Goal: Answer question/provide support: Share knowledge or assist other users

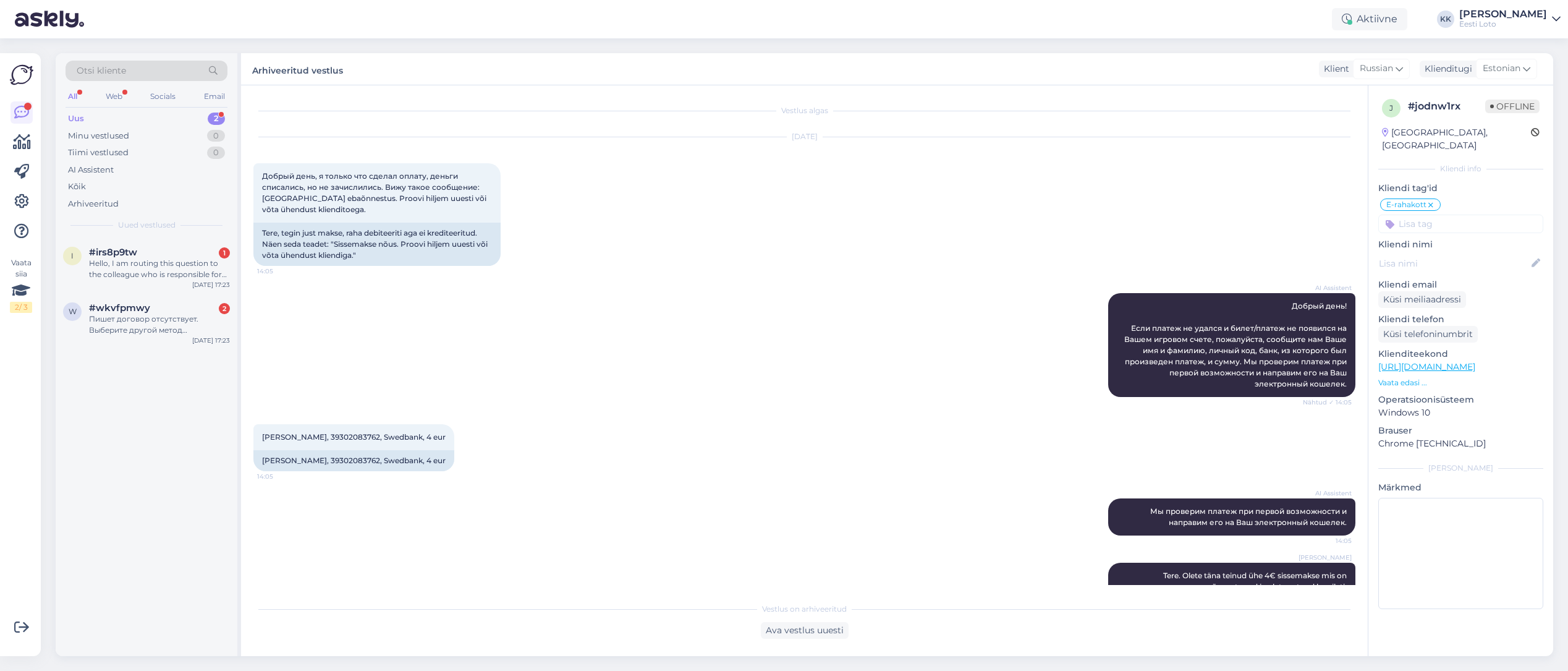
scroll to position [61, 0]
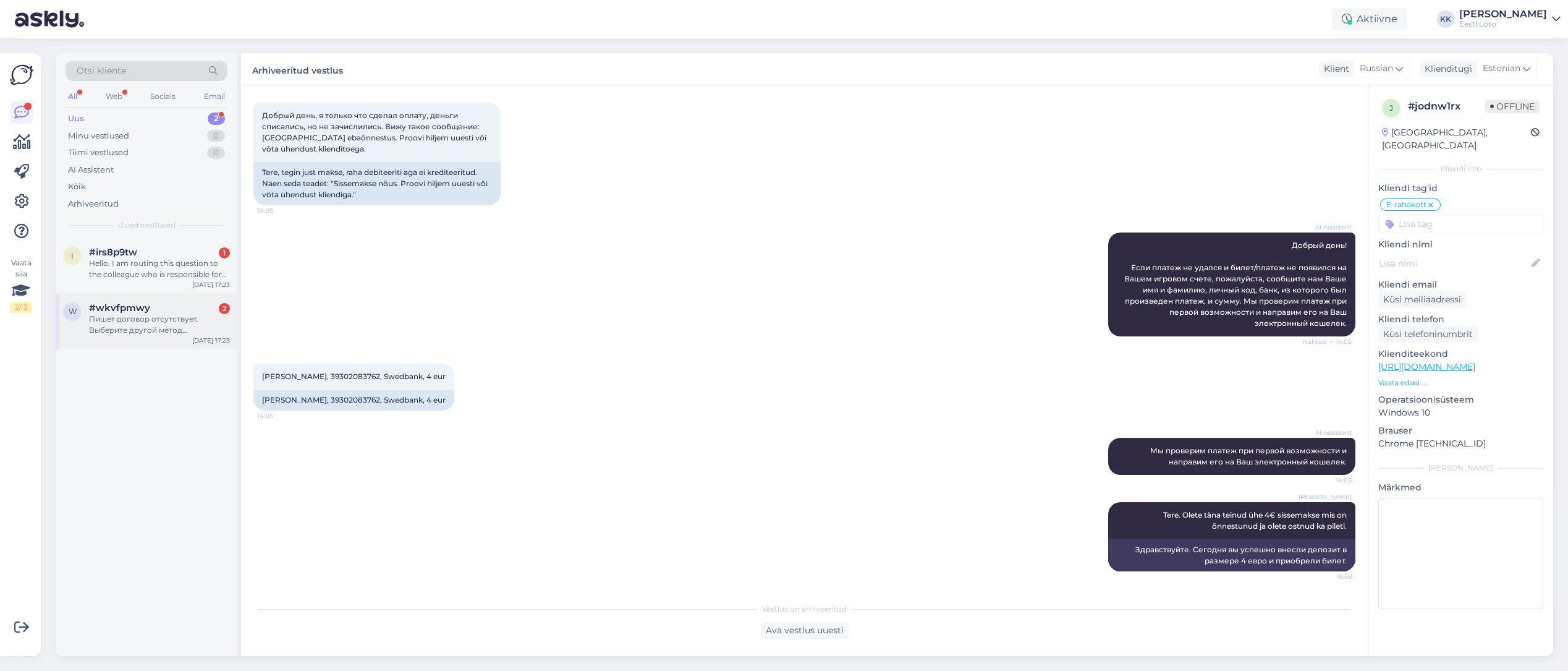
click at [139, 315] on div "Пишет договор отсутствует. Выберите другой метод подтверждения. Вот так пишет" at bounding box center [160, 324] width 141 height 22
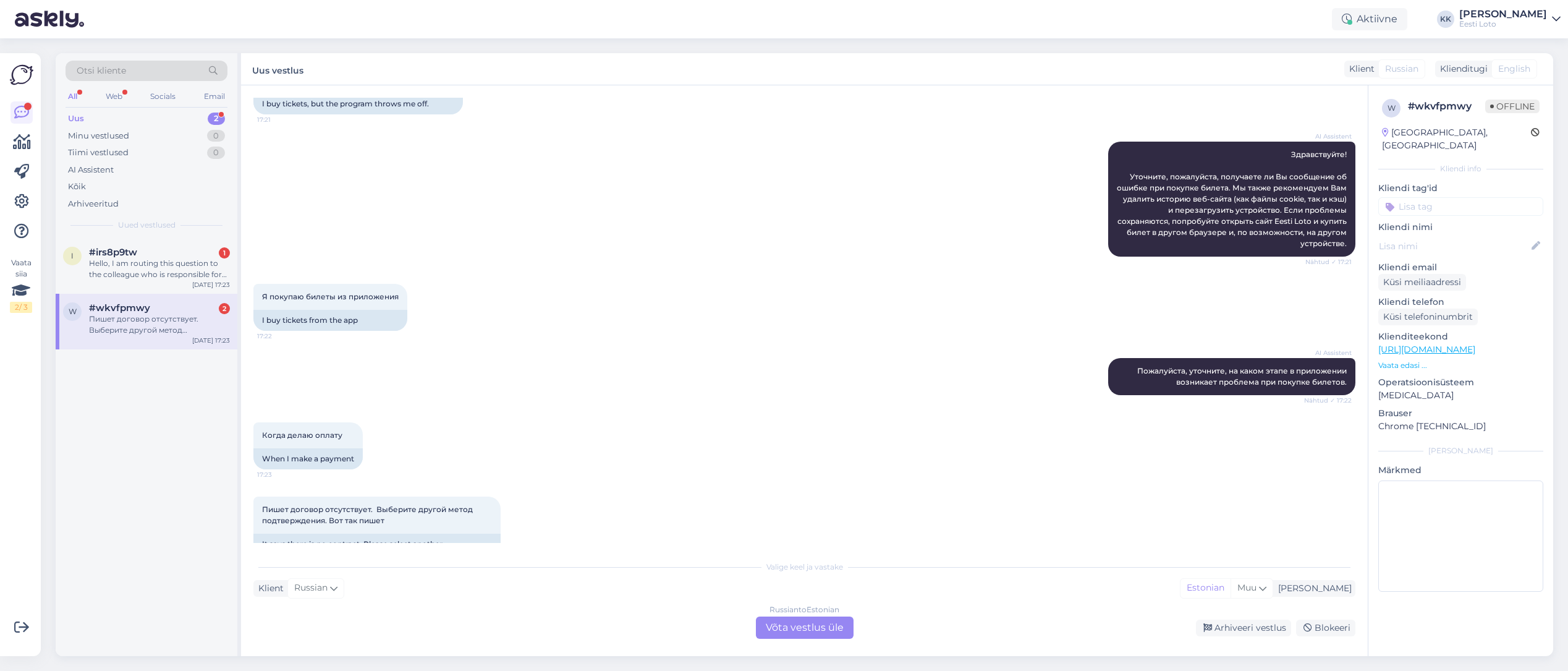
scroll to position [132, 0]
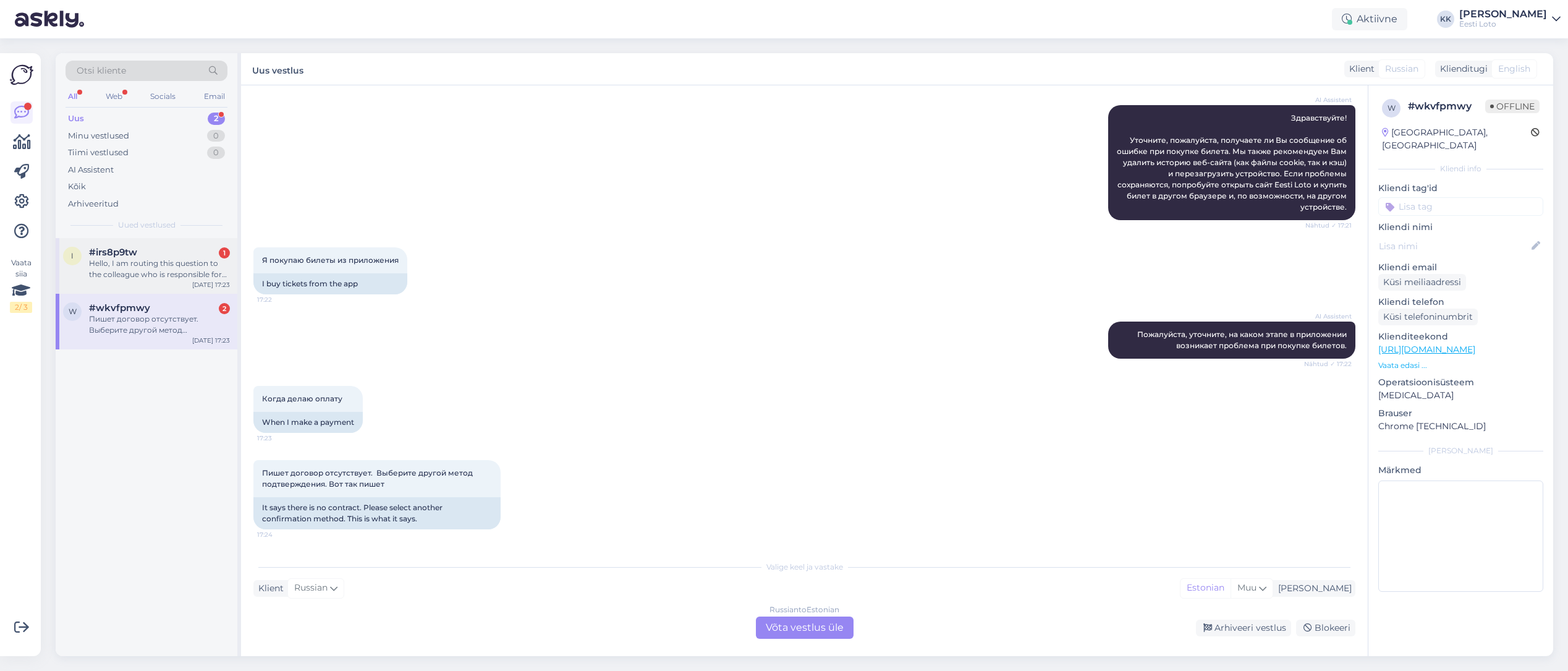
click at [148, 265] on div "Hello, I am routing this question to the colleague who is responsible for this …" at bounding box center [160, 269] width 141 height 22
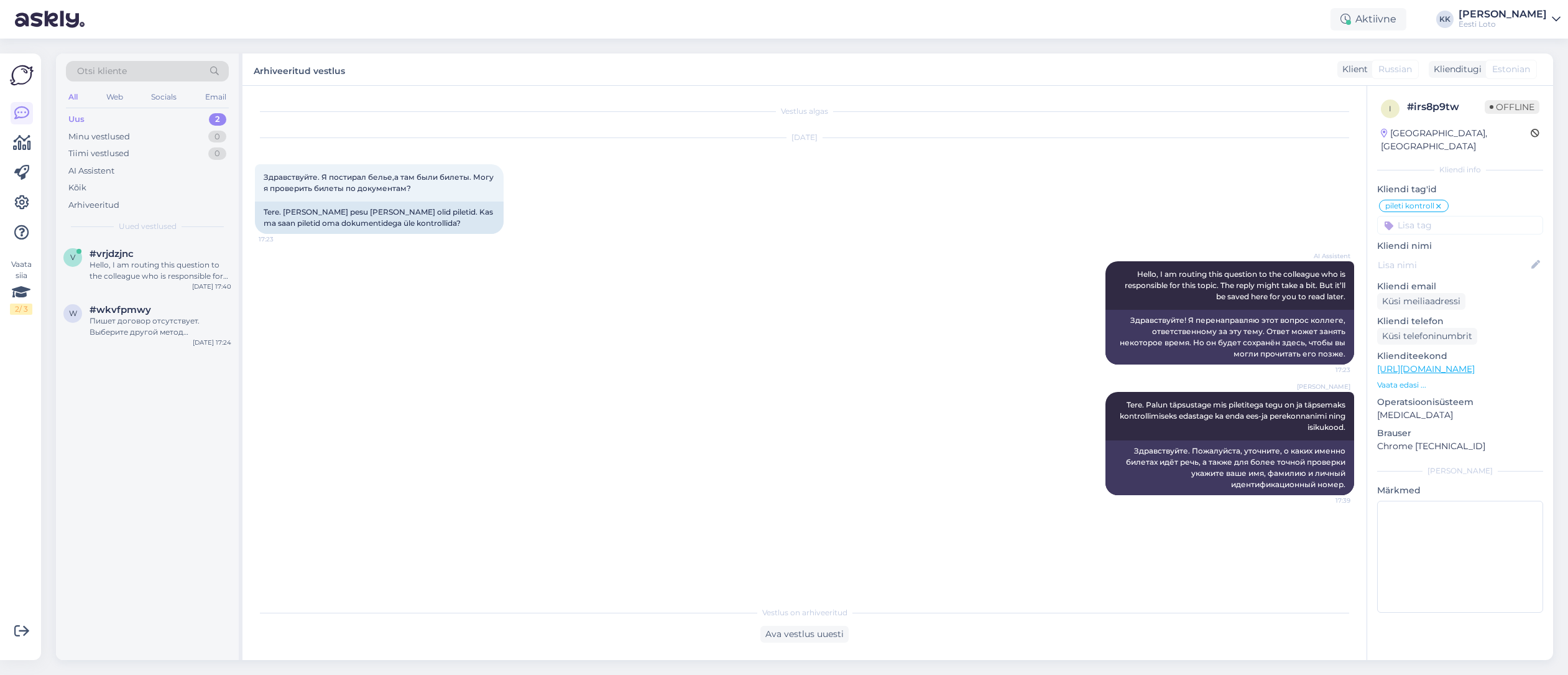
click at [131, 122] on div "Uus 2" at bounding box center [147, 119] width 163 height 17
click at [134, 322] on div "Пишет договор отсутствует. Выберите другой метод подтверждения. Вот так пишет" at bounding box center [160, 326] width 142 height 22
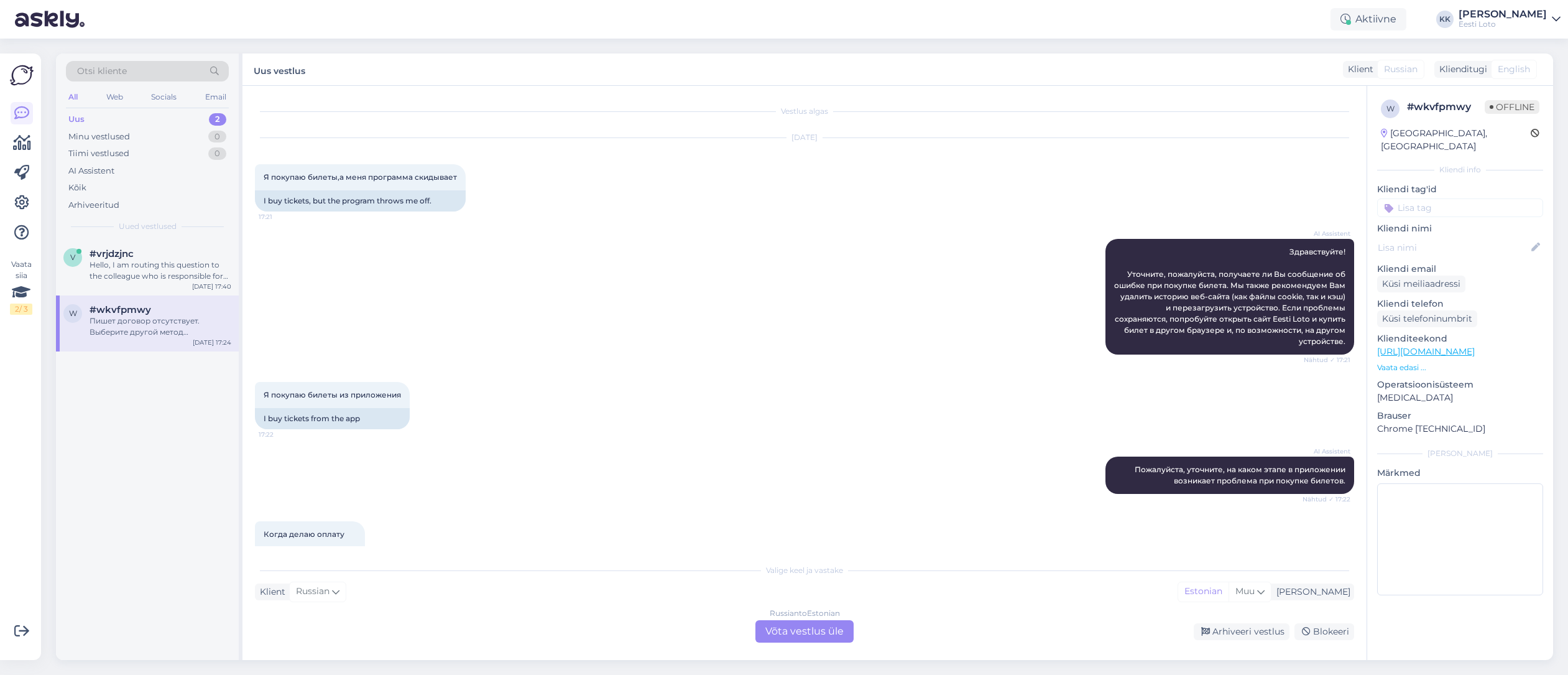
scroll to position [133, 0]
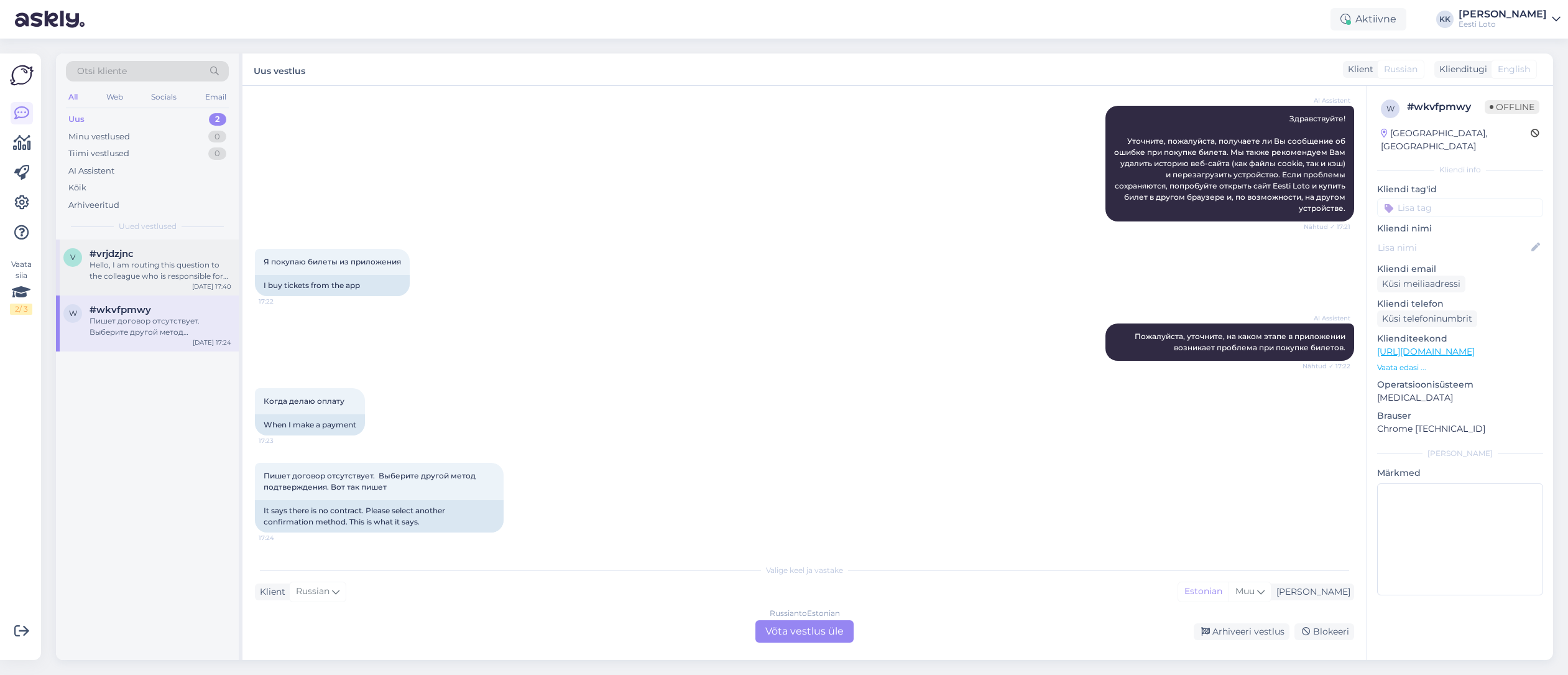
drag, startPoint x: 175, startPoint y: 273, endPoint x: 168, endPoint y: 276, distance: 7.6
click at [175, 273] on div "Hello, I am routing this question to the colleague who is responsible for this …" at bounding box center [160, 270] width 142 height 22
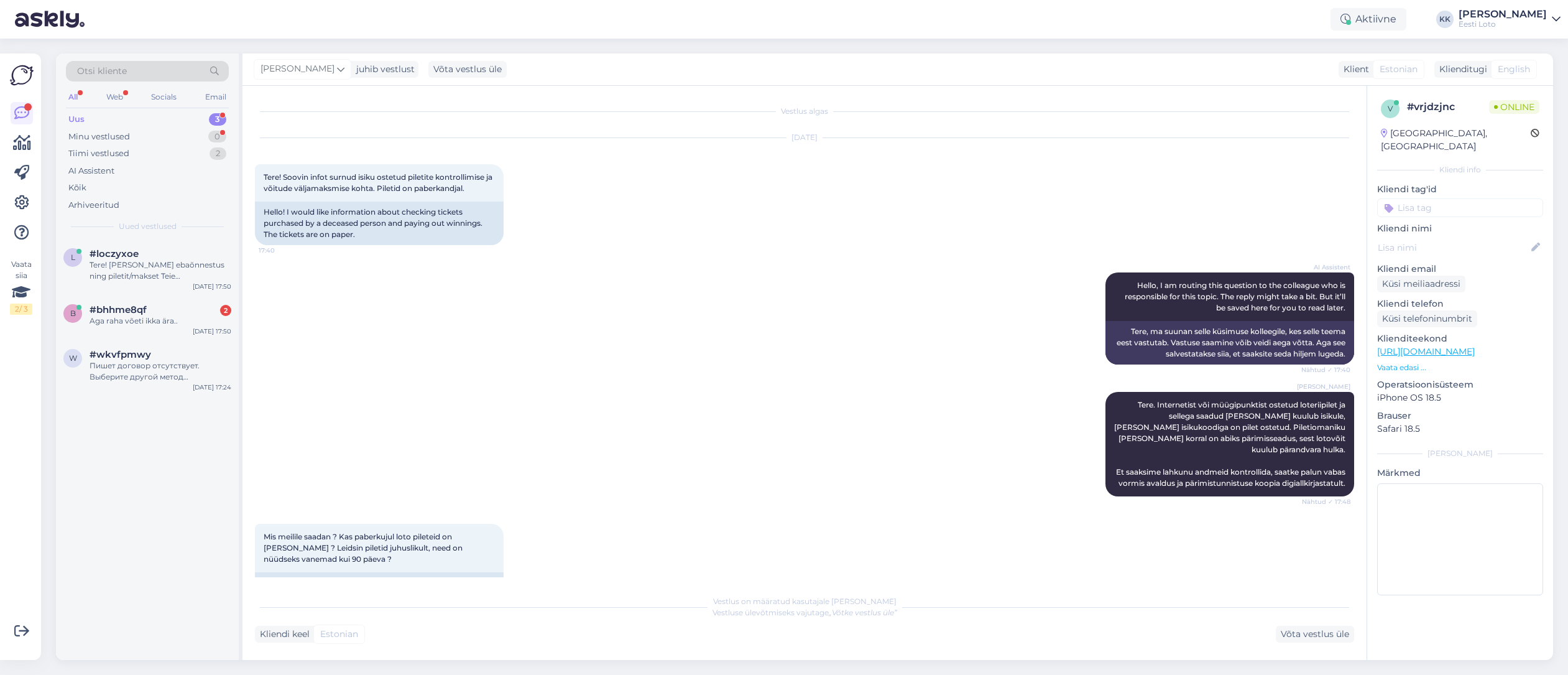
scroll to position [355, 0]
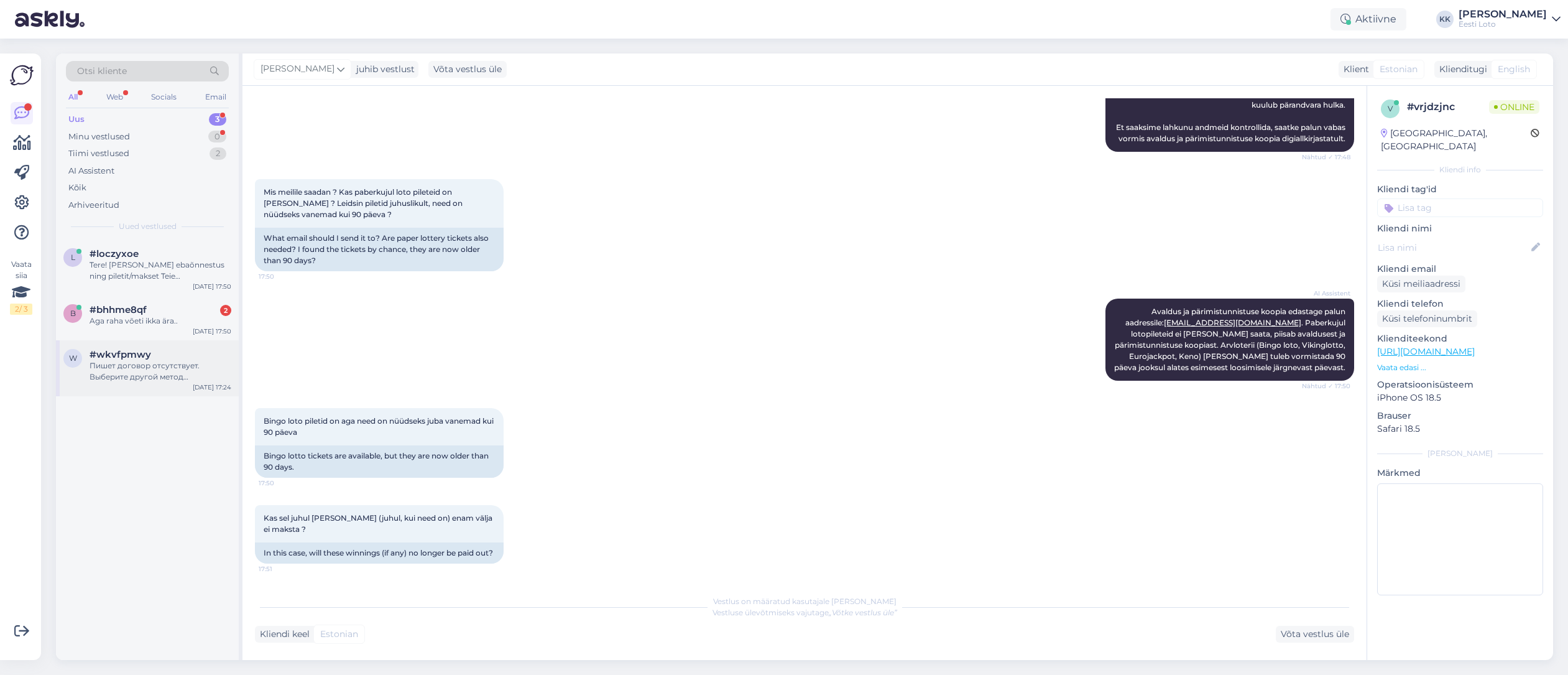
click at [93, 364] on div "Пишет договор отсутствует. Выберите другой метод подтверждения. Вот так пишет" at bounding box center [160, 371] width 142 height 22
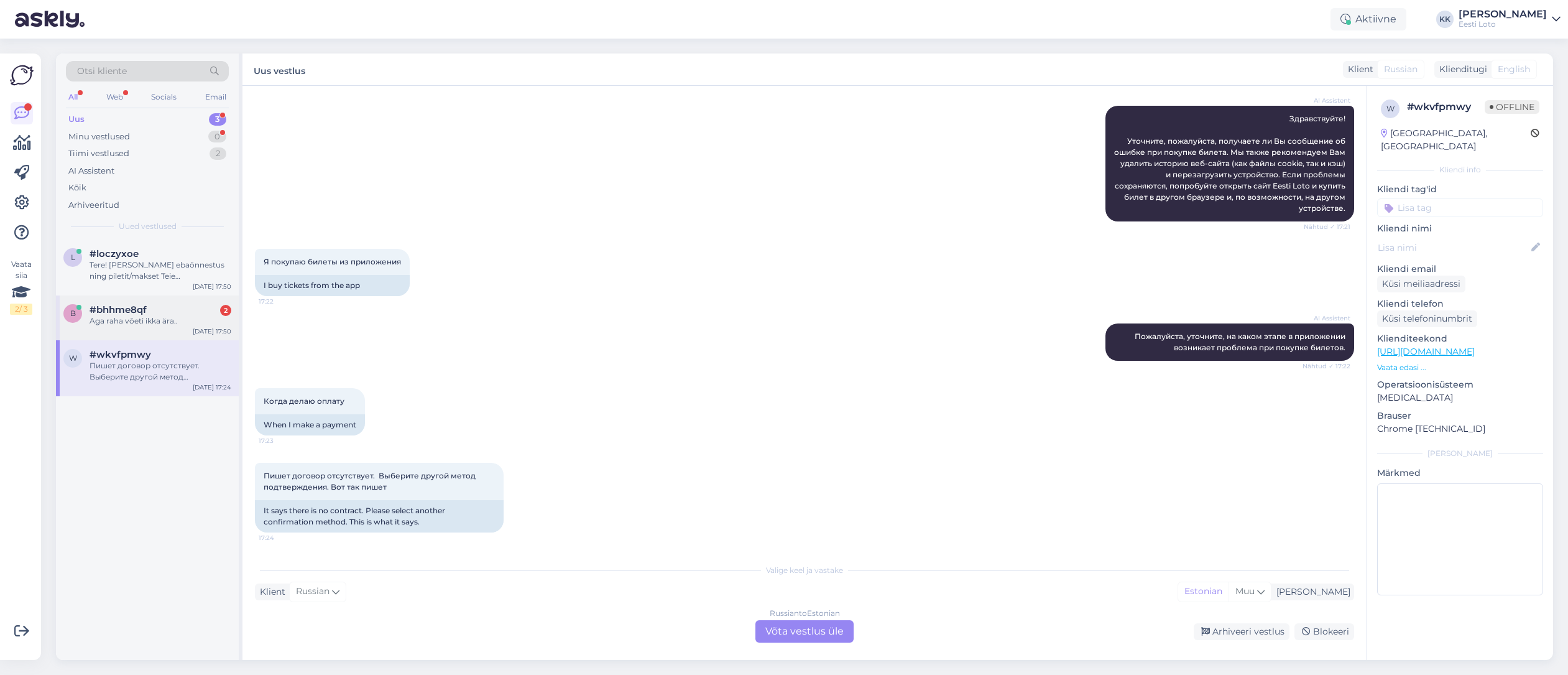
click at [137, 326] on div "b #bhhme8qf 2 Aga raha võeti ikka ära.. [DATE] 17:50" at bounding box center [147, 318] width 183 height 45
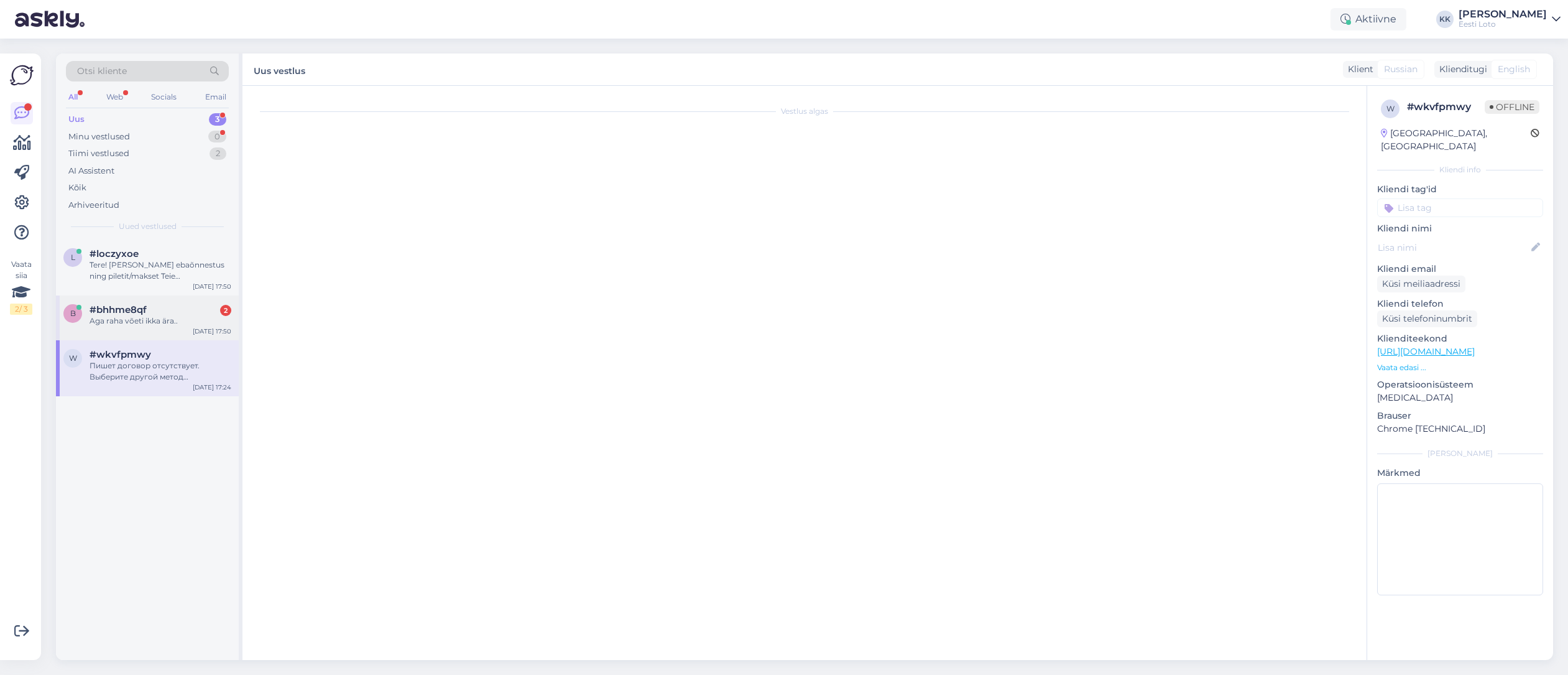
scroll to position [0, 0]
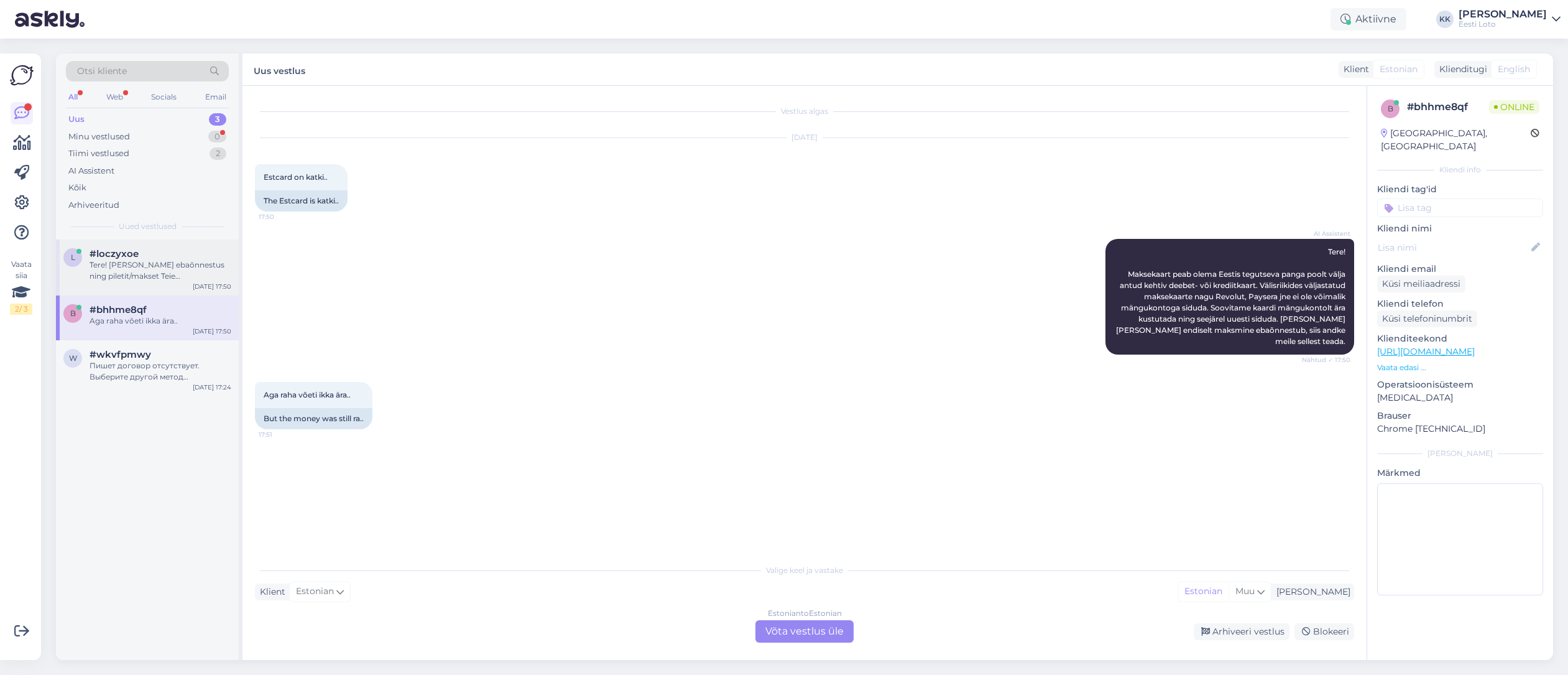
drag, startPoint x: 181, startPoint y: 261, endPoint x: 189, endPoint y: 259, distance: 8.2
click at [181, 261] on div "Tere! [PERSON_NAME] ebaõnnestus ning piletit/makset Teie mängukontole ei ilmunu…" at bounding box center [160, 270] width 142 height 22
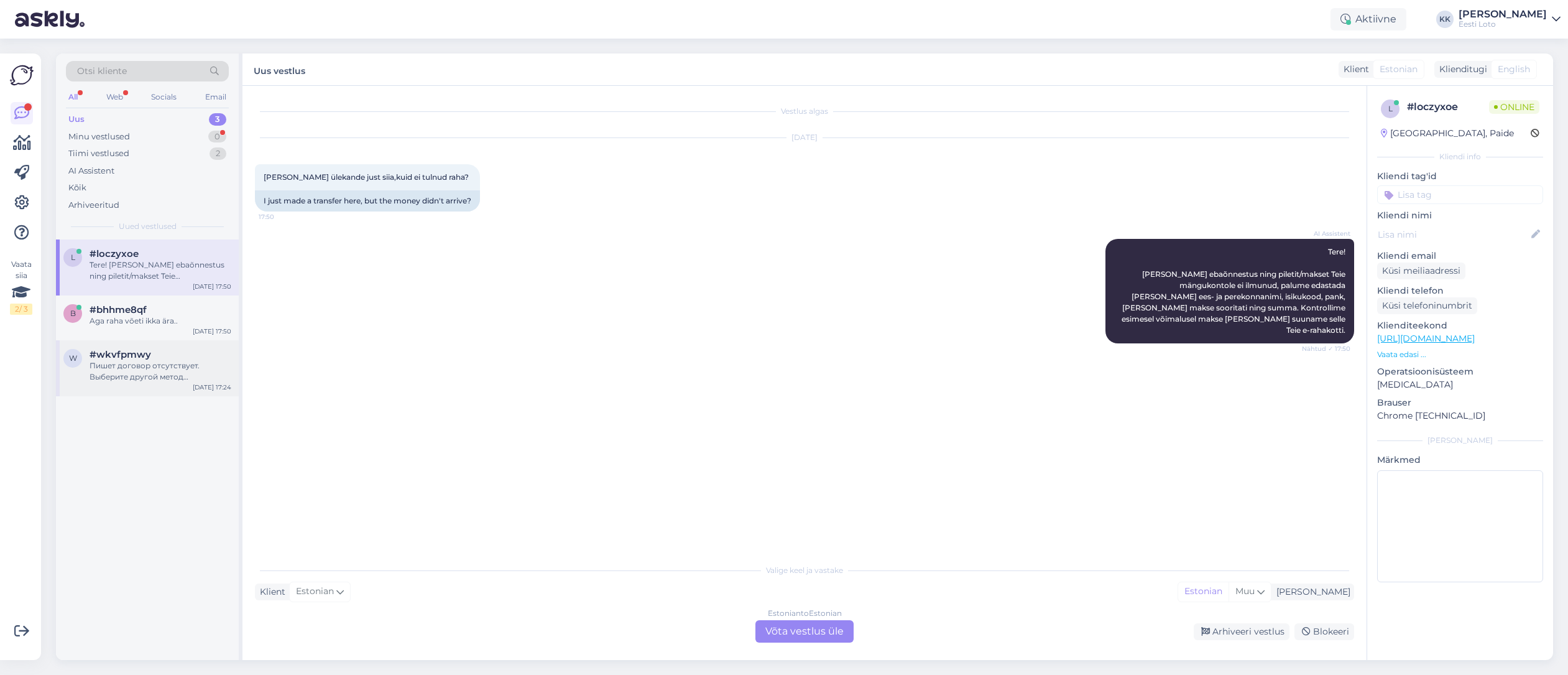
click at [147, 385] on div "w #wkvfpmwy Пишет договор отсутствует. Выберите другой метод подтверждения. Вот…" at bounding box center [147, 368] width 183 height 56
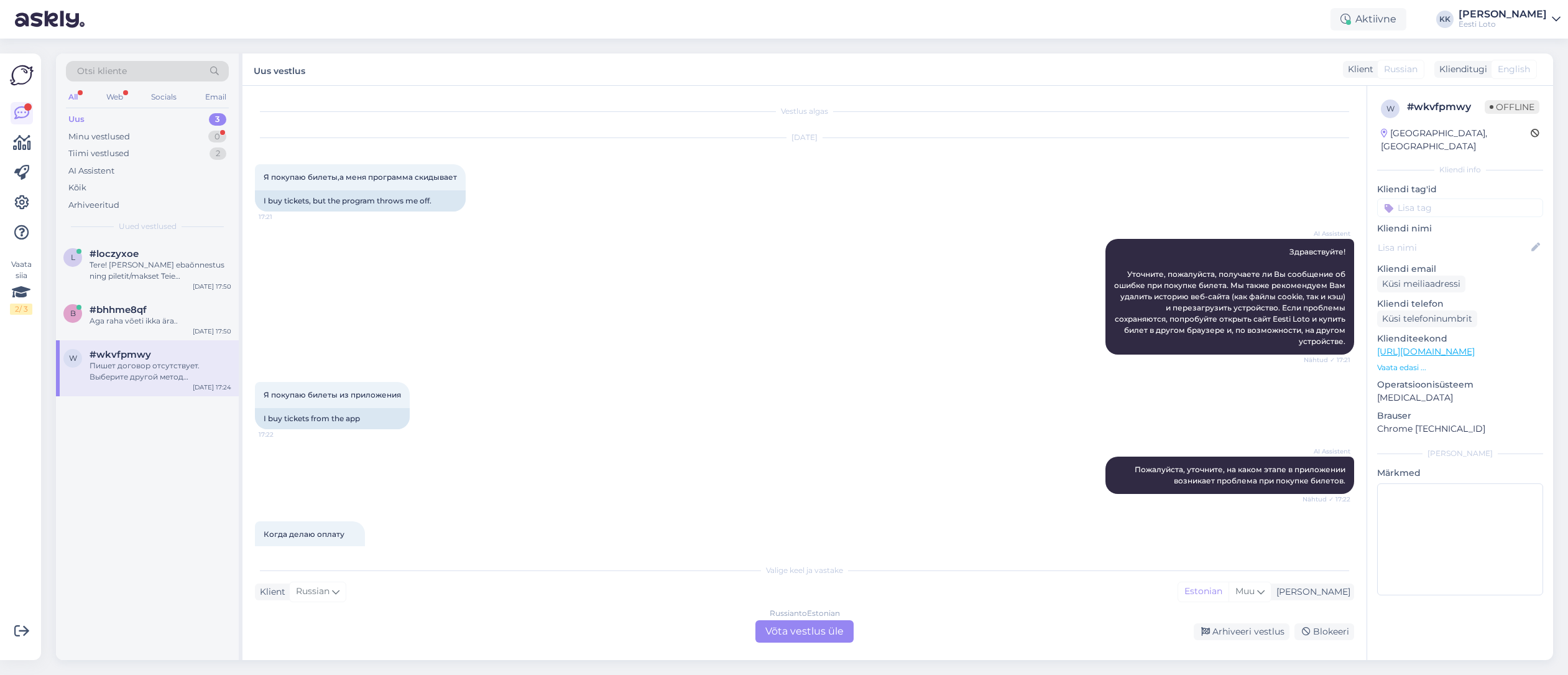
scroll to position [133, 0]
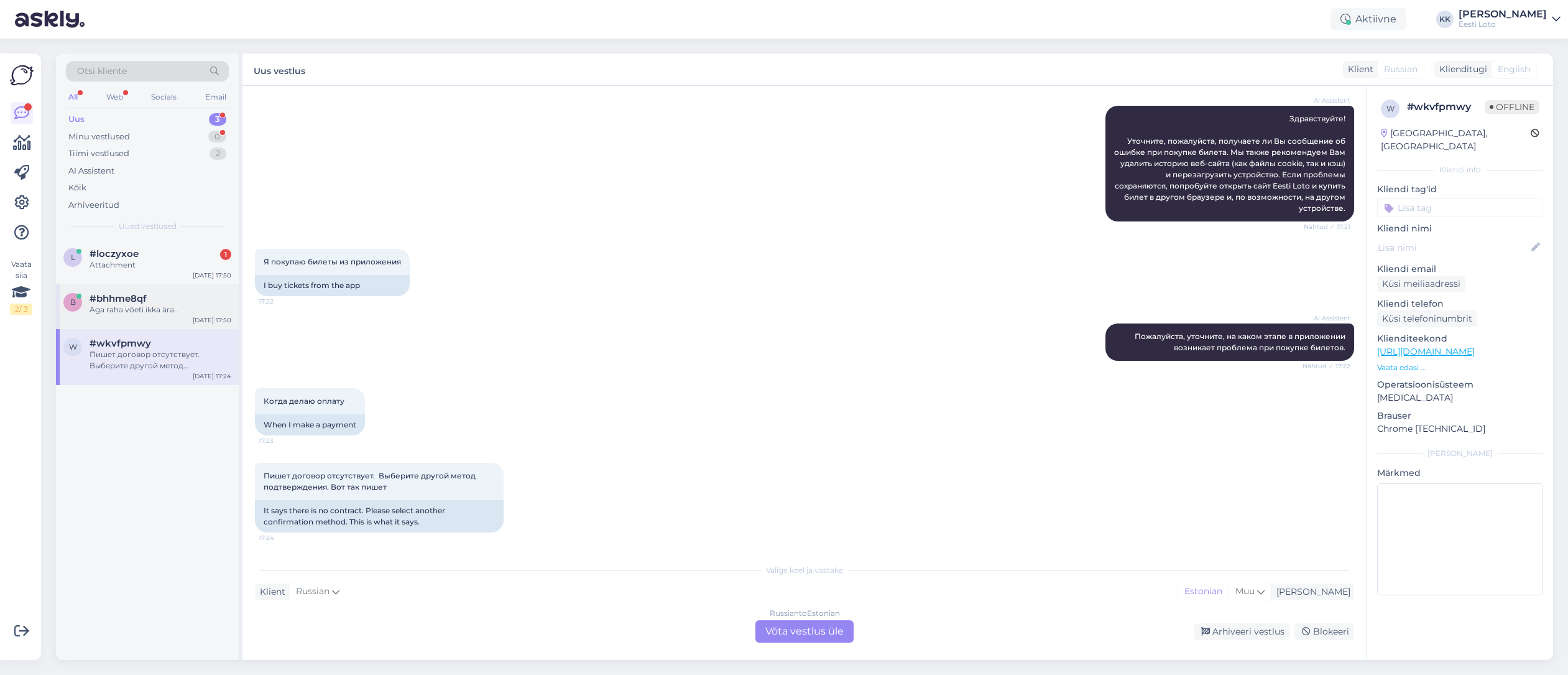
click at [141, 304] on div "Aga raha võeti ikka ära.." at bounding box center [160, 309] width 142 height 11
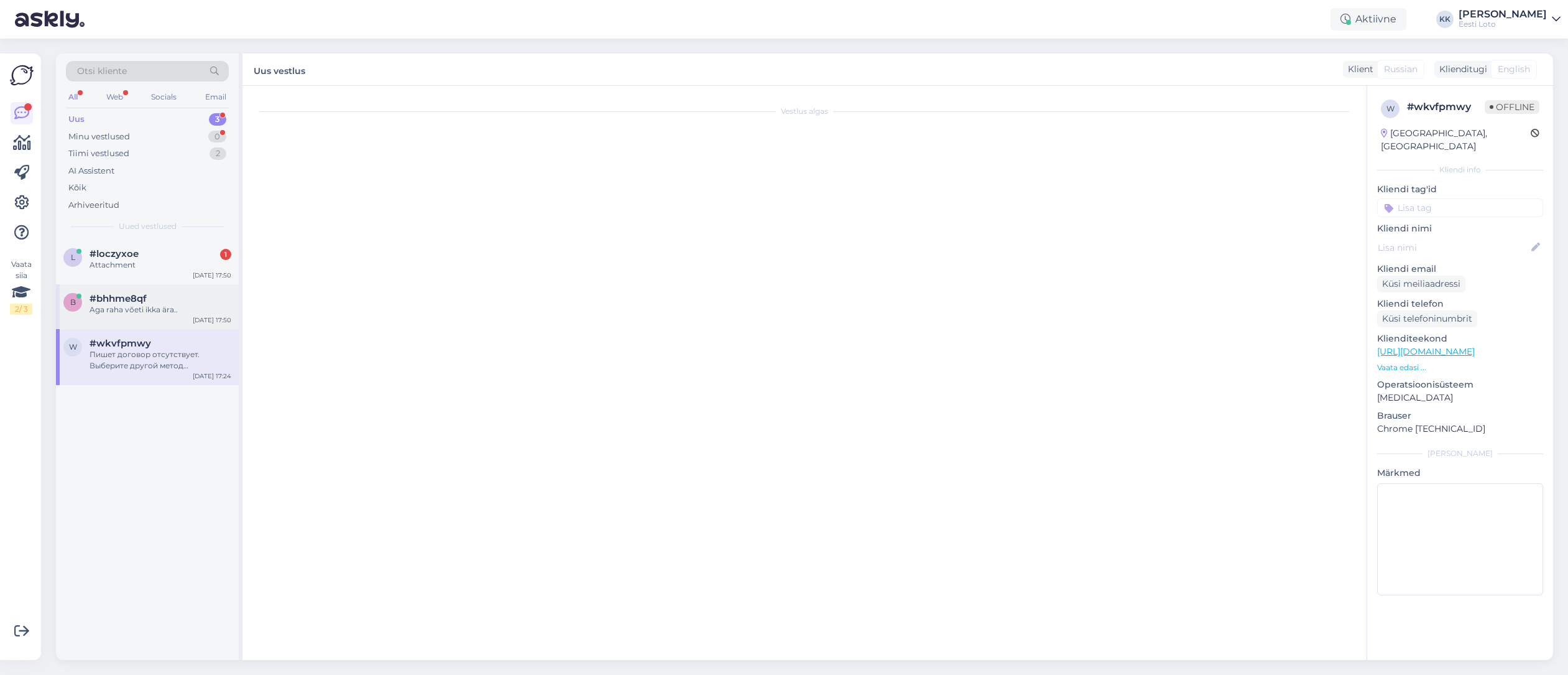
scroll to position [0, 0]
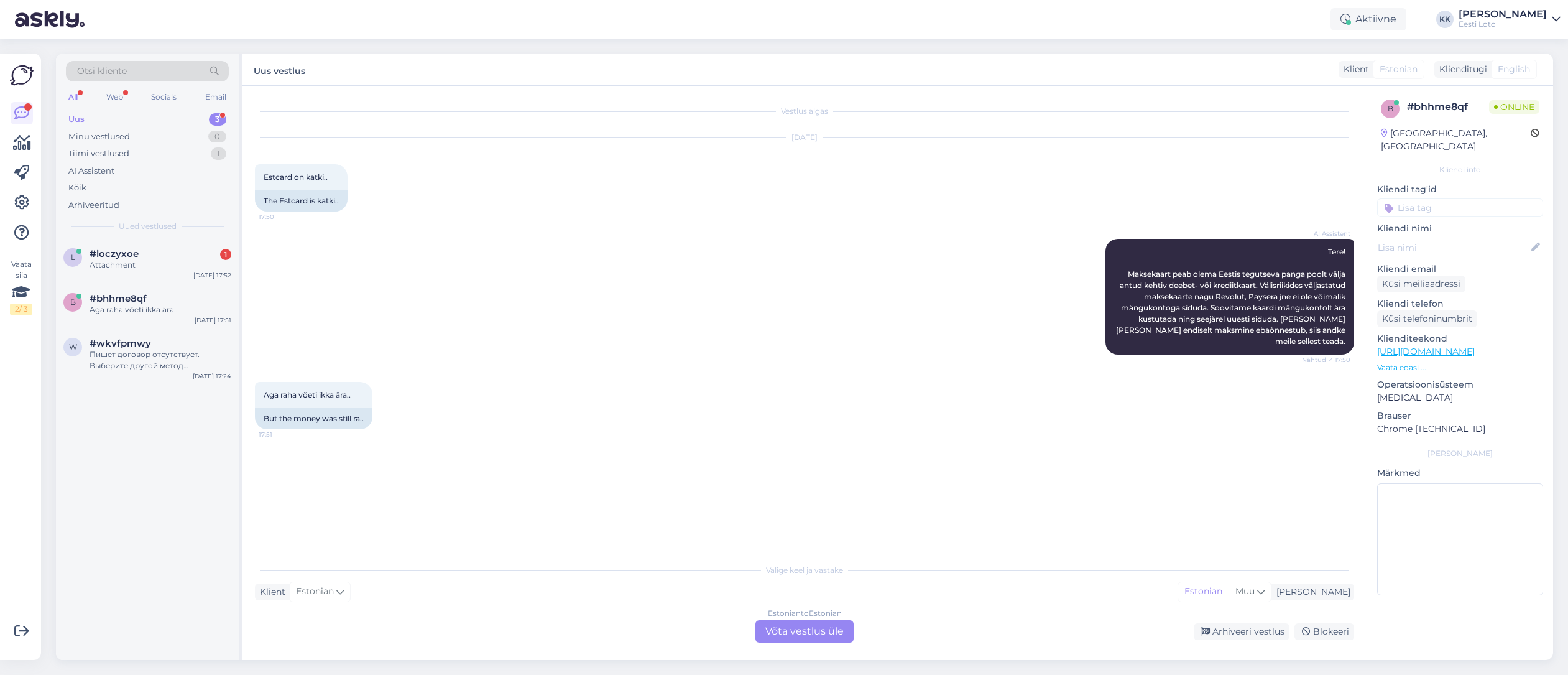
click at [829, 635] on div "Estonian to Estonian Võta vestlus üle" at bounding box center [805, 632] width 99 height 22
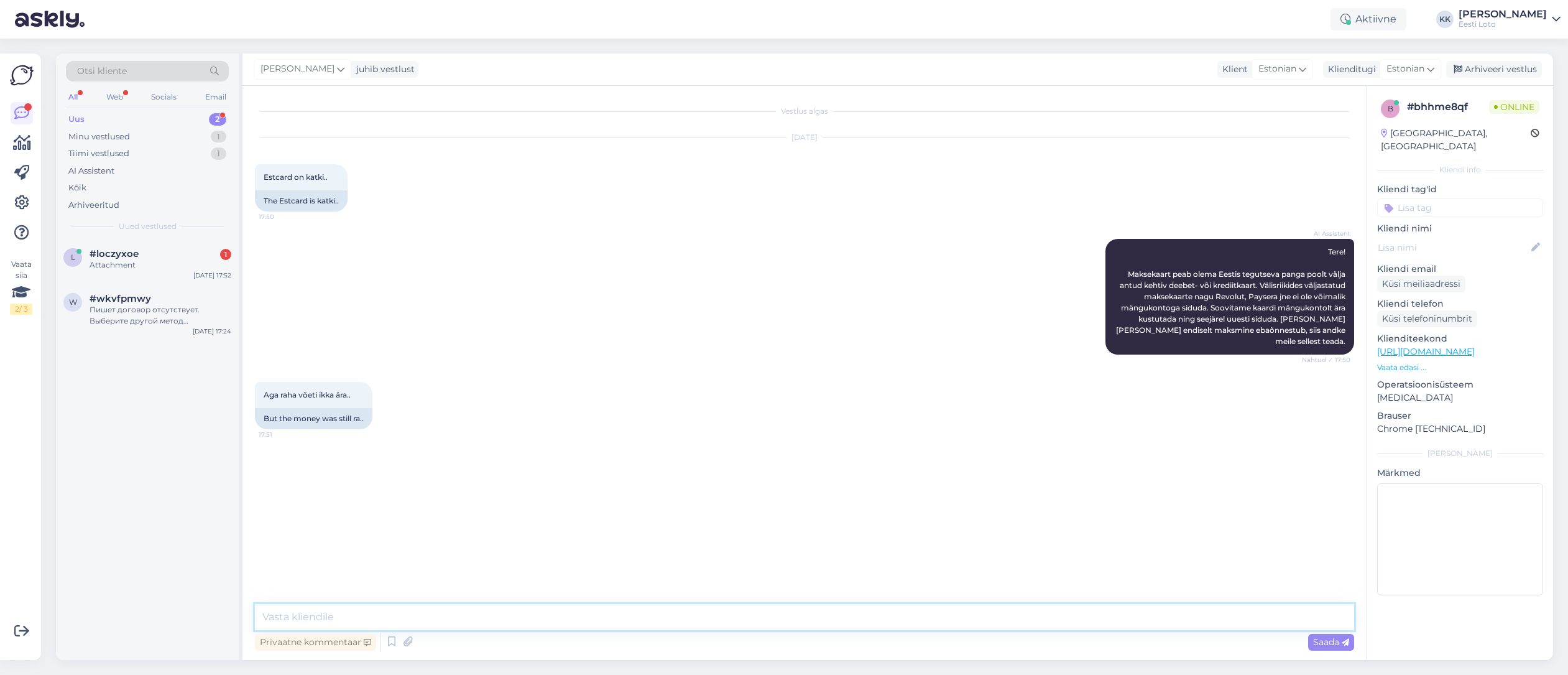
click at [627, 625] on textarea at bounding box center [805, 617] width 1099 height 26
type textarea "K"
type textarea "Tere. Kontrollimiseks teatage enda isikukood."
click at [1335, 642] on span "Saada" at bounding box center [1331, 641] width 36 height 11
click at [1440, 199] on input at bounding box center [1460, 208] width 166 height 19
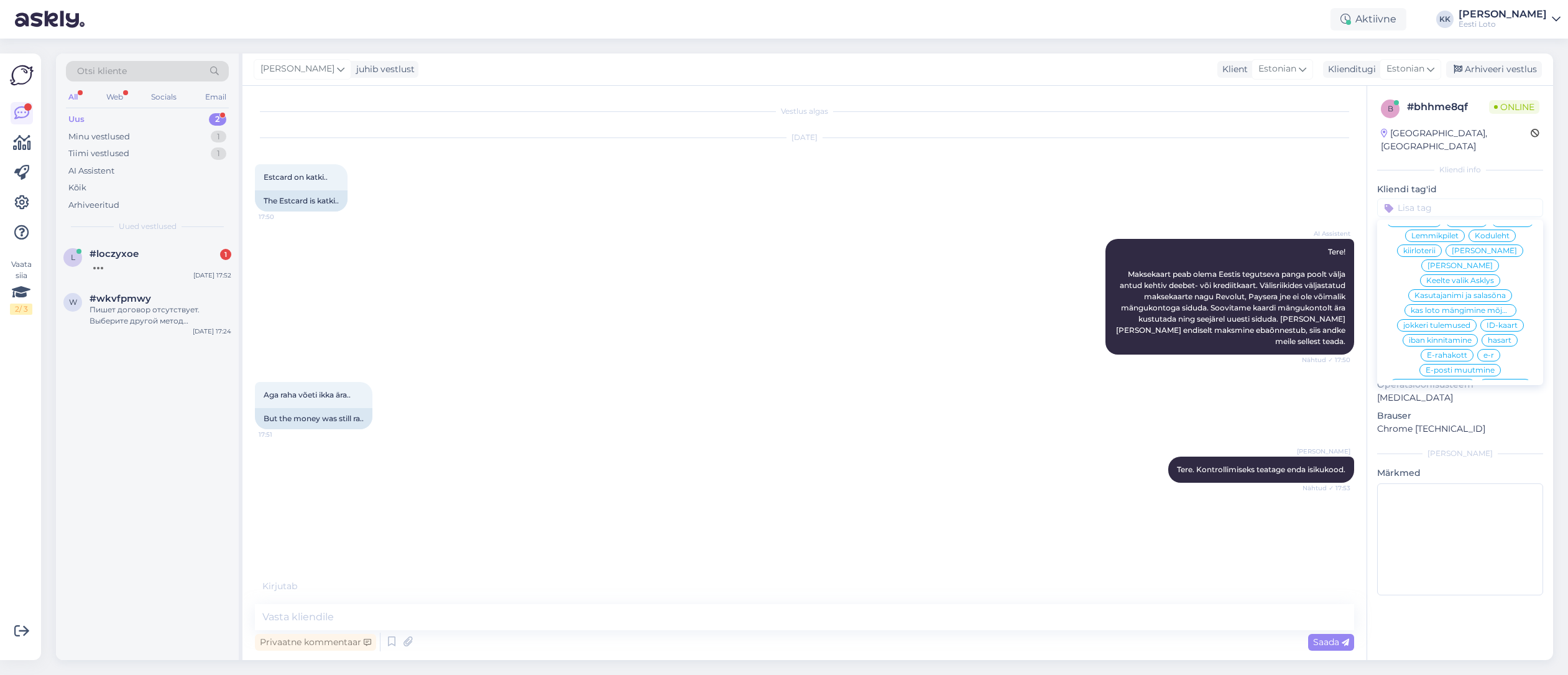
scroll to position [438, 0]
click at [1456, 349] on div "E-rahakott" at bounding box center [1446, 355] width 53 height 13
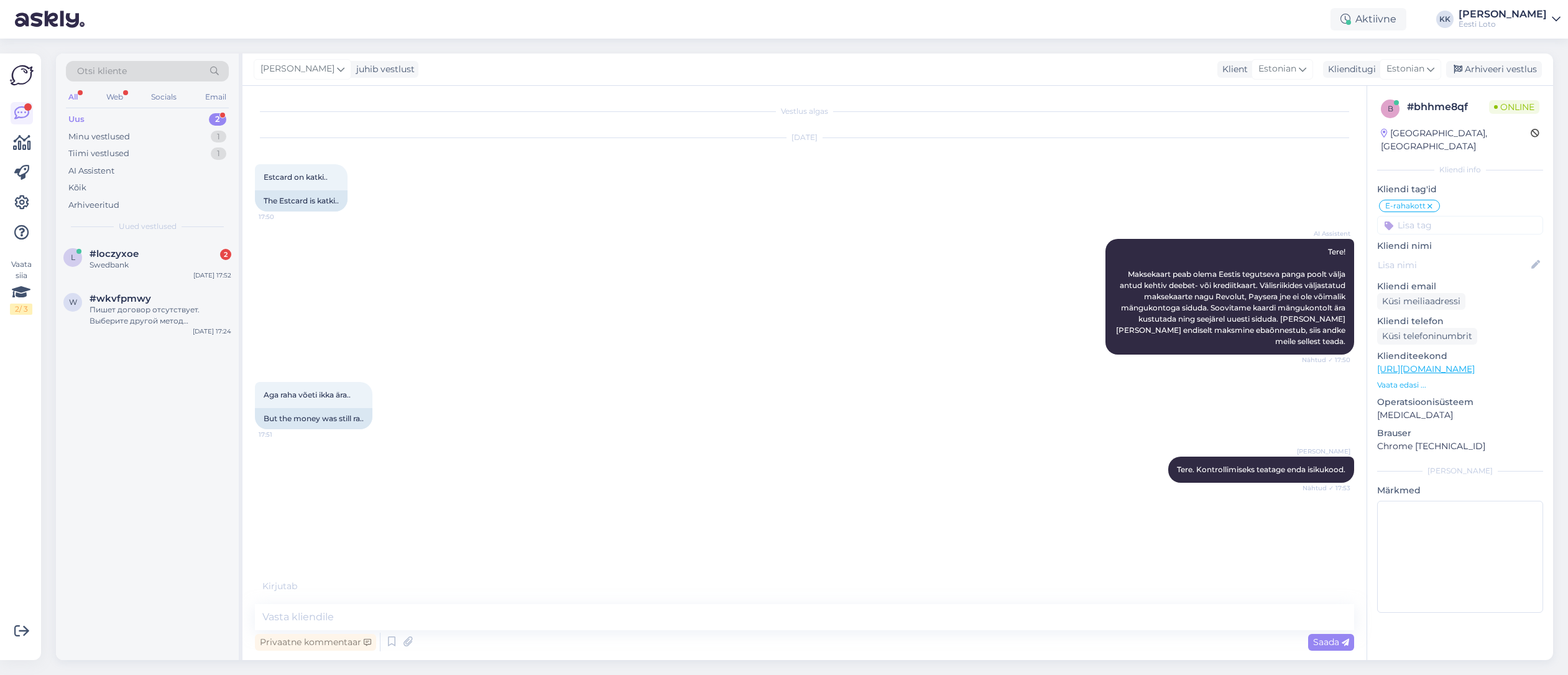
click at [1400, 379] on p "Vaata edasi ..." at bounding box center [1460, 385] width 166 height 11
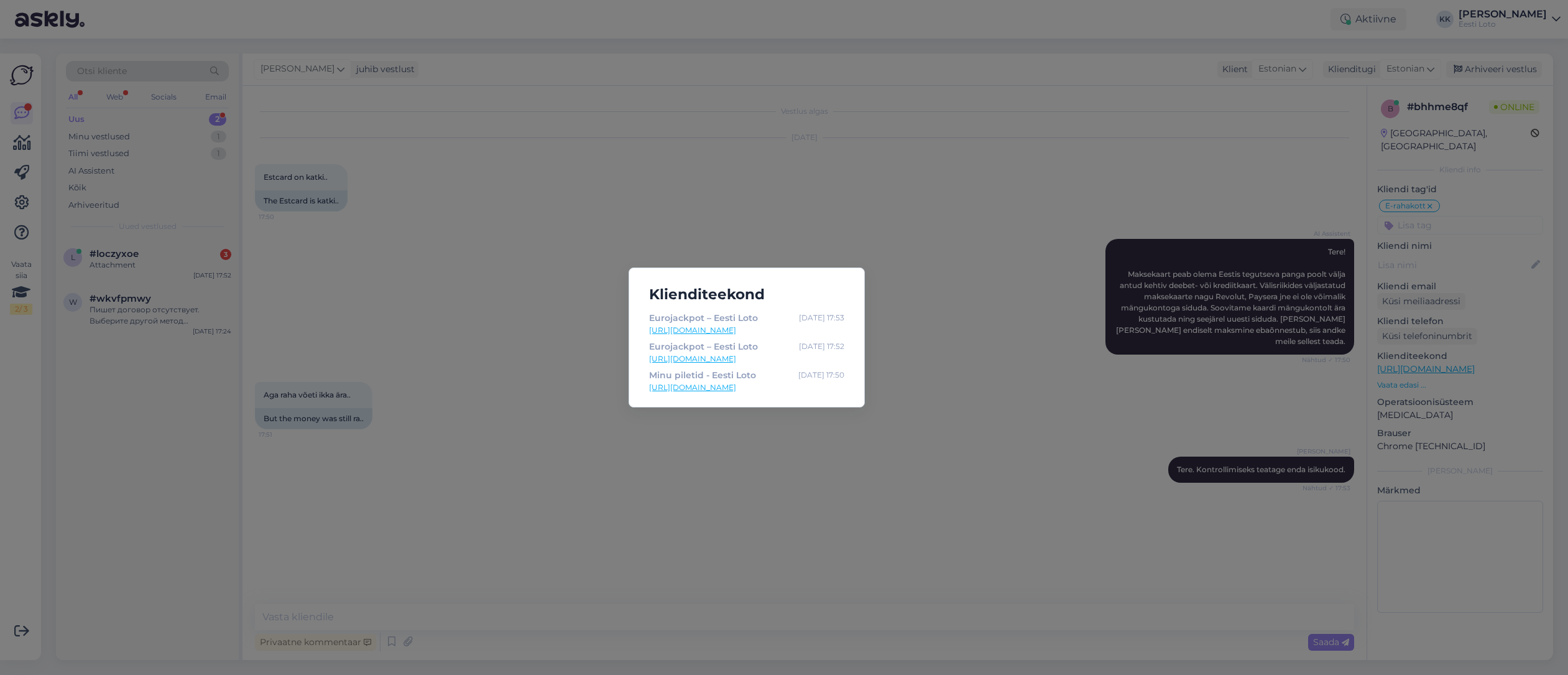
click at [884, 240] on div "Klienditeekond Eurojackpot – Eesti Loto [DATE] 17:53 [URL][DOMAIN_NAME] Eurojac…" at bounding box center [784, 338] width 1568 height 675
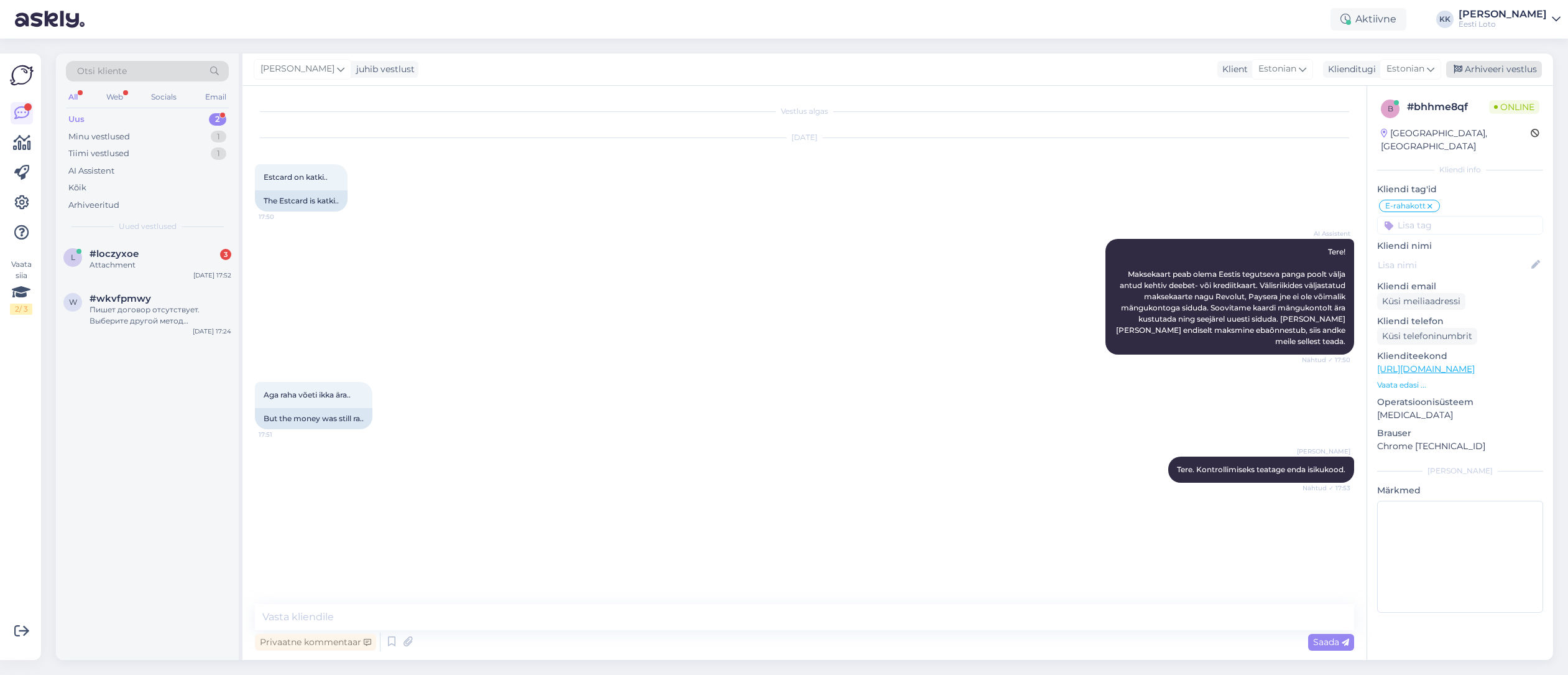
click at [1495, 66] on div "Arhiveeri vestlus" at bounding box center [1494, 69] width 96 height 16
click at [147, 261] on div "Attachment" at bounding box center [160, 264] width 142 height 11
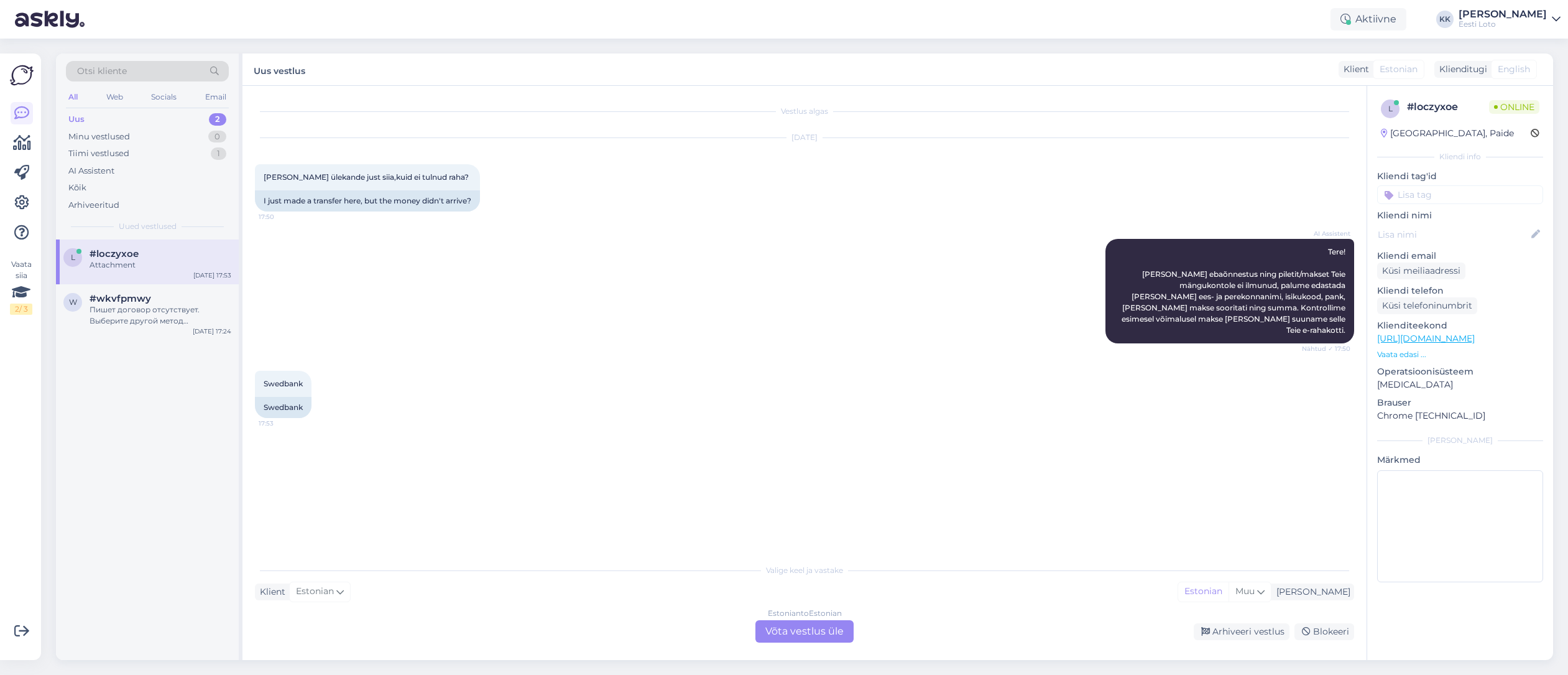
click at [836, 631] on div "Estonian to Estonian Võta vestlus üle" at bounding box center [805, 632] width 99 height 22
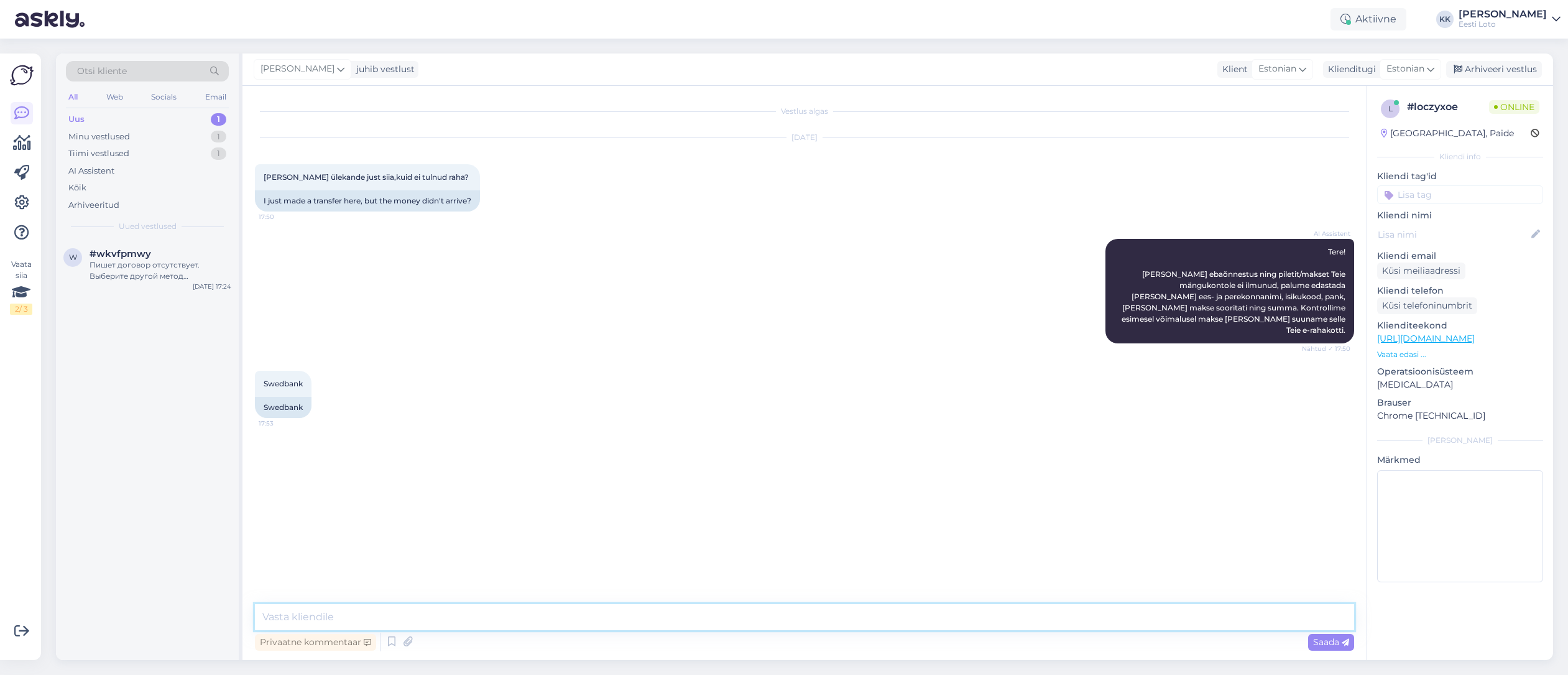
click at [528, 609] on textarea at bounding box center [805, 617] width 1099 height 26
drag, startPoint x: 457, startPoint y: 619, endPoint x: 460, endPoint y: 638, distance: 19.2
click at [457, 619] on textarea "Tere. Kontrollimiseks teatage ka enda iskukood." at bounding box center [805, 617] width 1099 height 26
click at [867, 615] on textarea "Tere. Kontrollimiseks teatage ka enda isikukood." at bounding box center [805, 617] width 1099 height 26
type textarea "Tere. Kontrollimiseks teatage ka enda isikukood."
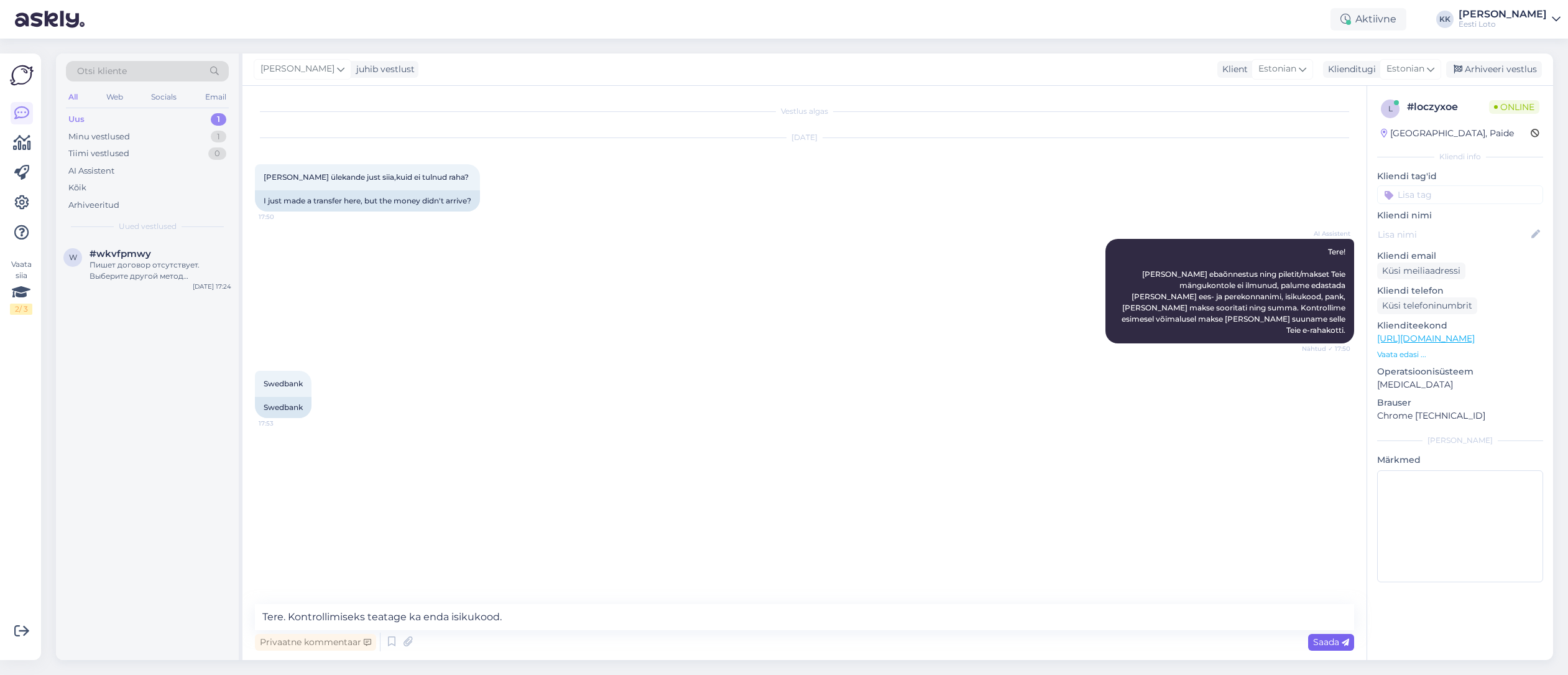
click at [1319, 642] on span "Saada" at bounding box center [1331, 641] width 36 height 11
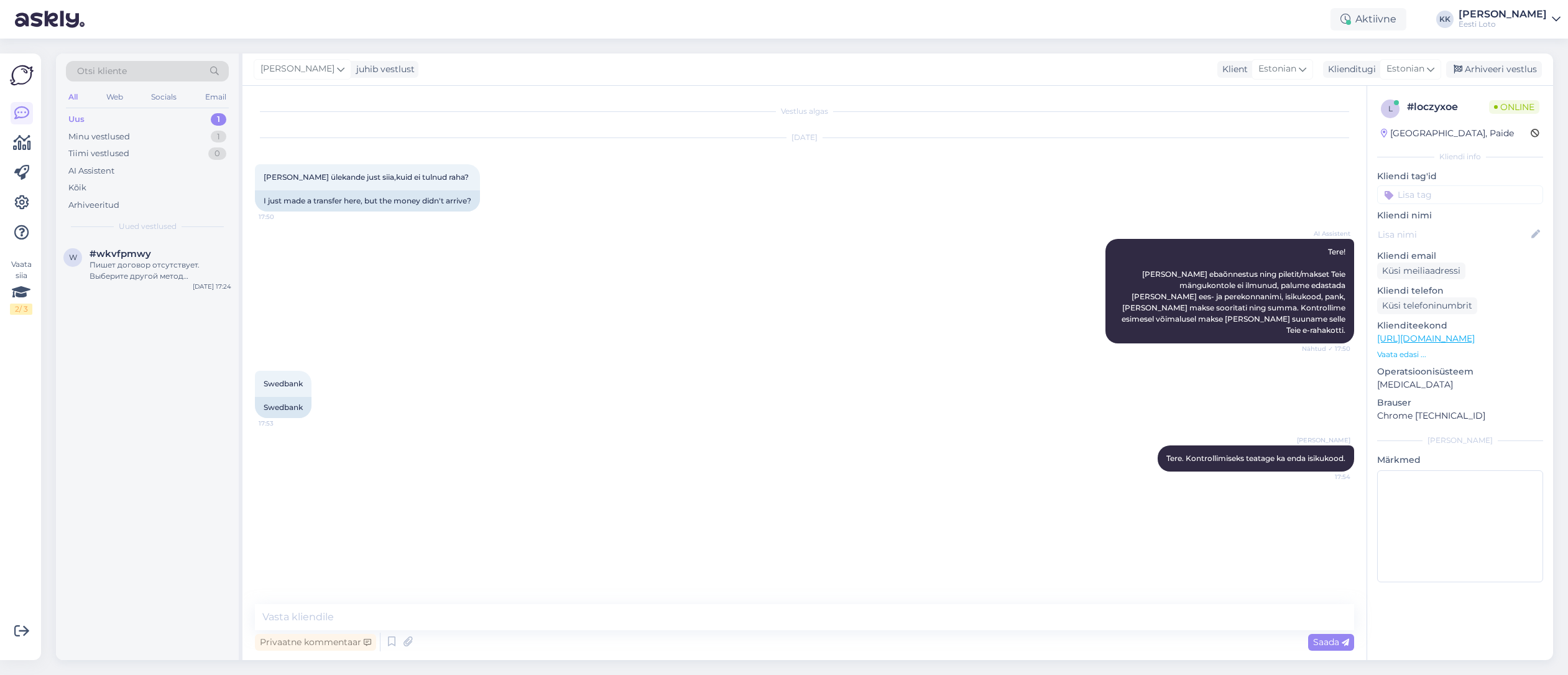
click at [1424, 191] on input at bounding box center [1460, 194] width 166 height 19
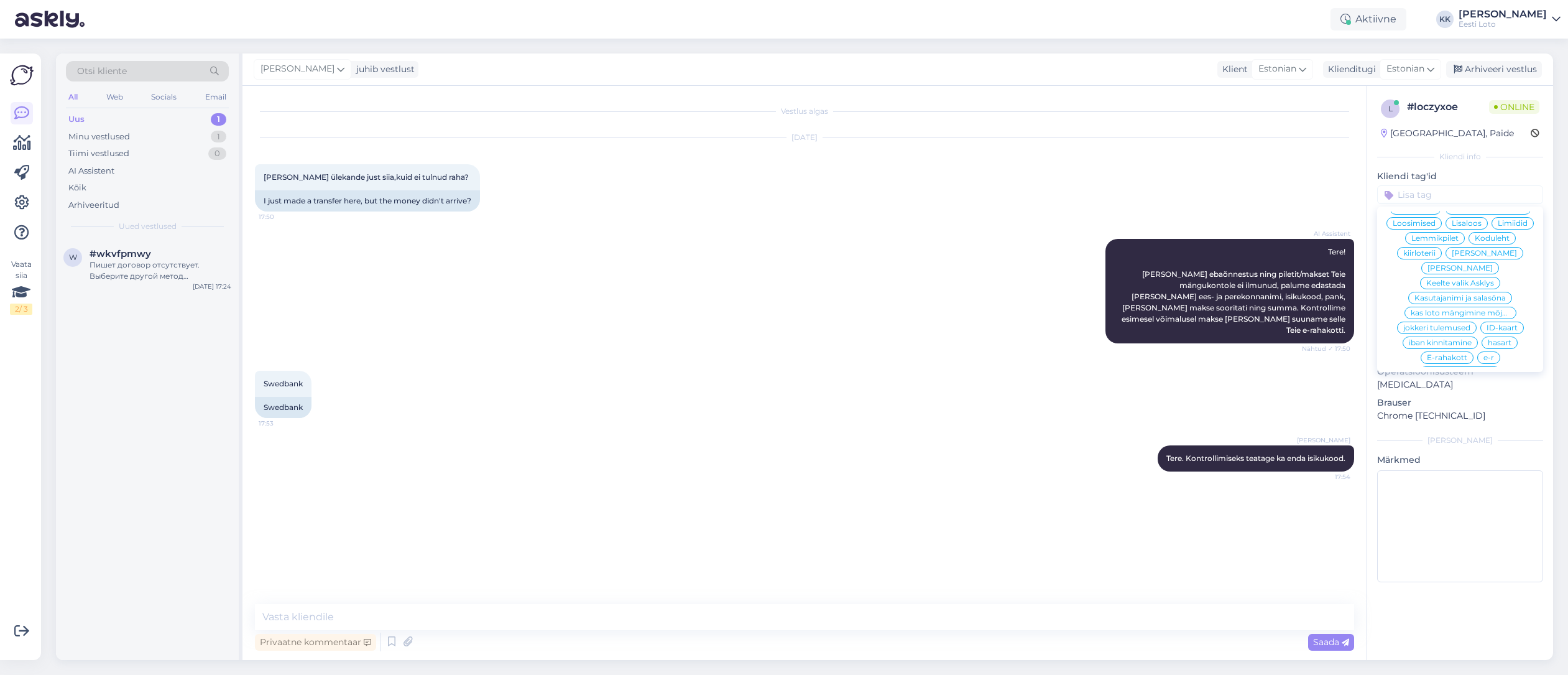
click at [1452, 354] on span "E-rahakott" at bounding box center [1447, 358] width 40 height 7
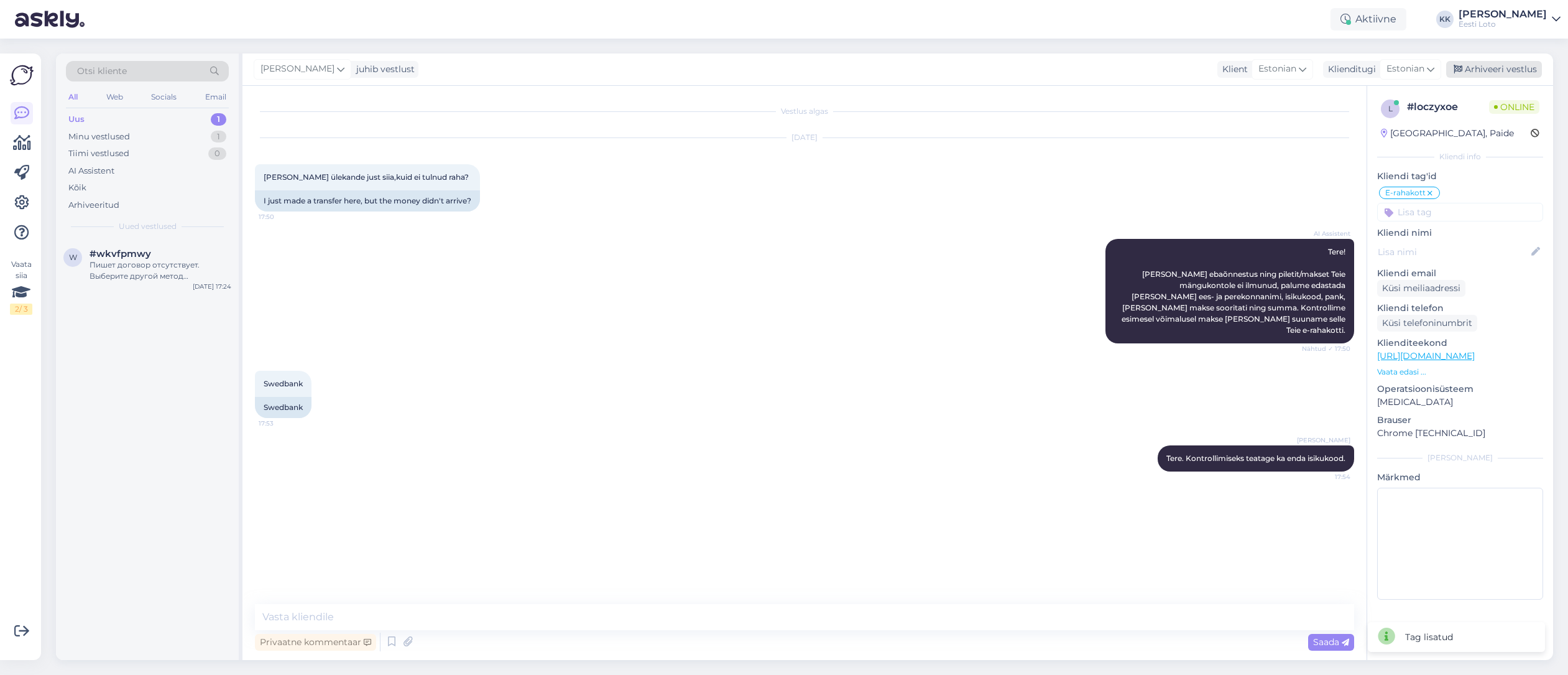
click at [1517, 69] on div "Arhiveeri vestlus" at bounding box center [1494, 69] width 96 height 16
click at [146, 132] on div "Minu vestlused 0" at bounding box center [147, 137] width 163 height 17
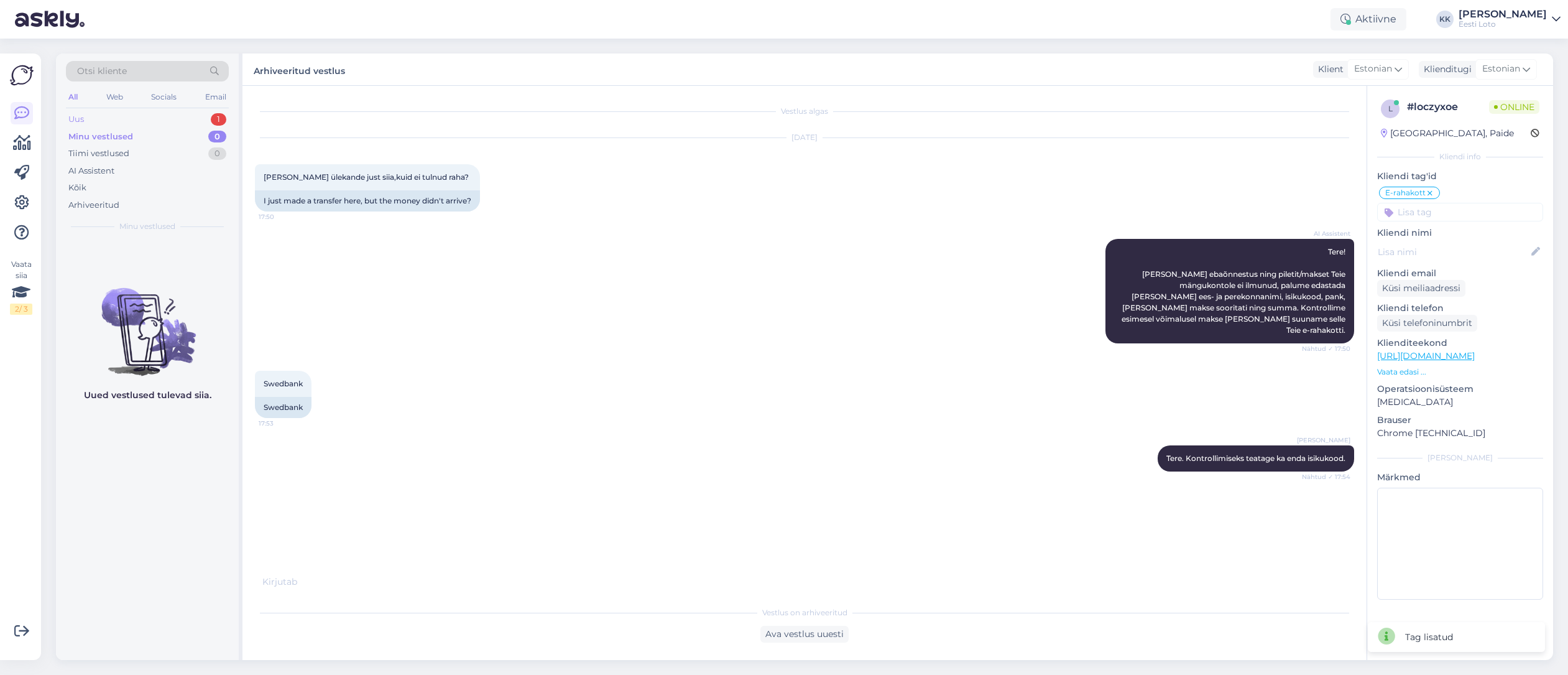
click at [134, 118] on div "Uus 1" at bounding box center [147, 119] width 163 height 17
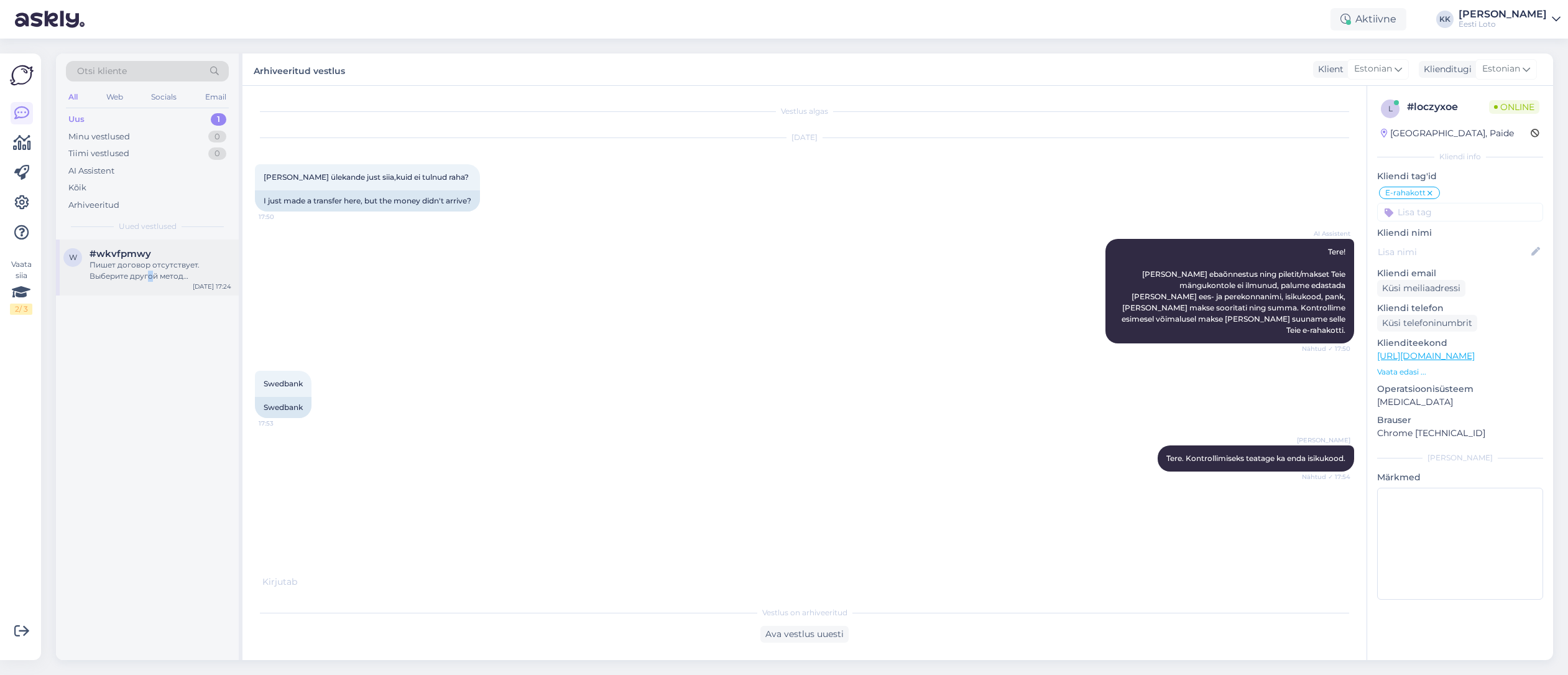
drag, startPoint x: 151, startPoint y: 276, endPoint x: 158, endPoint y: 273, distance: 7.6
click at [151, 276] on div "Пишет договор отсутствует. Выберите другой метод подтверждения. Вот так пишет" at bounding box center [160, 270] width 142 height 22
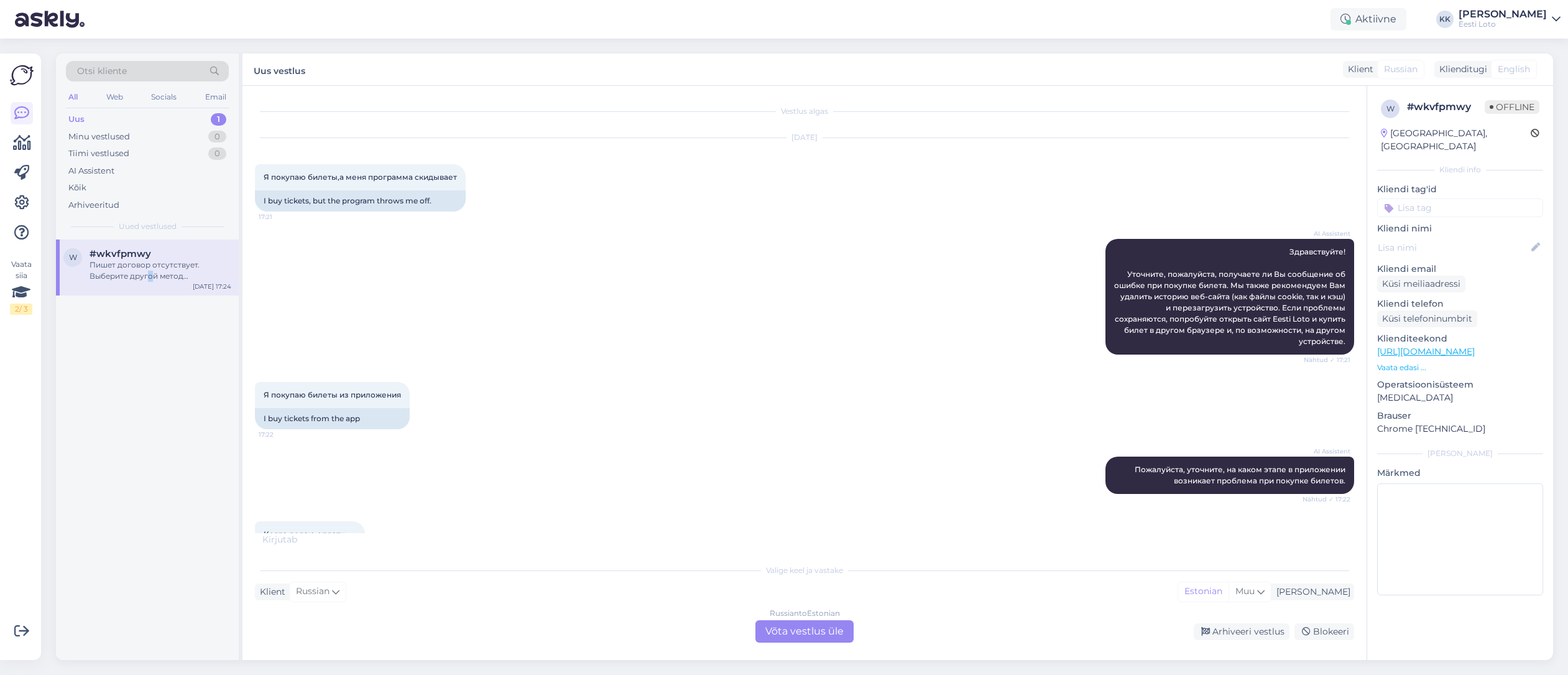
scroll to position [146, 0]
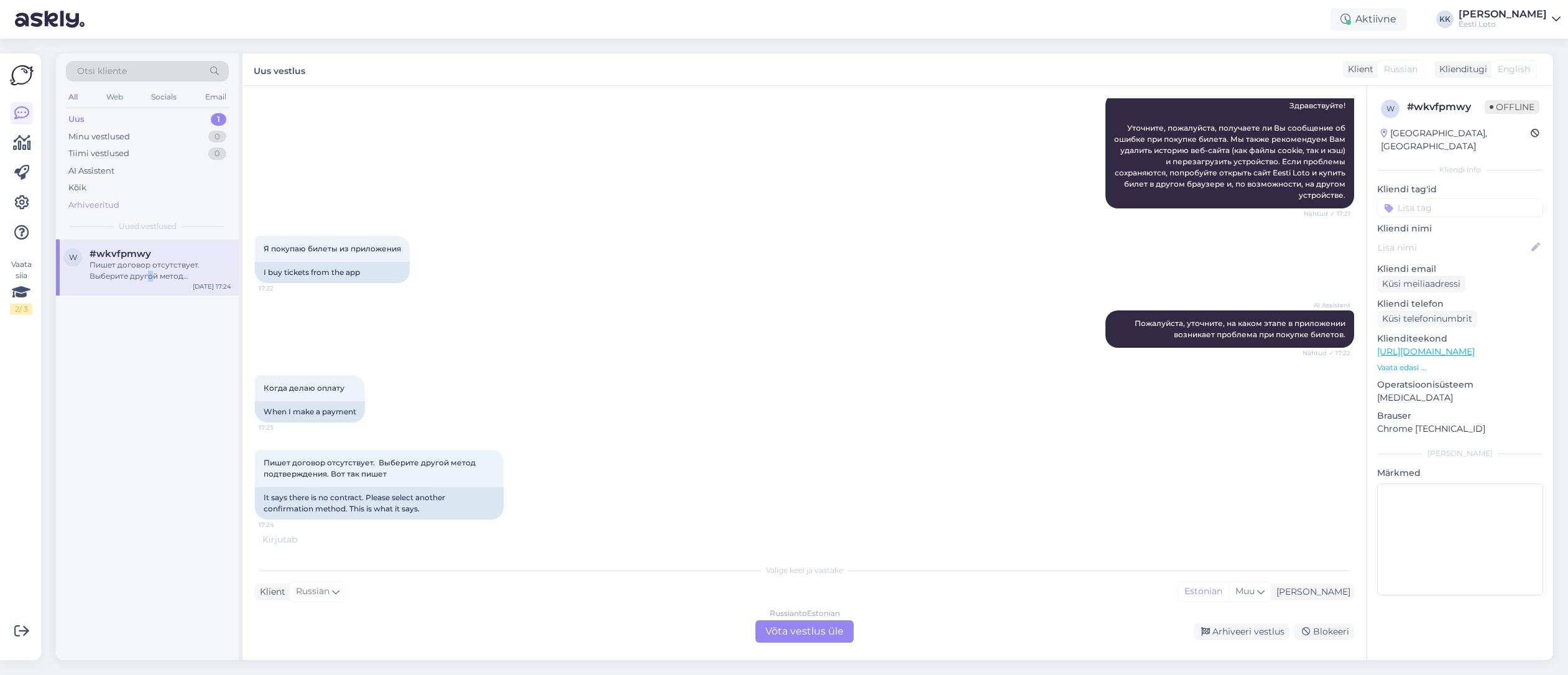
click at [84, 204] on div "Arhiveeritud" at bounding box center [94, 205] width 51 height 13
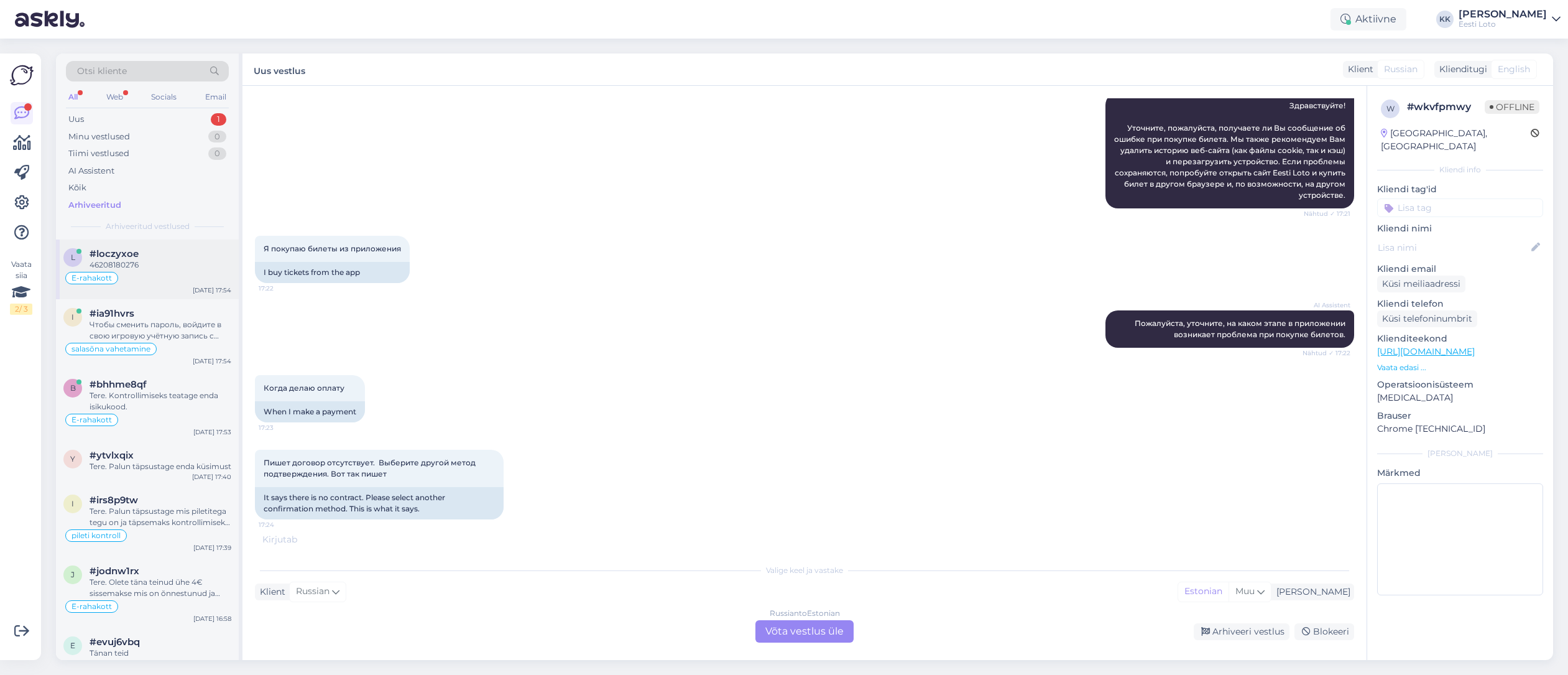
click at [182, 252] on div "#loczyxoe" at bounding box center [160, 253] width 142 height 11
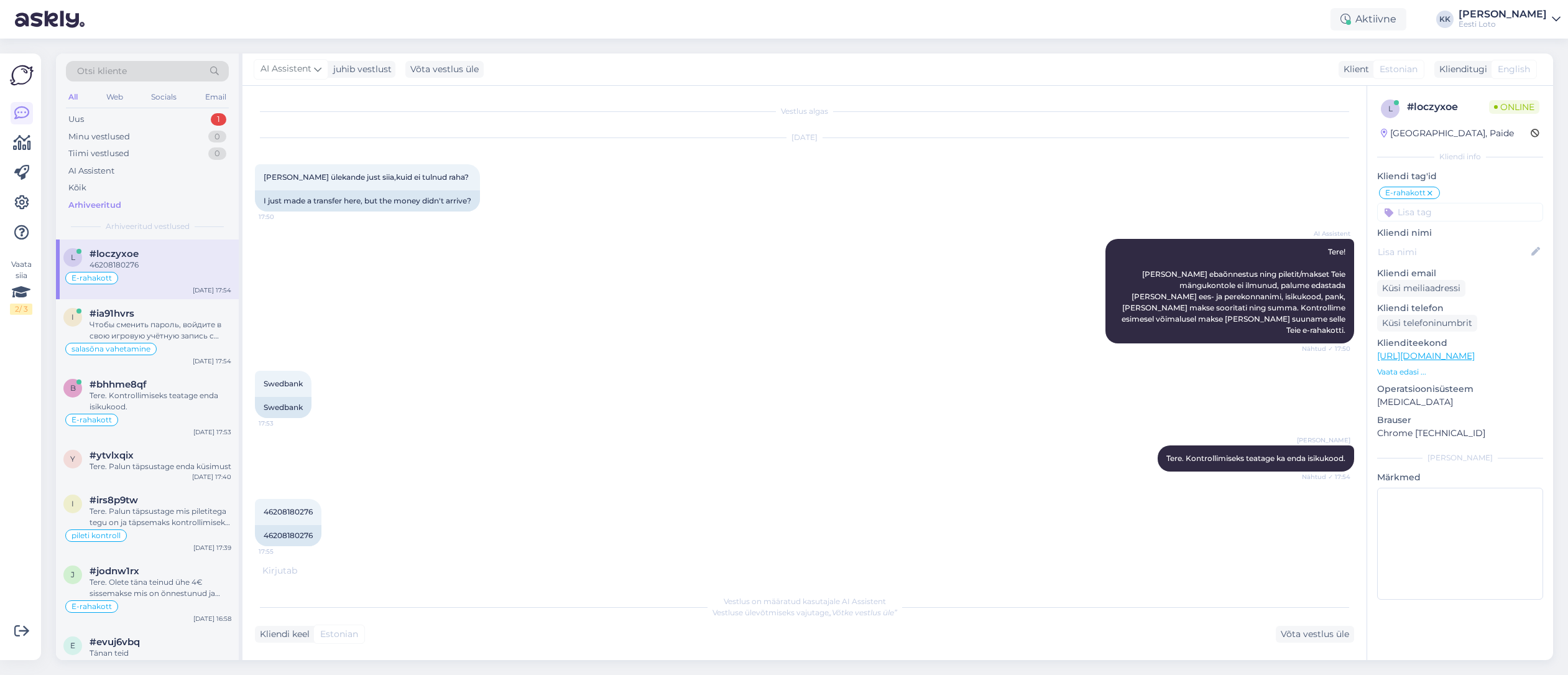
scroll to position [0, 0]
click at [281, 499] on div "46208180276 17:55" at bounding box center [288, 511] width 66 height 26
copy span "46208180276"
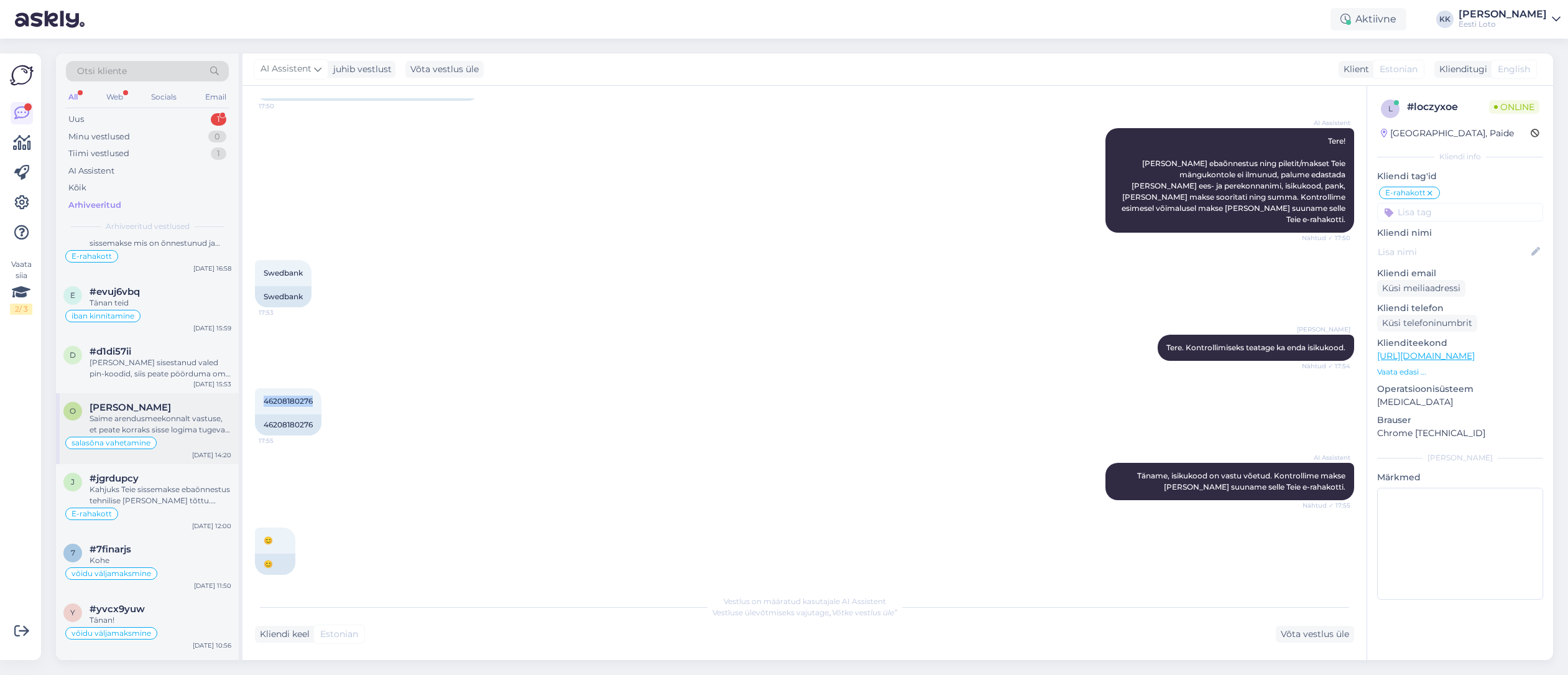
scroll to position [293, 0]
click at [184, 505] on div "Kahjuks Teie sissemakse ebaõnnestus tehnilise [PERSON_NAME] tõttu. Kontrollisim…" at bounding box center [160, 494] width 142 height 22
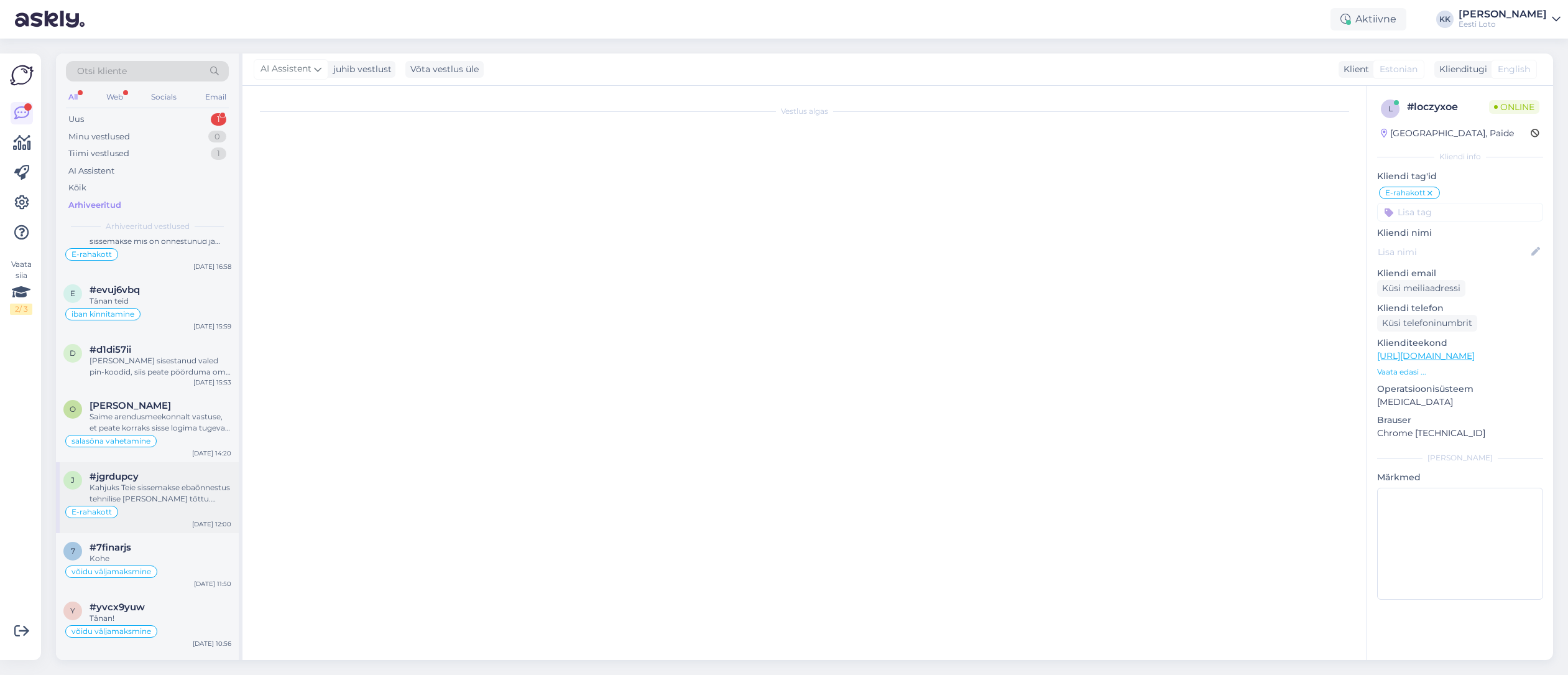
scroll to position [299, 0]
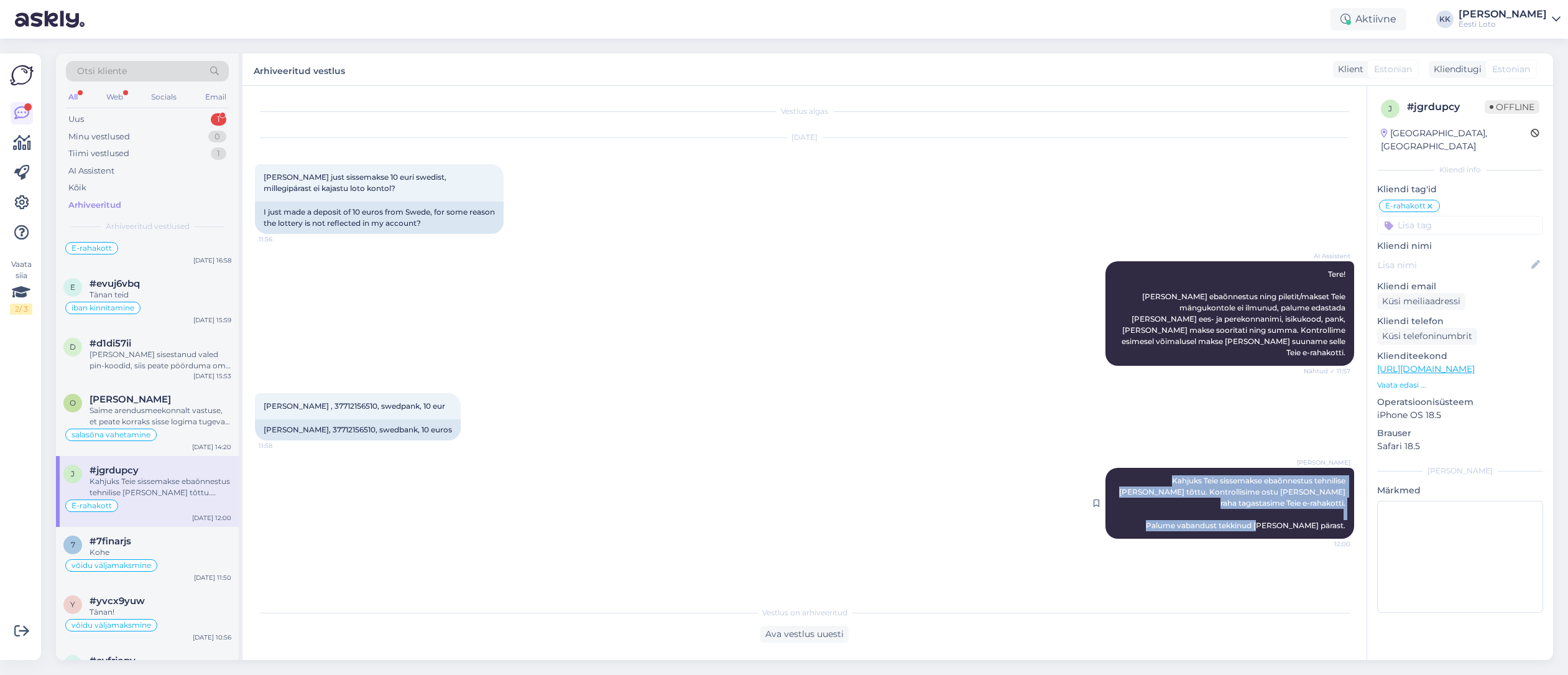
drag, startPoint x: 1125, startPoint y: 467, endPoint x: 1343, endPoint y: 508, distance: 221.8
click at [1345, 508] on div "[PERSON_NAME] [PERSON_NAME] sissemakse ebaõnnestus tehnilise [PERSON_NAME] tõtt…" at bounding box center [1229, 503] width 249 height 71
copy span "Kahjuks Teie sissemakse ebaõnnestus tehnilise [PERSON_NAME] tõttu. Kontrollisim…"
click at [123, 122] on div "Uus 1" at bounding box center [147, 119] width 163 height 17
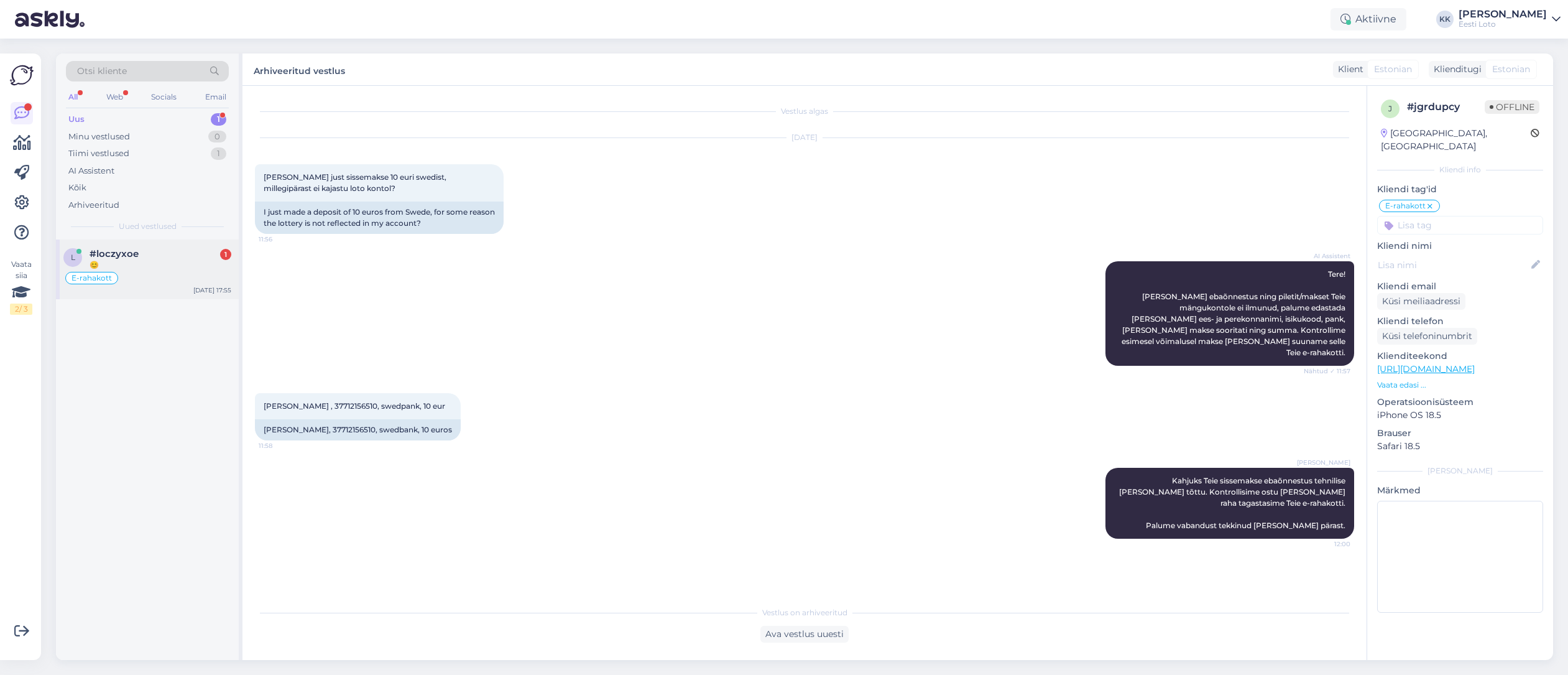
click at [158, 270] on div "😊" at bounding box center [160, 264] width 142 height 11
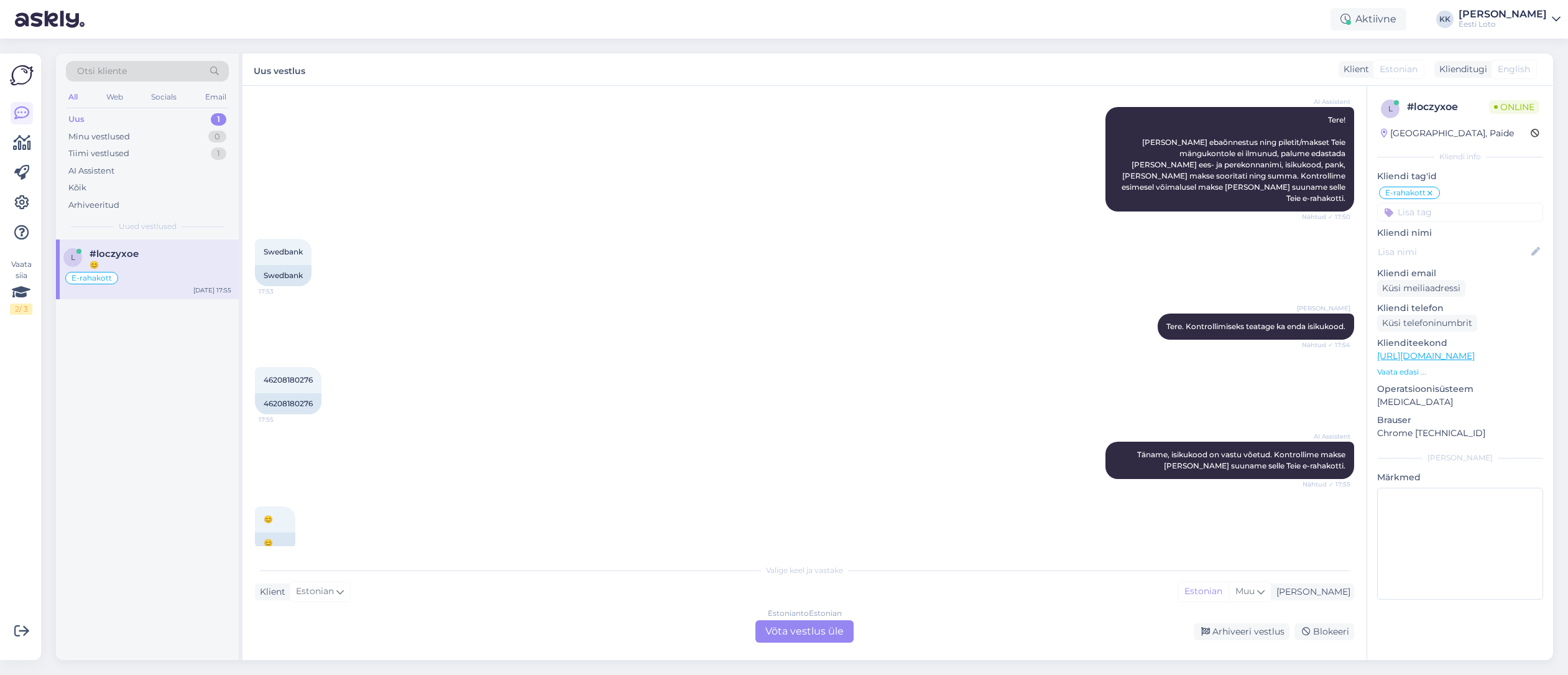
scroll to position [125, 0]
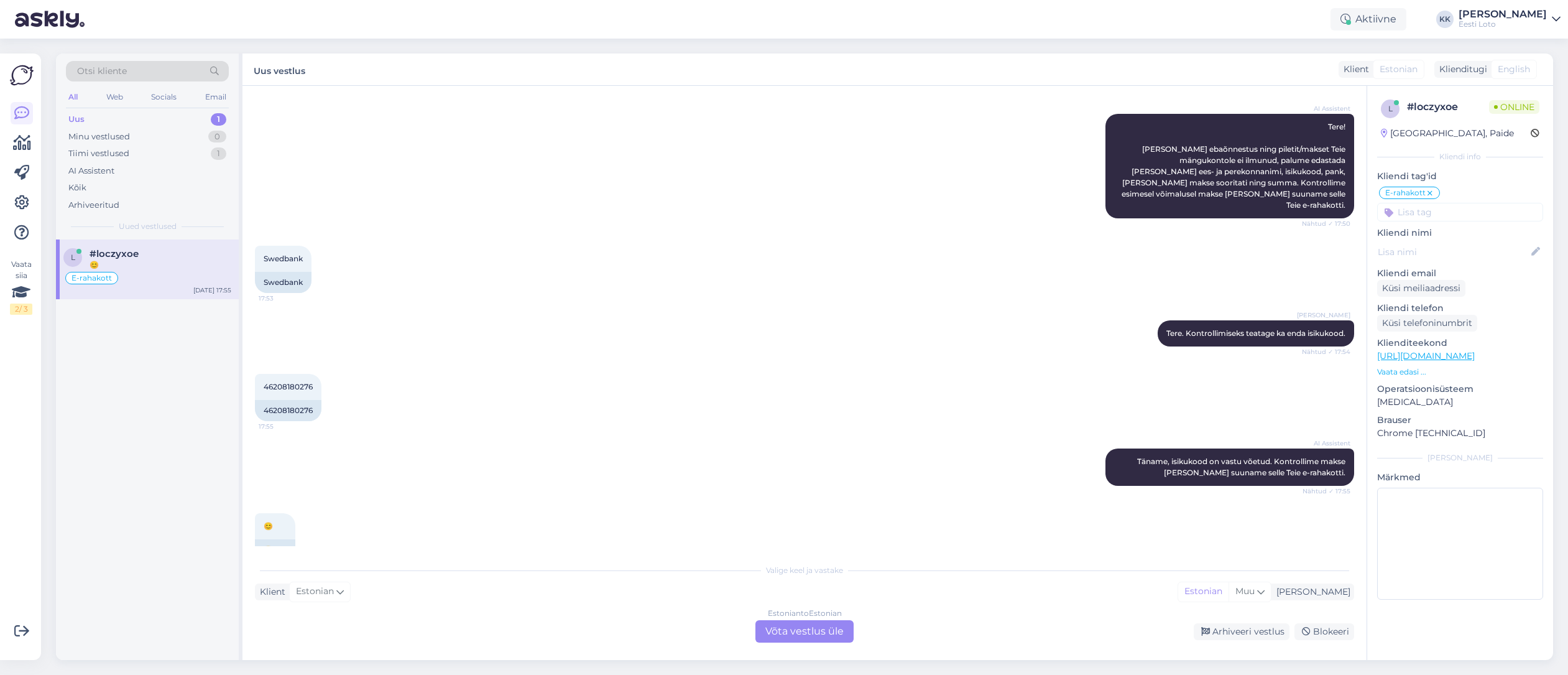
click at [793, 631] on div "Estonian to Estonian Võta vestlus üle" at bounding box center [805, 632] width 99 height 22
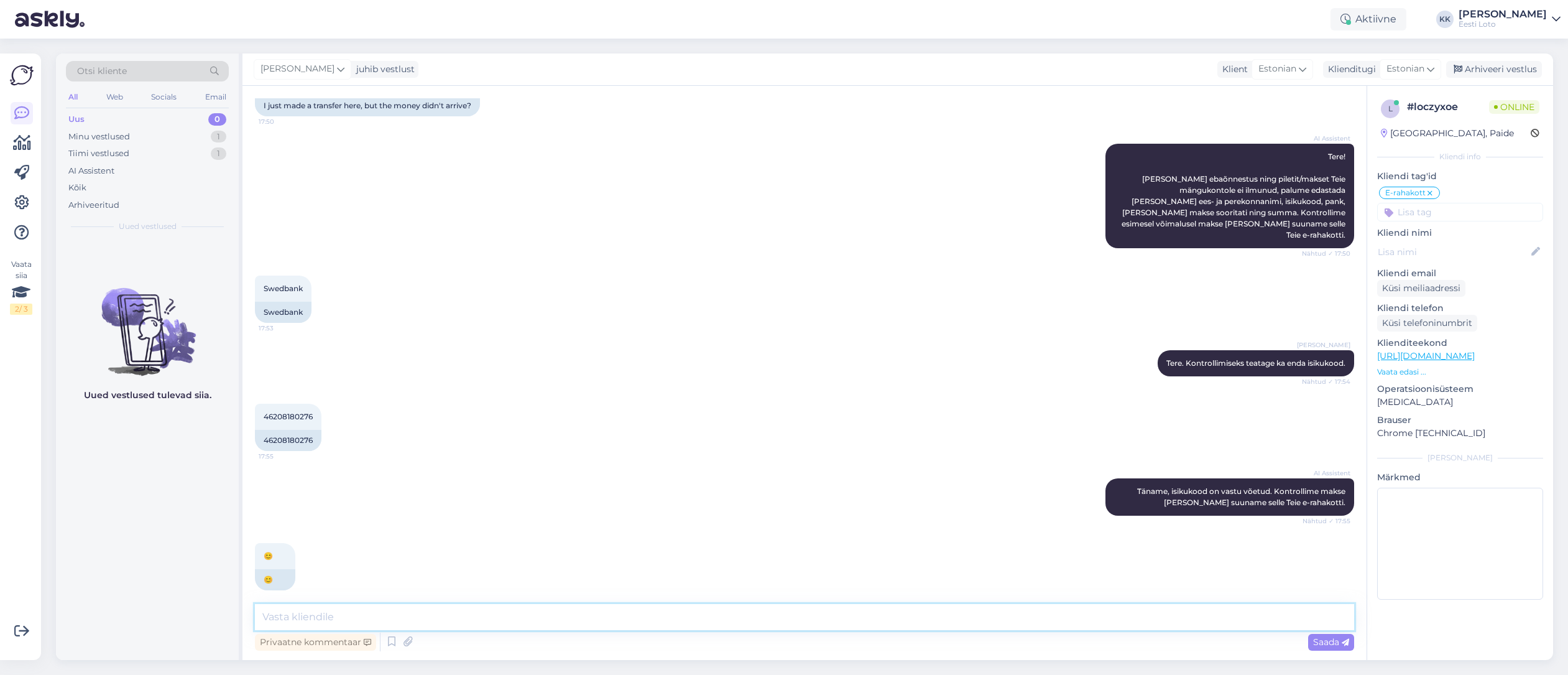
click at [543, 614] on textarea at bounding box center [805, 617] width 1099 height 26
paste textarea "Kahjuks Teie sissemakse ebaõnnestus tehnilise [PERSON_NAME] tõttu. Kontrollisim…"
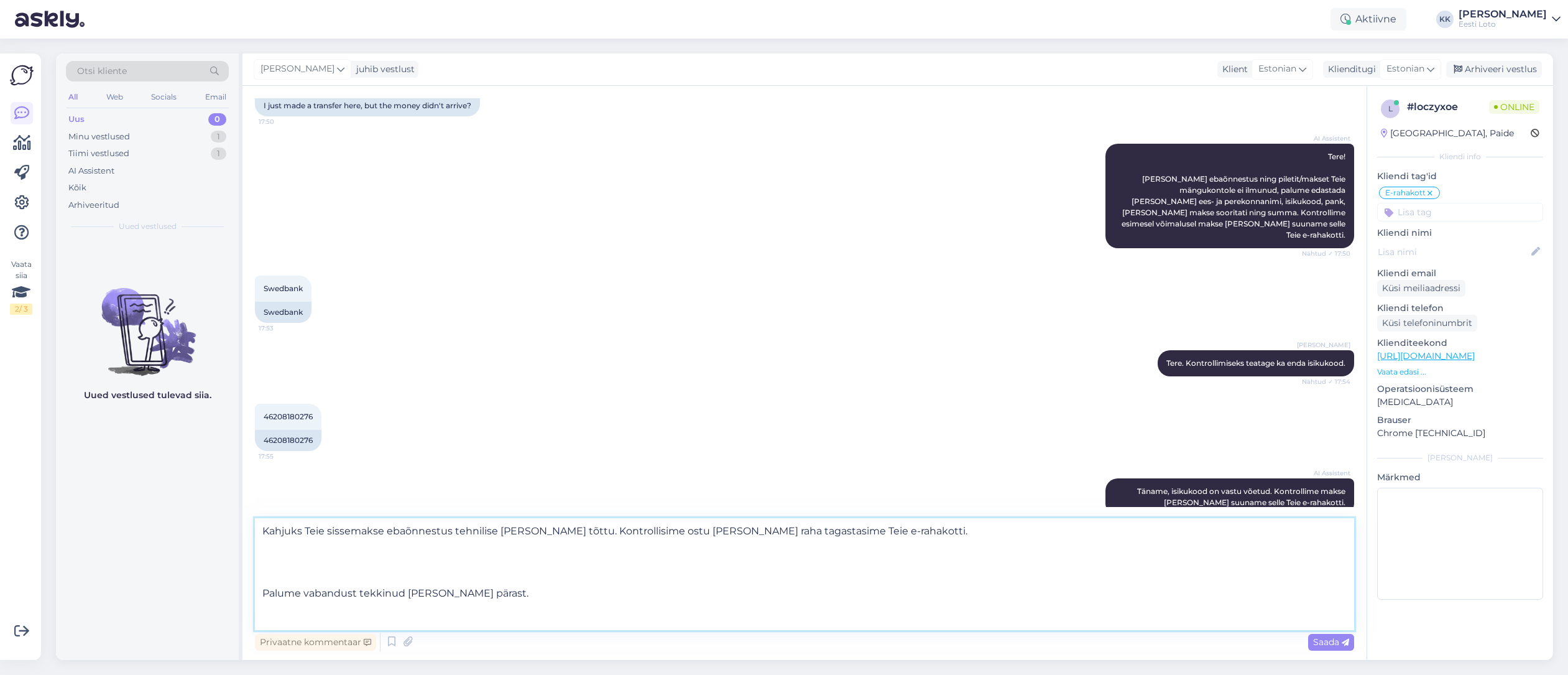
click at [259, 590] on textarea "Kahjuks Teie sissemakse ebaõnnestus tehnilise [PERSON_NAME] tõttu. Kontrollisim…" at bounding box center [805, 574] width 1099 height 112
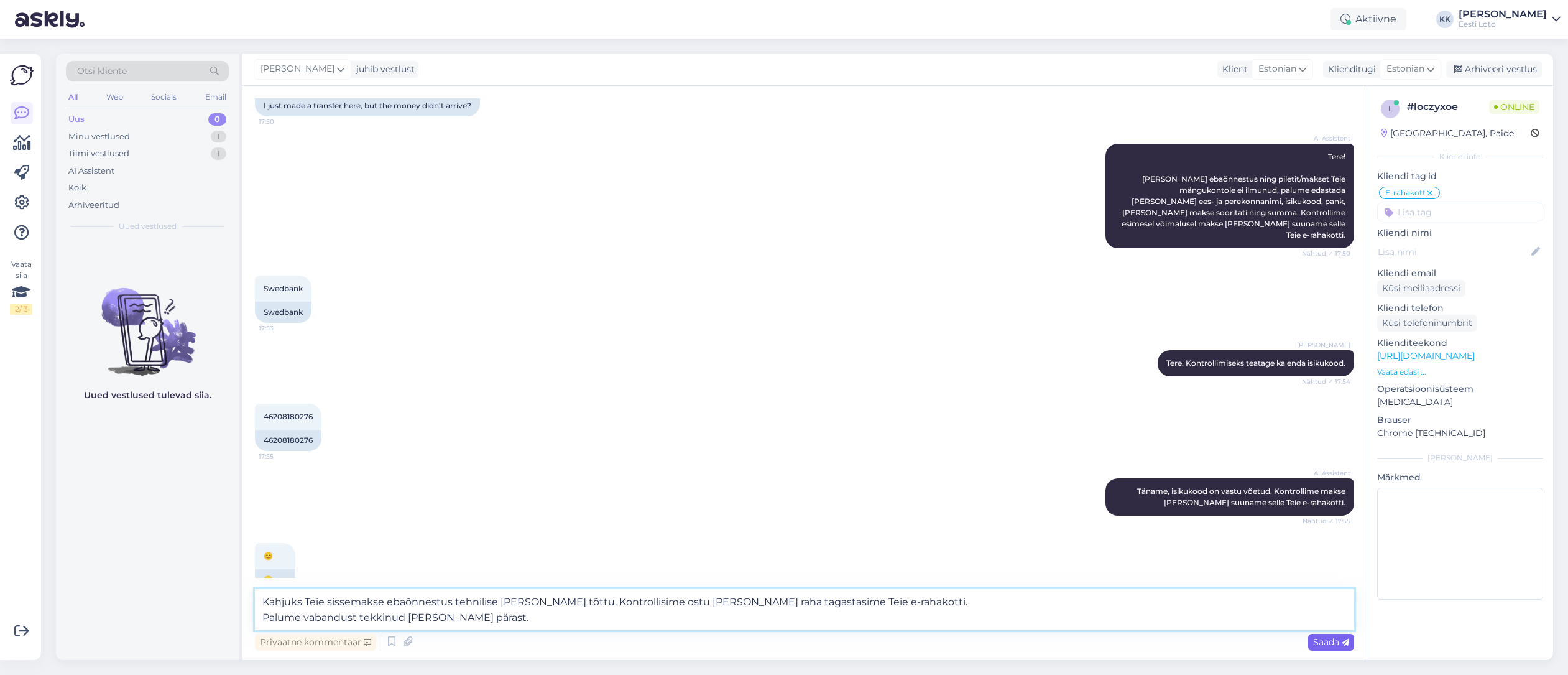
type textarea "Kahjuks Teie sissemakse ebaõnnestus tehnilise [PERSON_NAME] tõttu. Kontrollisim…"
click at [1325, 642] on span "Saada" at bounding box center [1331, 641] width 36 height 11
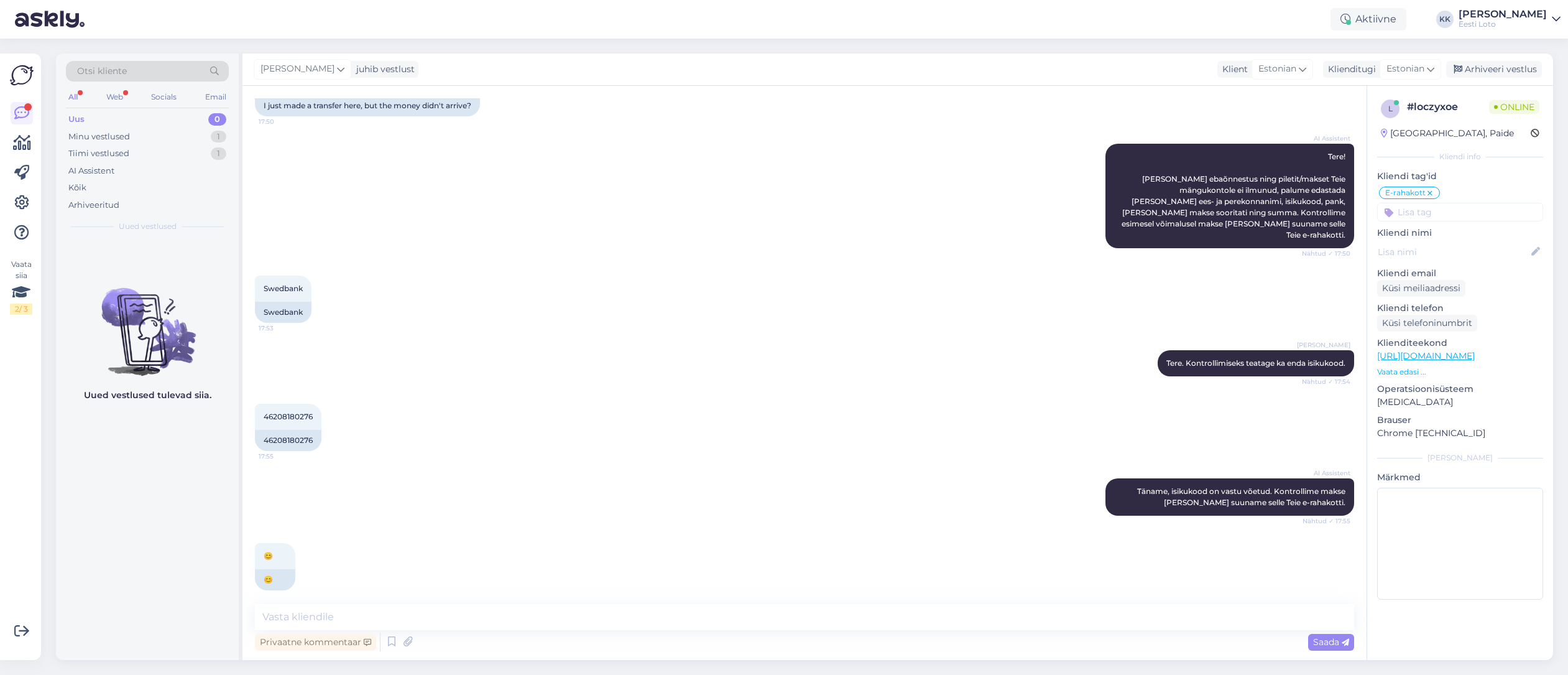
scroll to position [171, 0]
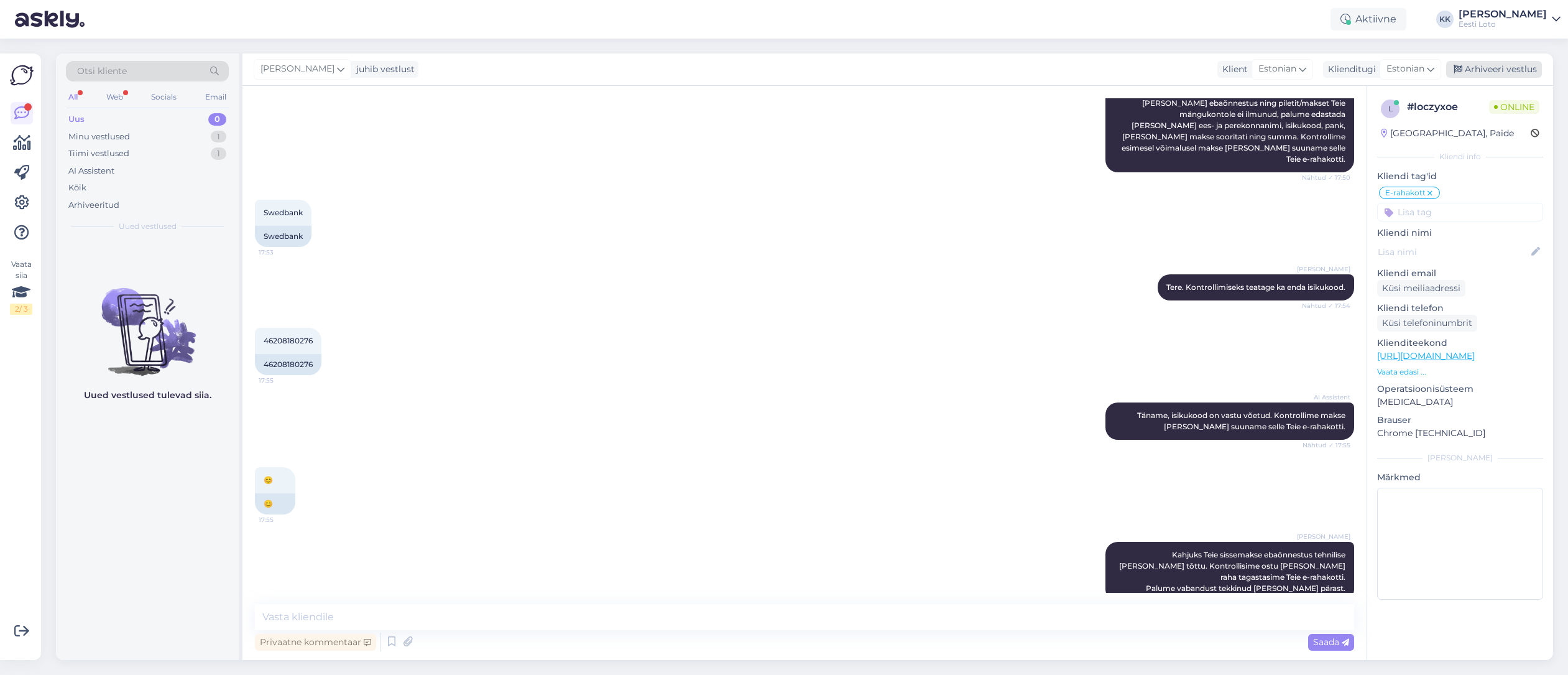
click at [1495, 68] on div "Arhiveeri vestlus" at bounding box center [1494, 69] width 96 height 16
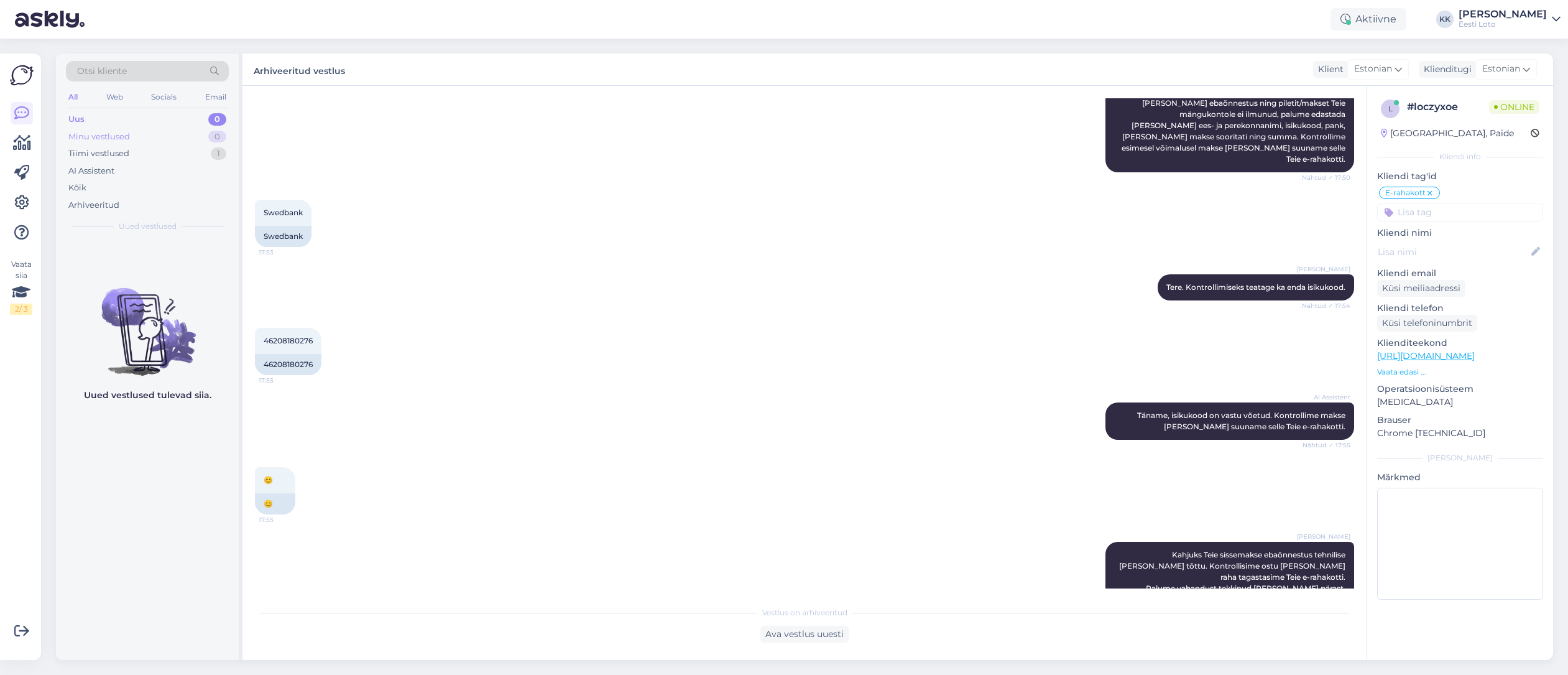
click at [125, 135] on div "Minu vestlused" at bounding box center [99, 137] width 61 height 13
click at [145, 204] on div "Arhiveeritud" at bounding box center [147, 205] width 163 height 17
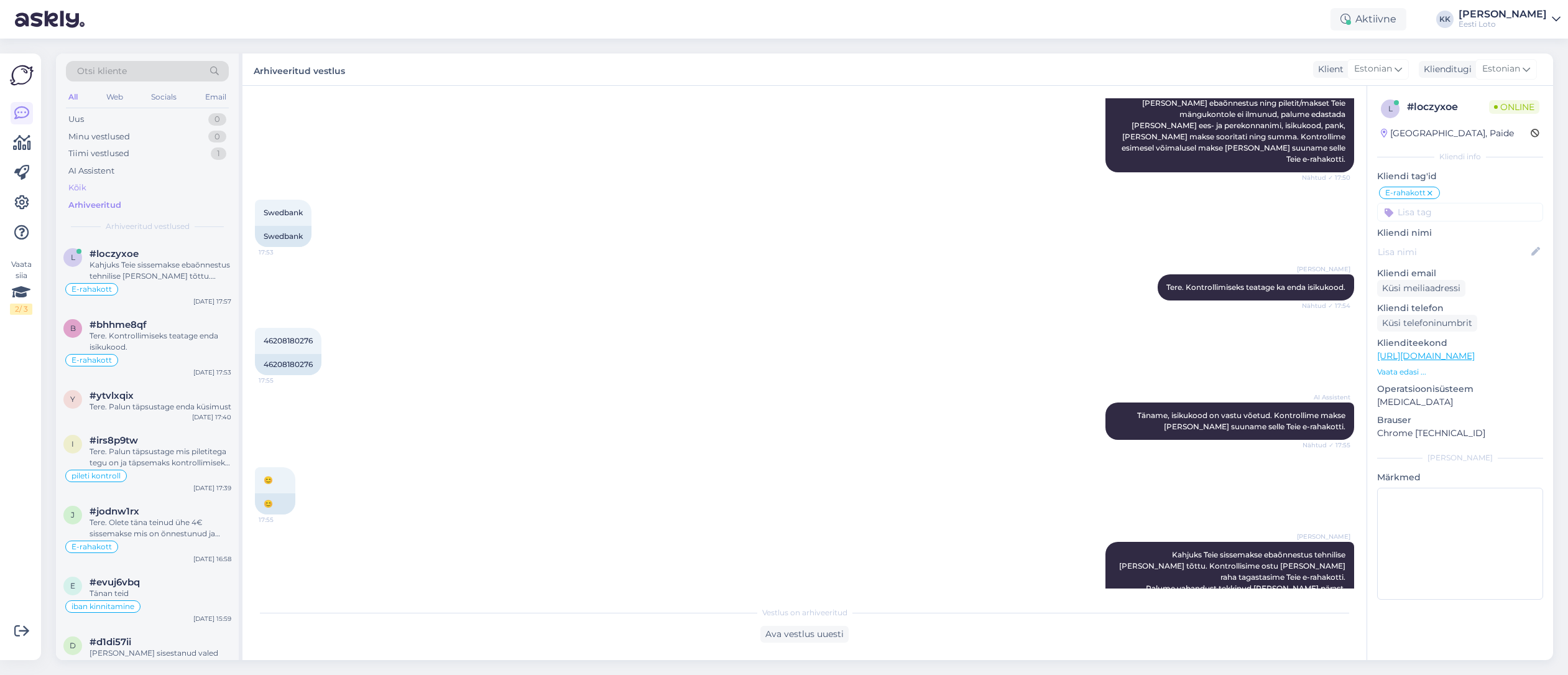
click at [156, 187] on div "Kõik" at bounding box center [147, 187] width 163 height 17
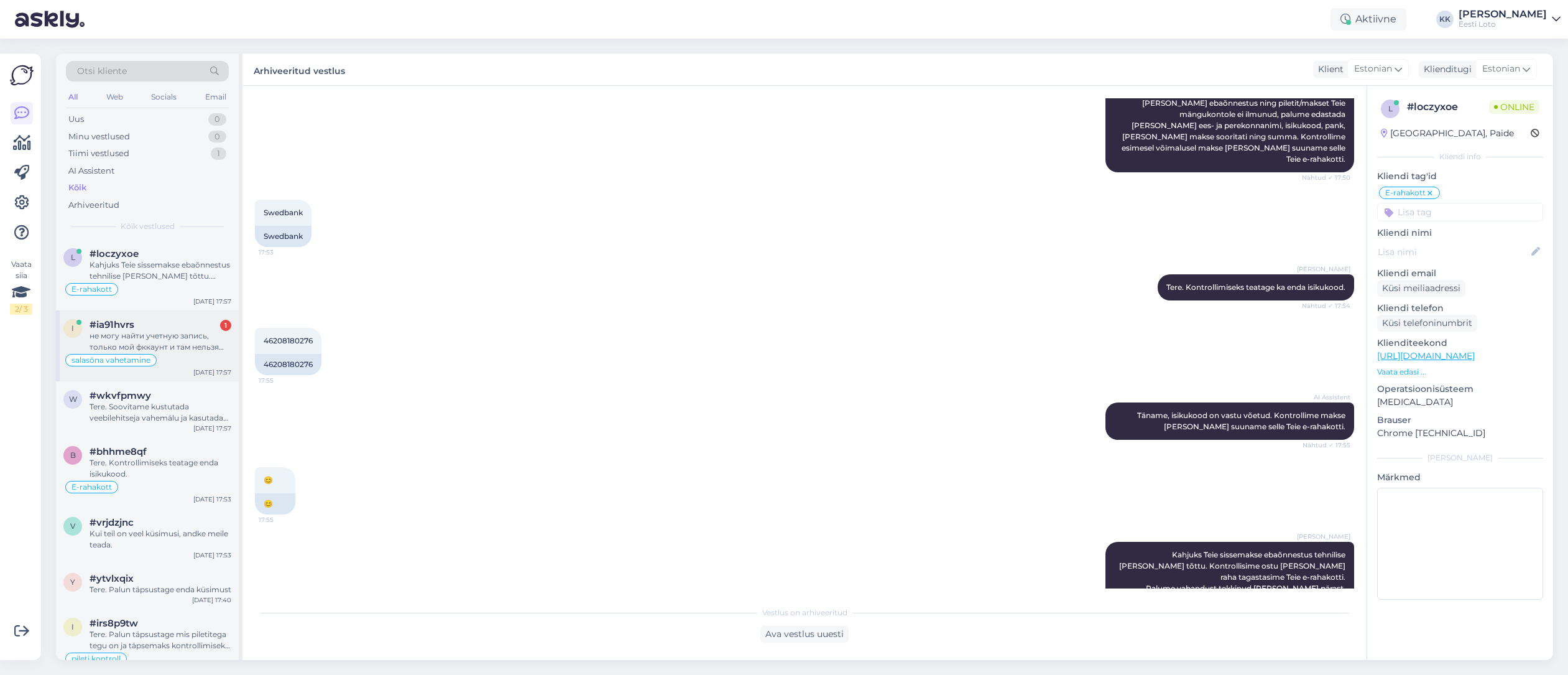
click at [169, 349] on div "не могу найти учетную запись, только мой фккаунт и там нельзя поменять пароль" at bounding box center [160, 341] width 142 height 22
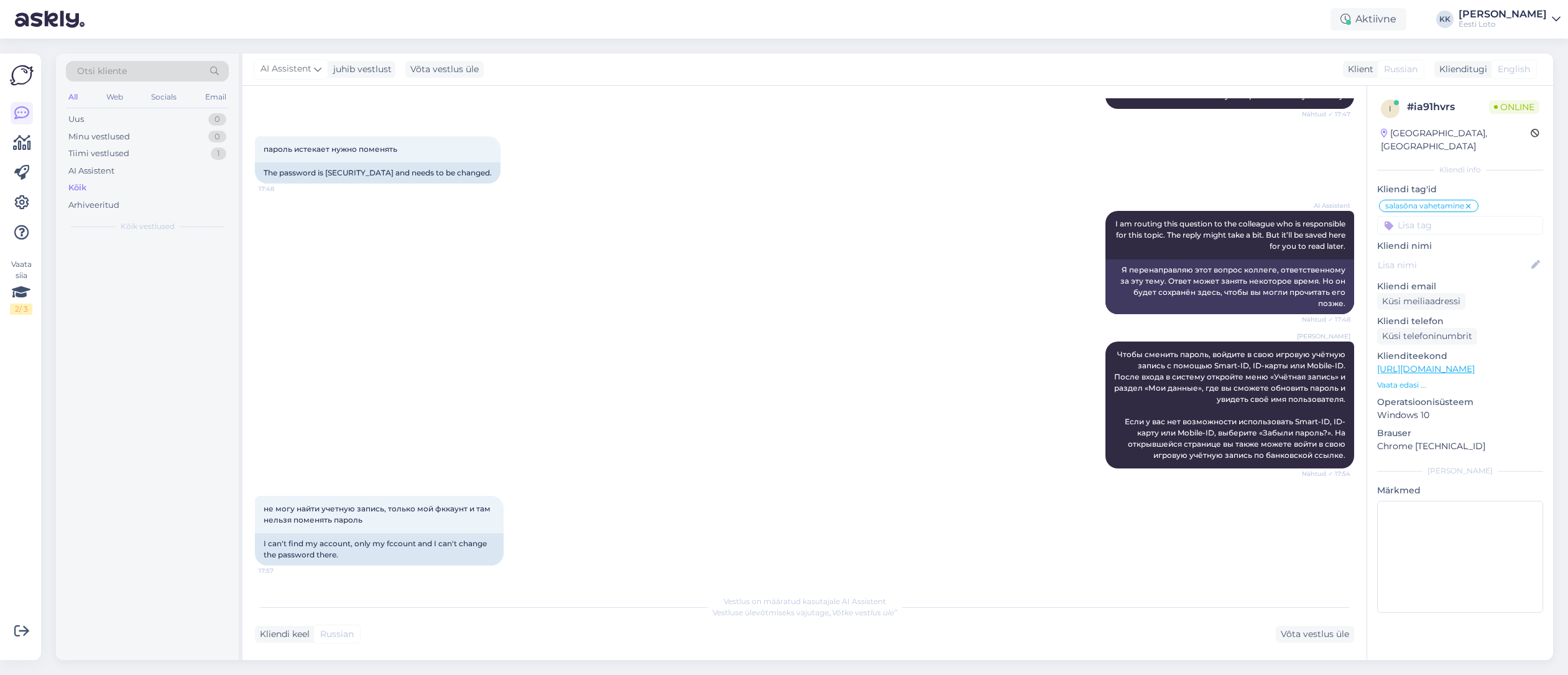
scroll to position [346, 0]
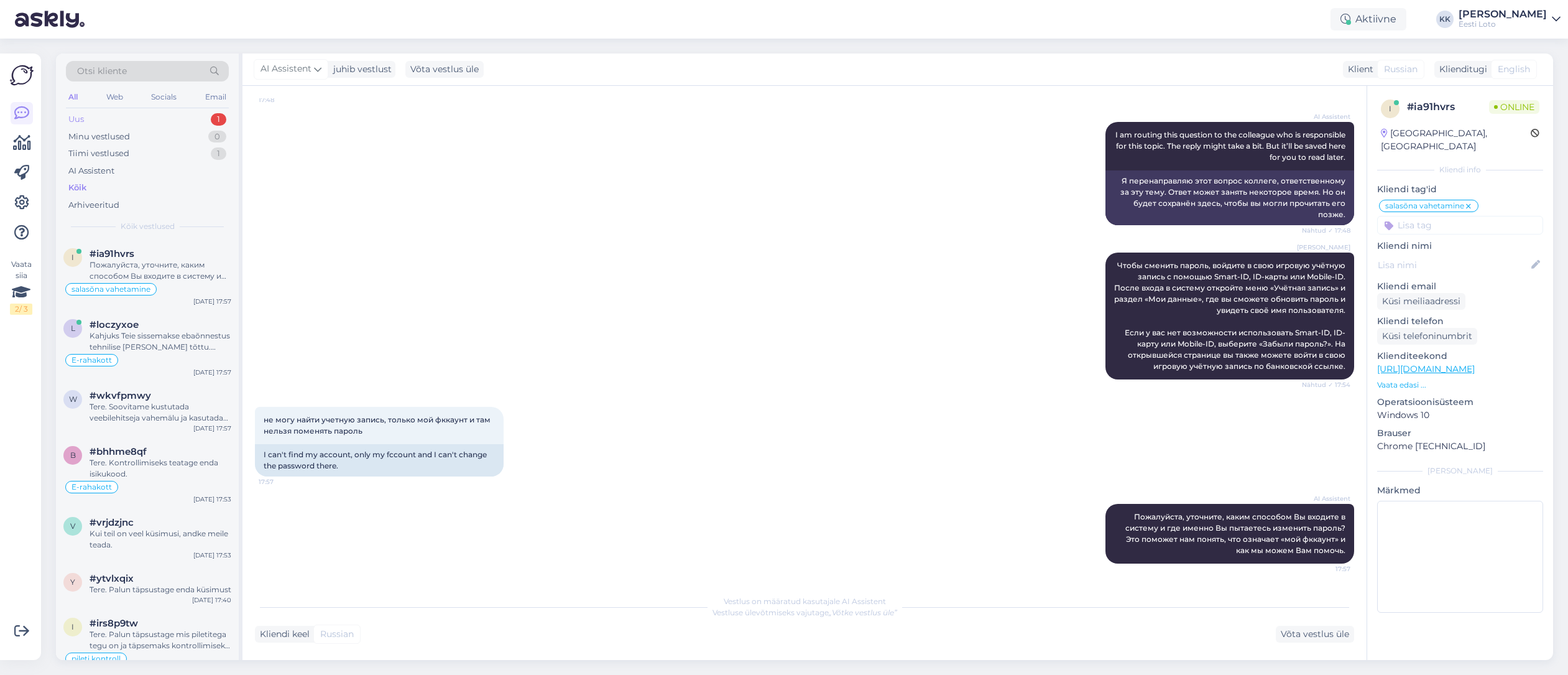
click at [161, 117] on div "Uus 1" at bounding box center [147, 119] width 163 height 17
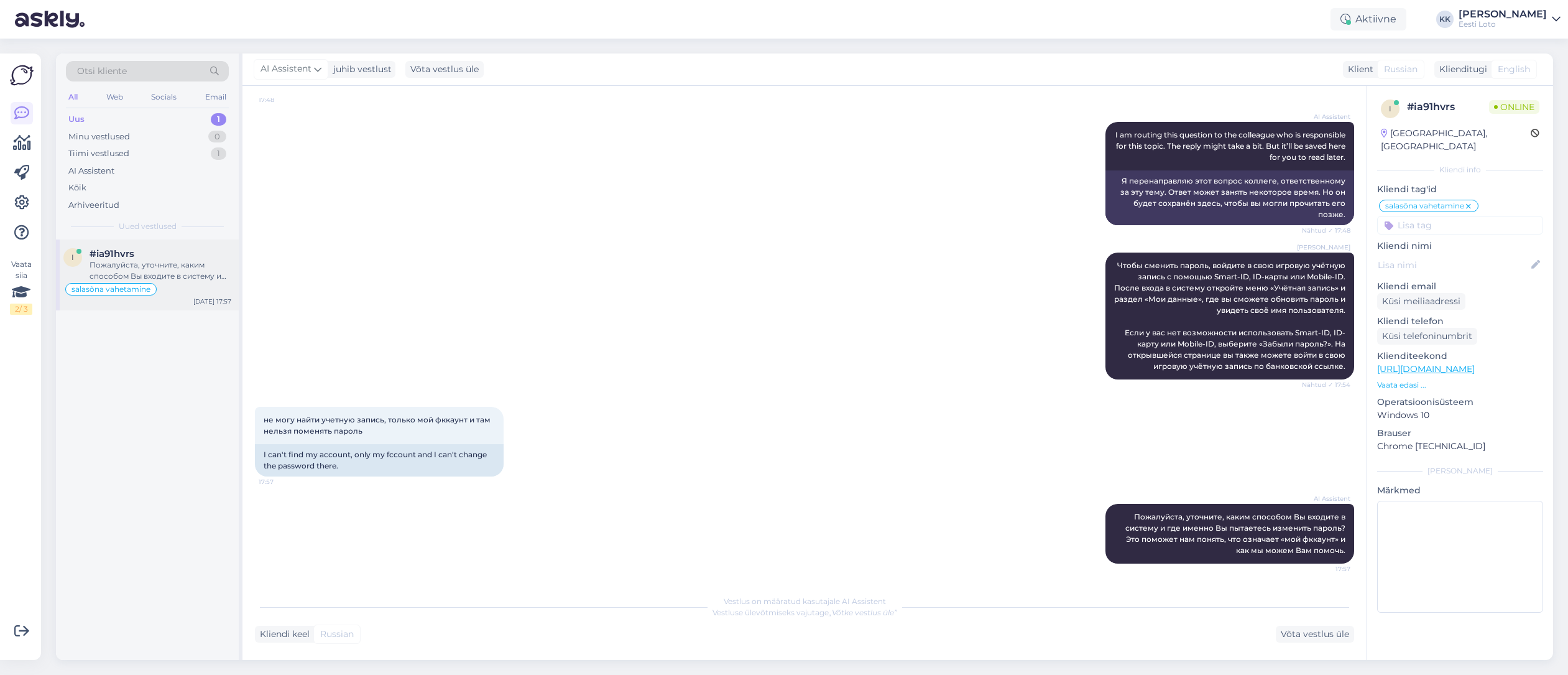
click at [195, 270] on div "Пожалуйста, уточните, каким способом Вы входите в систему и где именно Вы пытае…" at bounding box center [160, 270] width 142 height 22
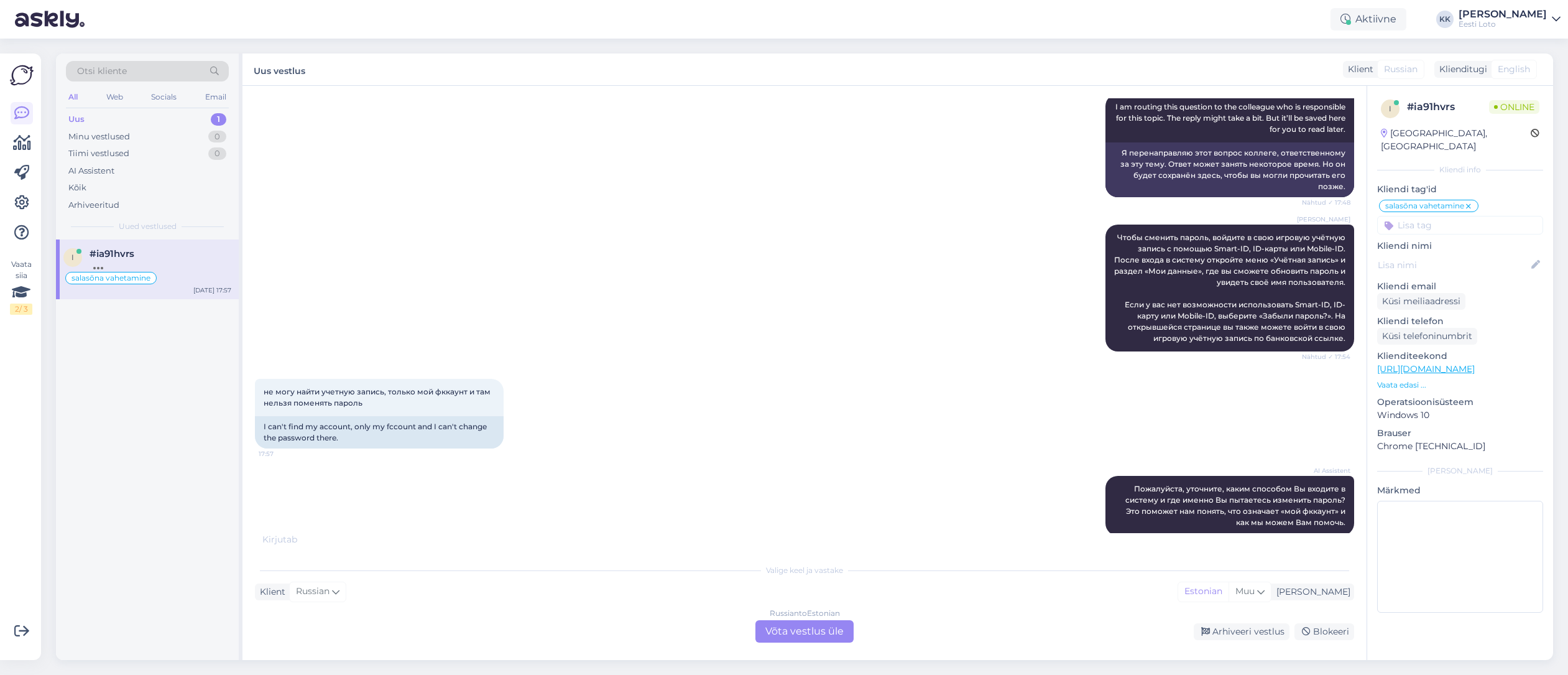
scroll to position [452, 0]
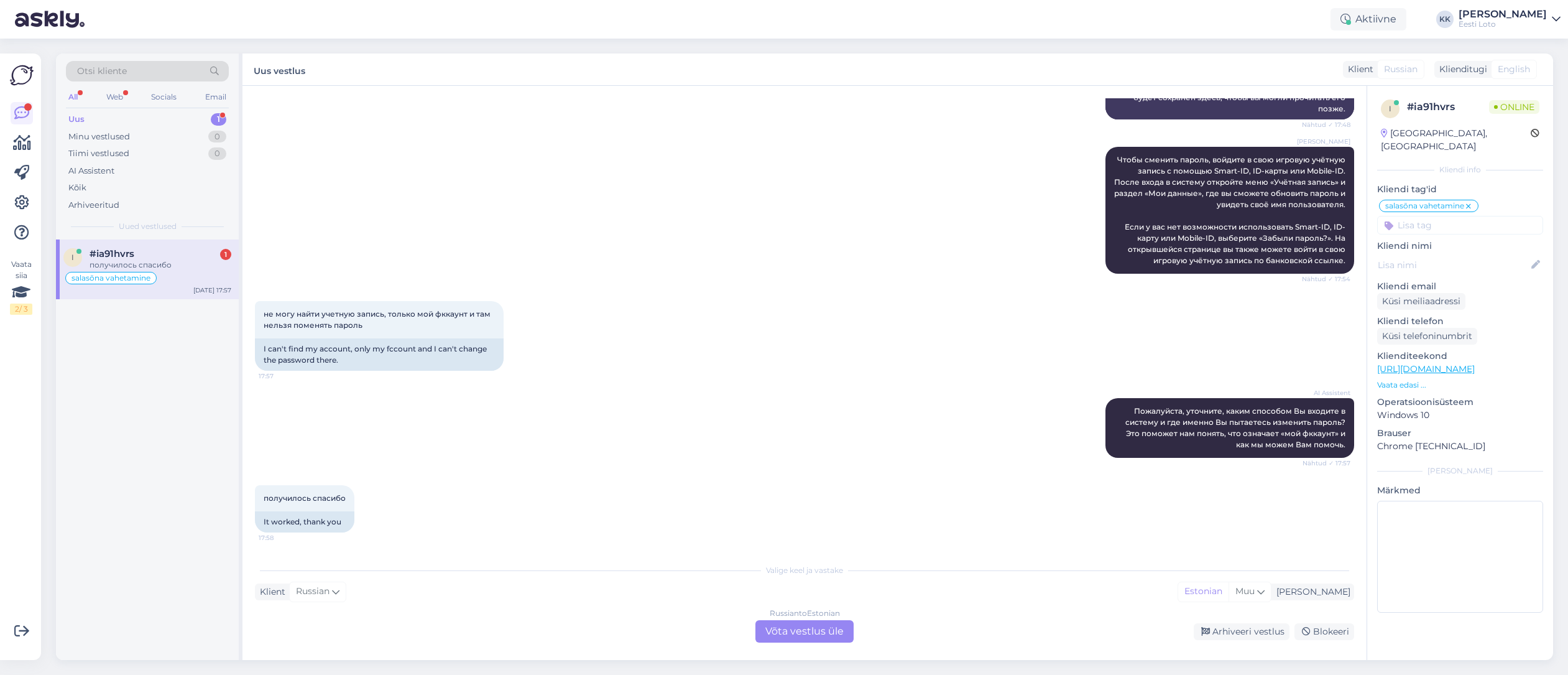
click at [180, 264] on div "получилось спасибо" at bounding box center [160, 264] width 142 height 11
click at [1222, 628] on div "Arhiveeri vestlus" at bounding box center [1241, 632] width 96 height 16
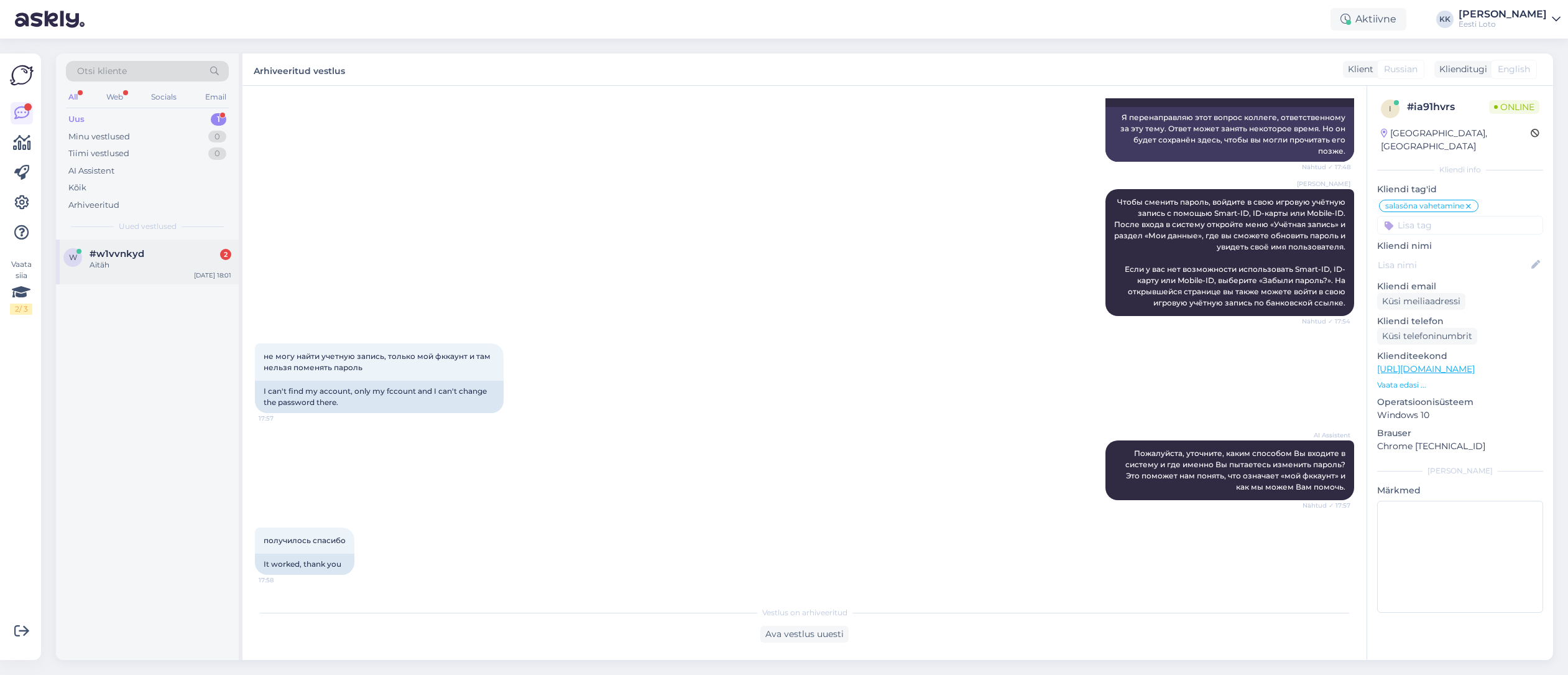
click at [147, 252] on div "#w1vvnkyd 2" at bounding box center [160, 253] width 142 height 11
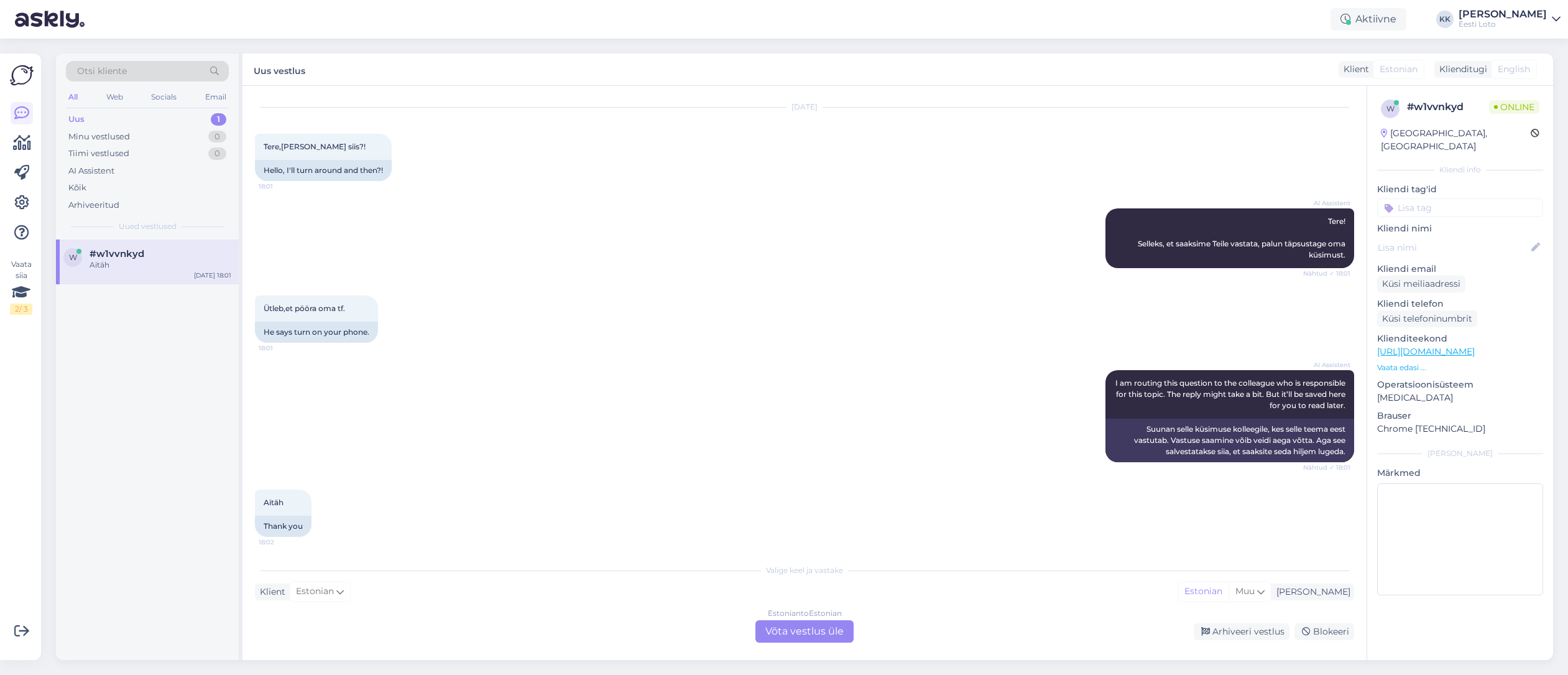
scroll to position [35, 0]
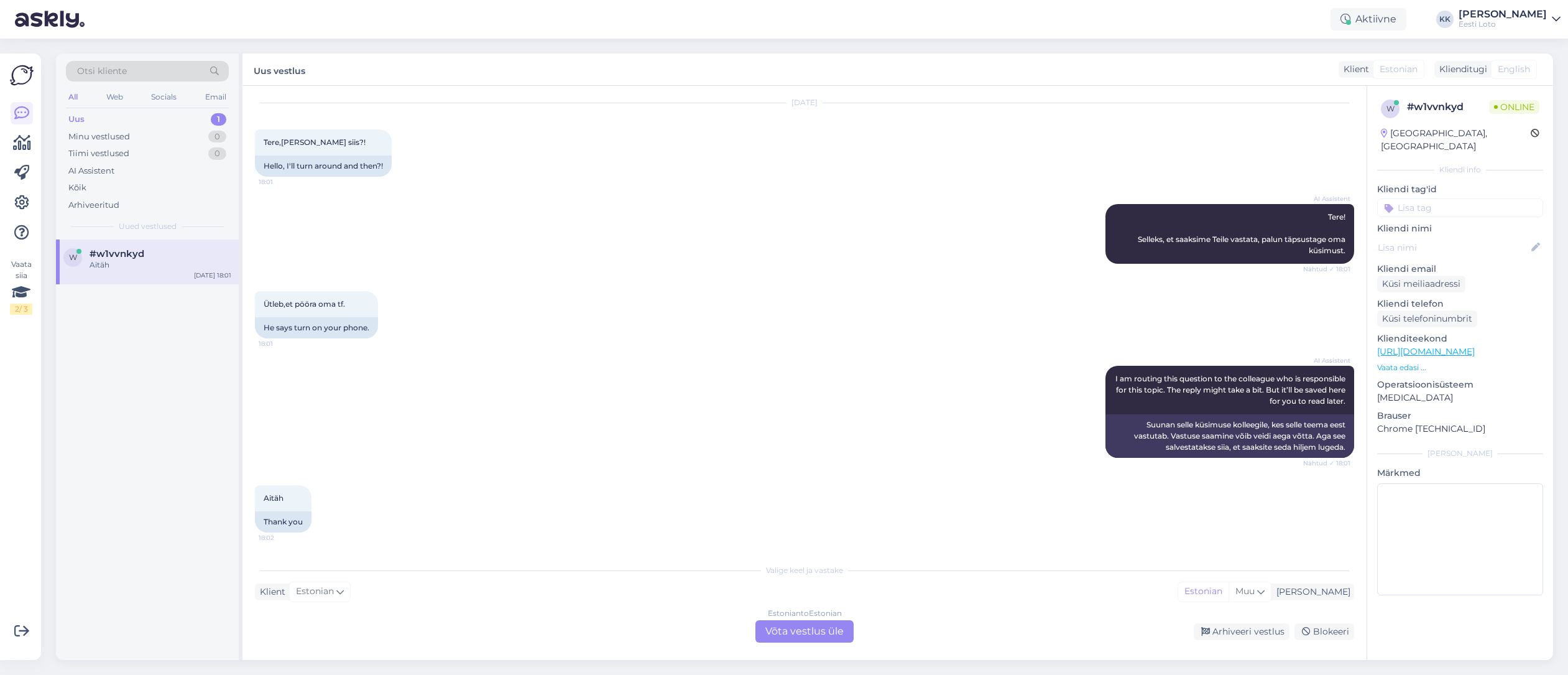
click at [111, 575] on div "w #w1vvnkyd Aitäh [DATE] 18:01" at bounding box center [147, 450] width 183 height 420
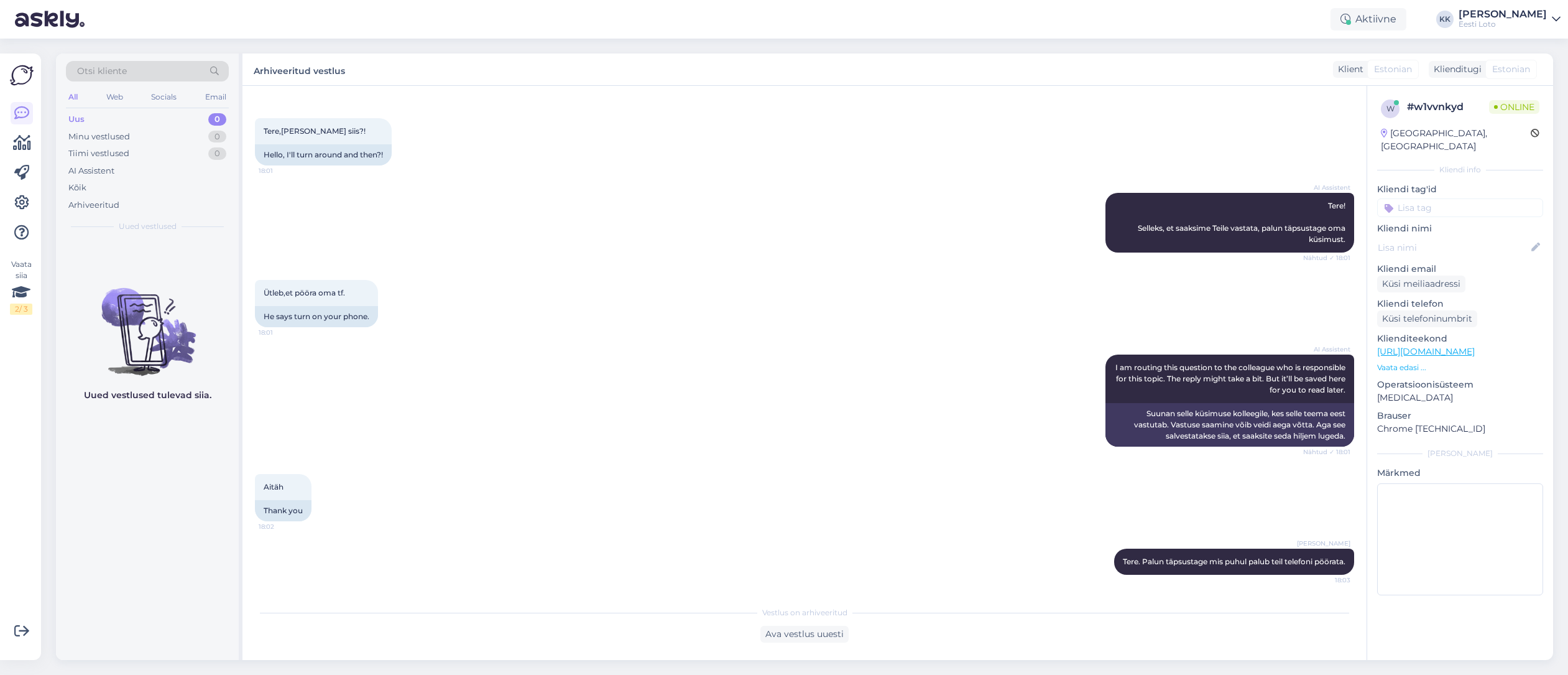
scroll to position [46, 0]
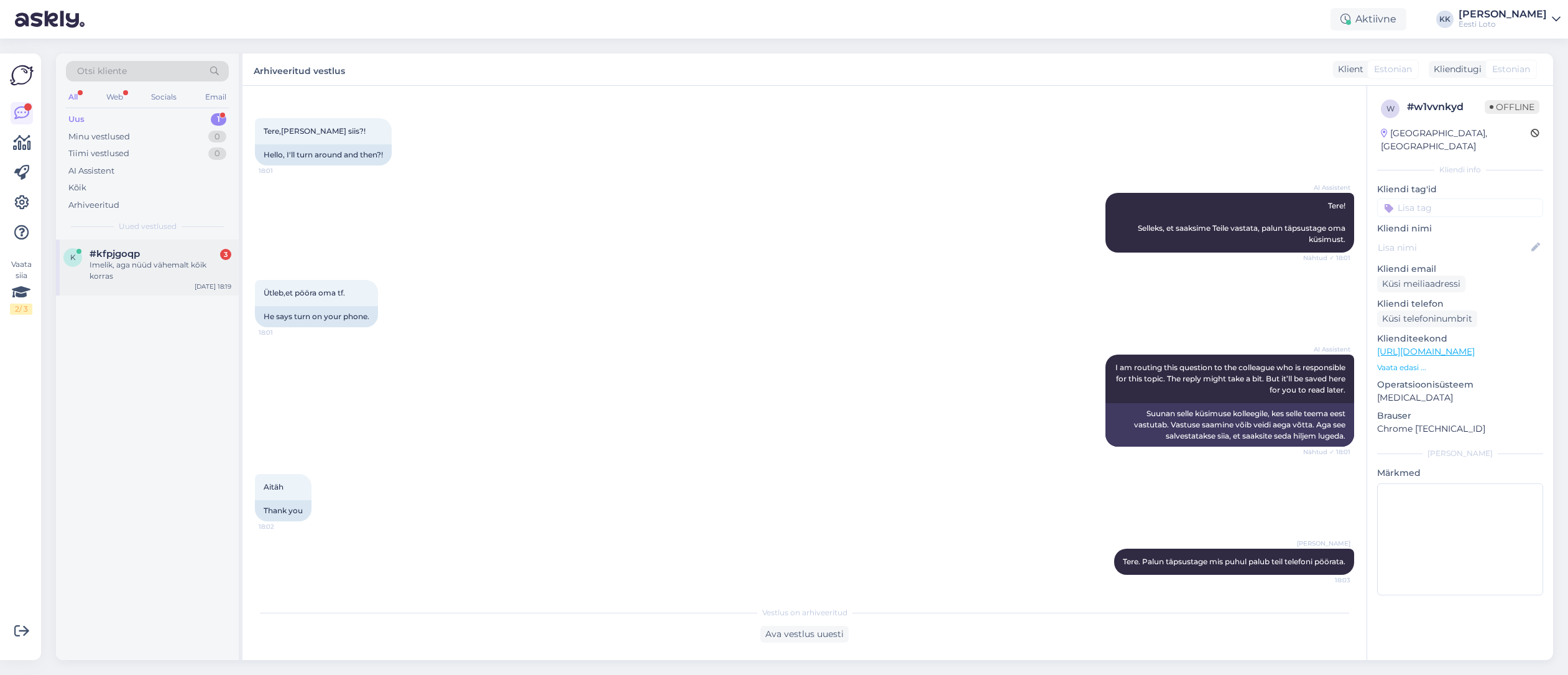
click at [141, 255] on div "#kfpjgoqp 3" at bounding box center [160, 253] width 142 height 11
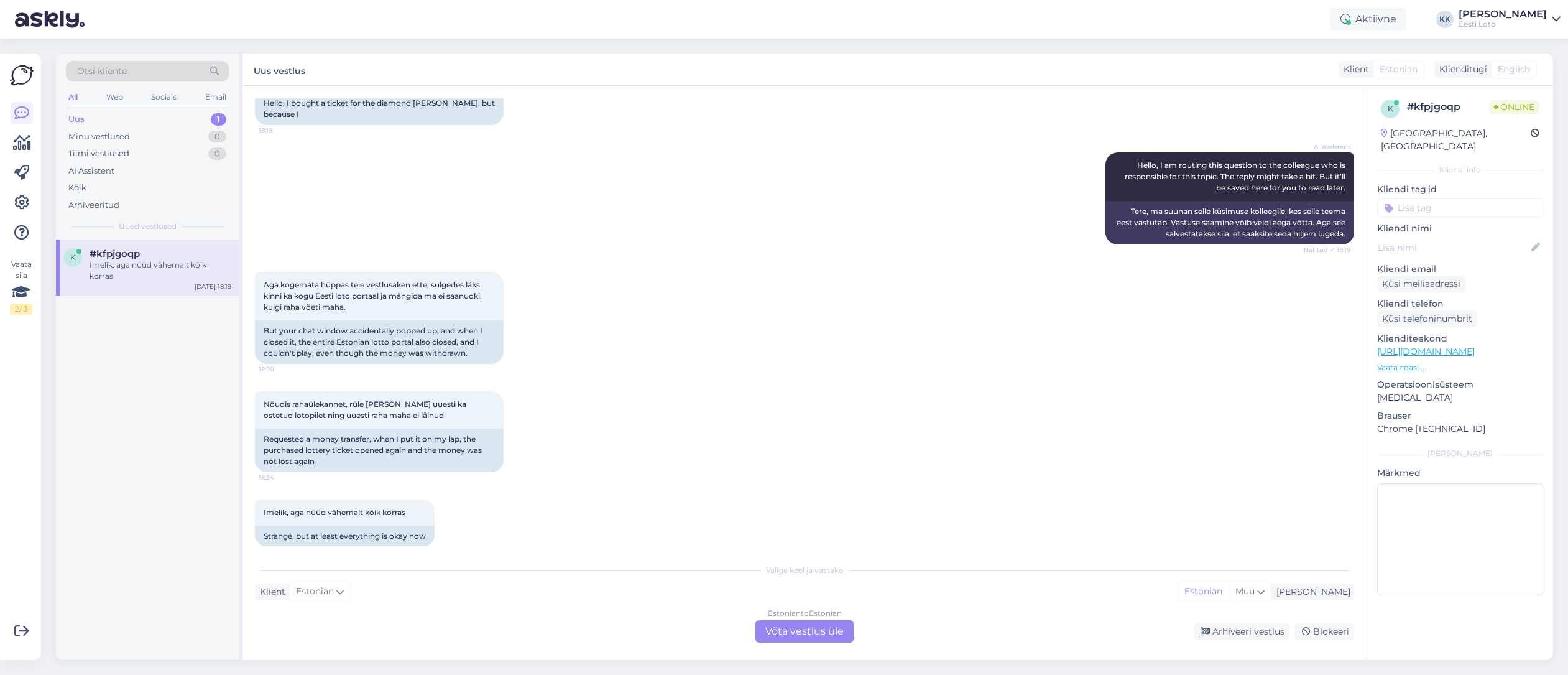
scroll to position [101, 0]
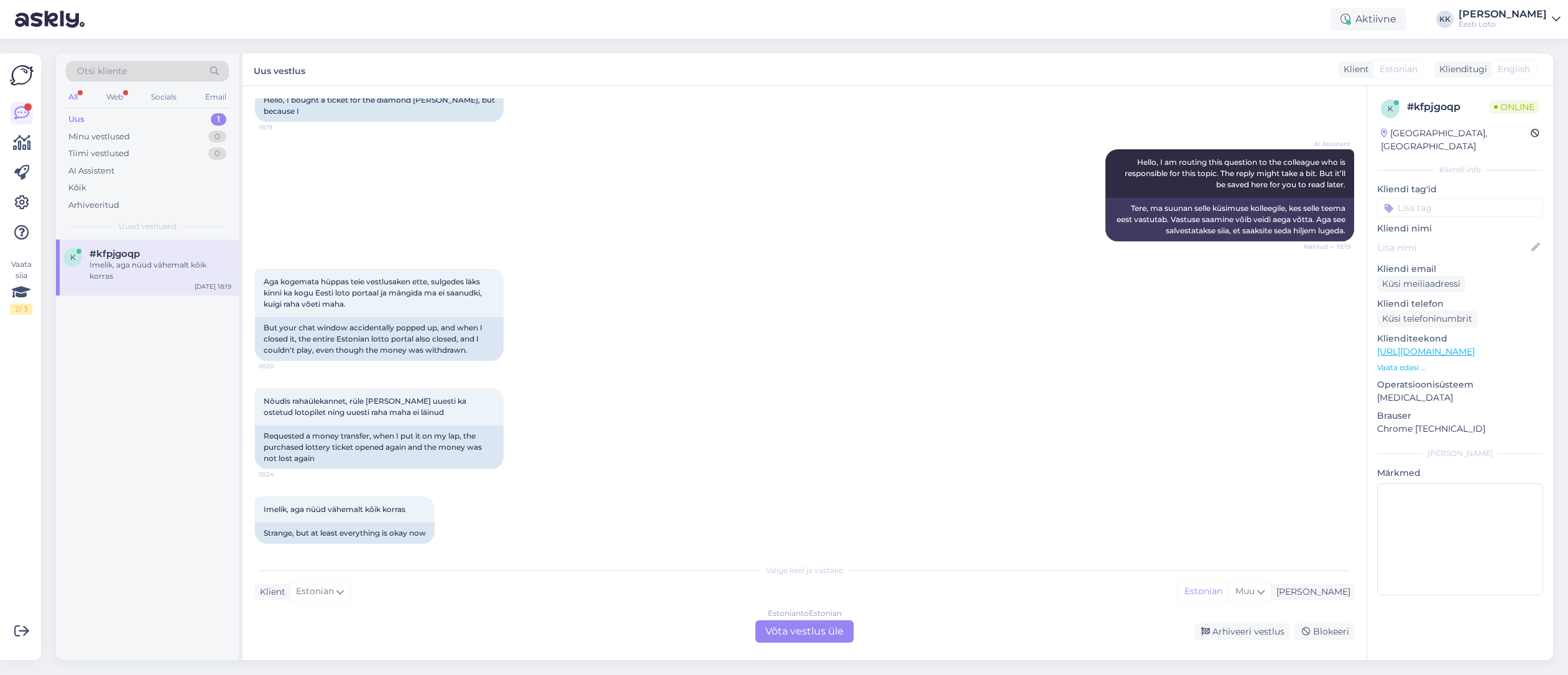
click at [808, 632] on div "Estonian to Estonian Võta vestlus üle" at bounding box center [805, 632] width 99 height 22
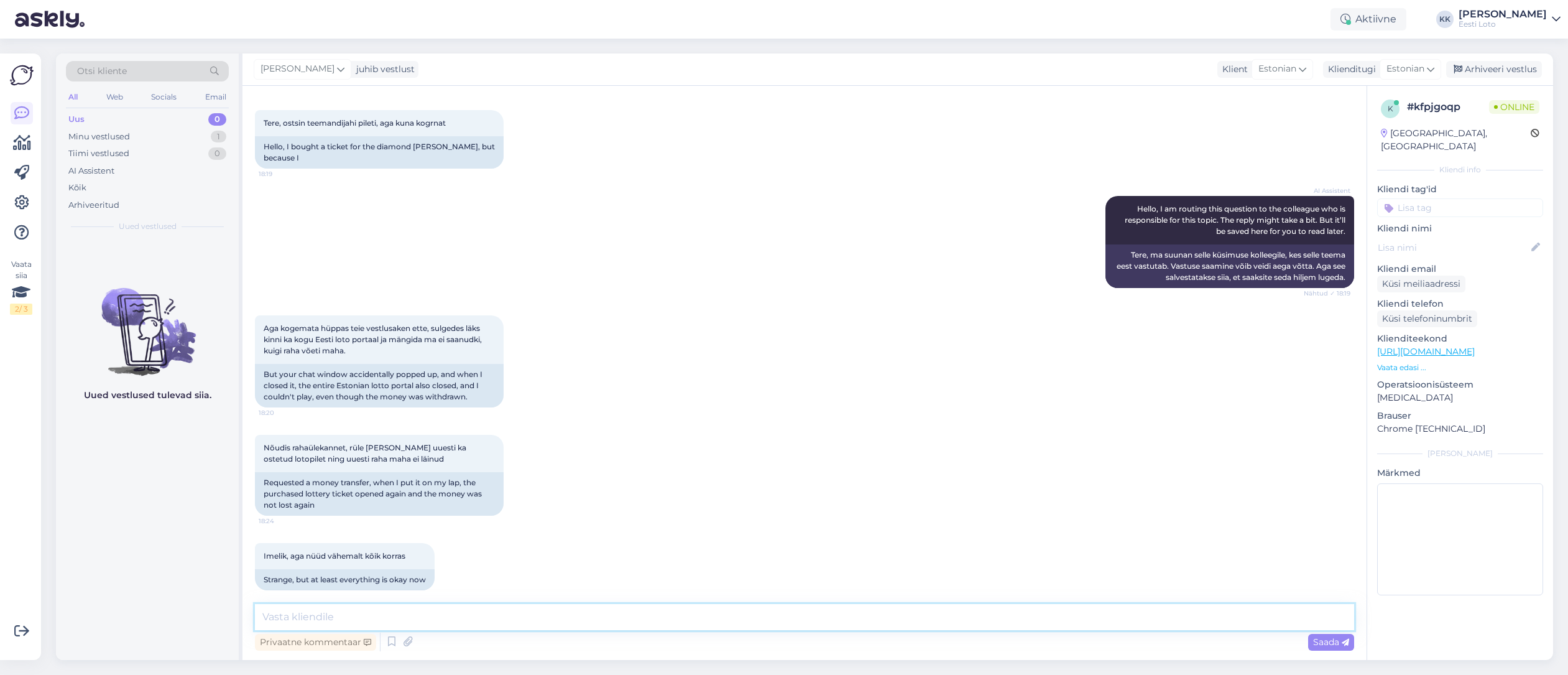
drag, startPoint x: 704, startPoint y: 618, endPoint x: 696, endPoint y: 618, distance: 8.0
click at [704, 618] on textarea at bounding box center [805, 617] width 1099 height 26
click at [832, 616] on textarea "Tere. Kui sulgete kas mängu kogemata ja [PERSON_NAME] lõpuni, siis valikus Minu…" at bounding box center [805, 617] width 1099 height 26
click at [943, 617] on textarea "Tere. Kui sulgete kas mängu kogemata ja [PERSON_NAME] lõpuni, siis valikus Minu…" at bounding box center [805, 617] width 1099 height 26
drag, startPoint x: 460, startPoint y: 617, endPoint x: 466, endPoint y: 617, distance: 6.0
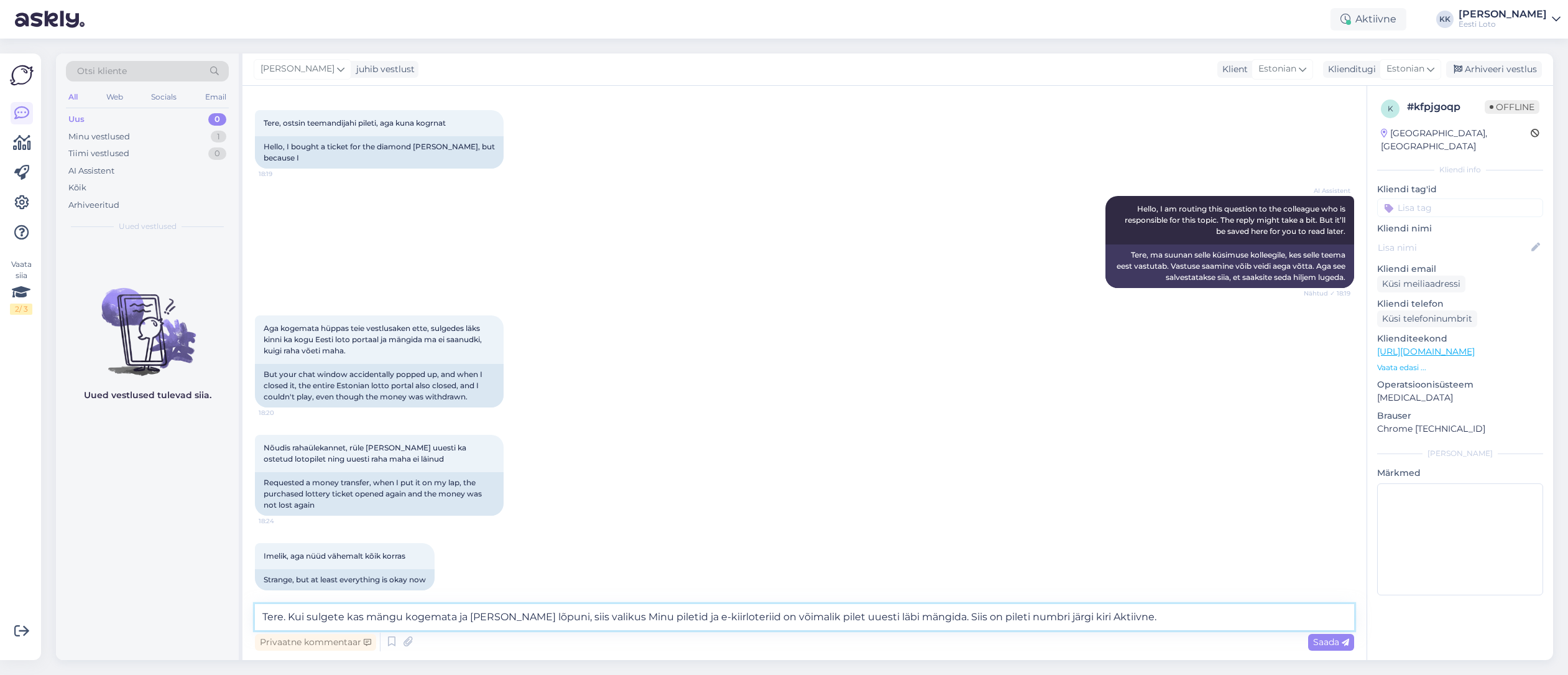
click at [466, 617] on textarea "Tere. Kui sulgete kas mängu kogemata ja [PERSON_NAME] lõpuni, siis valikus Minu…" at bounding box center [805, 617] width 1099 height 26
type textarea "Tere. Kui sulgete kas mängu kogemata või [PERSON_NAME] lõpuni, siis valikus Min…"
click at [1328, 638] on span "Saada" at bounding box center [1331, 641] width 36 height 11
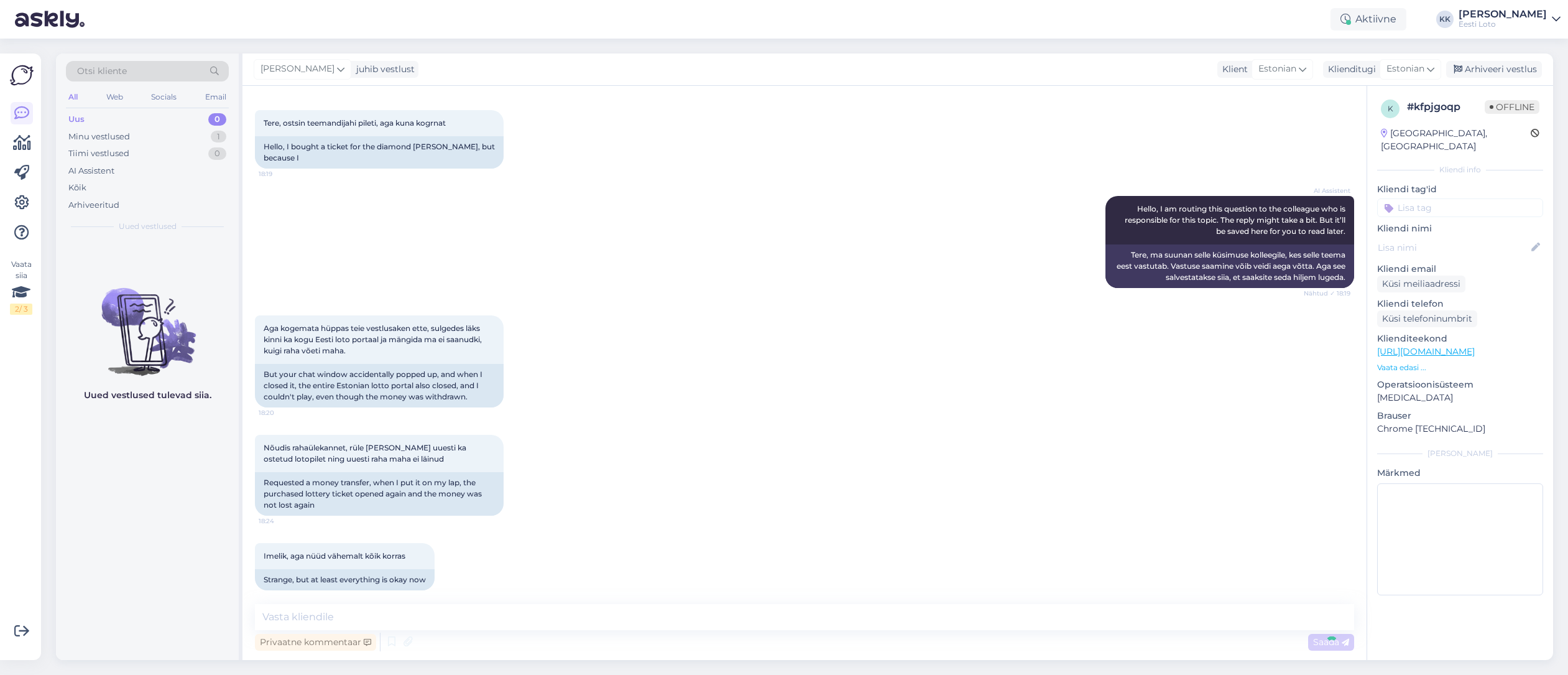
scroll to position [130, 0]
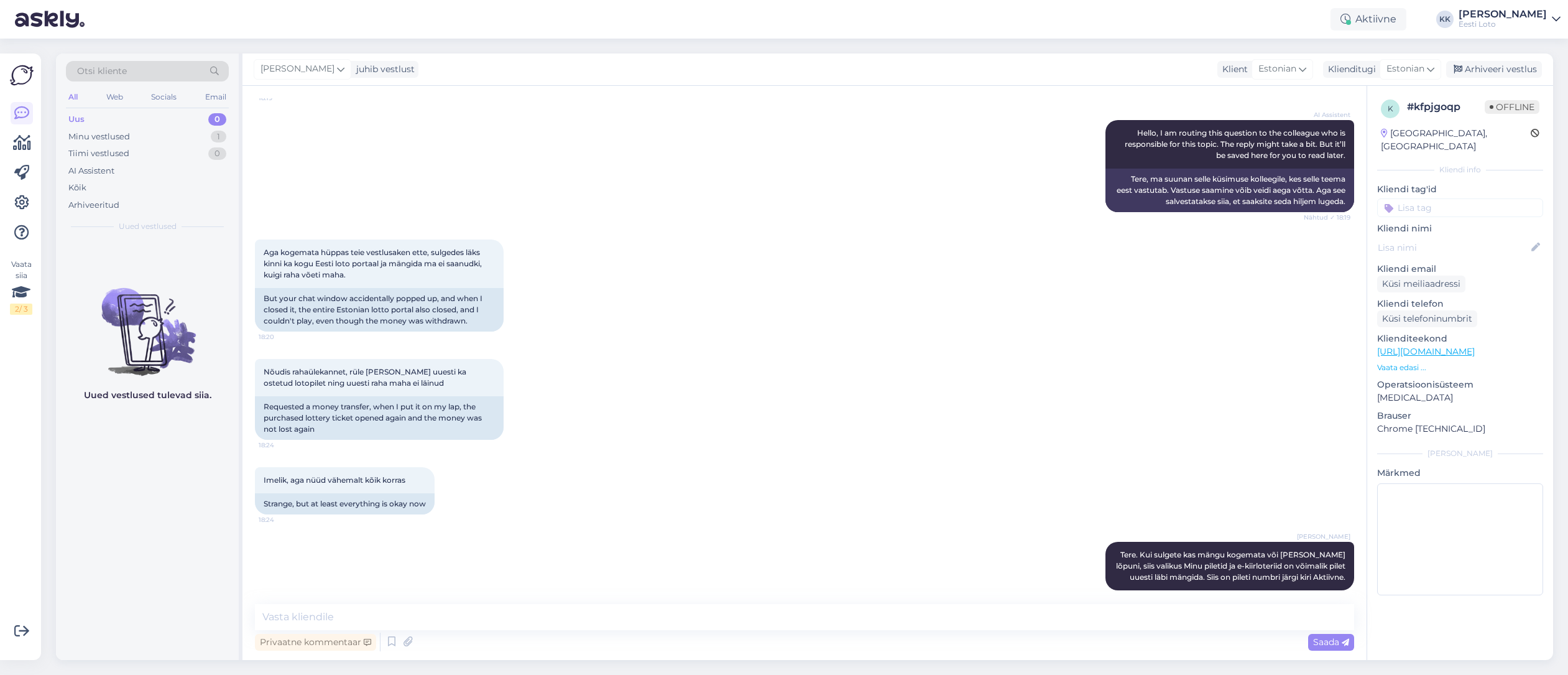
click at [1469, 202] on input at bounding box center [1460, 208] width 166 height 19
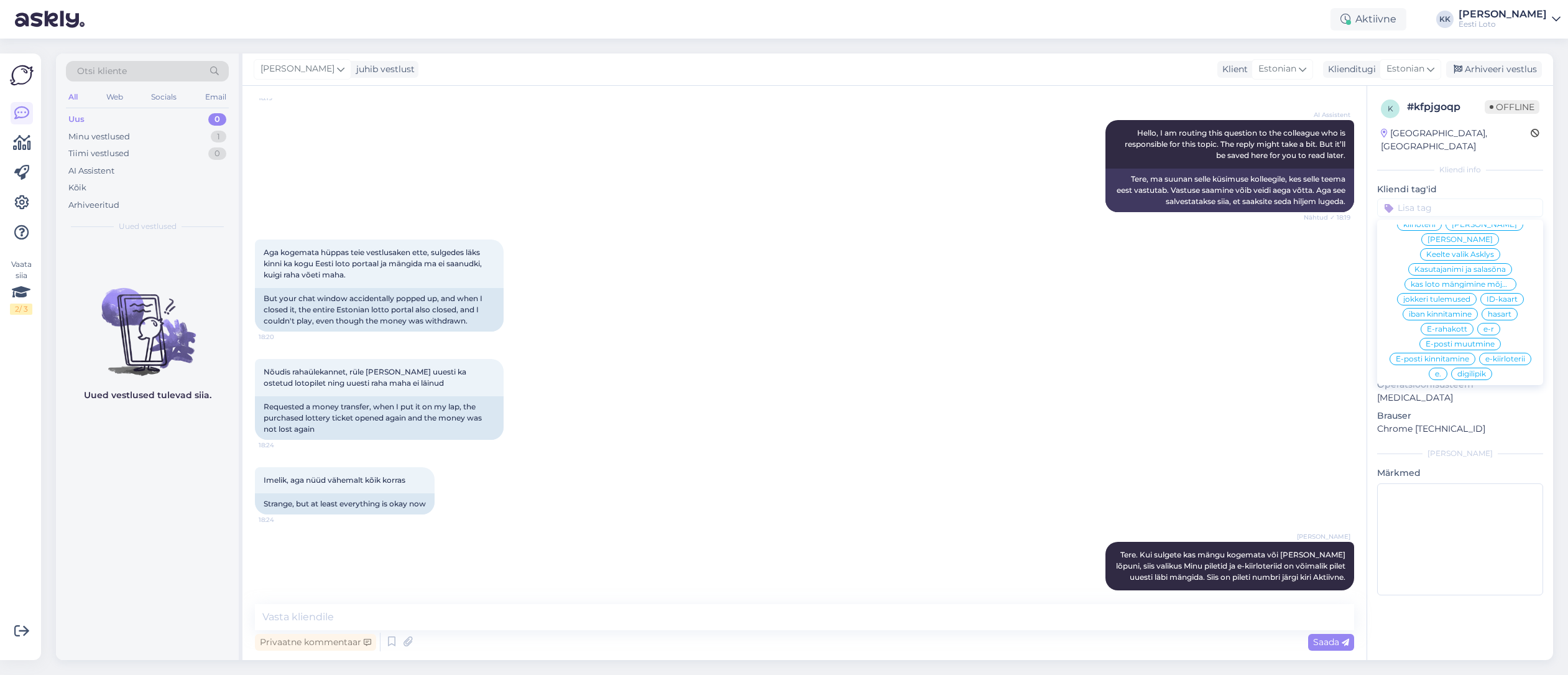
click at [1501, 311] on div "salasõna vahetamine pileti kontroll paberlipik eurojackpot Keno salvestus pilet…" at bounding box center [1460, 302] width 166 height 155
click at [1510, 366] on span "e-kiirloterii" at bounding box center [1505, 370] width 40 height 7
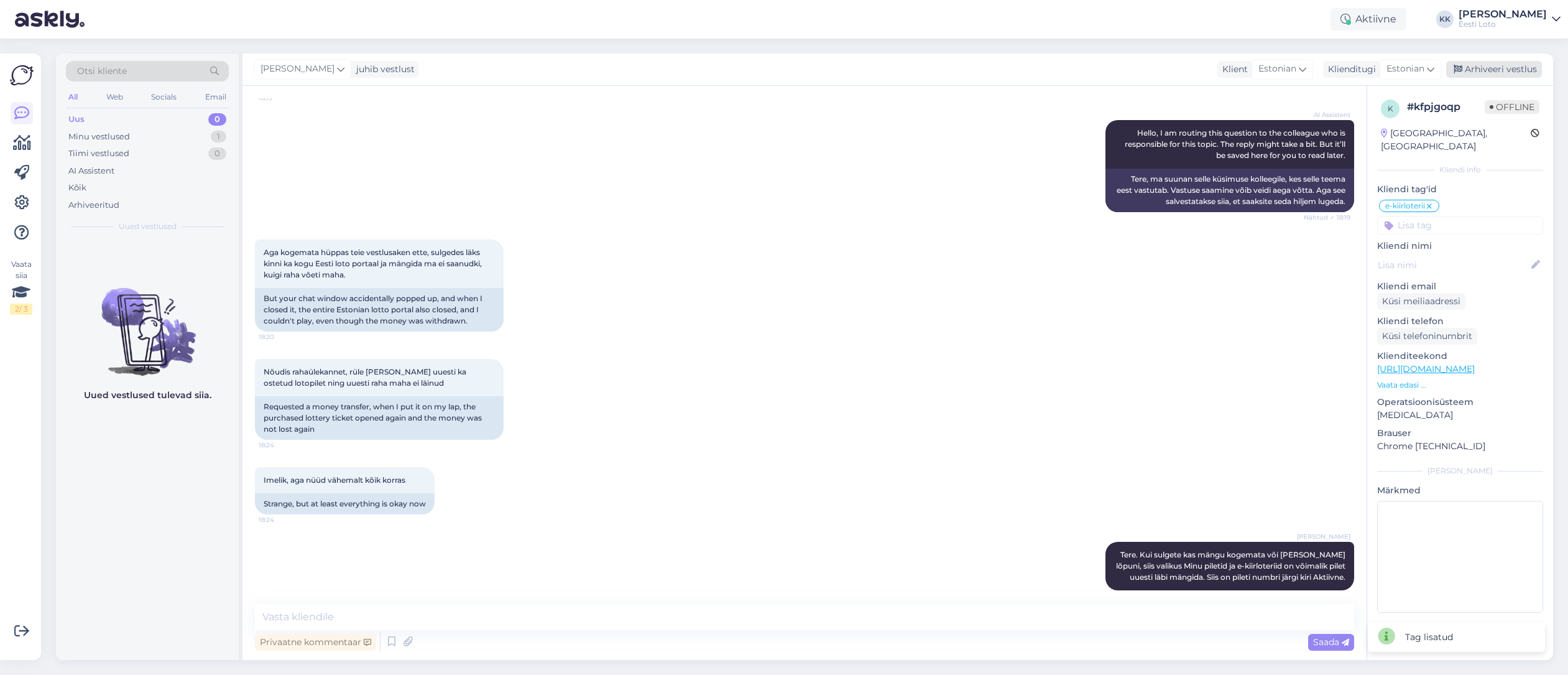
click at [1501, 68] on div "Arhiveeri vestlus" at bounding box center [1494, 69] width 96 height 16
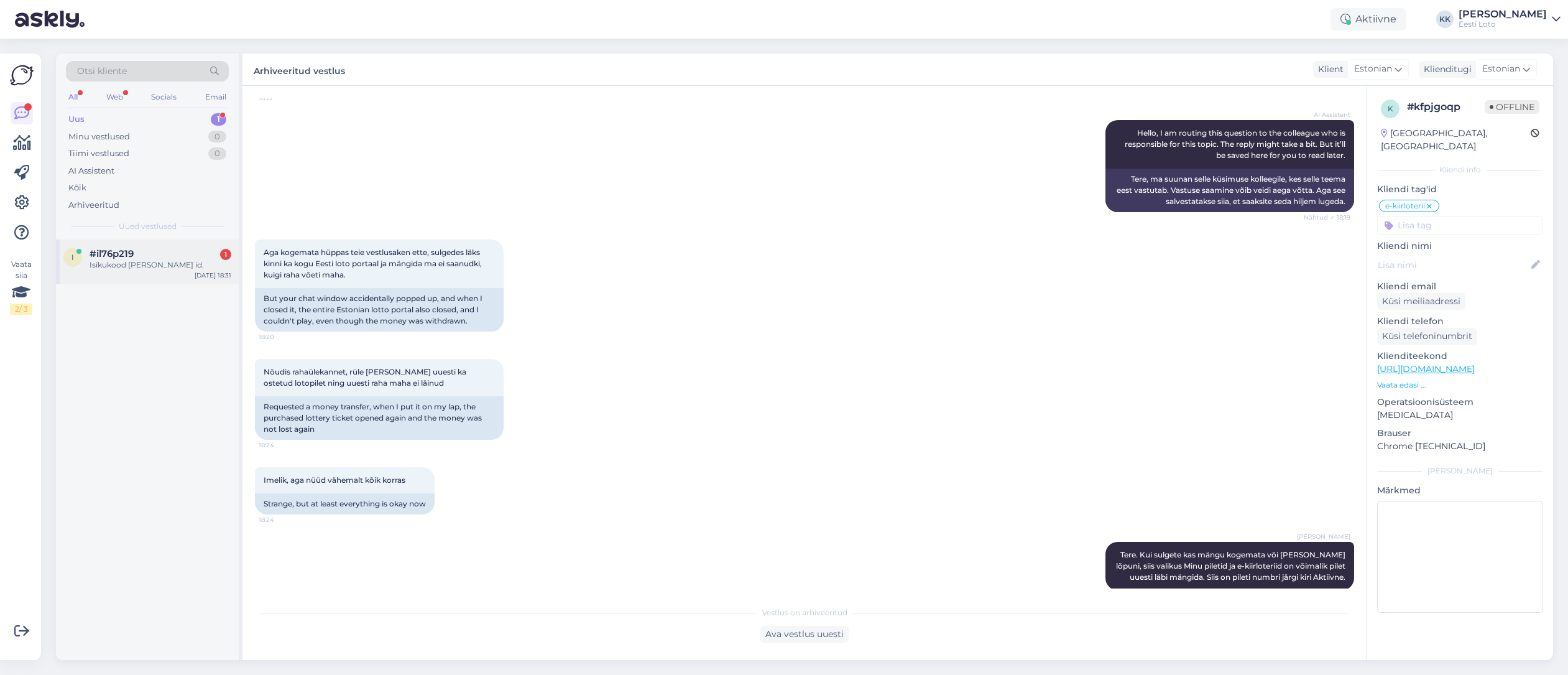
click at [151, 264] on div "Isikukood [PERSON_NAME] id." at bounding box center [160, 264] width 142 height 11
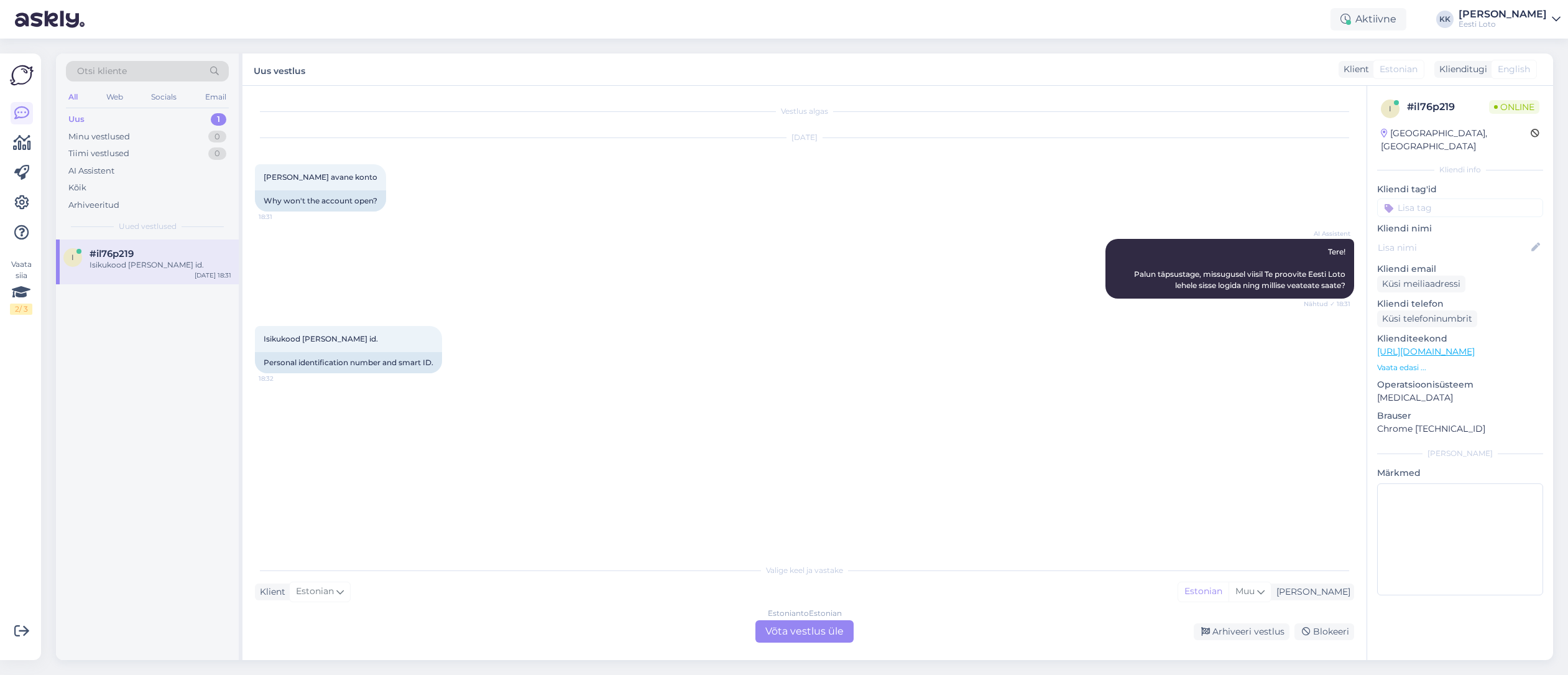
scroll to position [0, 0]
click at [104, 199] on div "Arhiveeritud" at bounding box center [94, 205] width 51 height 13
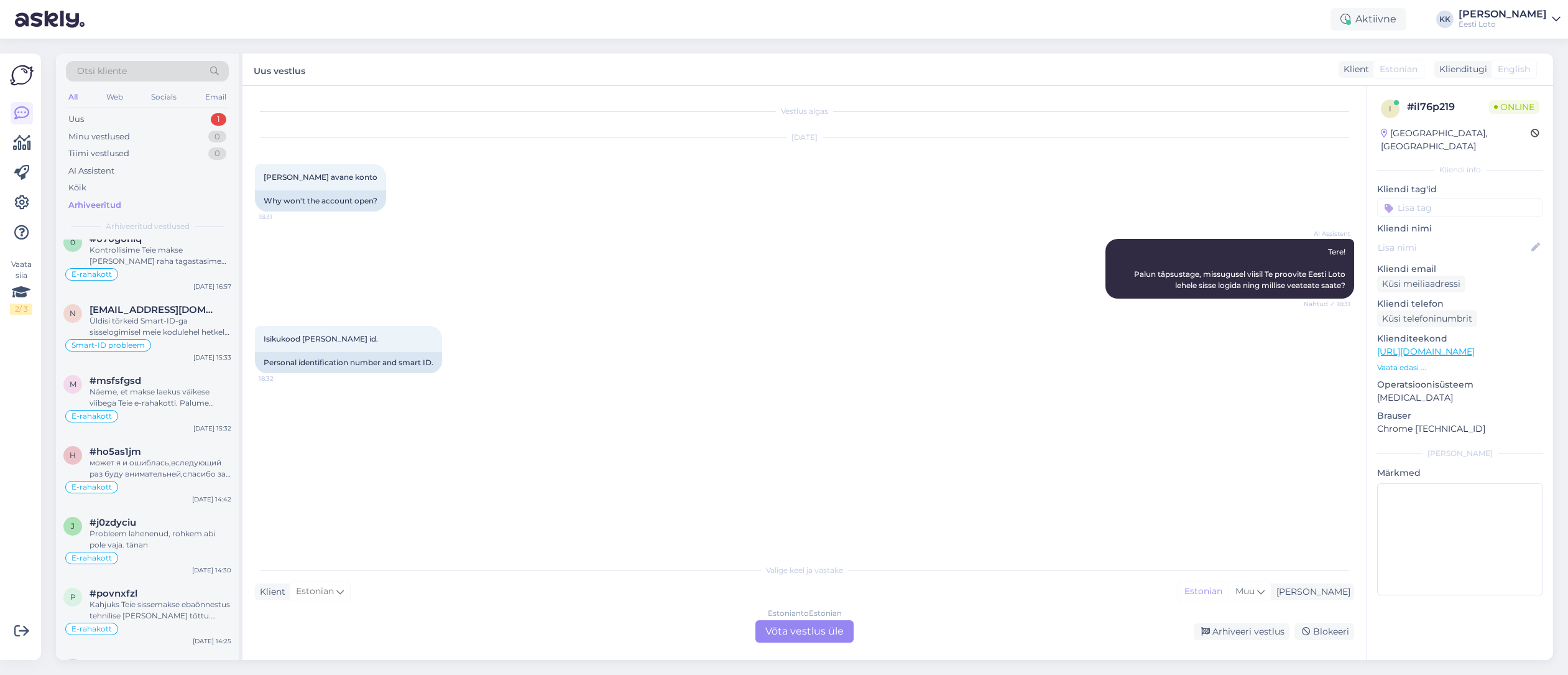
scroll to position [1574, 0]
click at [183, 331] on div "Üldisi tõrkeid Smart-ID-ga sisselogimisel meie kodulehel hetkel ei esine. Soovi…" at bounding box center [160, 323] width 142 height 22
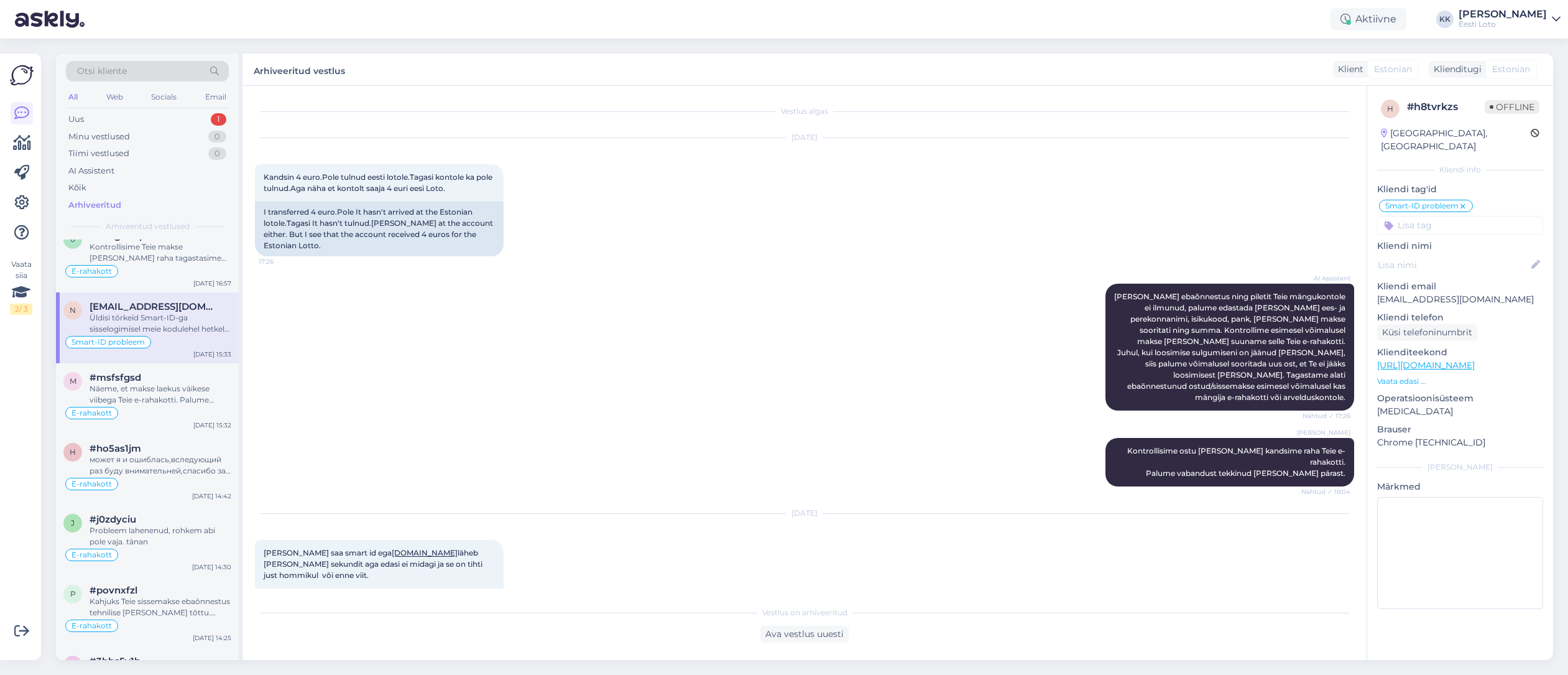
scroll to position [837, 0]
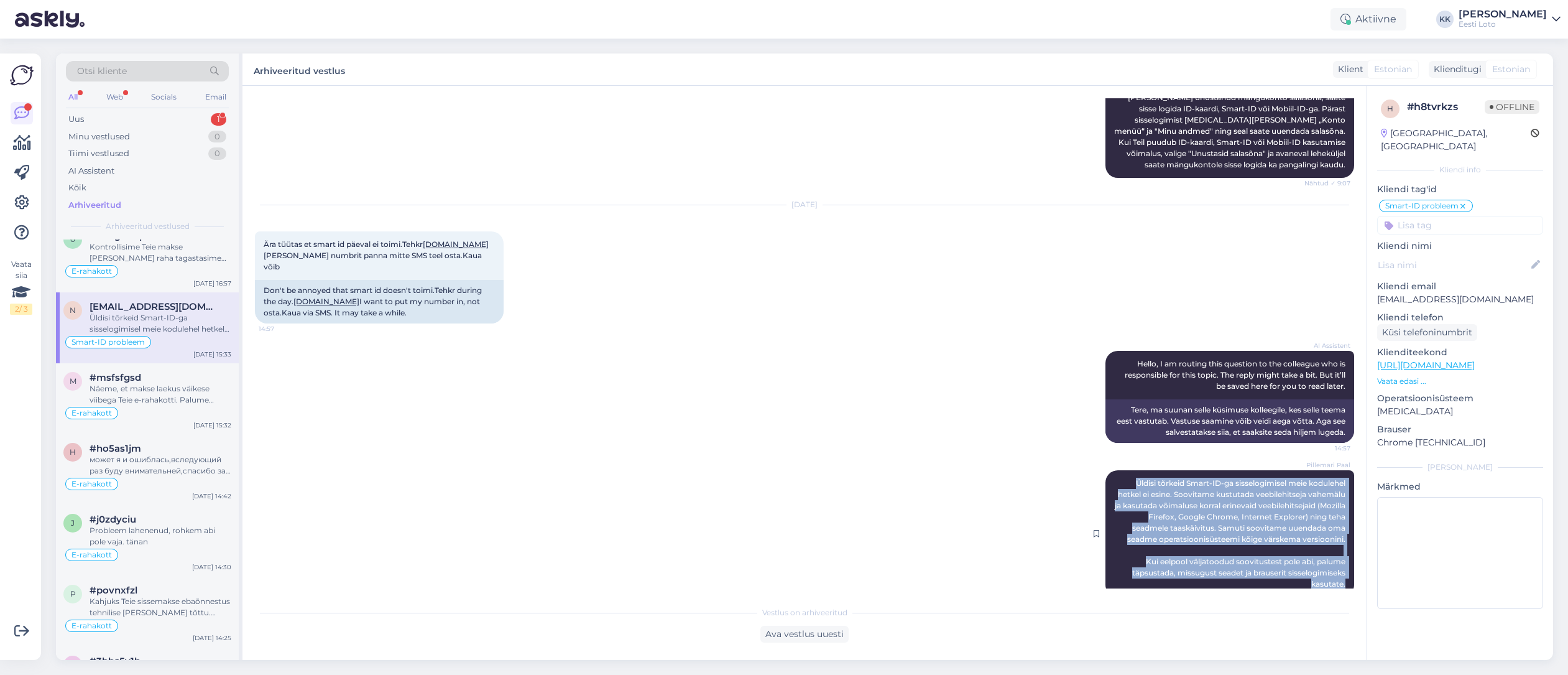
drag, startPoint x: 1131, startPoint y: 450, endPoint x: 1328, endPoint y: 544, distance: 218.3
click at [1345, 559] on span "Üldisi tõrkeid Smart-ID-ga sisselogimisel meie kodulehel hetkel ei esine. Soovi…" at bounding box center [1231, 533] width 233 height 110
copy span "Üldisi tõrkeid Smart-ID-ga sisselogimisel meie kodulehel hetkel ei esine. Soovi…"
click at [119, 114] on div "Uus 1" at bounding box center [147, 119] width 163 height 17
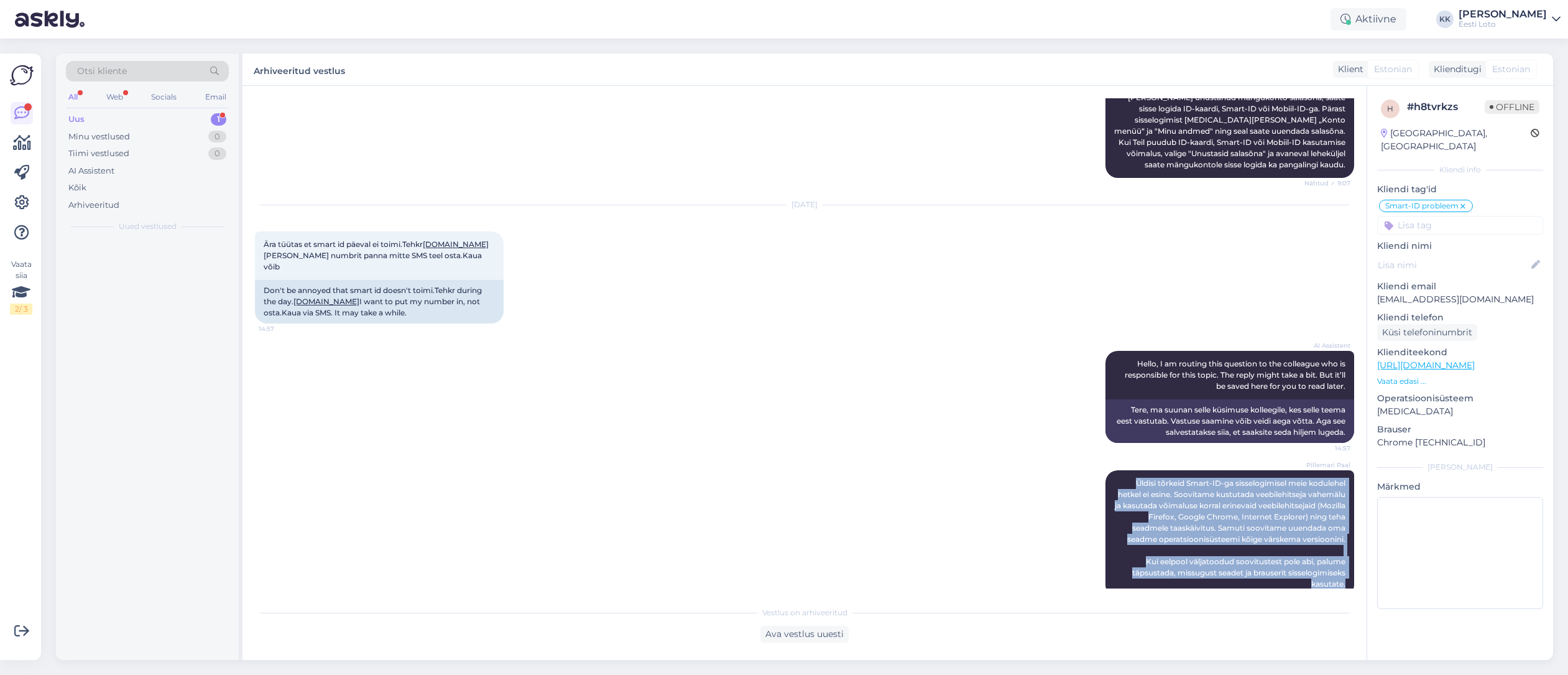
scroll to position [0, 0]
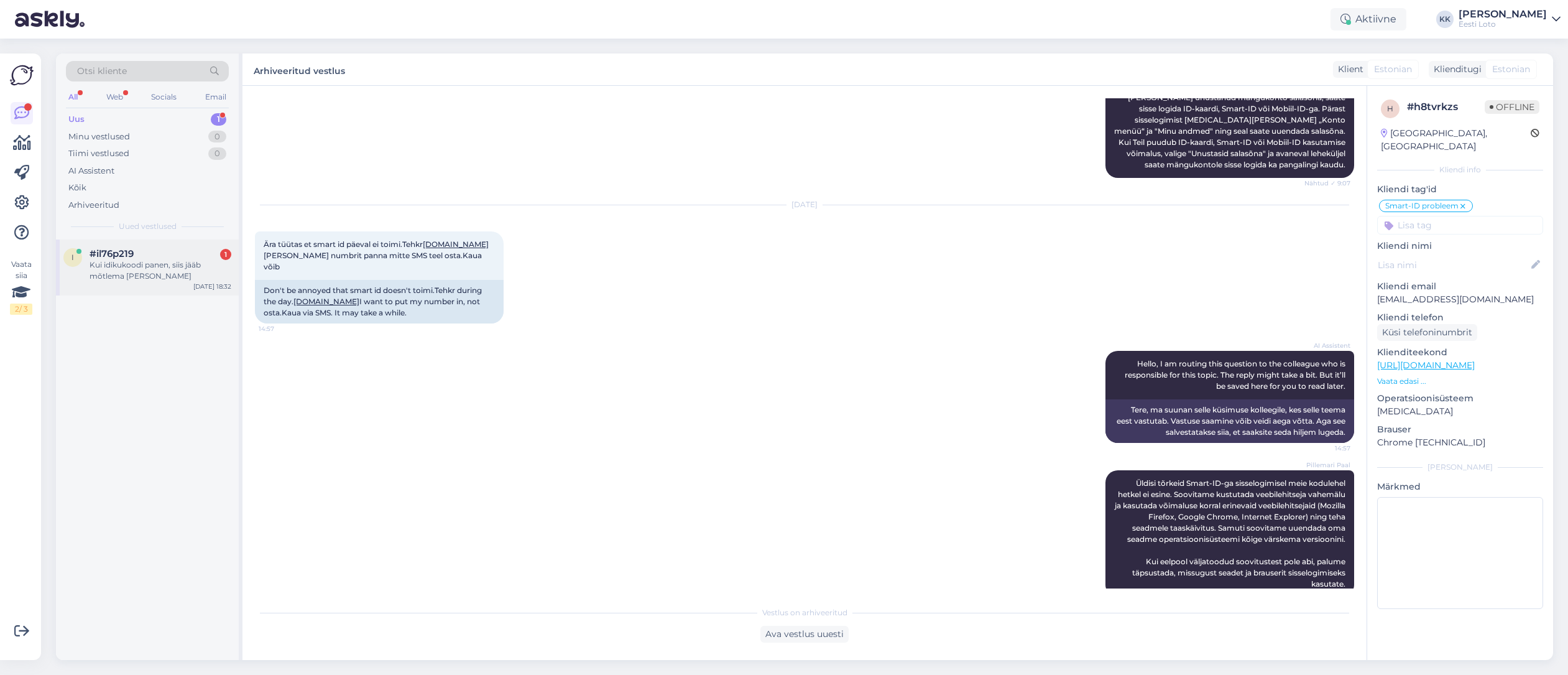
click at [162, 262] on div "Kui idikukoodi panen, siis jääb mõtlema [PERSON_NAME]" at bounding box center [160, 270] width 142 height 22
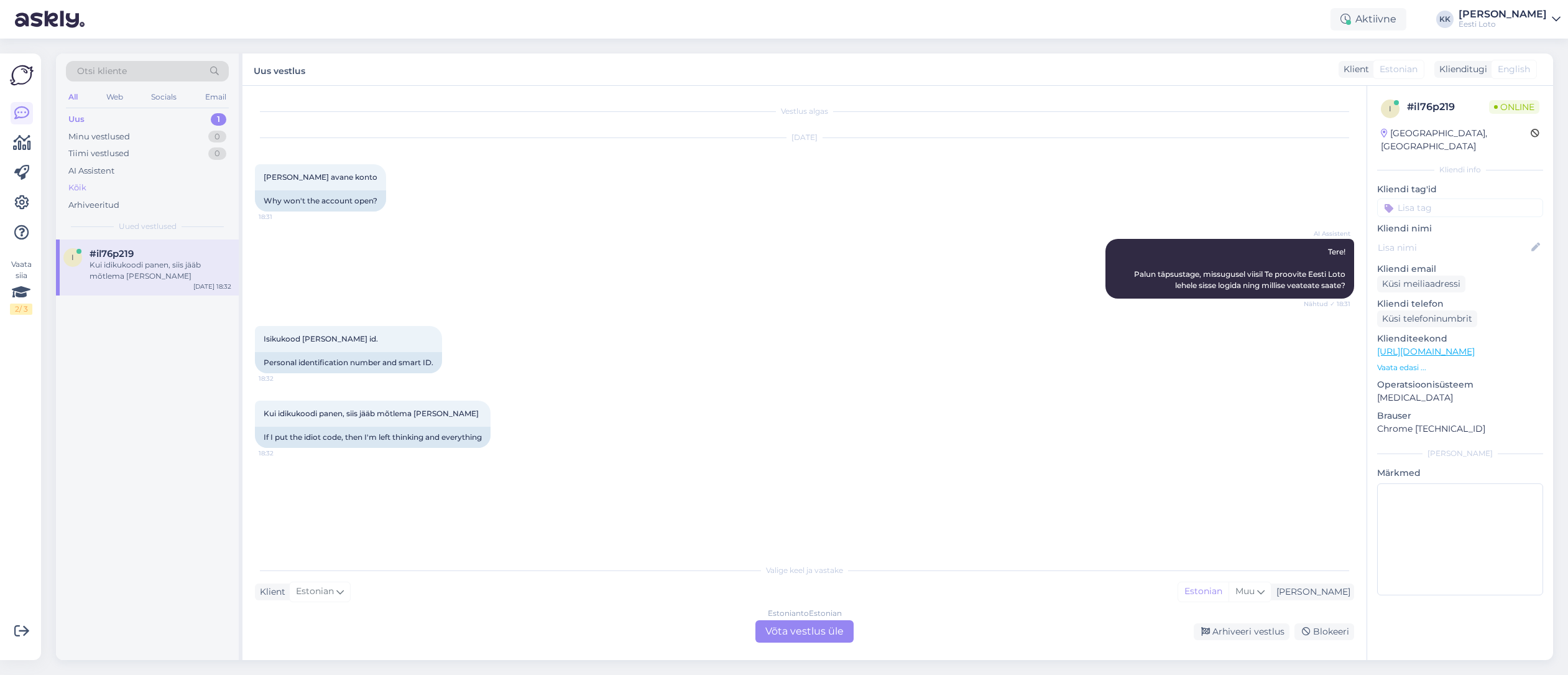
click at [105, 190] on div "Kõik" at bounding box center [147, 187] width 163 height 17
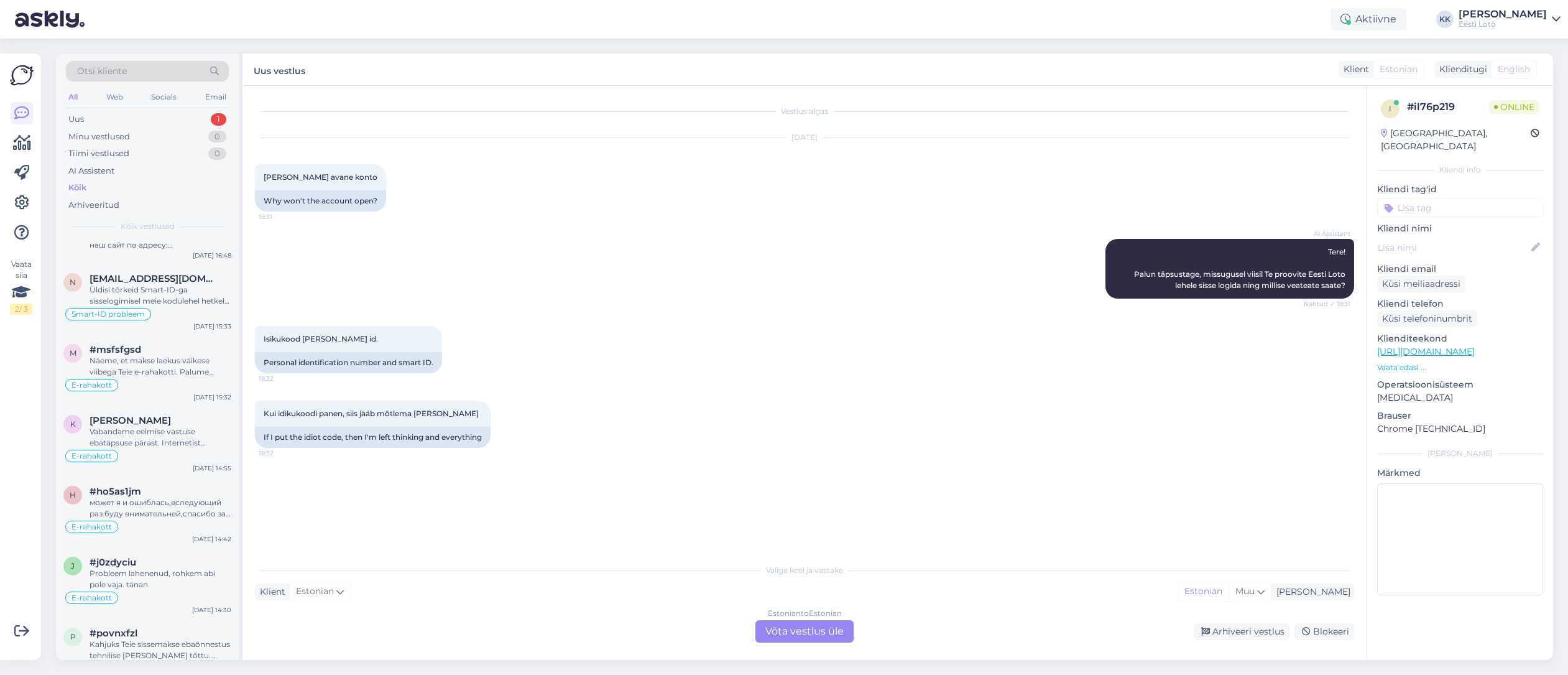
scroll to position [2516, 0]
click at [181, 304] on div "Üldisi tõrkeid Smart-ID-ga sisselogimisel meie kodulehel hetkel ei esine. Soovi…" at bounding box center [160, 293] width 142 height 22
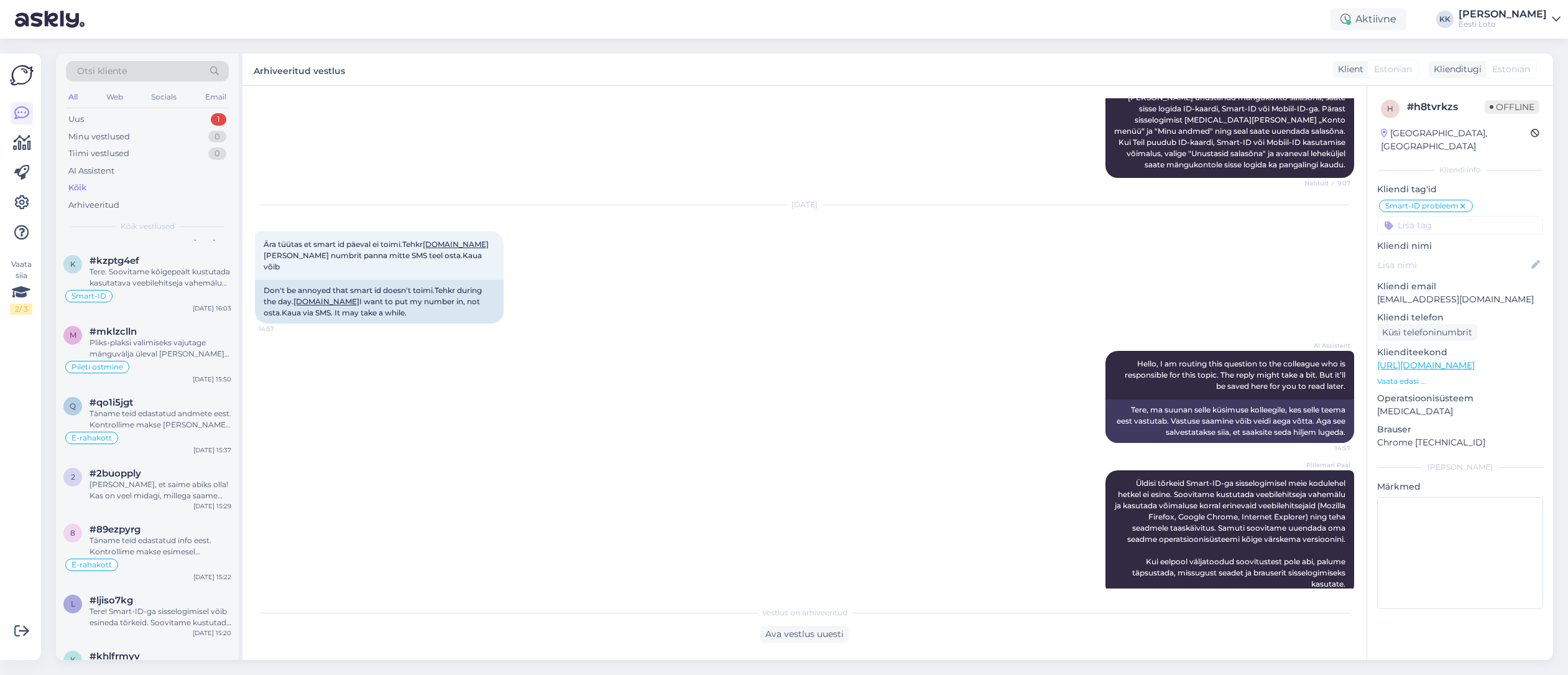
scroll to position [4936, 0]
click at [157, 282] on div "Tere. Soovitame kõigepealt kustutada kasutatava veebilehitseja vahemälu (ajalug…" at bounding box center [160, 273] width 142 height 22
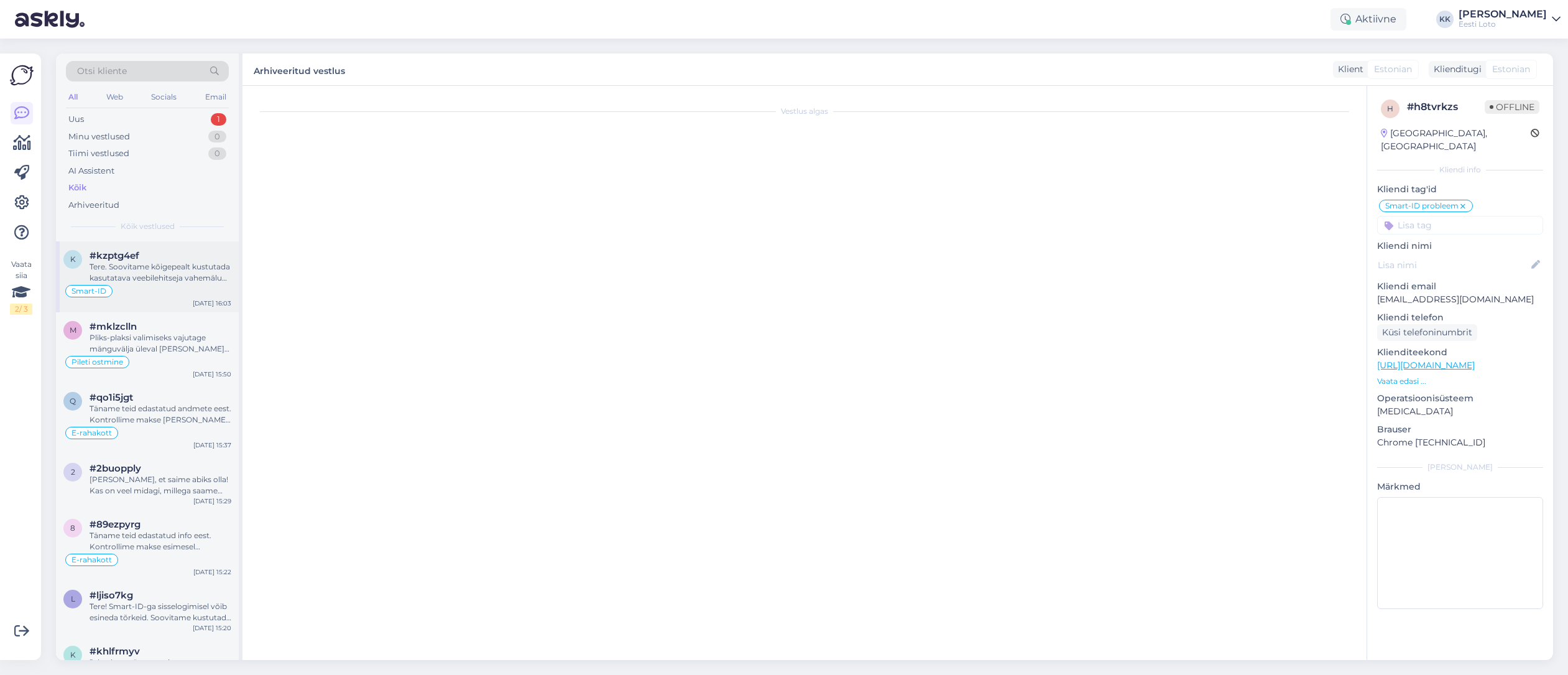
scroll to position [0, 0]
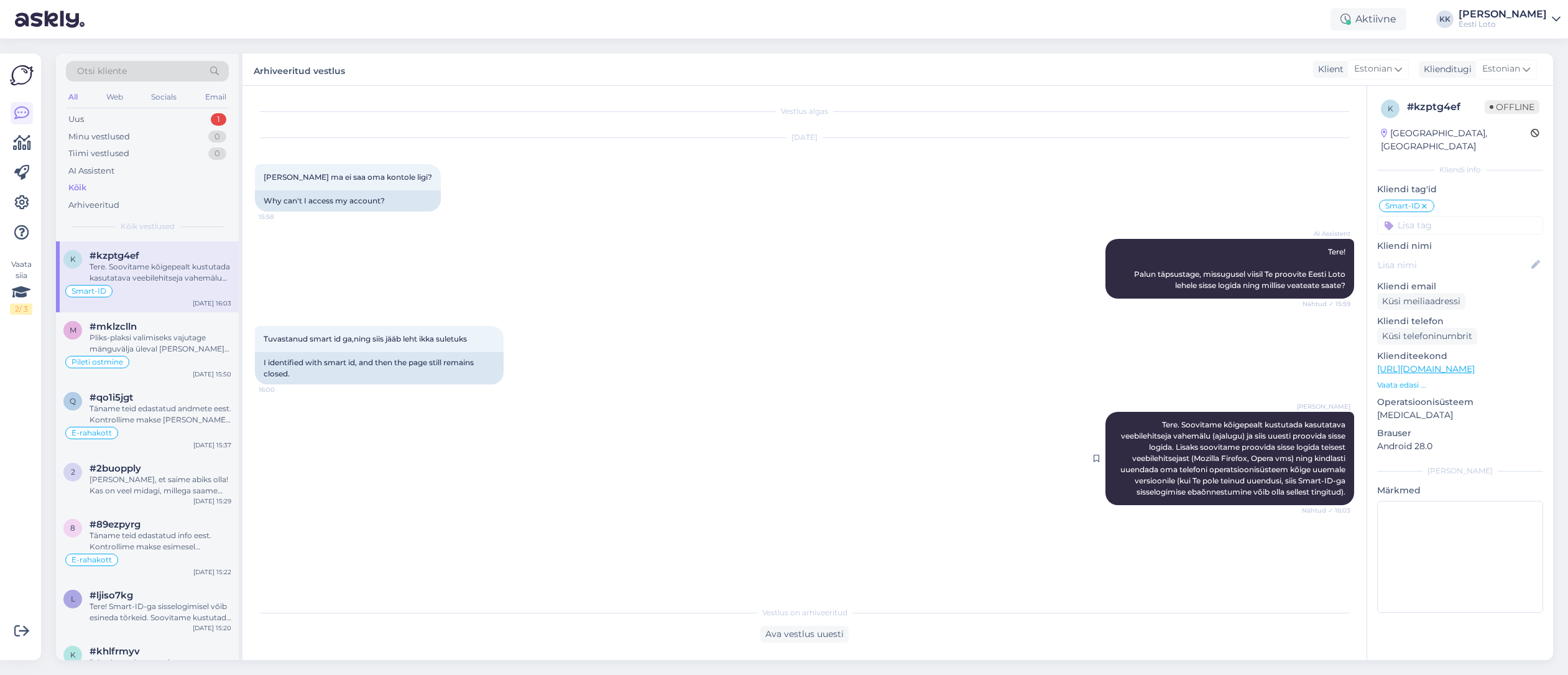
drag, startPoint x: 1156, startPoint y: 423, endPoint x: 1330, endPoint y: 500, distance: 190.3
click at [1330, 500] on div "[PERSON_NAME] Tere. Soovitame kõigepealt kustutada kasutatava veebilehitseja va…" at bounding box center [1229, 458] width 249 height 93
copy span "Tere. Soovitame kõigepealt kustutada kasutatava veebilehitseja vahemälu (ajalug…"
click at [131, 113] on div "Uus 1" at bounding box center [147, 119] width 163 height 17
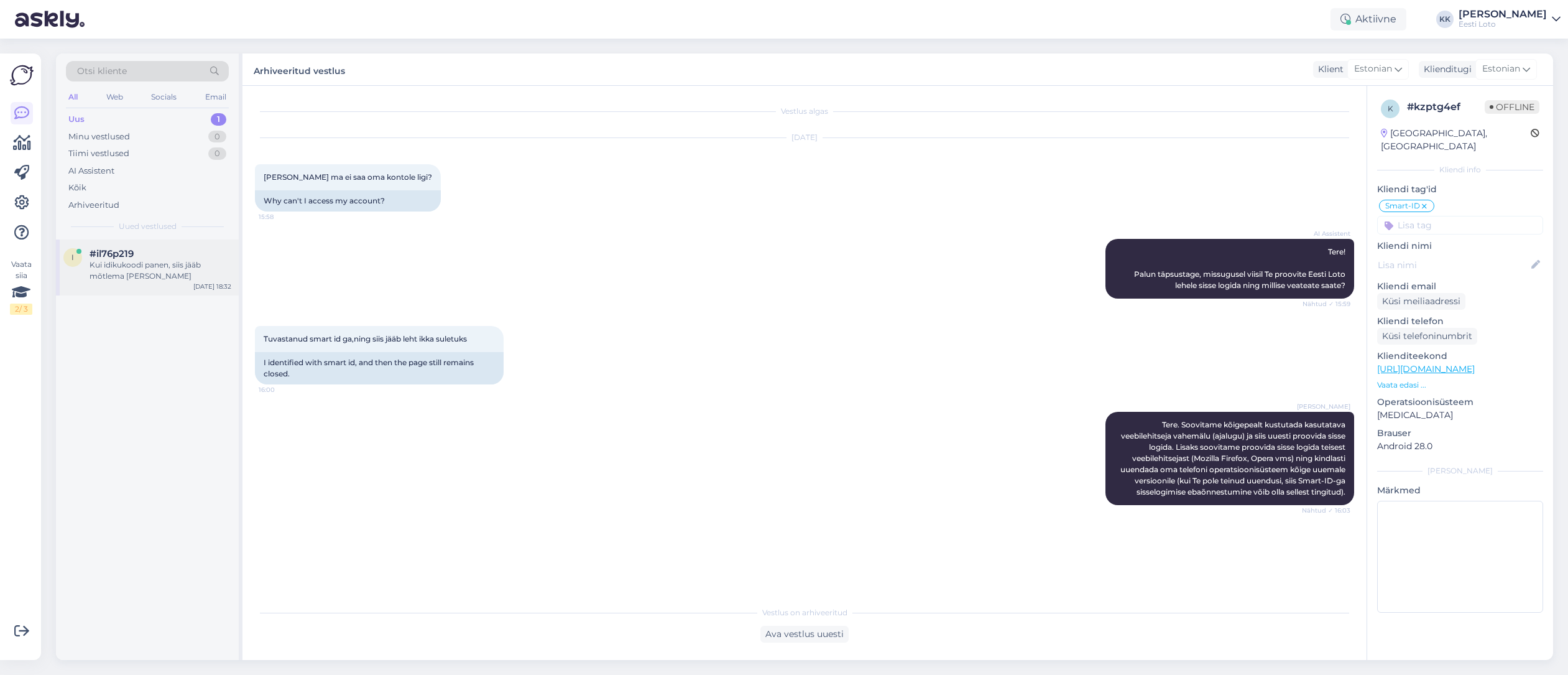
click at [168, 267] on div "Kui idikukoodi panen, siis jääb mõtlema [PERSON_NAME]" at bounding box center [160, 270] width 142 height 22
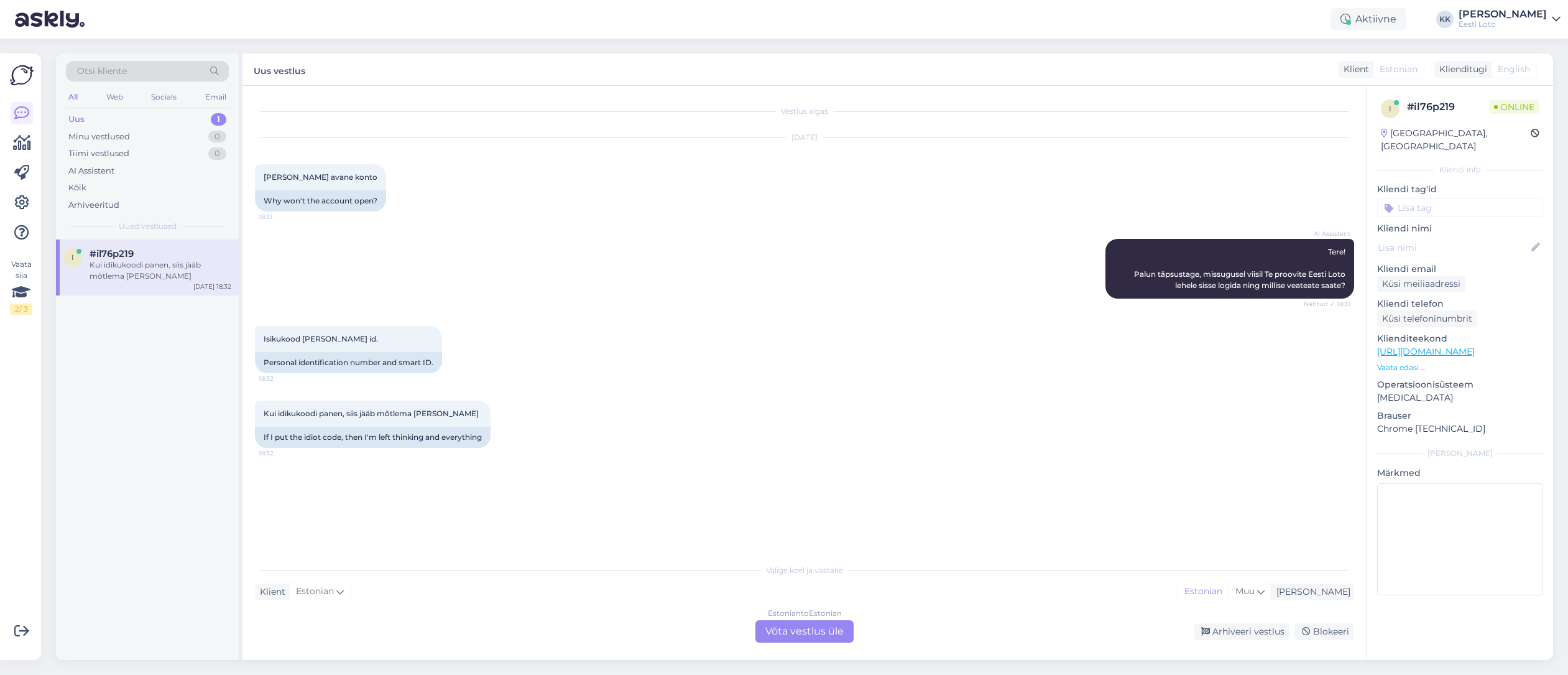
click at [812, 636] on div "Estonian to Estonian Võta vestlus üle" at bounding box center [805, 632] width 99 height 22
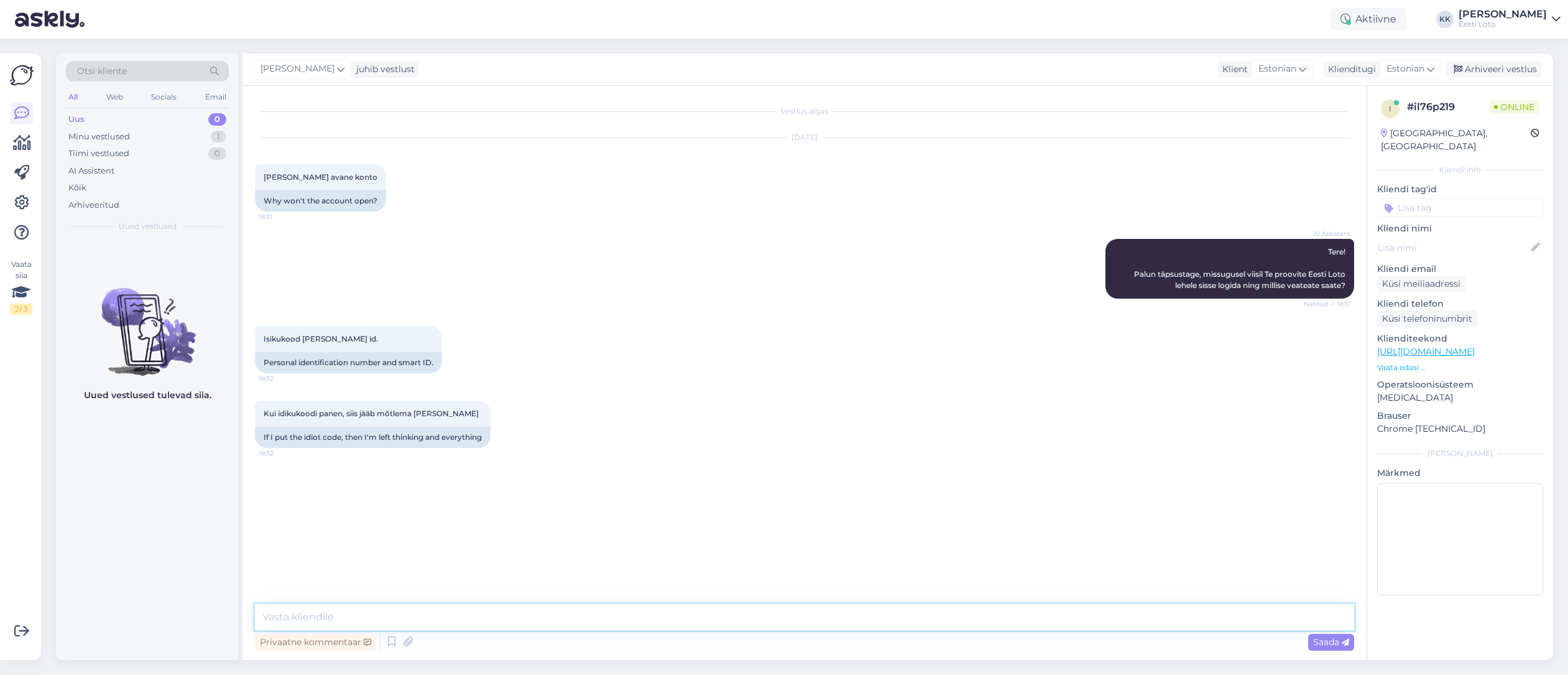
click at [524, 609] on textarea at bounding box center [805, 617] width 1099 height 26
paste textarea "Tere. Soovitame kõigepealt kustutada kasutatava veebilehitseja vahemälu (ajalug…"
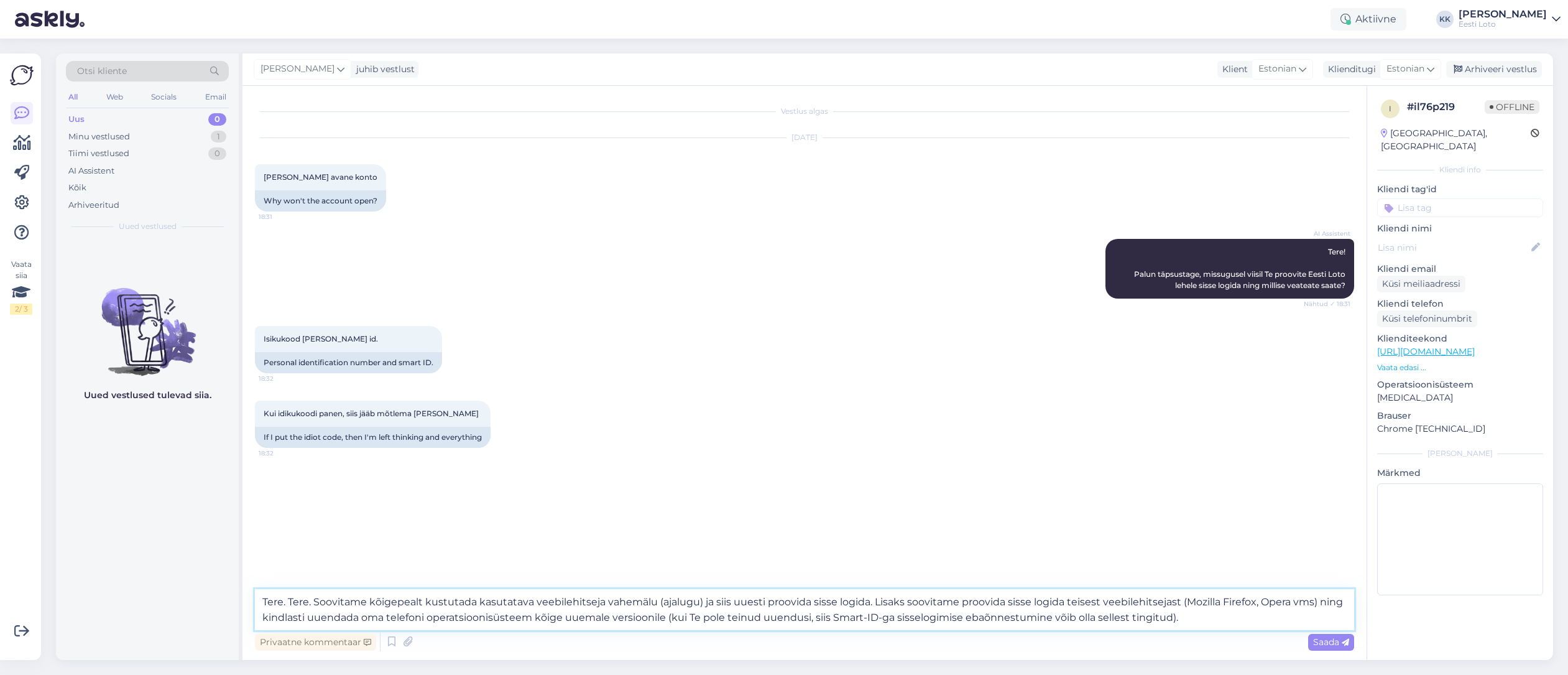
drag, startPoint x: 313, startPoint y: 601, endPoint x: 333, endPoint y: 603, distance: 20.1
click at [313, 601] on textarea "Tere. Tere. Soovitame kõigepealt kustutada kasutatava veebilehitseja vahemälu (…" at bounding box center [805, 609] width 1099 height 41
type textarea "Tere. Soovitame kõigepealt kustutada kasutatava veebilehitseja vahemälu (ajalug…"
click at [1328, 642] on span "Saada" at bounding box center [1331, 641] width 36 height 11
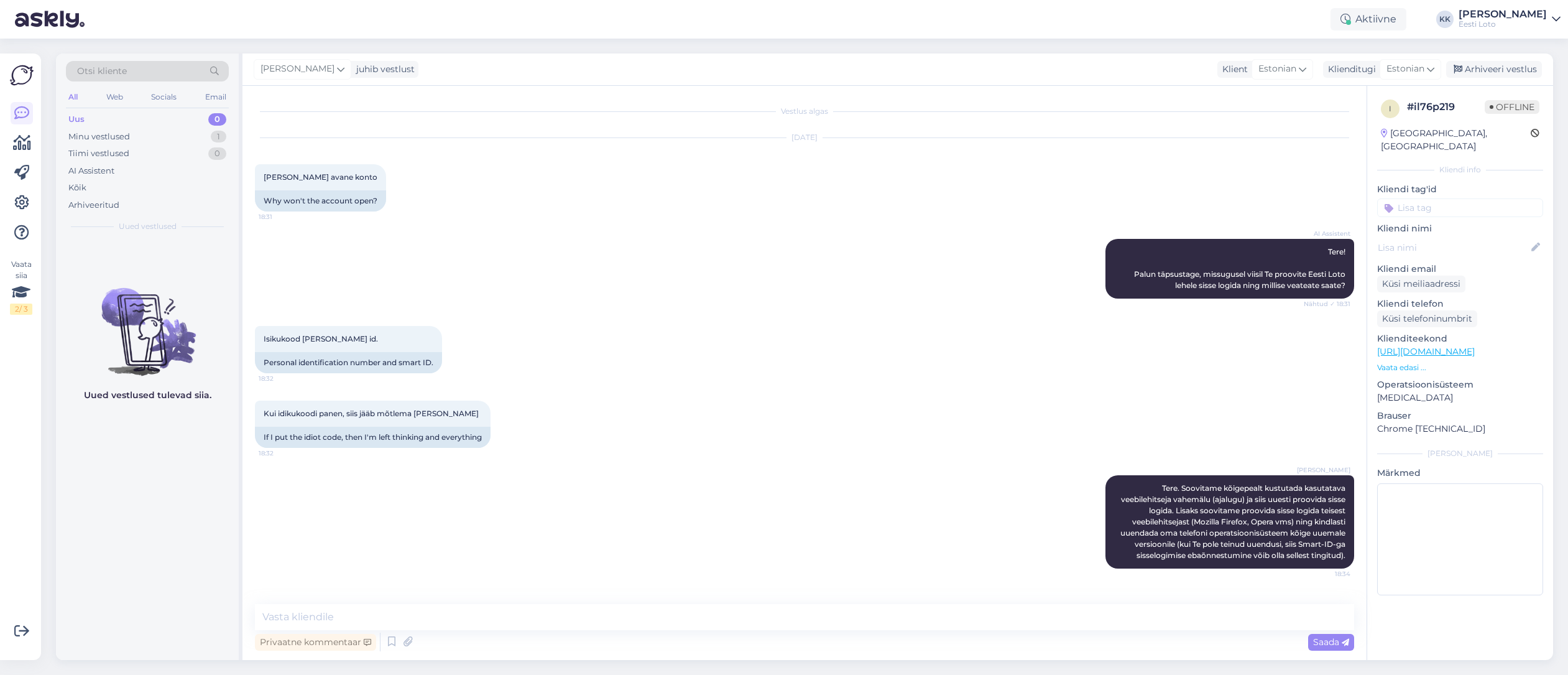
click at [1431, 200] on input at bounding box center [1460, 208] width 166 height 19
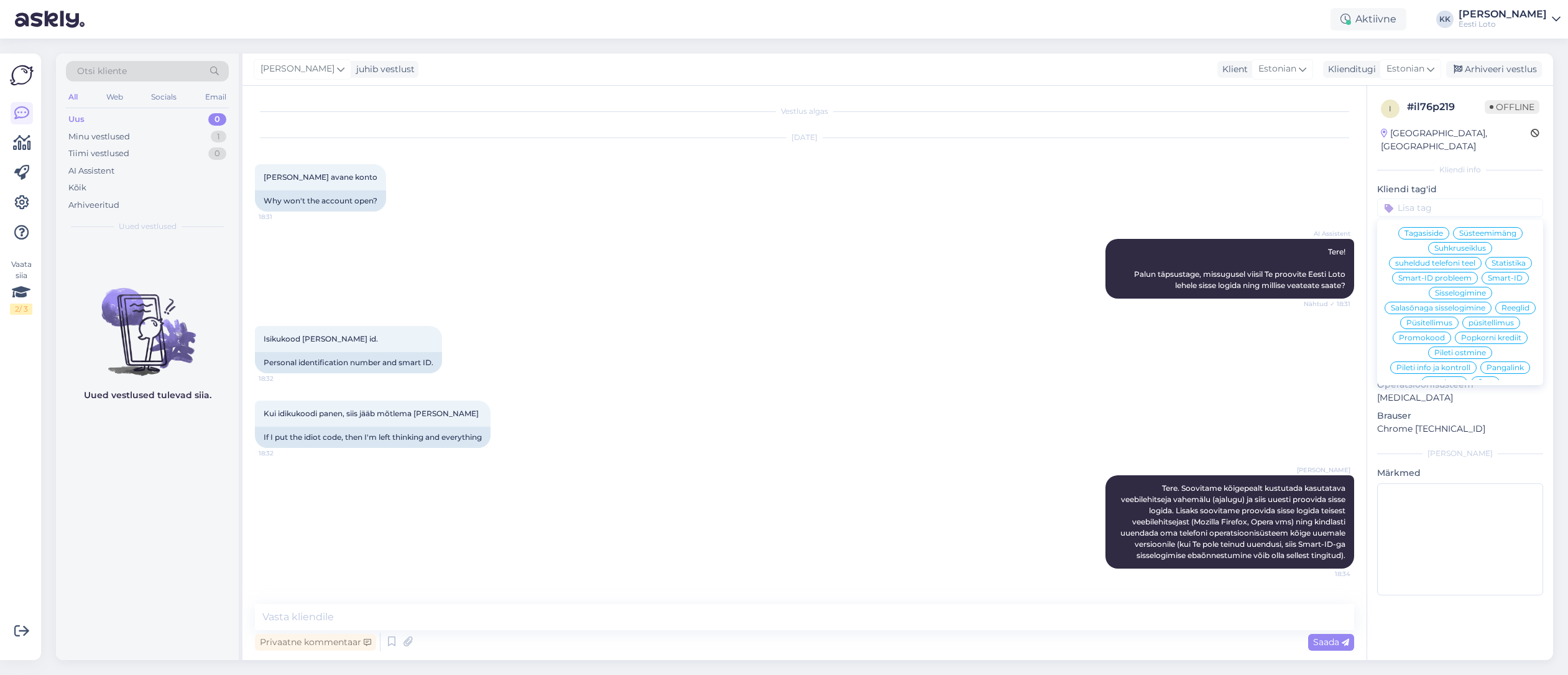
scroll to position [213, 0]
click at [1461, 279] on span "Smart-ID probleem" at bounding box center [1434, 283] width 73 height 7
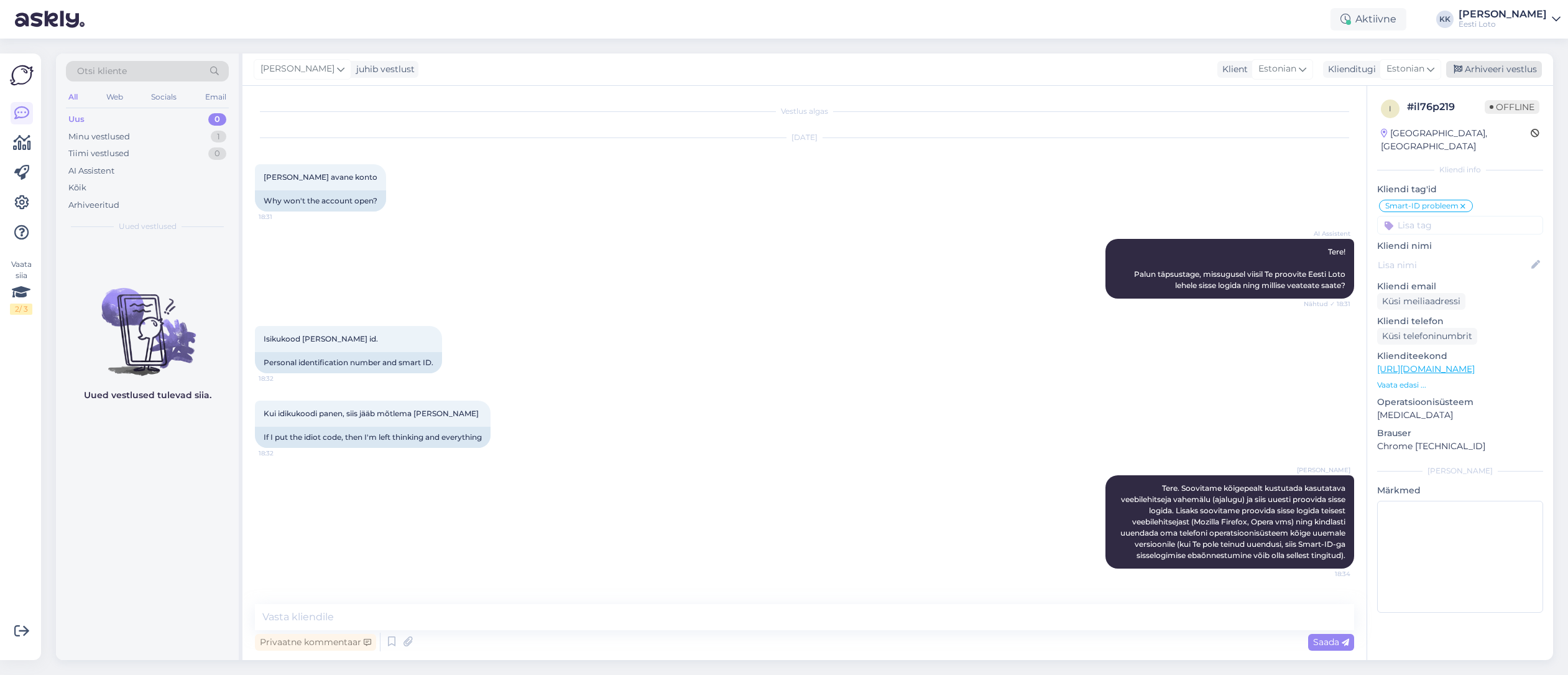
click at [1484, 70] on div "Arhiveeri vestlus" at bounding box center [1494, 69] width 96 height 16
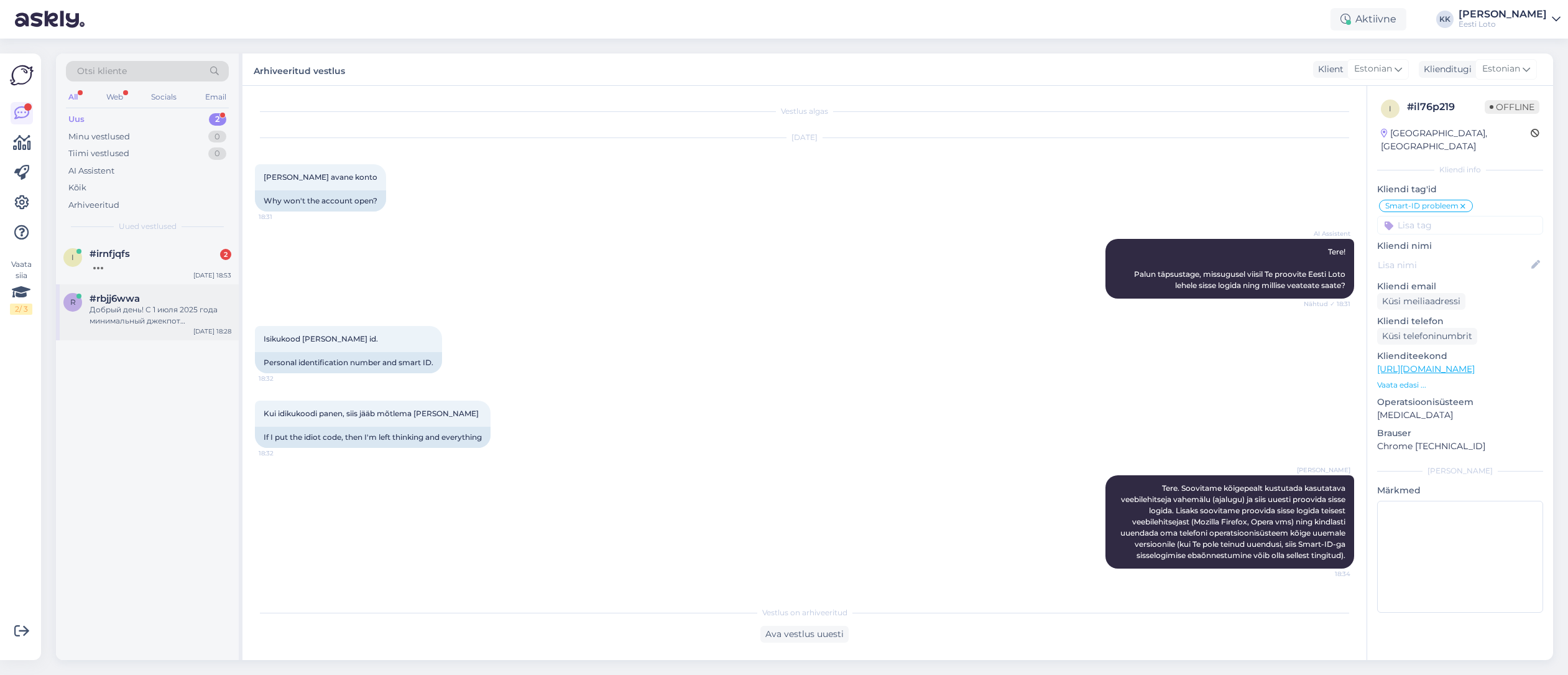
click at [154, 321] on div "Добрый день! С 1 июля 2025 года минимальный джекпот [PERSON_NAME] составит 300 …" at bounding box center [160, 315] width 142 height 22
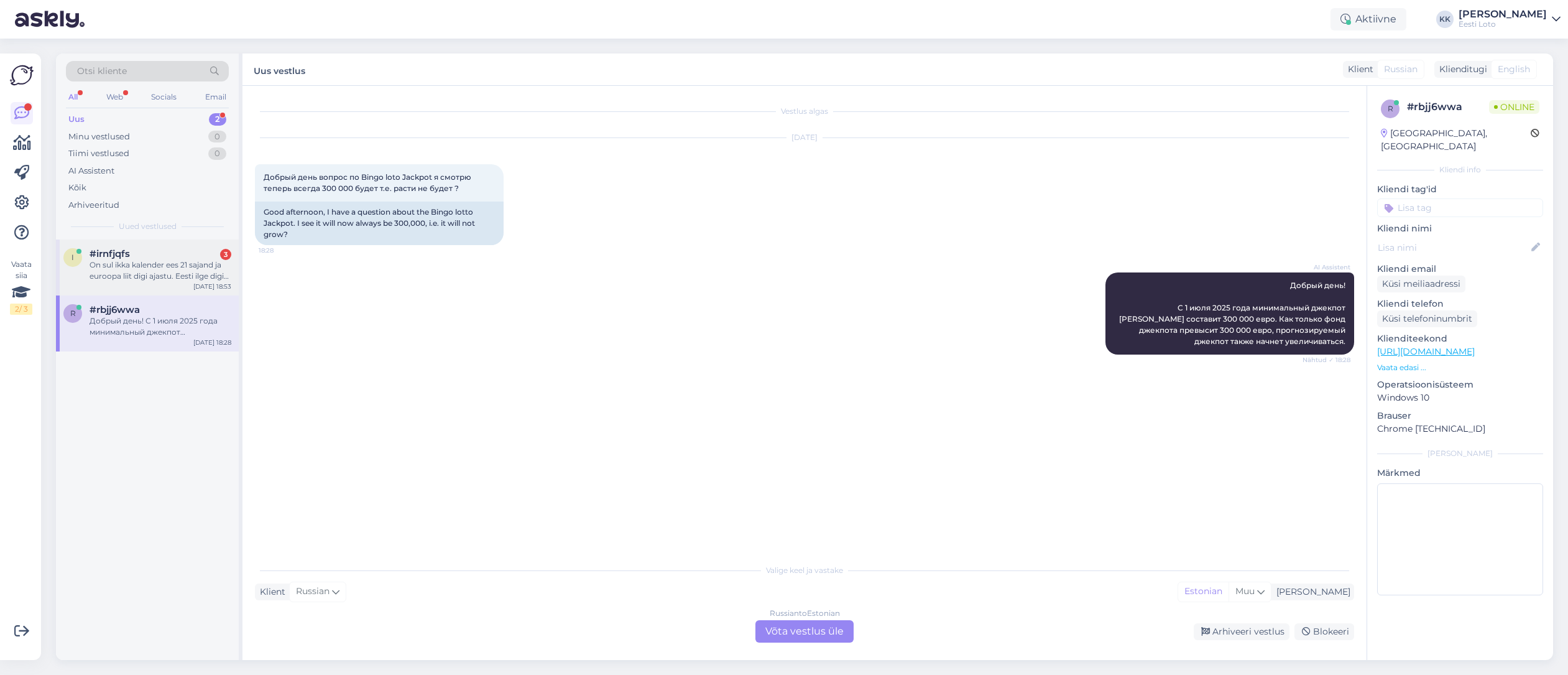
click at [153, 271] on div "On sul ikka kalender ees 21 sajand ja euroopa liit digi ajastu. Eesti ilge digi…" at bounding box center [160, 270] width 142 height 22
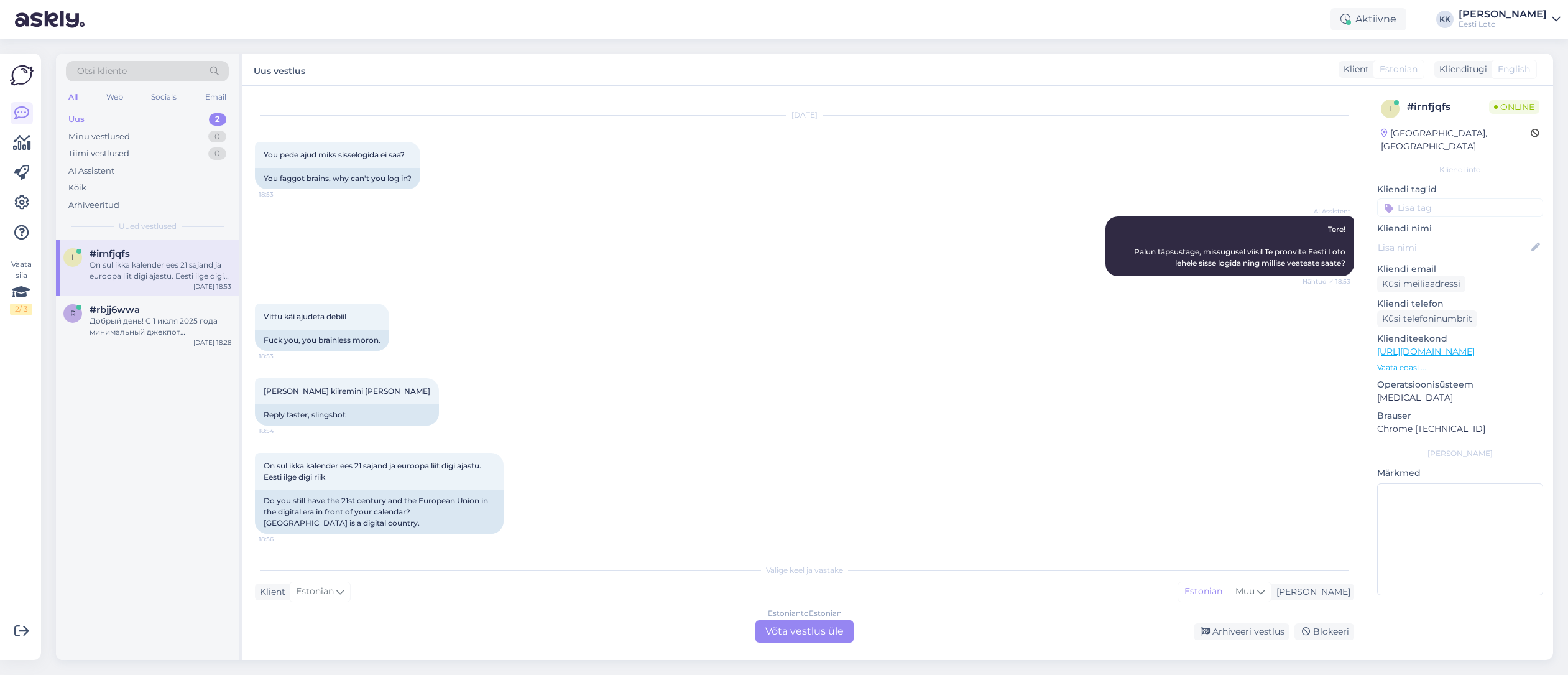
scroll to position [24, 0]
drag, startPoint x: 104, startPoint y: 200, endPoint x: 120, endPoint y: 207, distance: 17.5
click at [104, 200] on div "Arhiveeritud" at bounding box center [94, 205] width 51 height 13
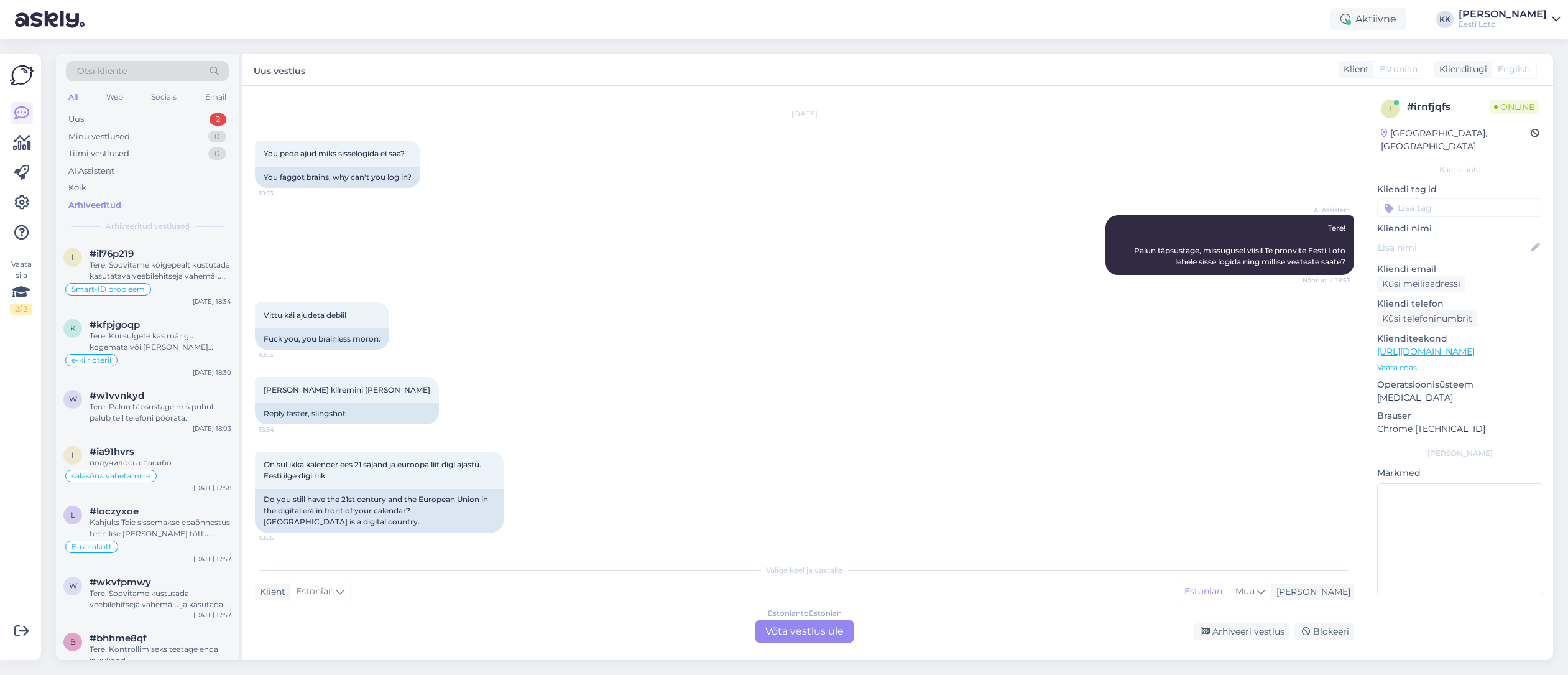
drag, startPoint x: 119, startPoint y: 62, endPoint x: 149, endPoint y: 71, distance: 31.3
click at [119, 62] on div "Otsi kliente" at bounding box center [147, 71] width 163 height 20
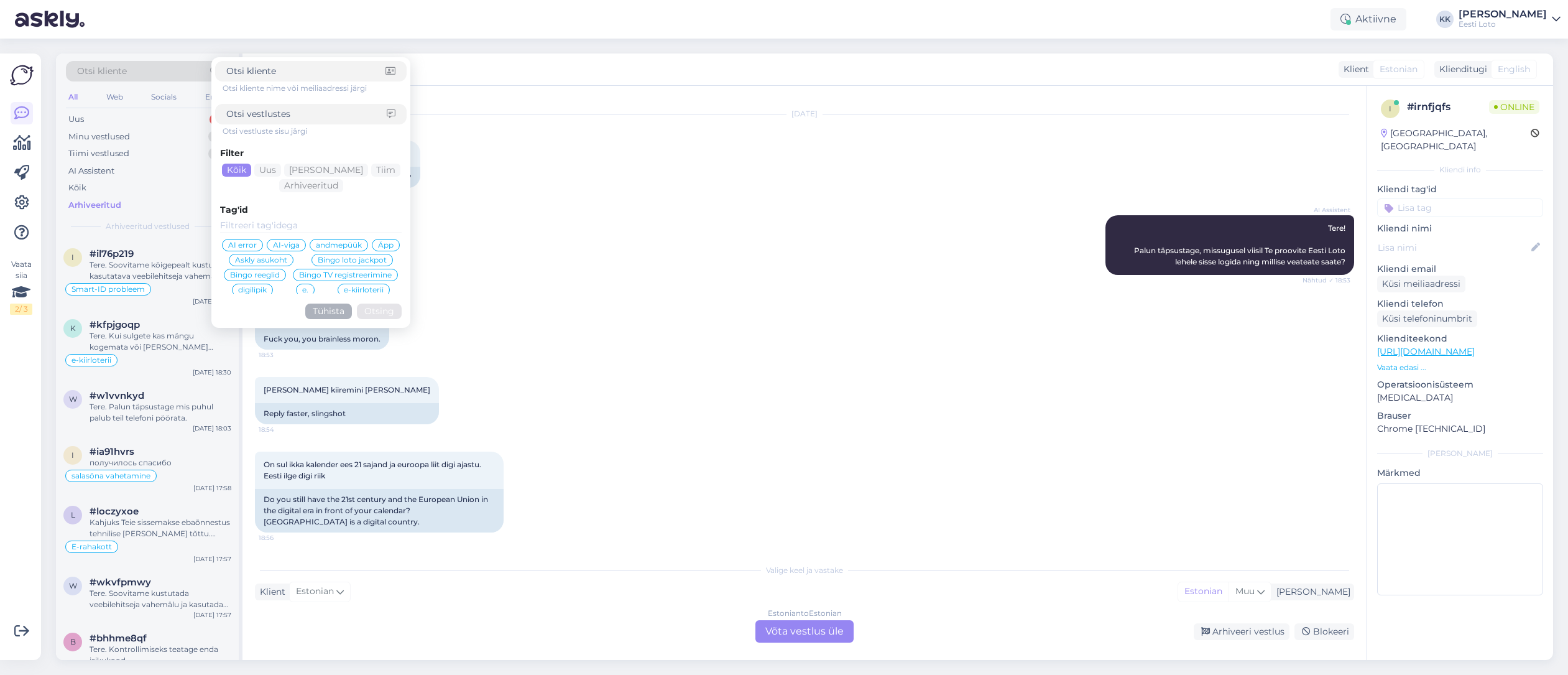
drag, startPoint x: 311, startPoint y: 113, endPoint x: 370, endPoint y: 117, distance: 59.1
click at [311, 113] on input at bounding box center [306, 113] width 160 height 13
type input "palun täpsustage"
drag, startPoint x: 389, startPoint y: 311, endPoint x: 389, endPoint y: 296, distance: 15.0
click at [389, 311] on button "Otsing" at bounding box center [379, 311] width 45 height 16
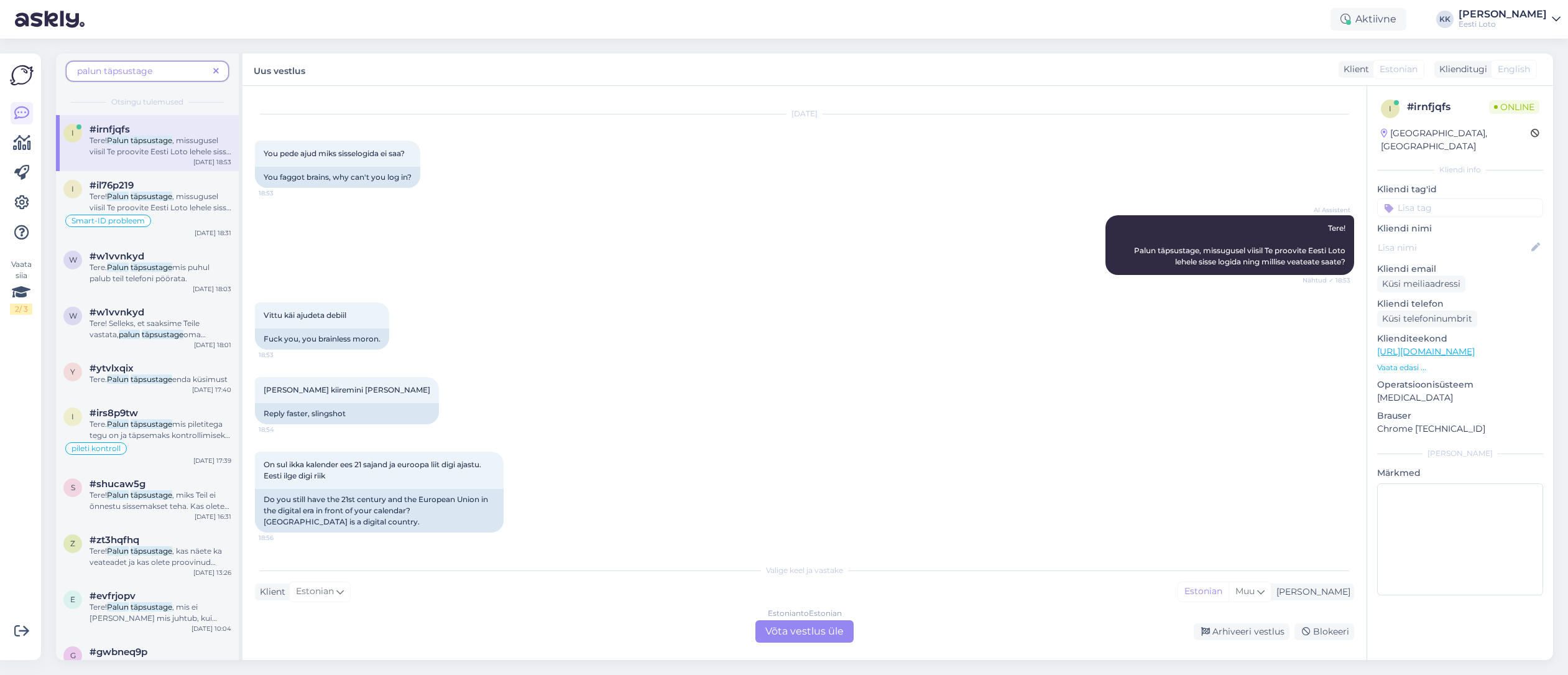
click at [140, 148] on span ", missugusel viisil Te proovite Eesti Loto lehele sisse logida ning millise vea…" at bounding box center [160, 152] width 142 height 31
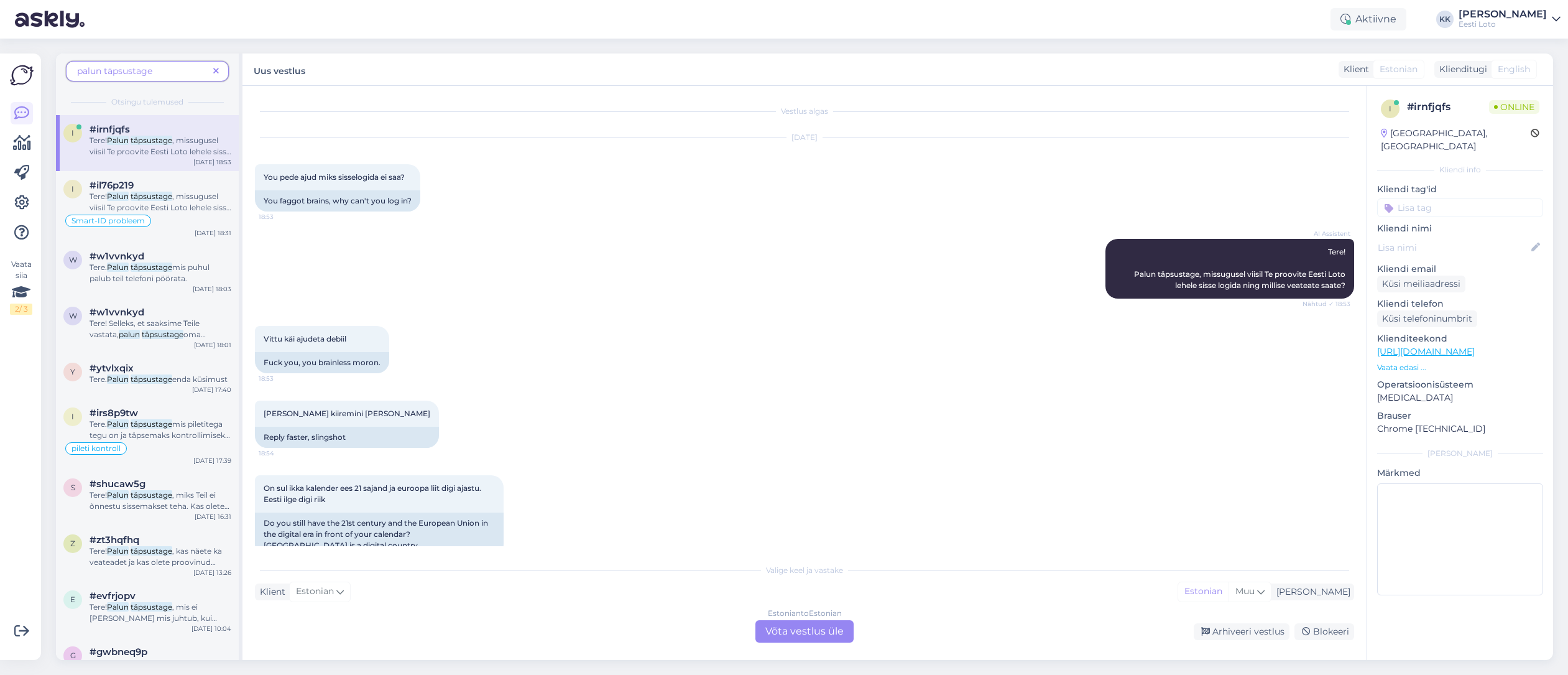
scroll to position [16, 0]
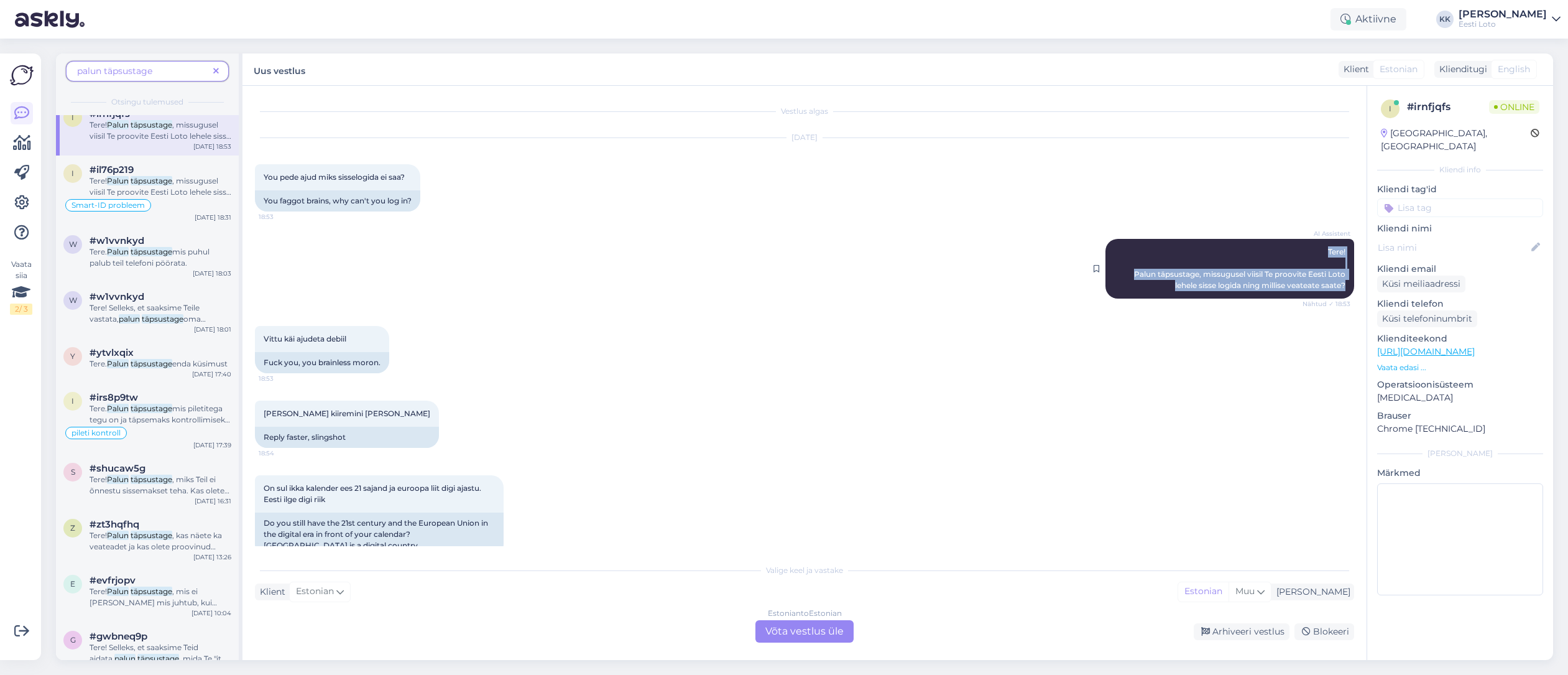
drag, startPoint x: 1327, startPoint y: 247, endPoint x: 1345, endPoint y: 290, distance: 46.6
click at [1348, 290] on div "AI Assistent Tere! Palun täpsustage, missugusel viisil Te proovite Eesti Loto l…" at bounding box center [1229, 269] width 249 height 60
copy span "Tere! Palun täpsustage, missugusel viisil Te proovite Eesti Loto lehele sisse l…"
click at [1183, 285] on span "Tere! Palun täpsustage, missugusel viisil Te proovite Eesti Loto lehele sisse l…" at bounding box center [1240, 268] width 213 height 43
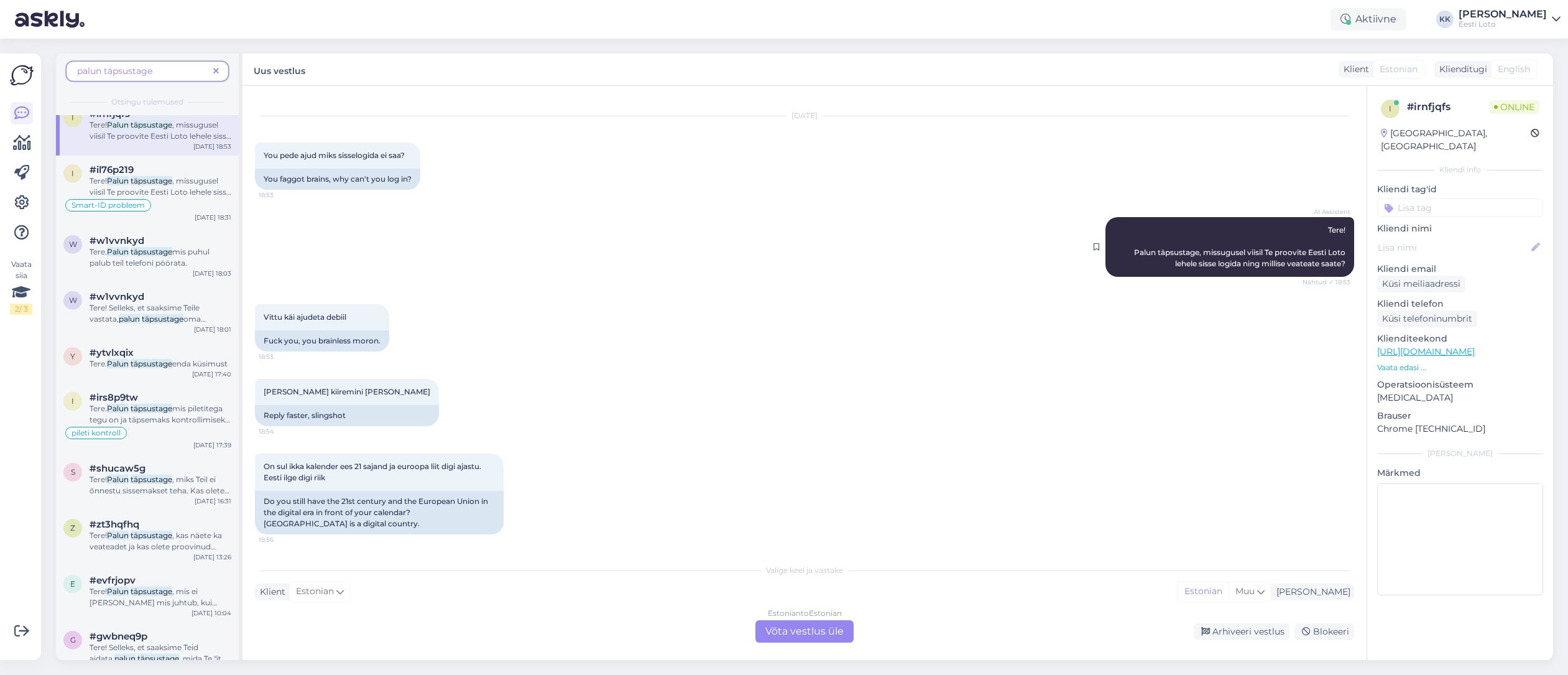
scroll to position [24, 0]
click at [139, 258] on span "mis puhul palub teil telefoni pöörata." at bounding box center [149, 257] width 120 height 20
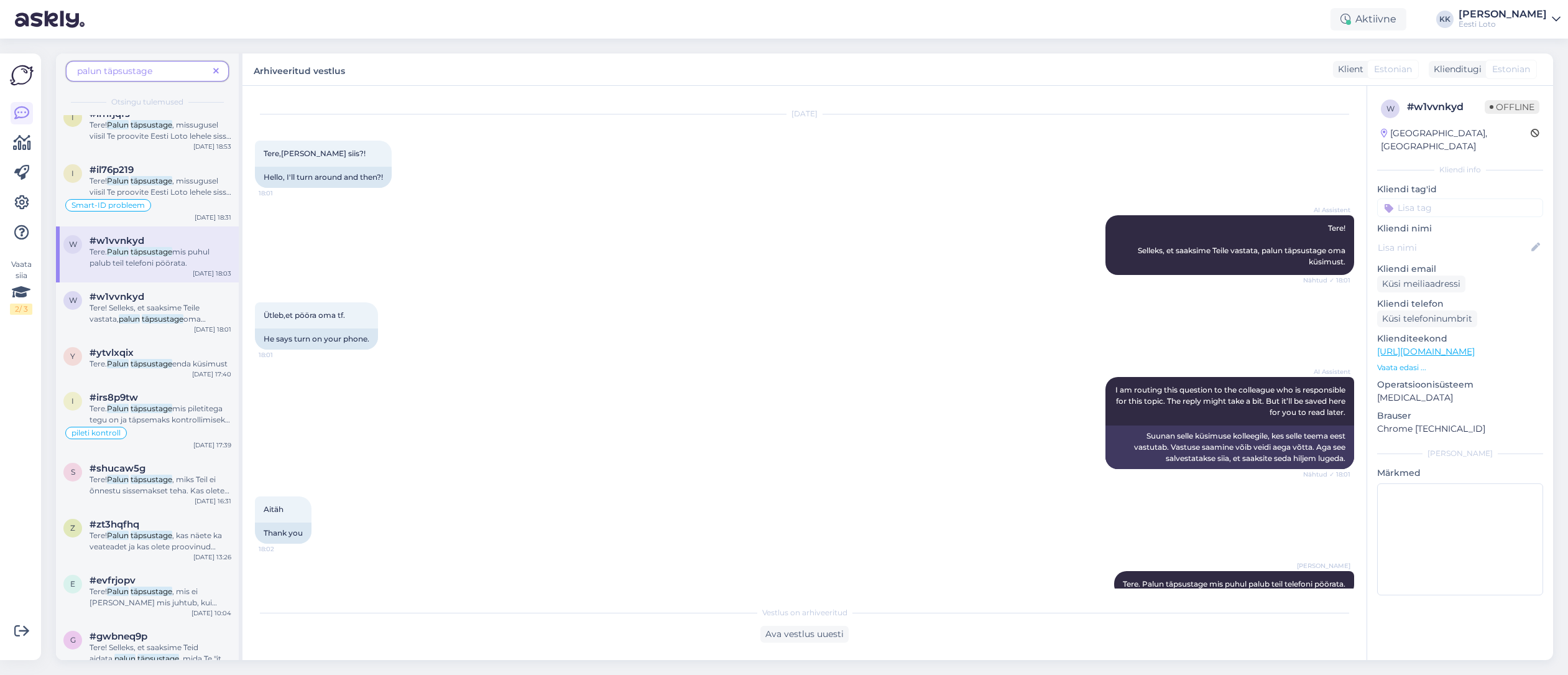
scroll to position [46, 0]
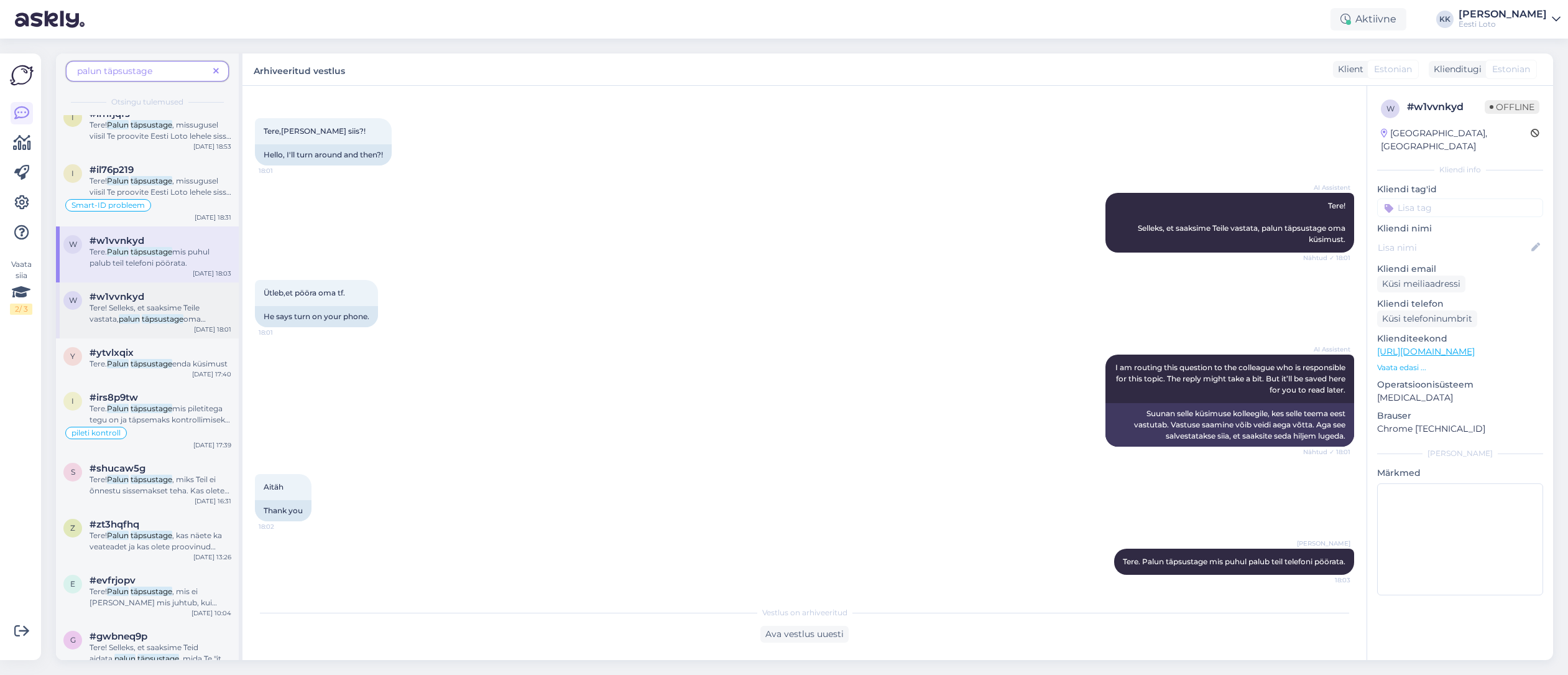
click at [170, 319] on mark "täpsustage" at bounding box center [163, 319] width 42 height 9
click at [168, 370] on div "Tere. Palun täpsustage enda küsimust" at bounding box center [160, 364] width 142 height 11
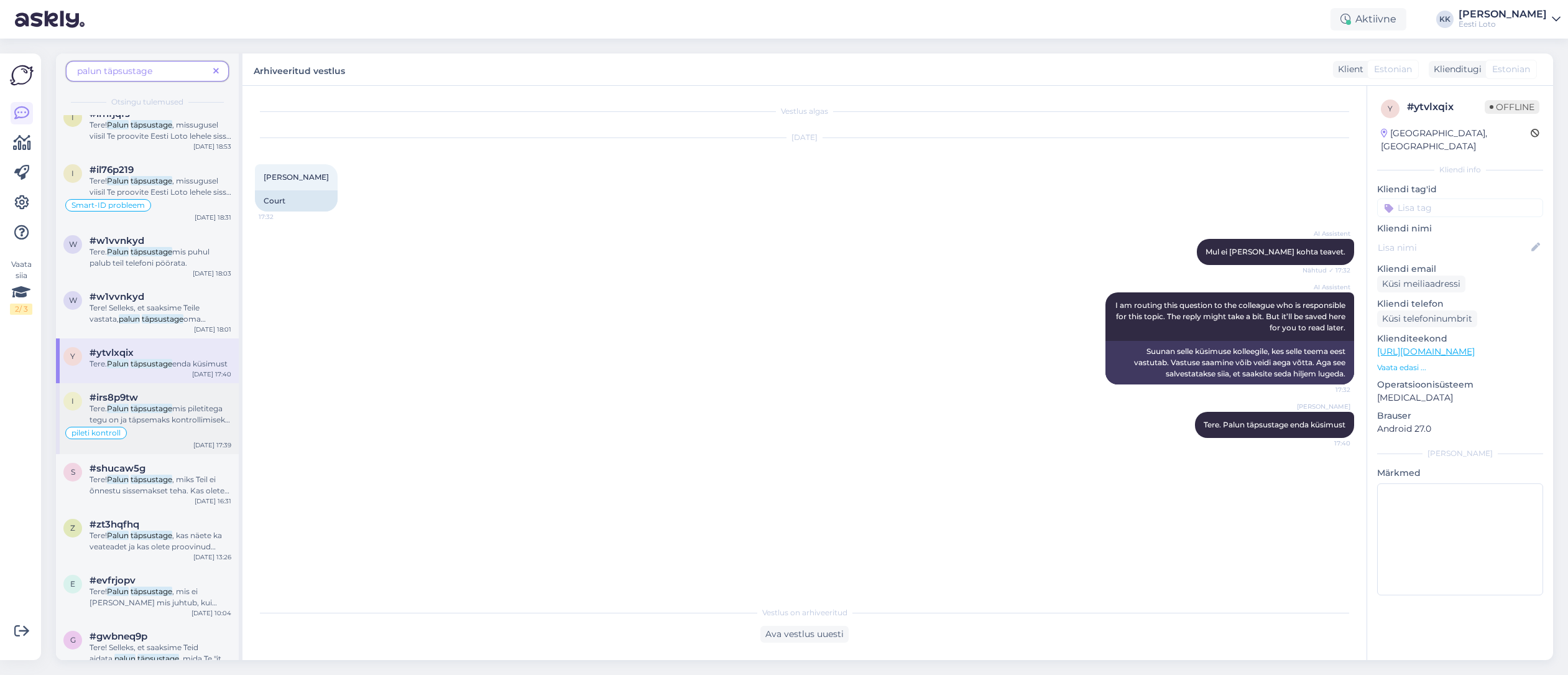
click at [131, 432] on span "mis piletitega tegu on ja täpsemaks kontrollimiseks edastage ka enda ees-ja per…" at bounding box center [160, 425] width 140 height 43
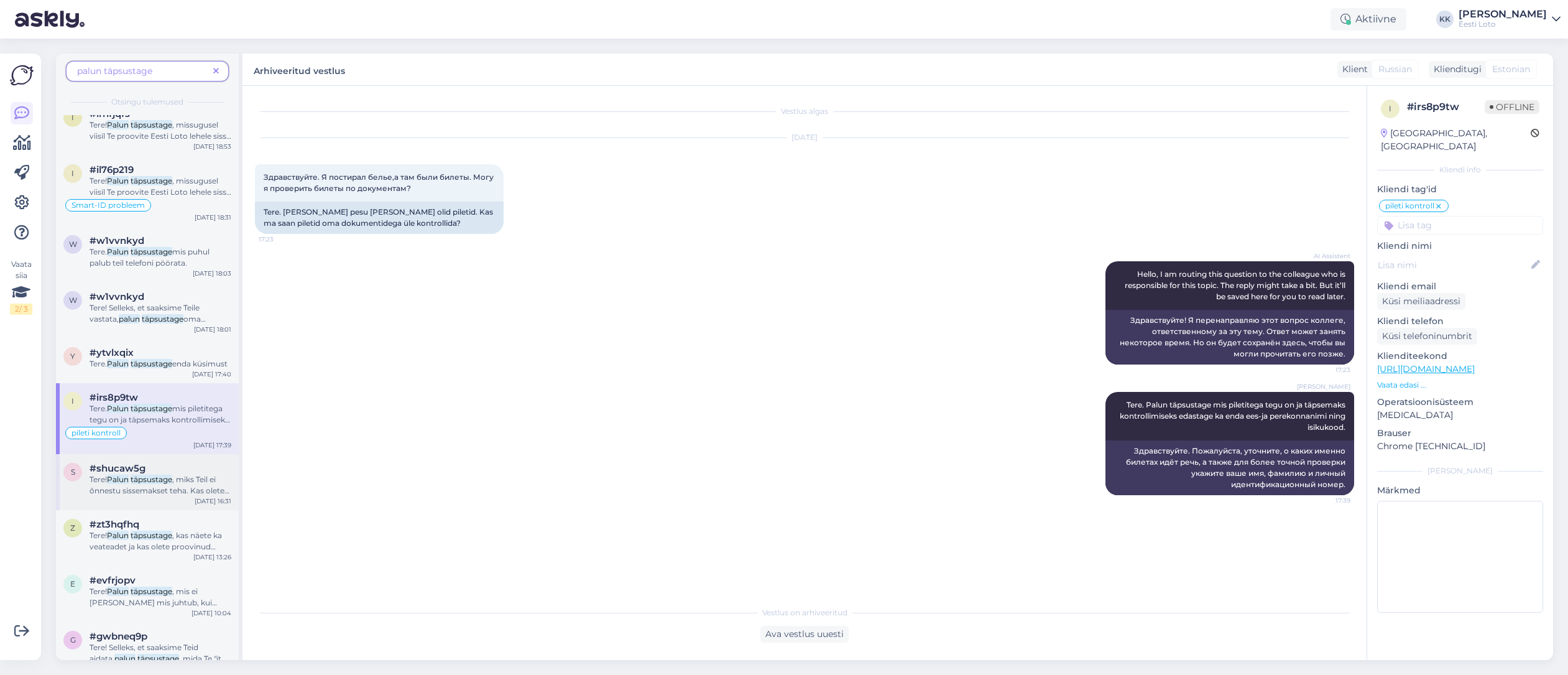
click at [149, 474] on div "#shucaw5g" at bounding box center [160, 468] width 142 height 11
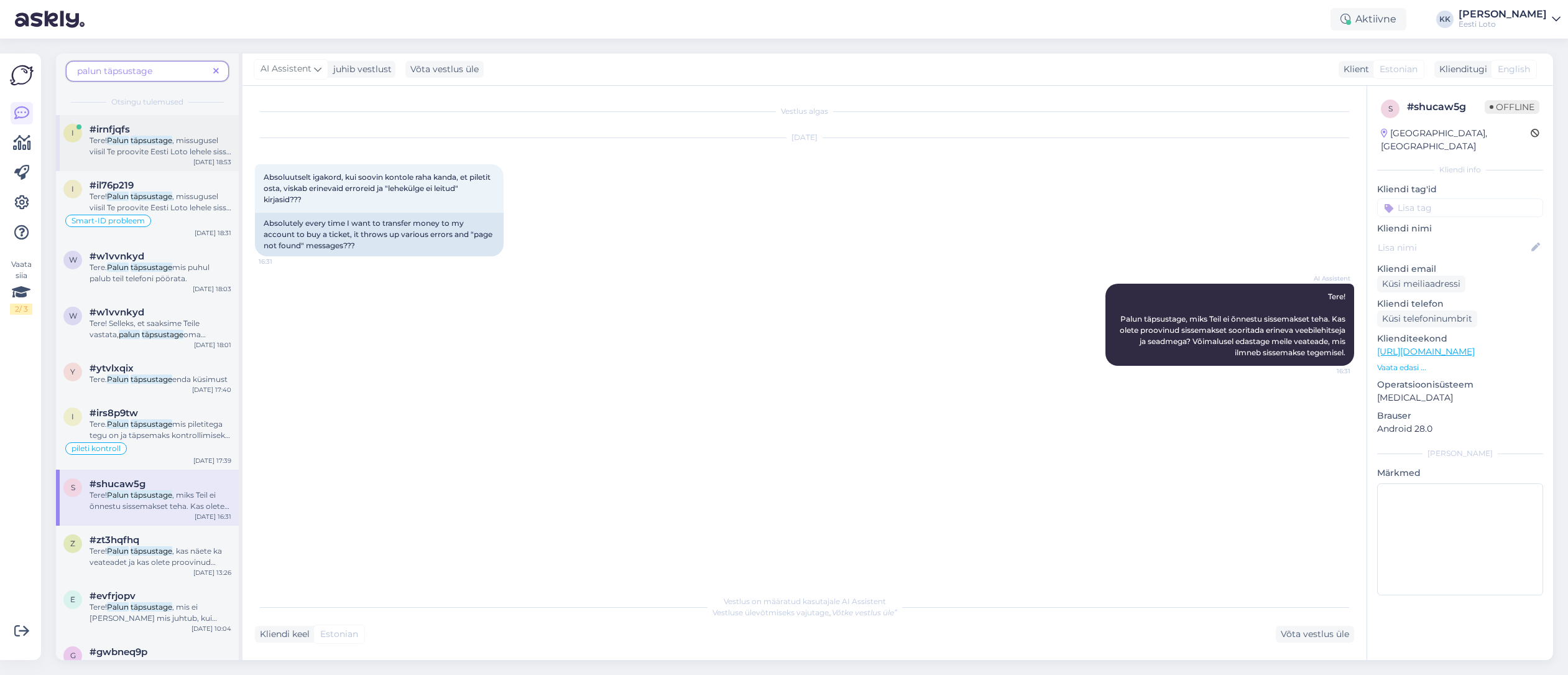
click at [134, 143] on mark "täpsustage" at bounding box center [152, 140] width 42 height 9
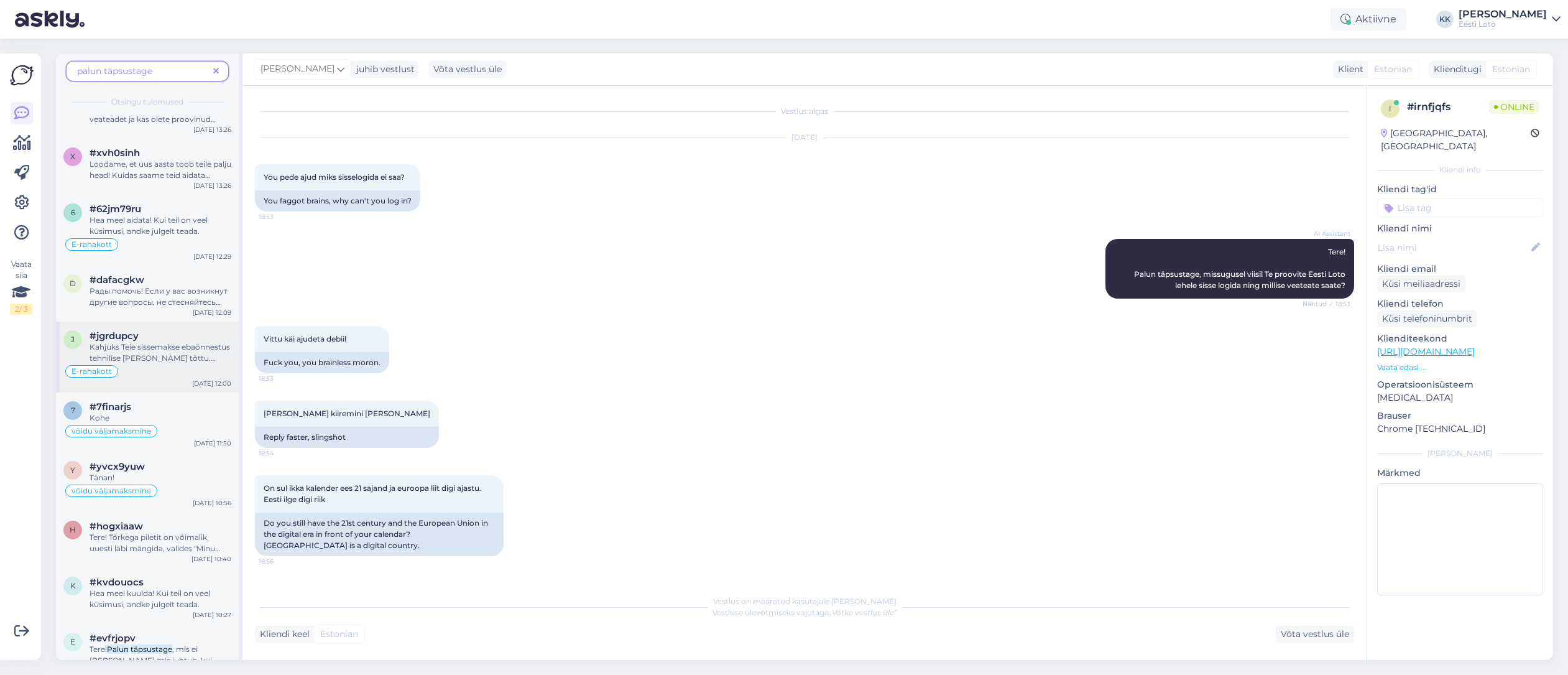
scroll to position [1263, 0]
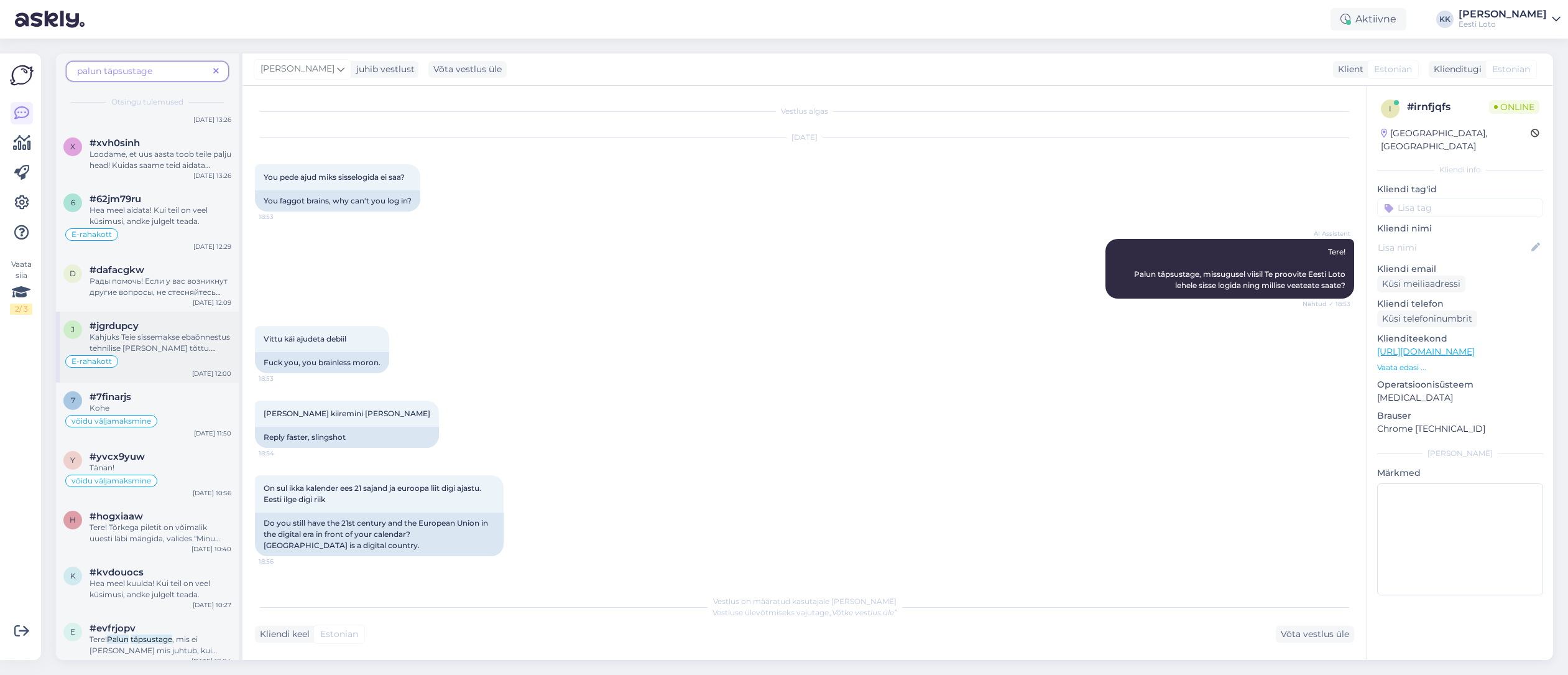
click at [161, 355] on span "Kahjuks Teie sissemakse ebaõnnestus tehnilise [PERSON_NAME] tõttu. Kontrollisim…" at bounding box center [160, 364] width 140 height 65
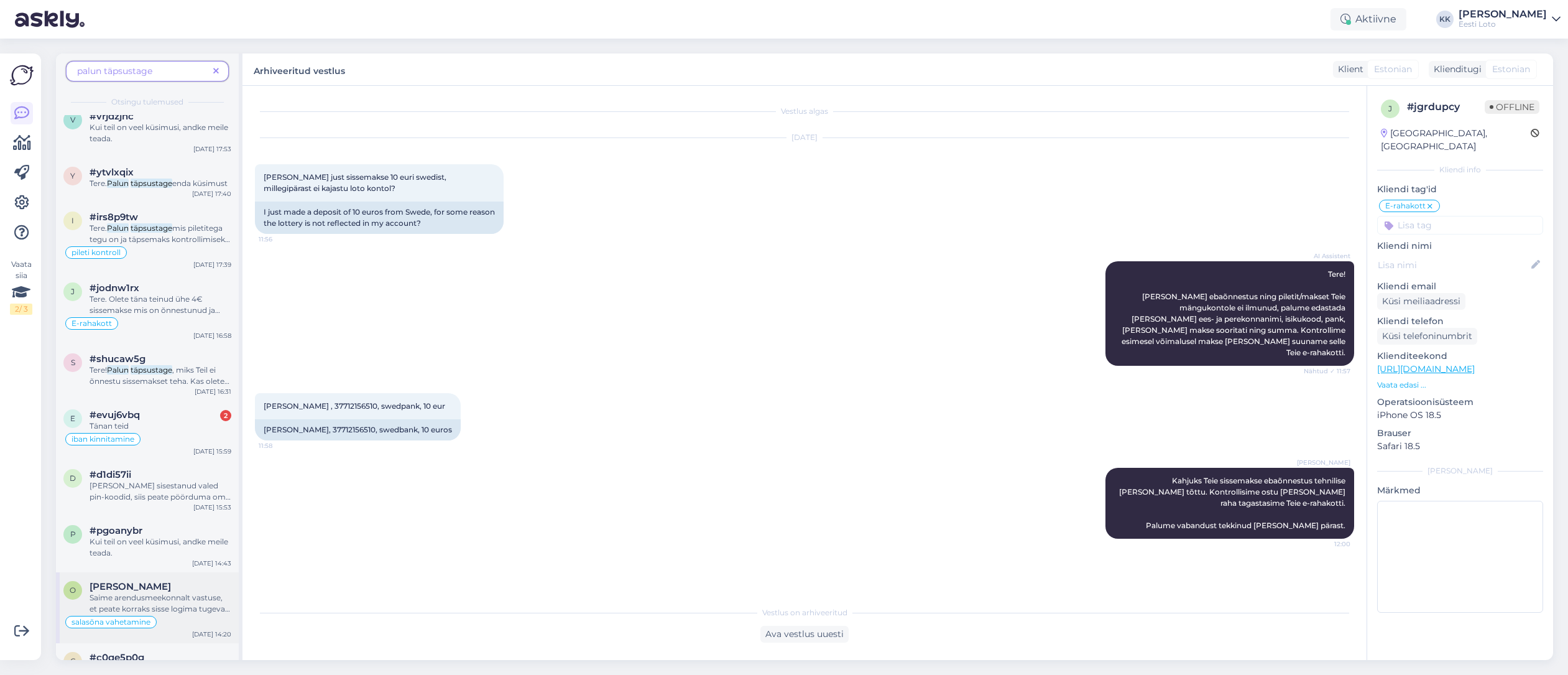
scroll to position [0, 0]
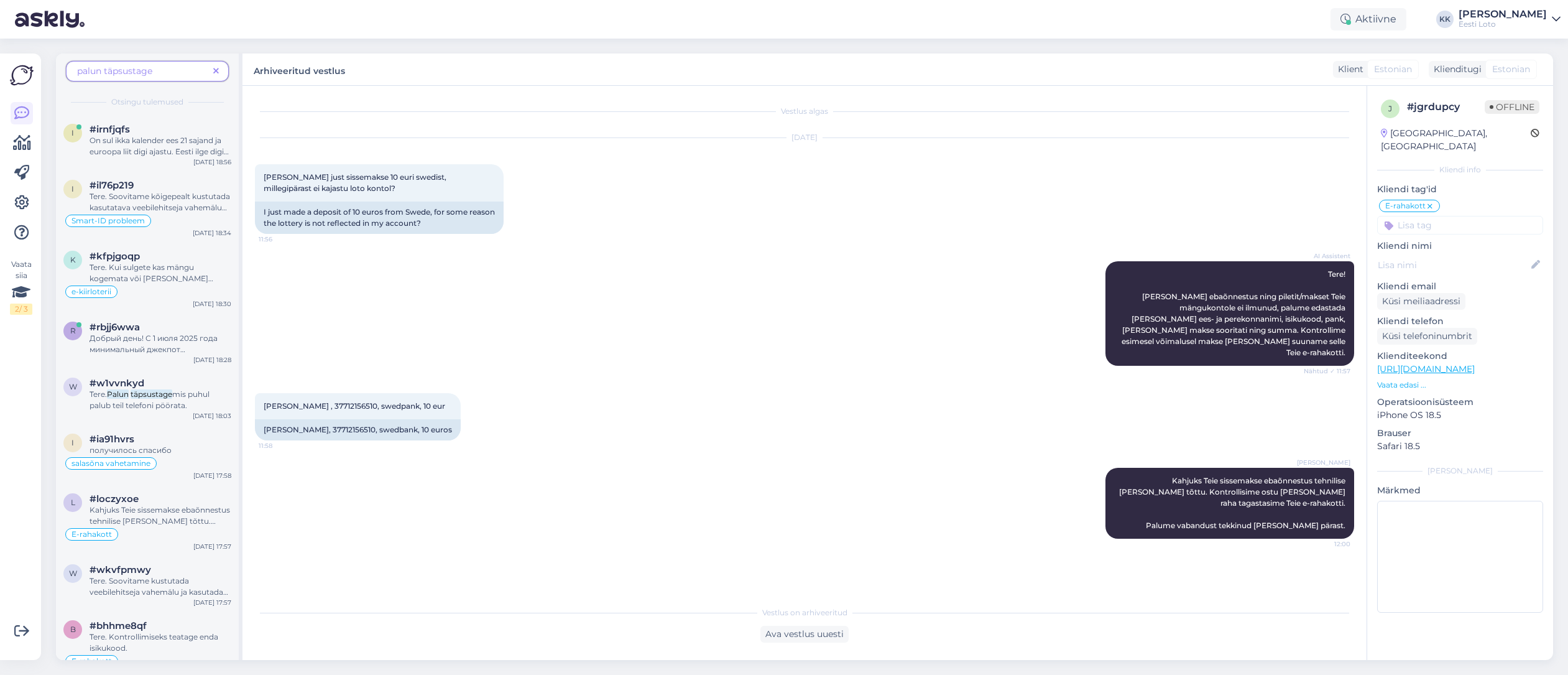
click at [218, 68] on icon at bounding box center [216, 72] width 5 height 9
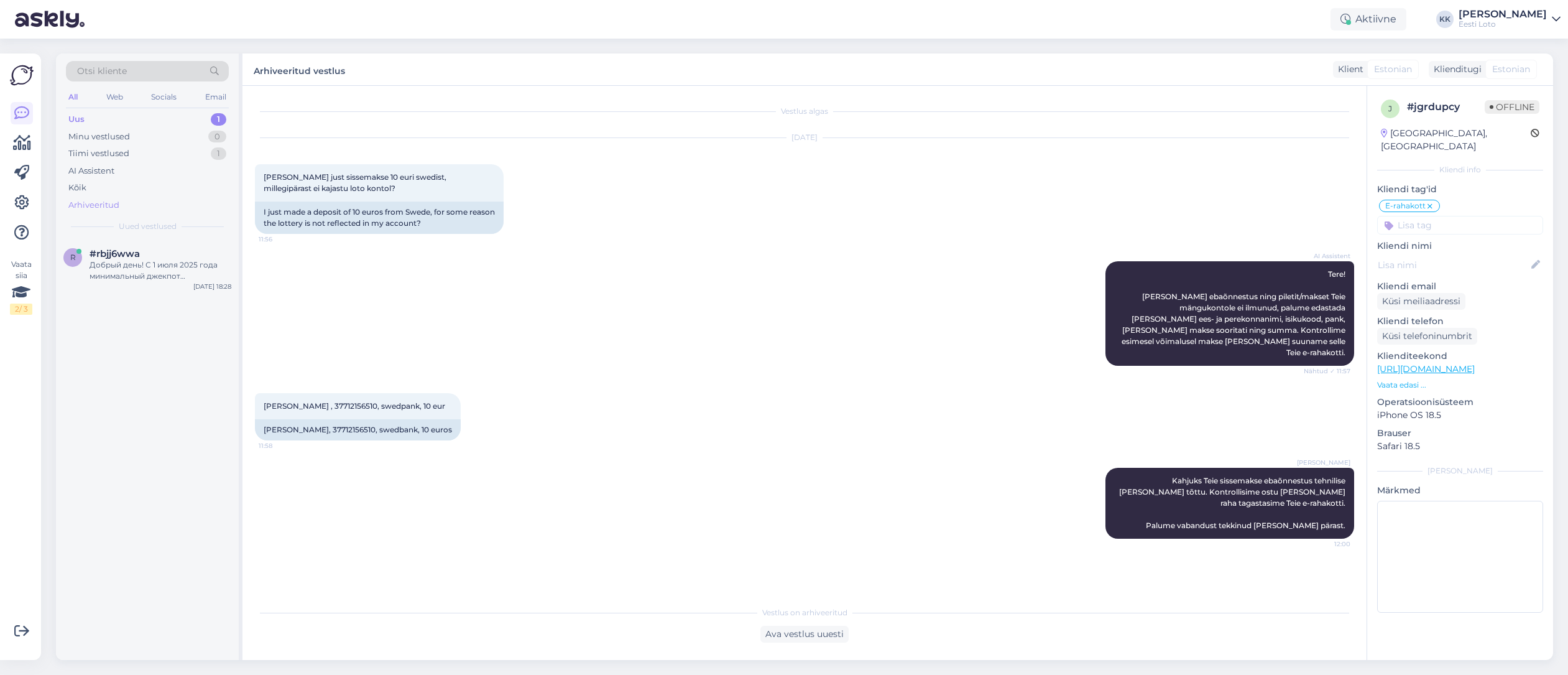
click at [99, 208] on div "Arhiveeritud" at bounding box center [94, 205] width 51 height 13
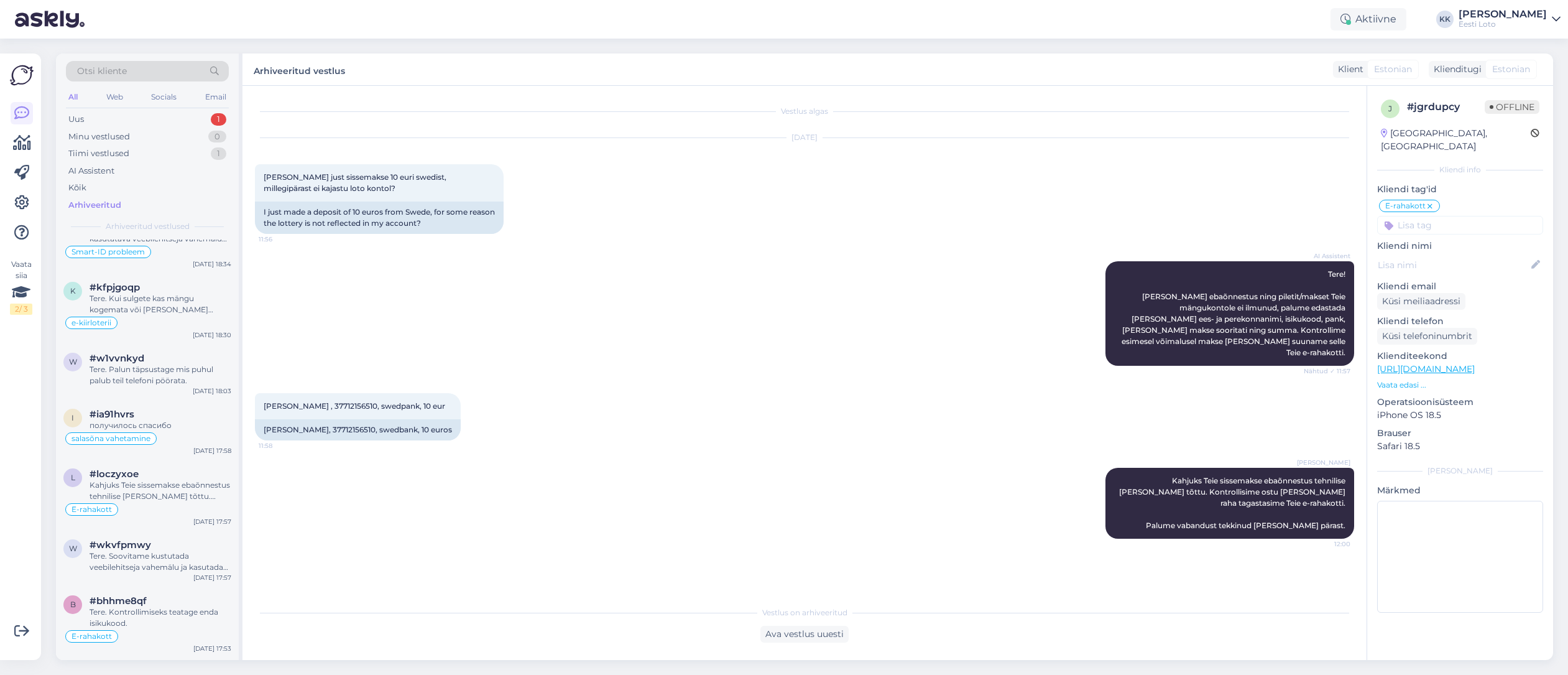
scroll to position [38, 0]
click at [153, 67] on div "Otsi kliente" at bounding box center [147, 71] width 163 height 20
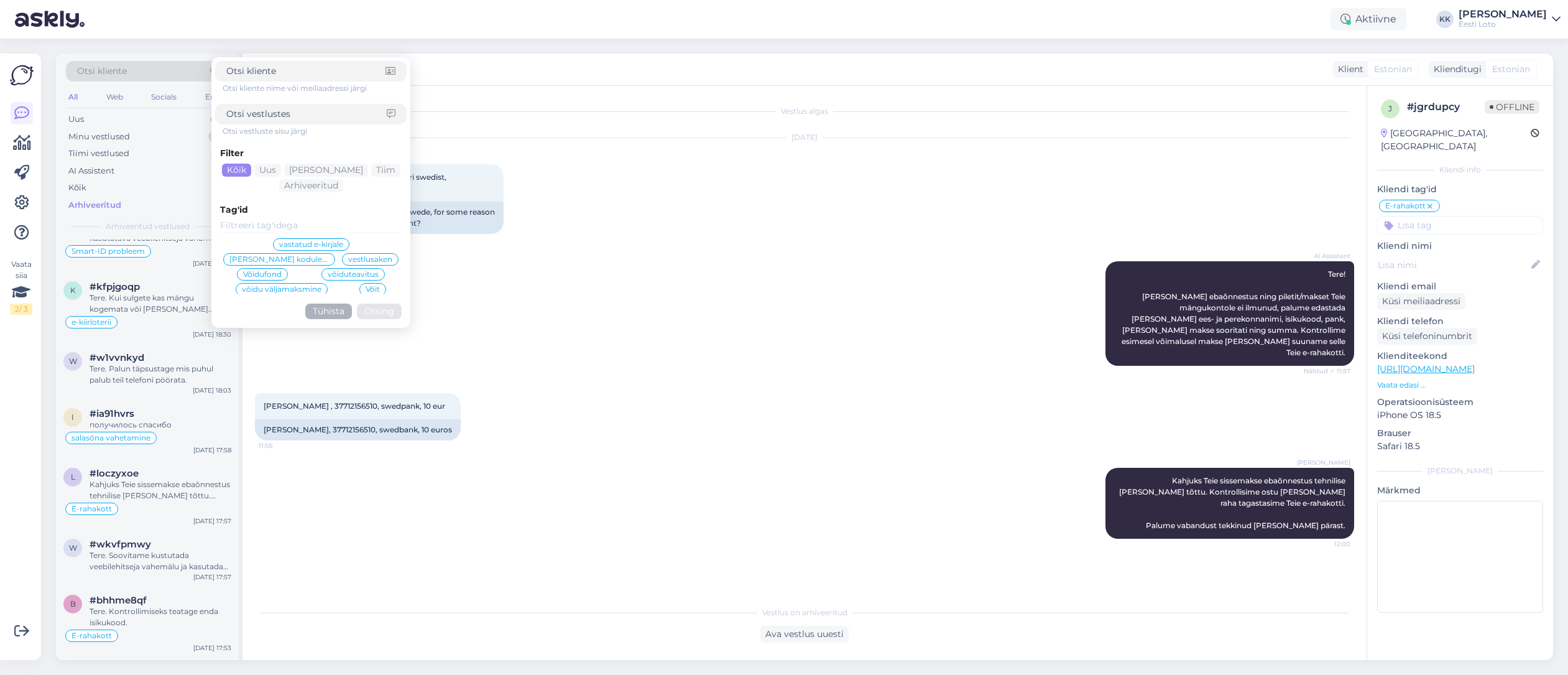
scroll to position [423, 0]
click at [320, 112] on input at bounding box center [306, 113] width 160 height 13
click at [254, 277] on div "M-loto" at bounding box center [246, 281] width 37 height 13
click at [383, 328] on button "Otsing" at bounding box center [379, 326] width 45 height 16
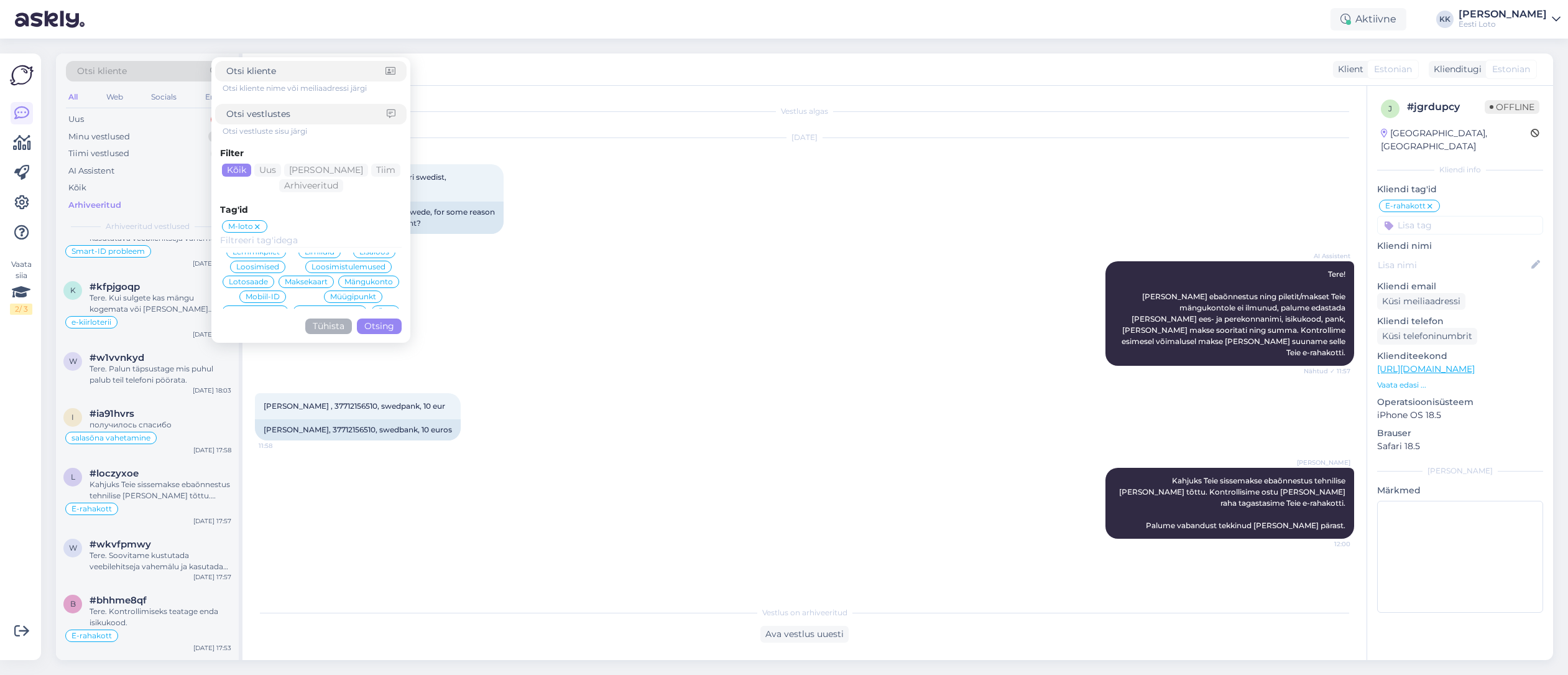
scroll to position [0, 0]
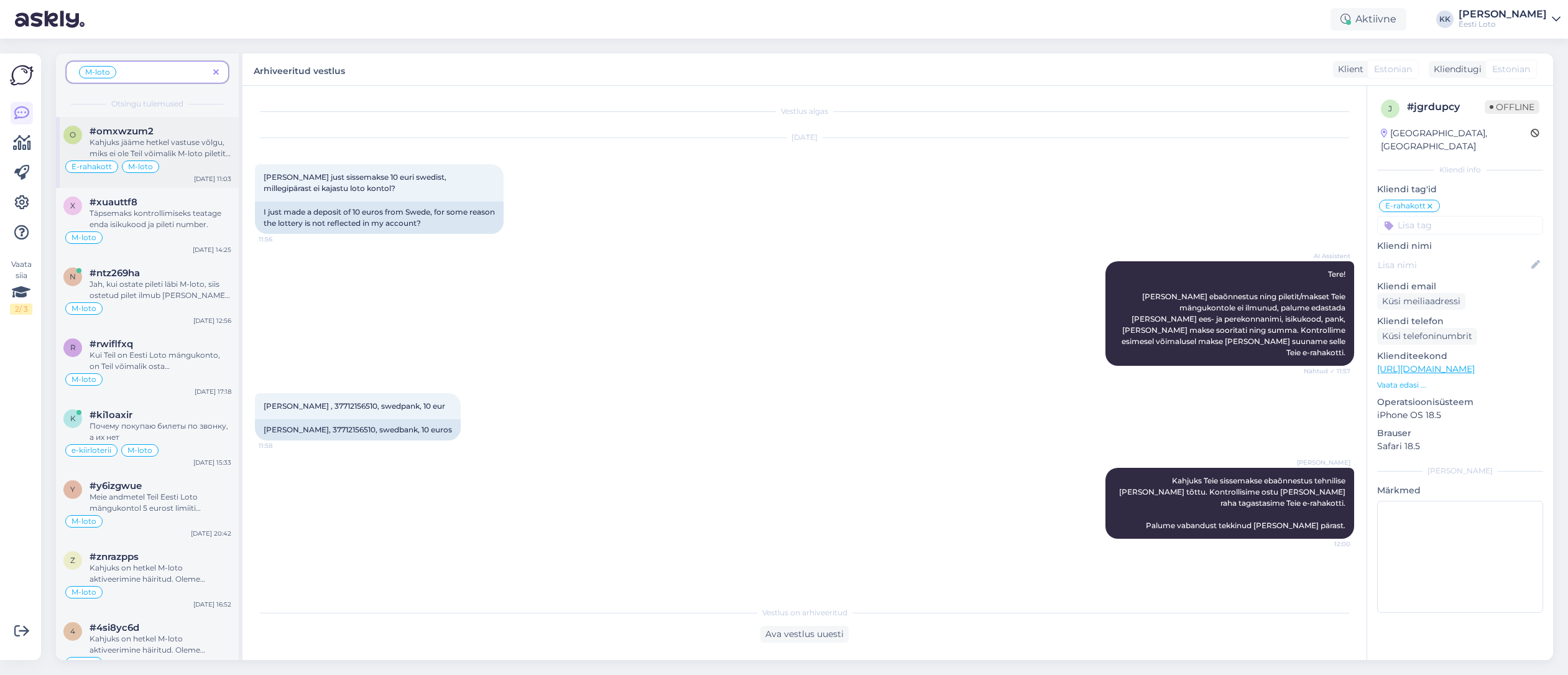
click at [164, 136] on div "#omxwzum2" at bounding box center [160, 131] width 142 height 11
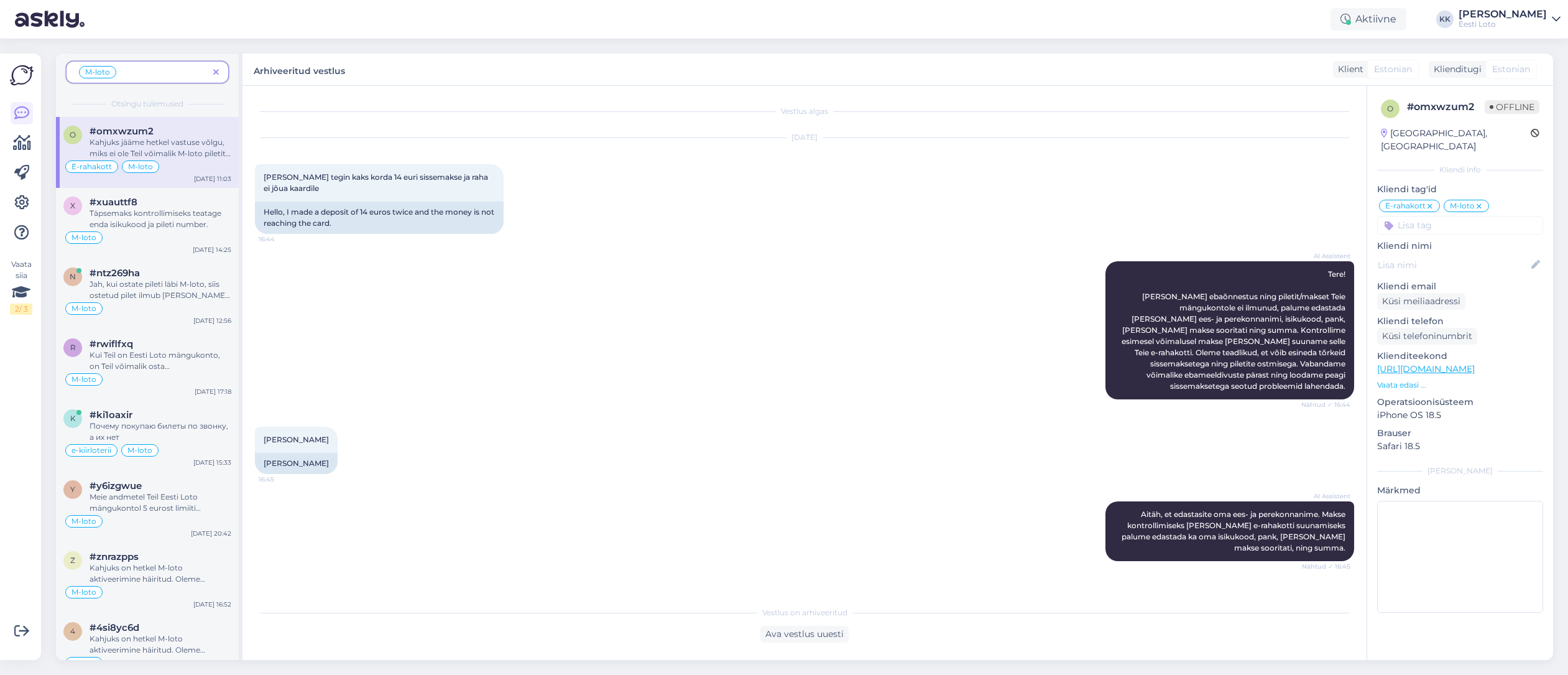
scroll to position [4877, 0]
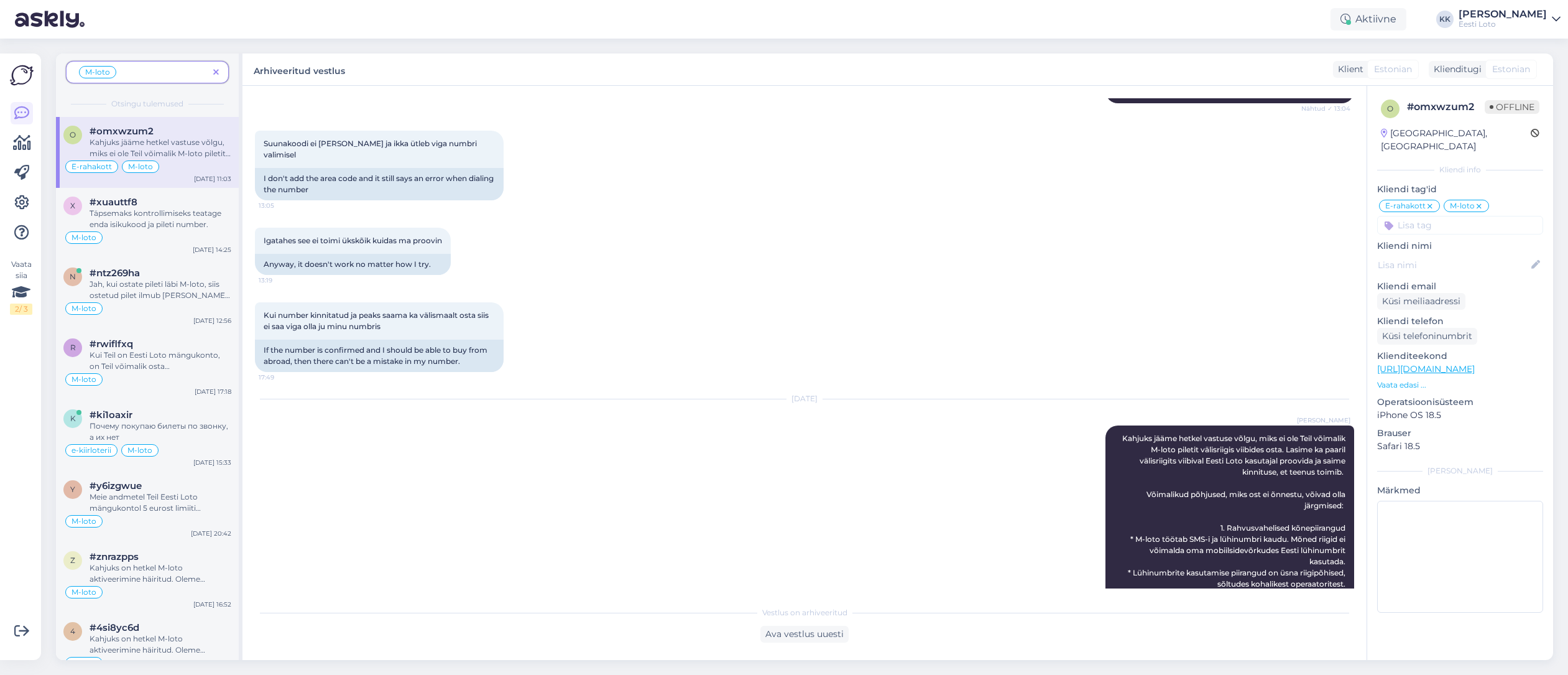
click at [211, 69] on span at bounding box center [216, 72] width 16 height 13
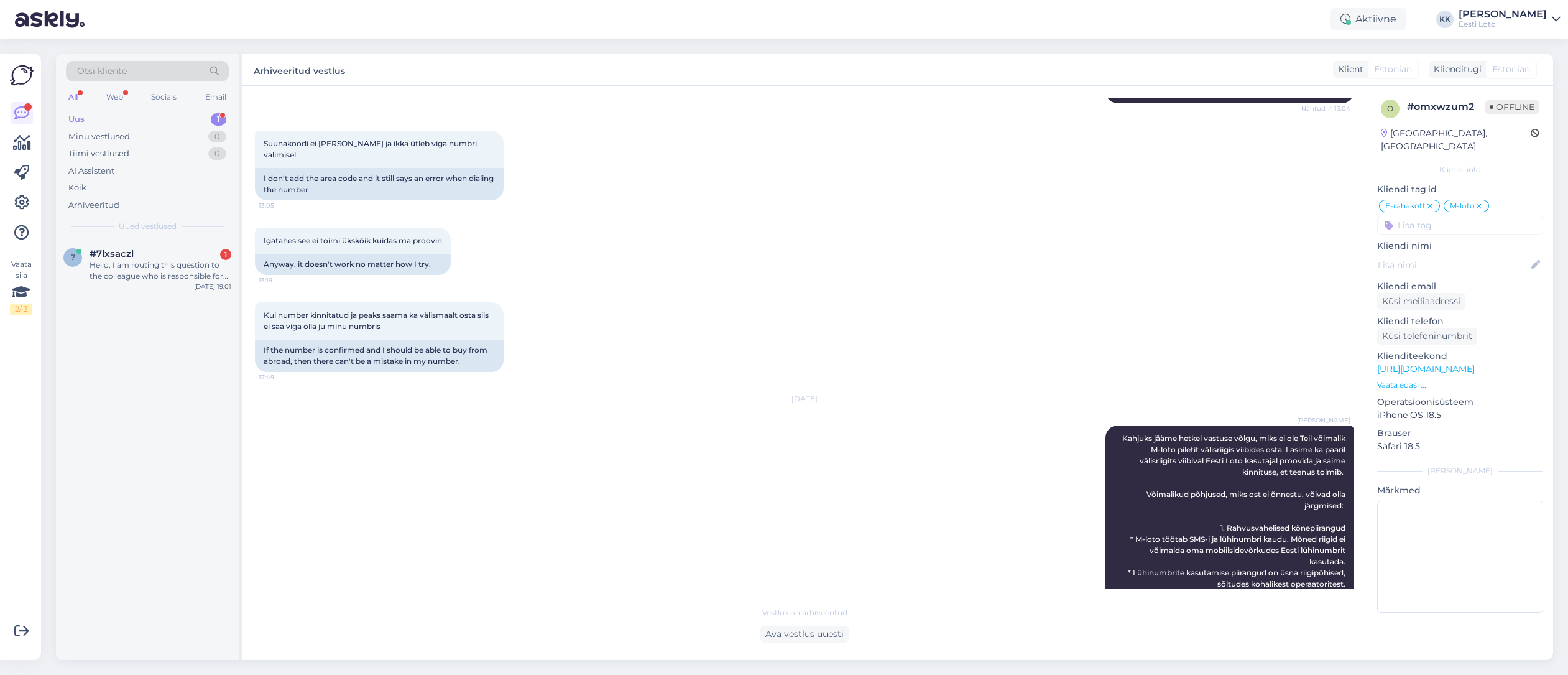
click at [93, 121] on div "Uus 1" at bounding box center [147, 119] width 163 height 17
click at [128, 277] on div "Hello, I am routing this question to the colleague who is responsible for this …" at bounding box center [160, 270] width 142 height 22
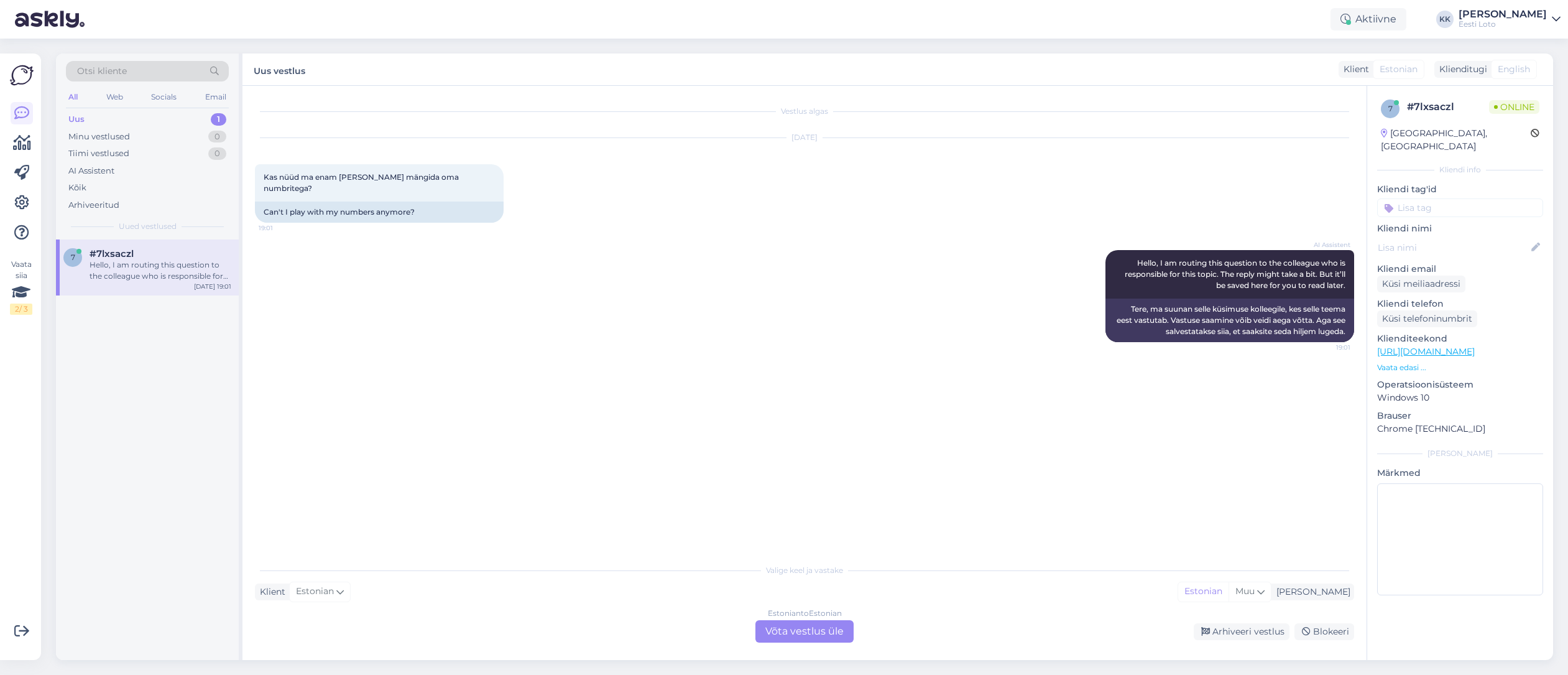
scroll to position [0, 0]
click at [124, 207] on div "Arhiveeritud" at bounding box center [147, 205] width 163 height 17
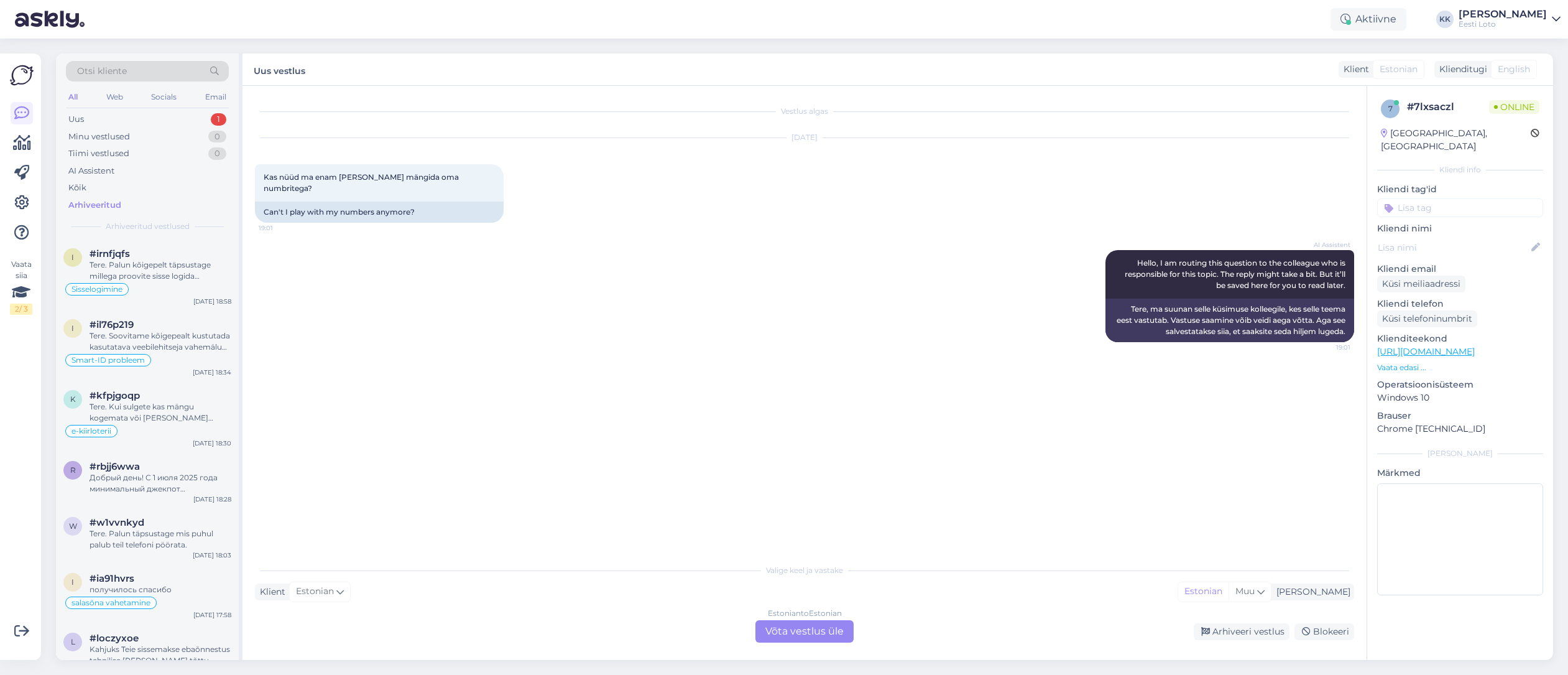
drag, startPoint x: 1422, startPoint y: 200, endPoint x: 1409, endPoint y: 199, distance: 13.0
click at [1422, 199] on input at bounding box center [1460, 208] width 166 height 19
type input "d"
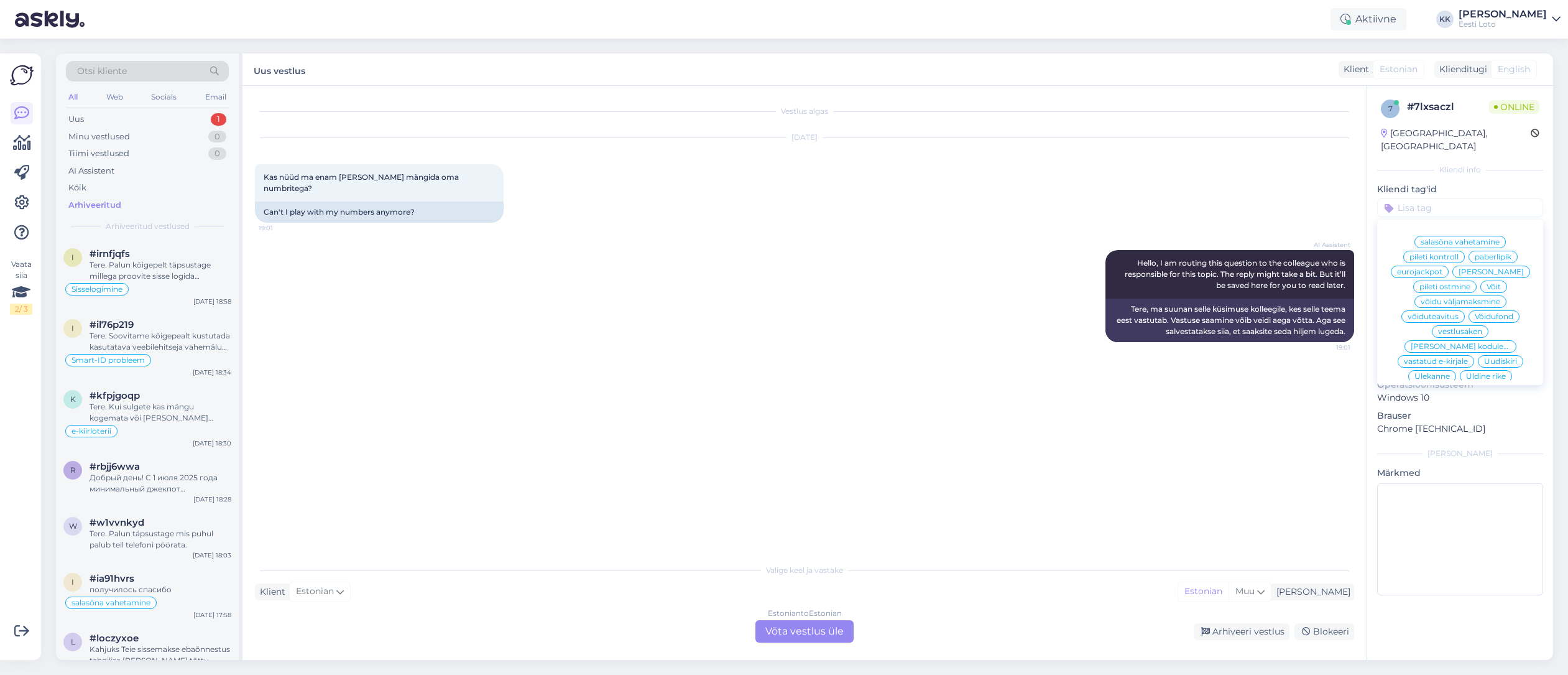
click at [1275, 129] on div "[DATE] Kas nüüd ma enam [PERSON_NAME] mängida oma numbritega? 19:01 Can't I pla…" at bounding box center [805, 181] width 1099 height 112
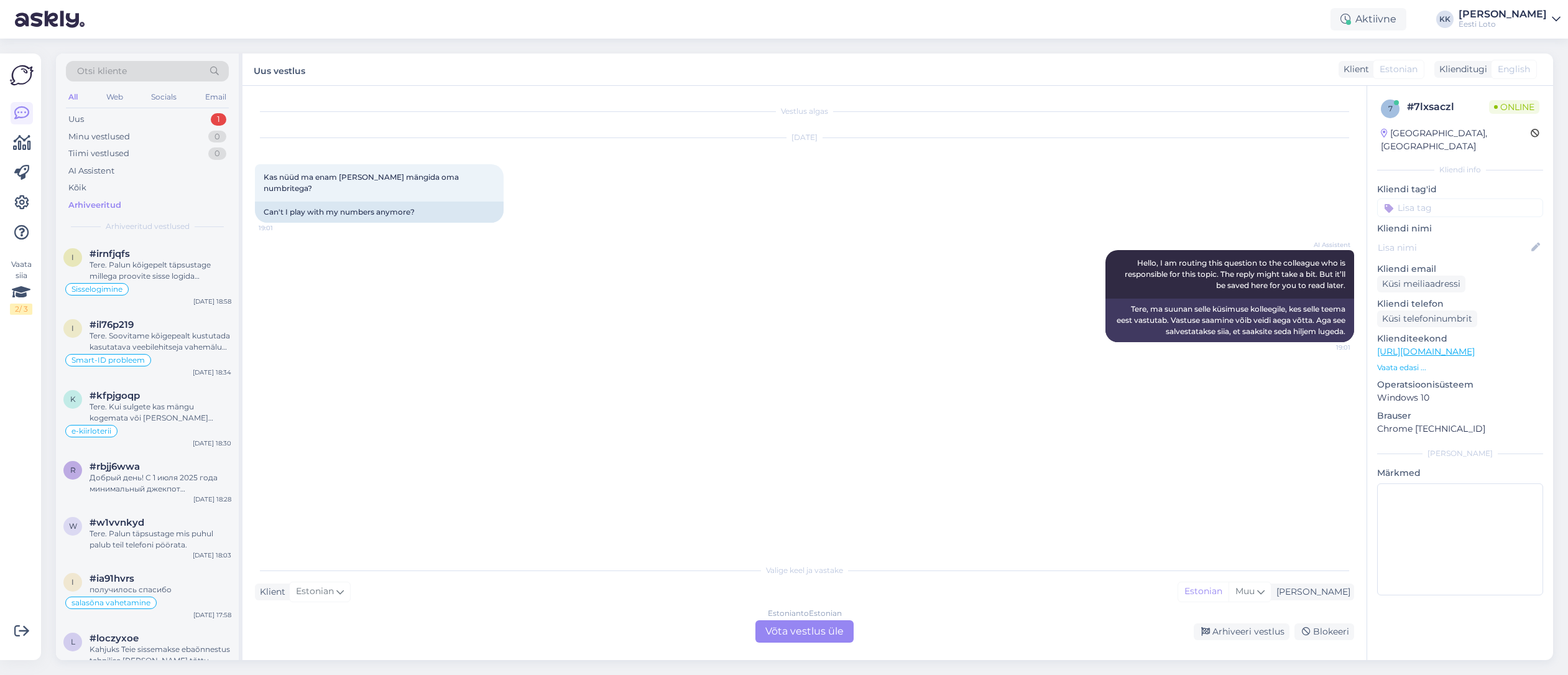
click at [110, 76] on span "Otsi kliente" at bounding box center [101, 71] width 50 height 13
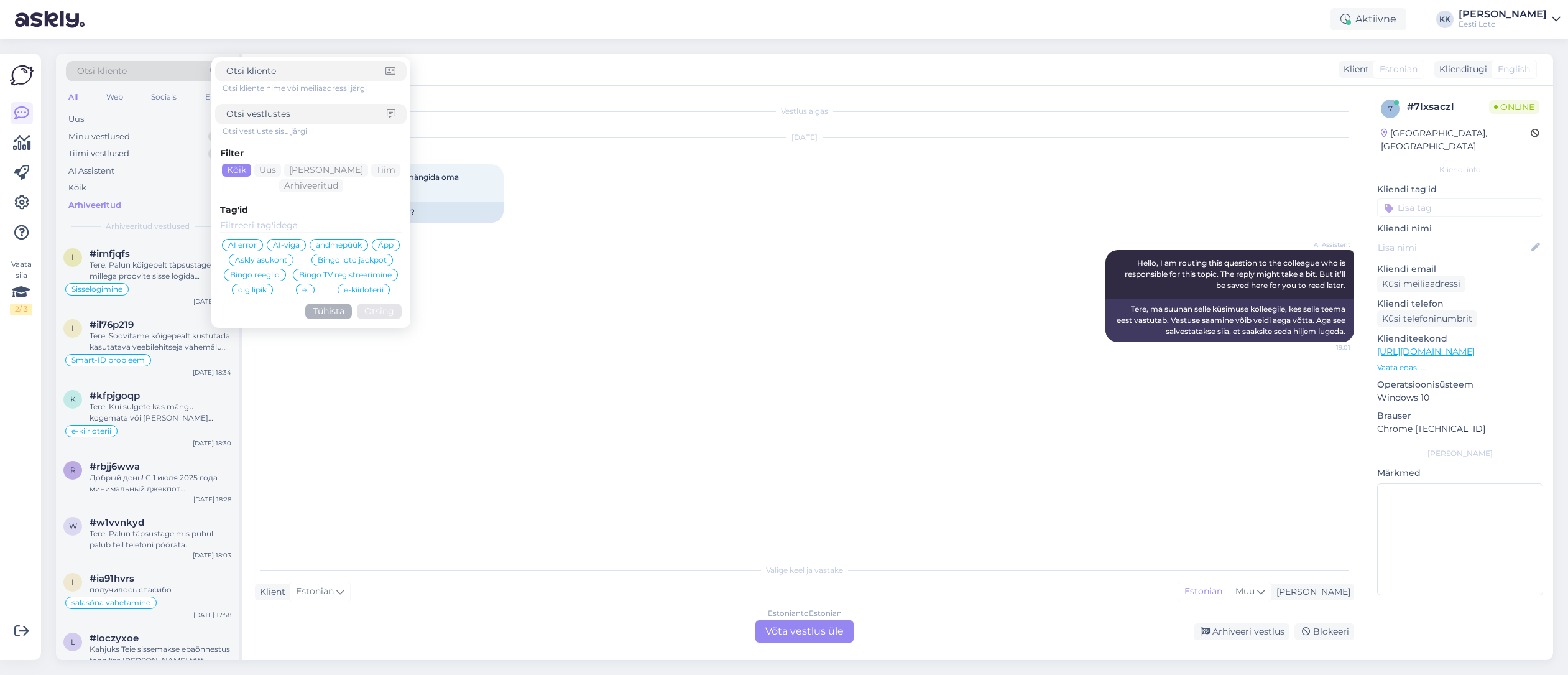
click at [301, 120] on input at bounding box center [306, 113] width 160 height 13
type input "digilipik"
click button "Otsing" at bounding box center [379, 311] width 45 height 16
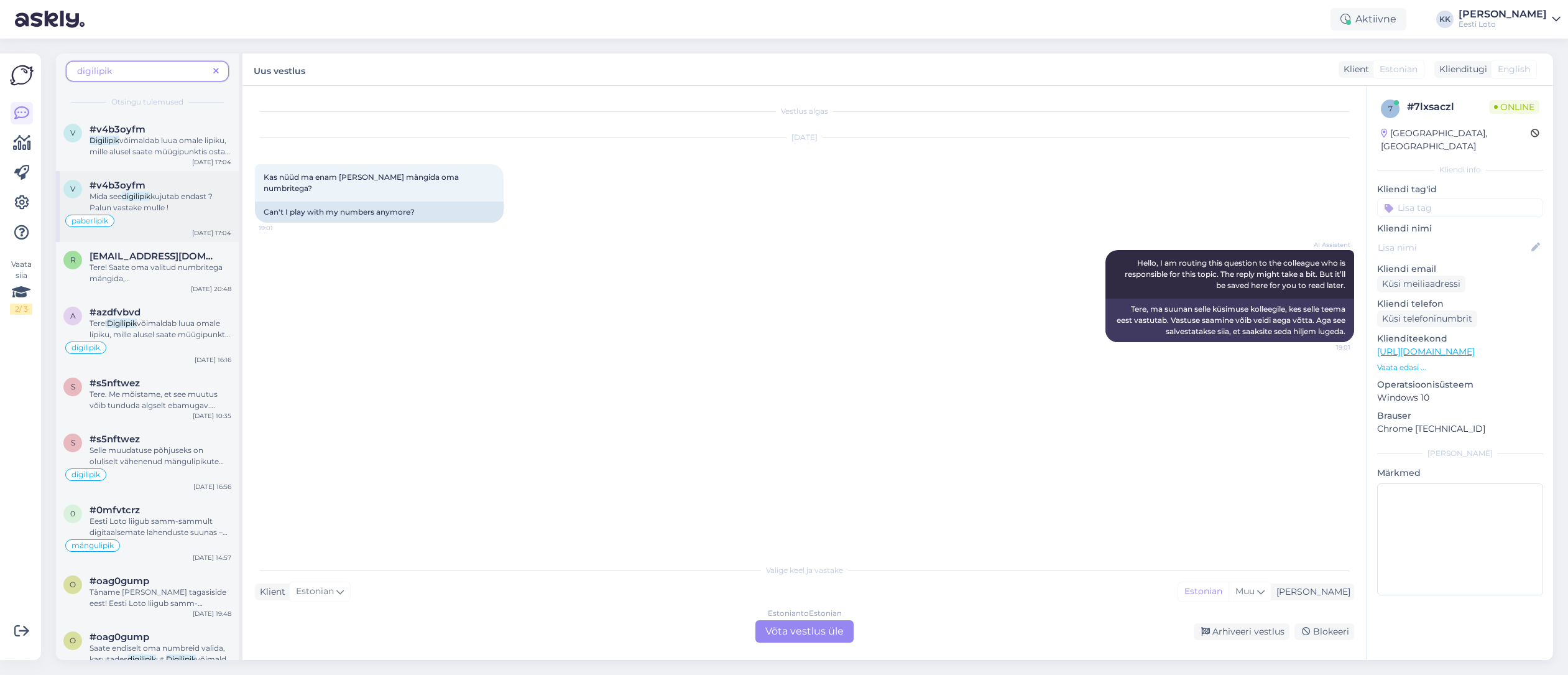
click at [140, 210] on span "kujutab endast ? Palun vastake mulle !" at bounding box center [151, 202] width 123 height 20
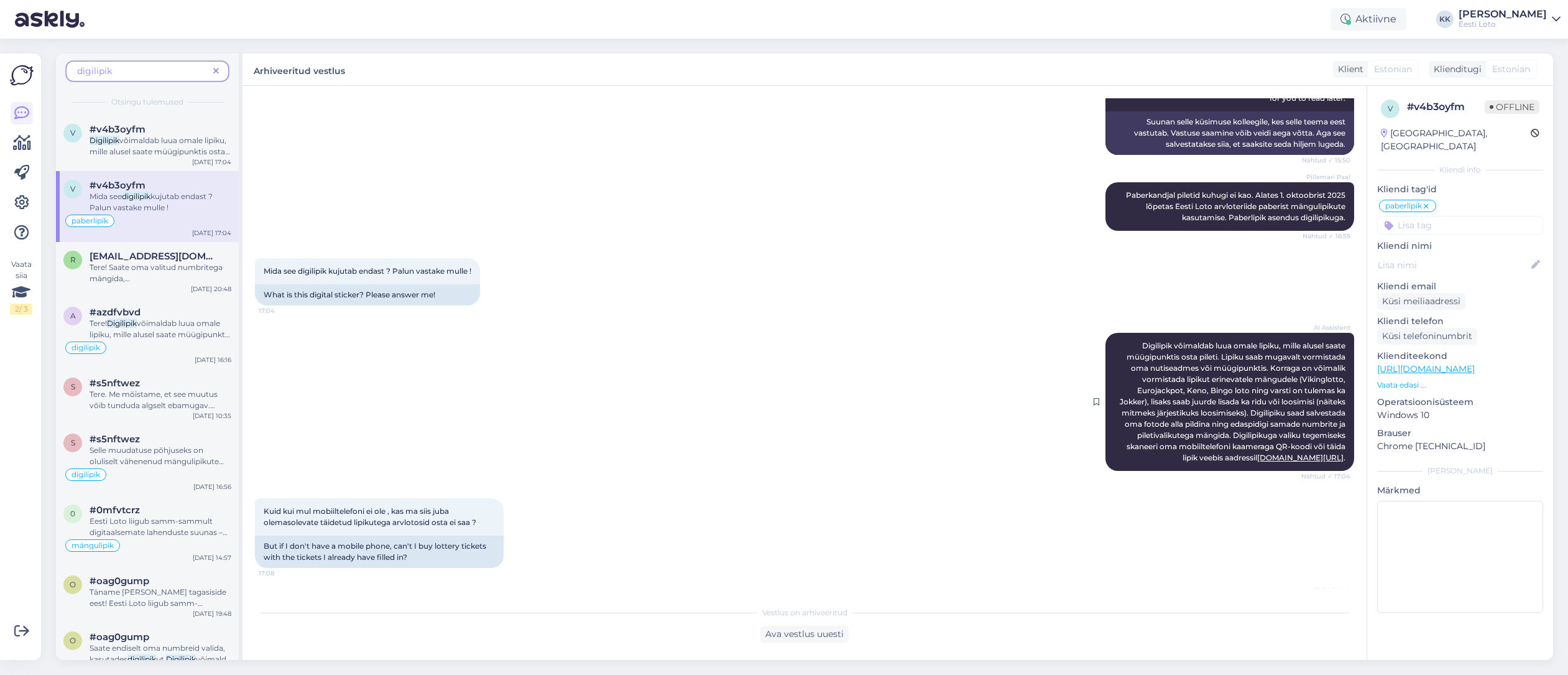
scroll to position [504, 0]
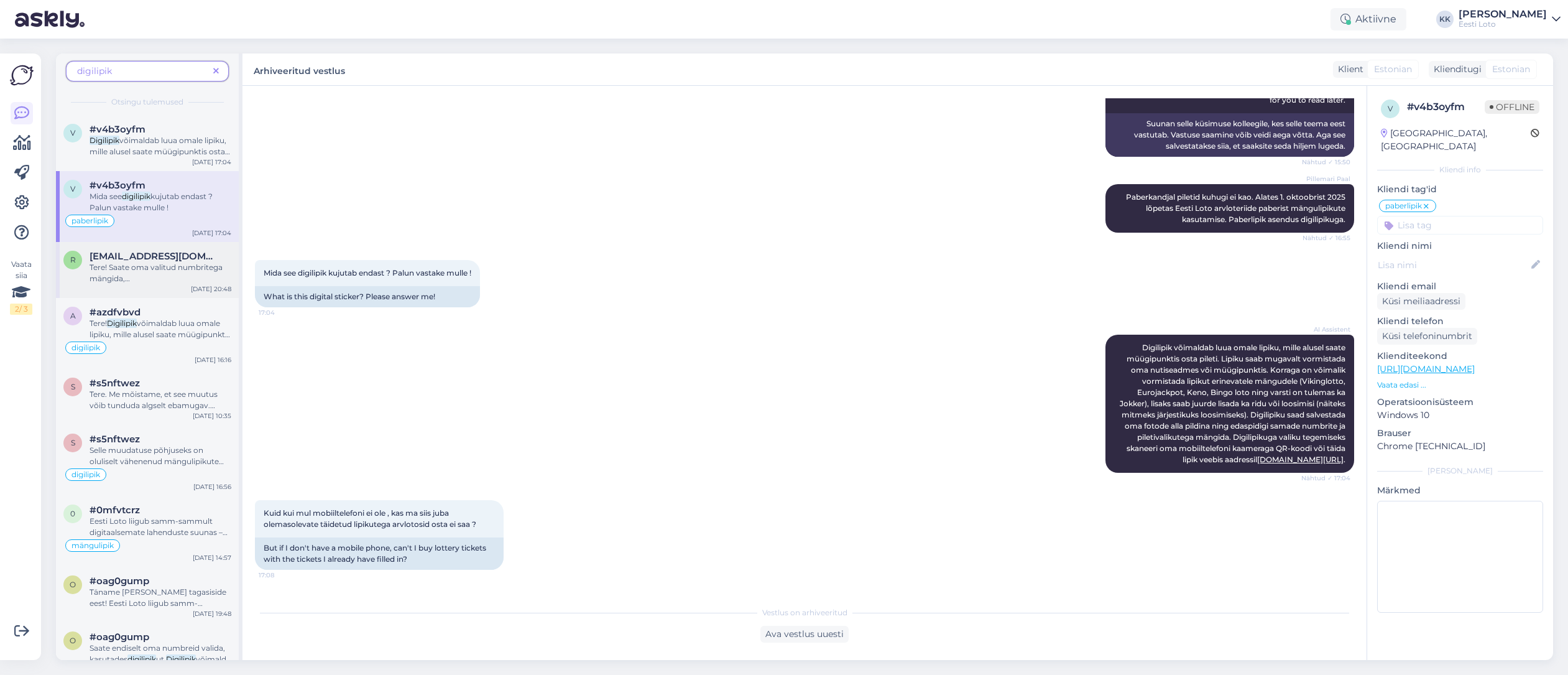
click at [134, 272] on span "Tere! Saate oma valitud numbritega mängida, kasutades" at bounding box center [156, 279] width 133 height 31
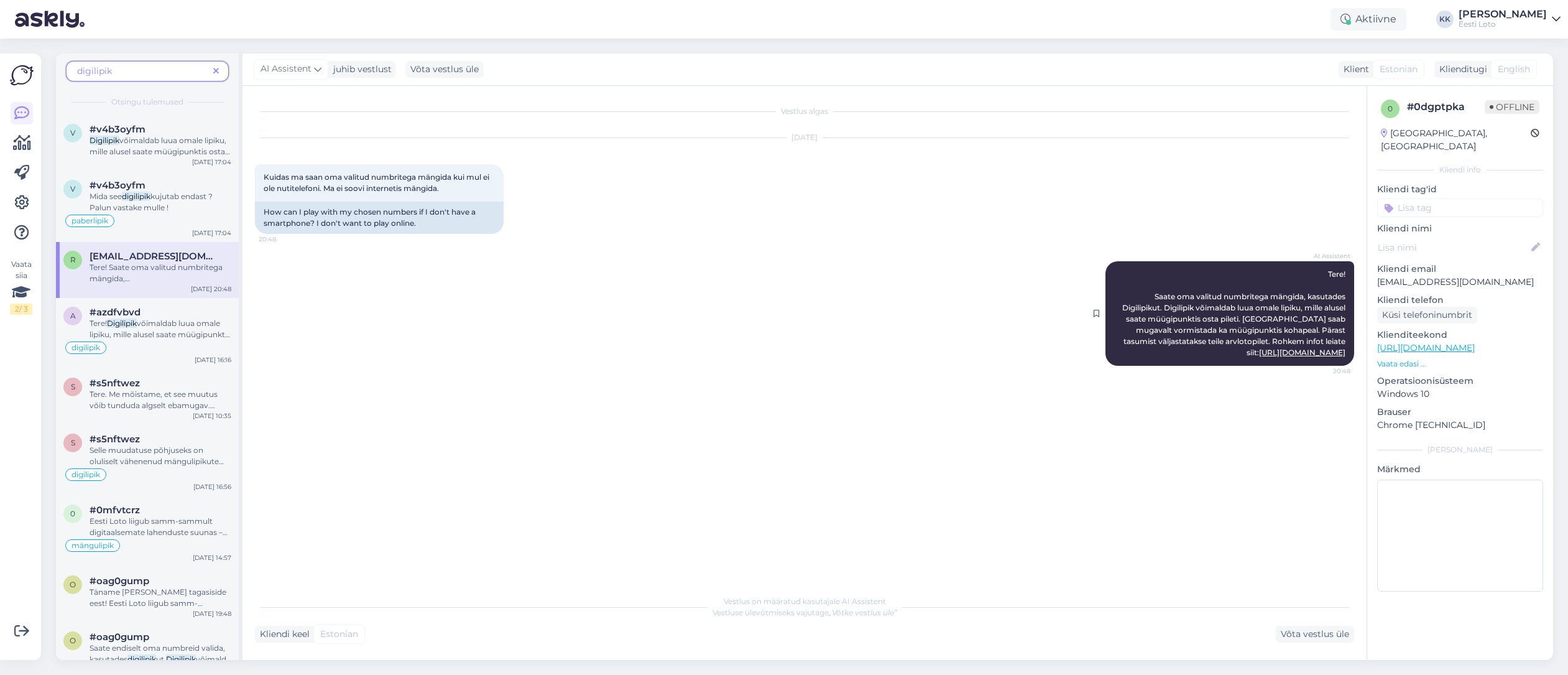
drag, startPoint x: 1325, startPoint y: 272, endPoint x: 1349, endPoint y: 363, distance: 94.1
click at [1352, 363] on div "AI Assistent Tere! Saate oma valitud numbritega mängida, kasutades Digilipikut.…" at bounding box center [1229, 314] width 249 height 105
copy span "Tere! Saate oma valitud numbritega mängida, kasutades Digilipikut. Digilipik võ…"
click at [219, 69] on span at bounding box center [216, 71] width 16 height 13
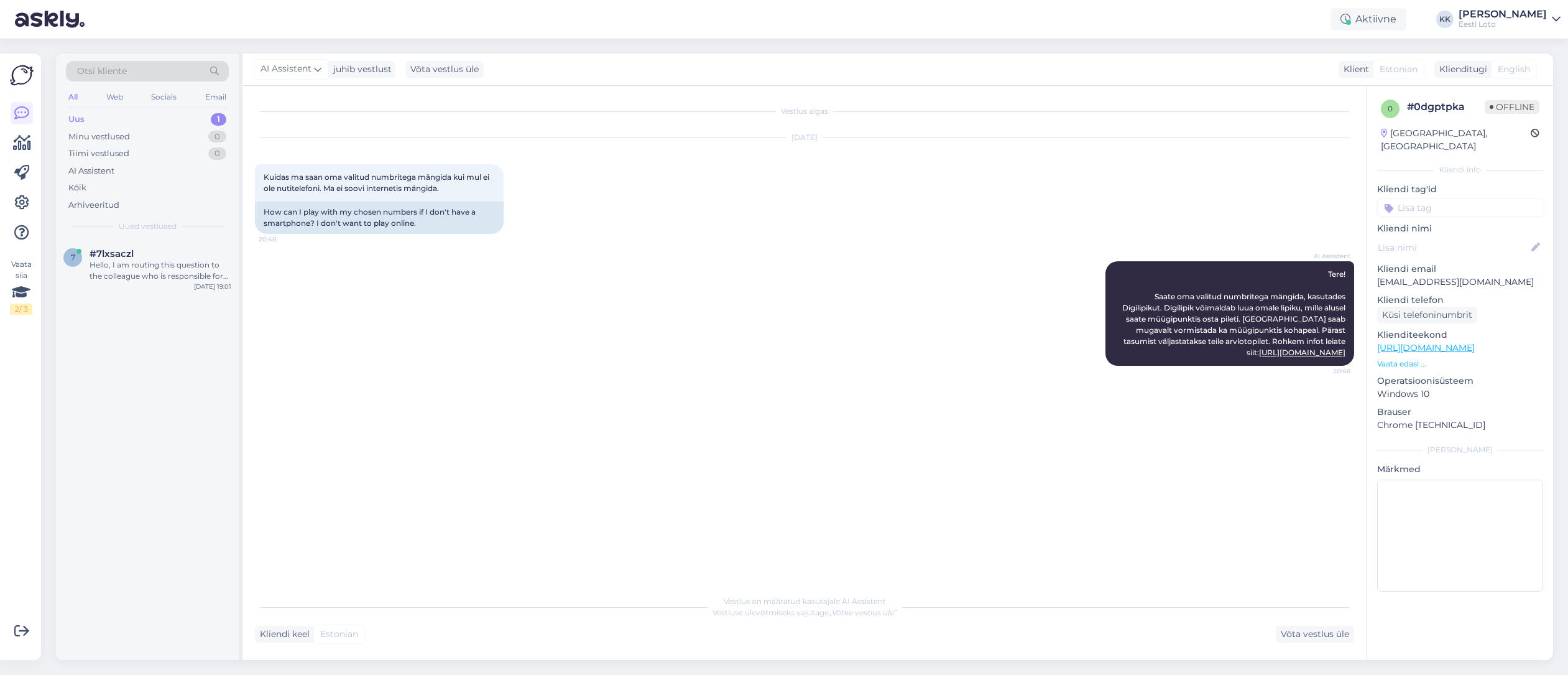
click at [154, 120] on div "Uus 1" at bounding box center [147, 119] width 163 height 17
click at [148, 270] on div "Hello, I am routing this question to the colleague who is responsible for this …" at bounding box center [160, 270] width 142 height 22
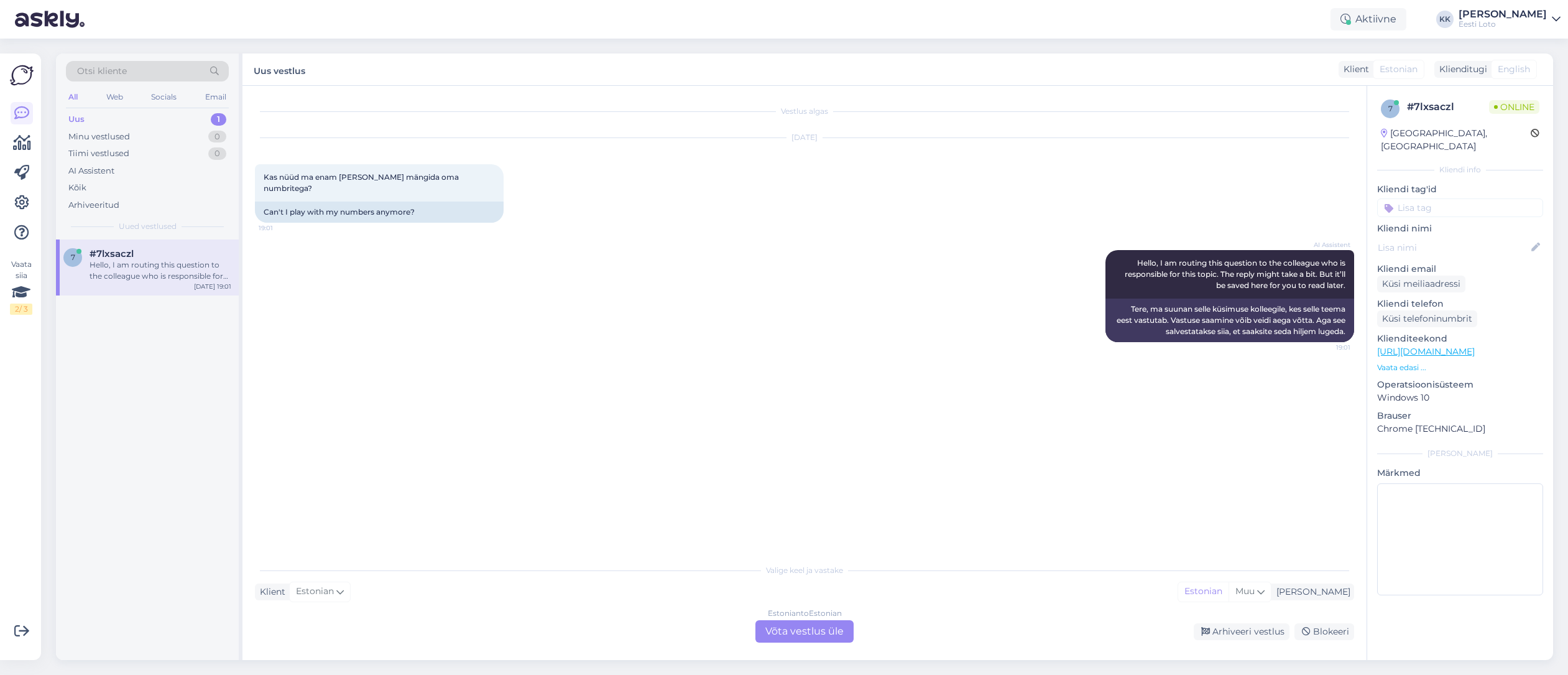
click at [824, 625] on div "Estonian to Estonian Võta vestlus üle" at bounding box center [805, 632] width 99 height 22
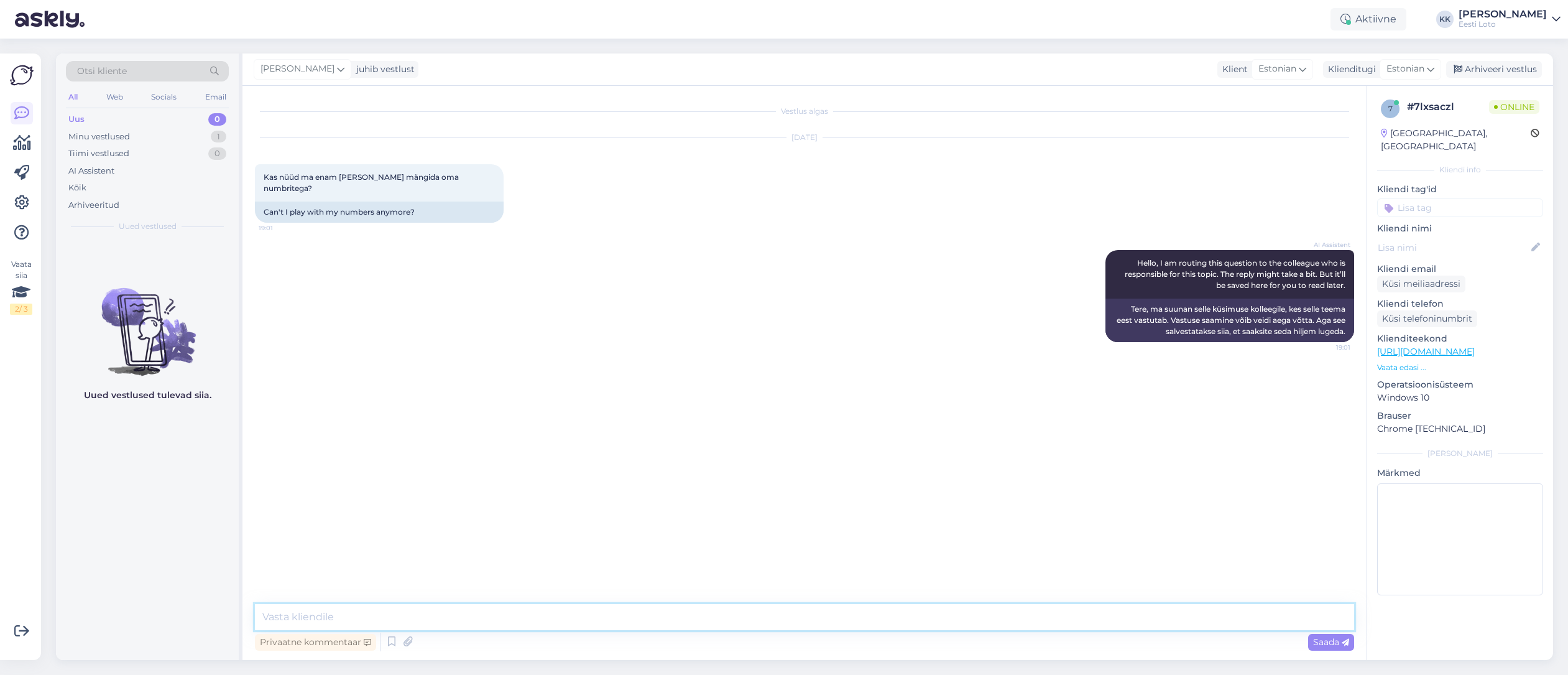
click at [581, 618] on textarea at bounding box center [805, 617] width 1099 height 26
paste textarea "Tere! Saate oma valitud numbritega mängida, kasutades Digilipikut. Digilipik võ…"
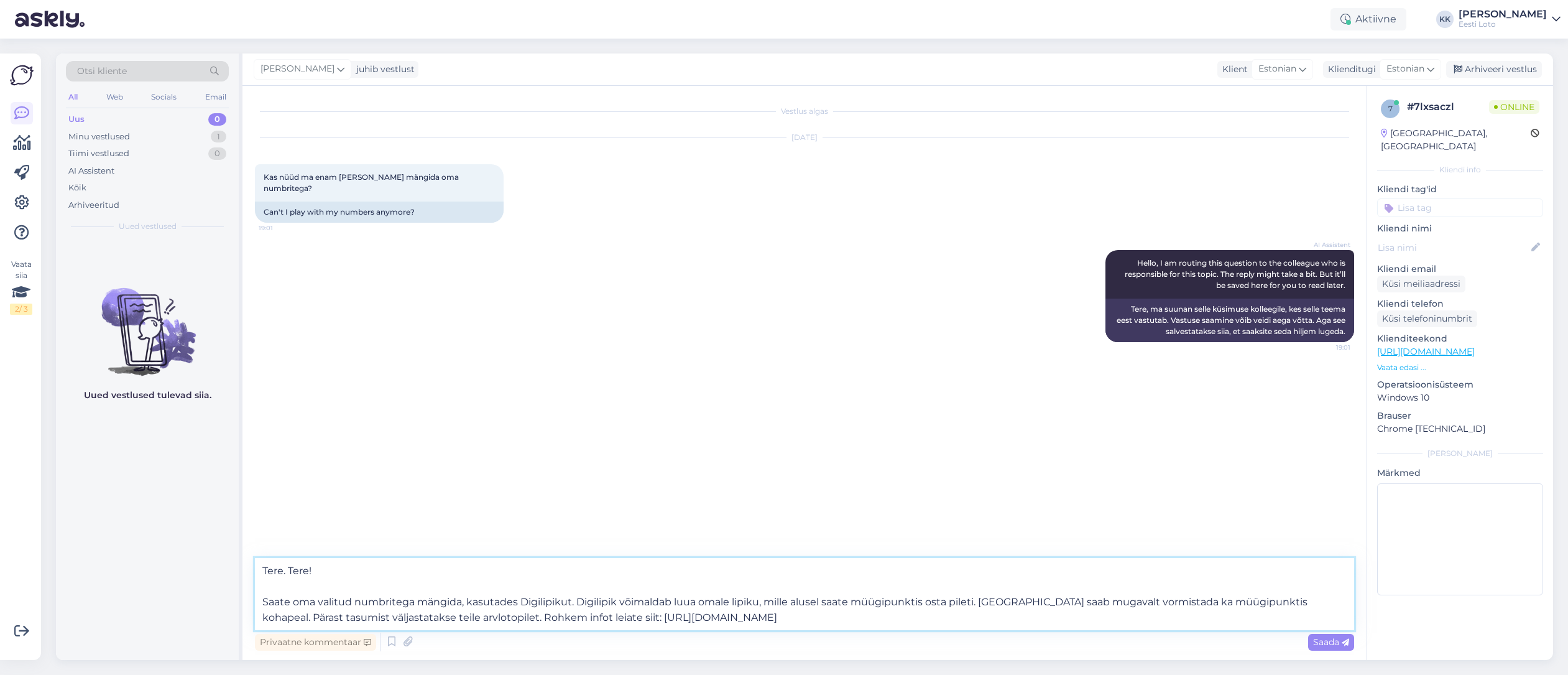
click at [260, 601] on textarea "Tere. Tere! Saate oma valitud numbritega mängida, kasutades Digilipikut. Digili…" at bounding box center [805, 594] width 1099 height 72
click at [332, 591] on textarea "Tere. Tere! Saate oma valitud numbritega mängida, kasutades Digilipikut. Digili…" at bounding box center [805, 602] width 1099 height 57
type textarea "Tere! Saate oma valitud numbritega mängida, kasutades Digilipikut. Digilipik võ…"
click at [1331, 640] on span "Saada" at bounding box center [1331, 641] width 36 height 11
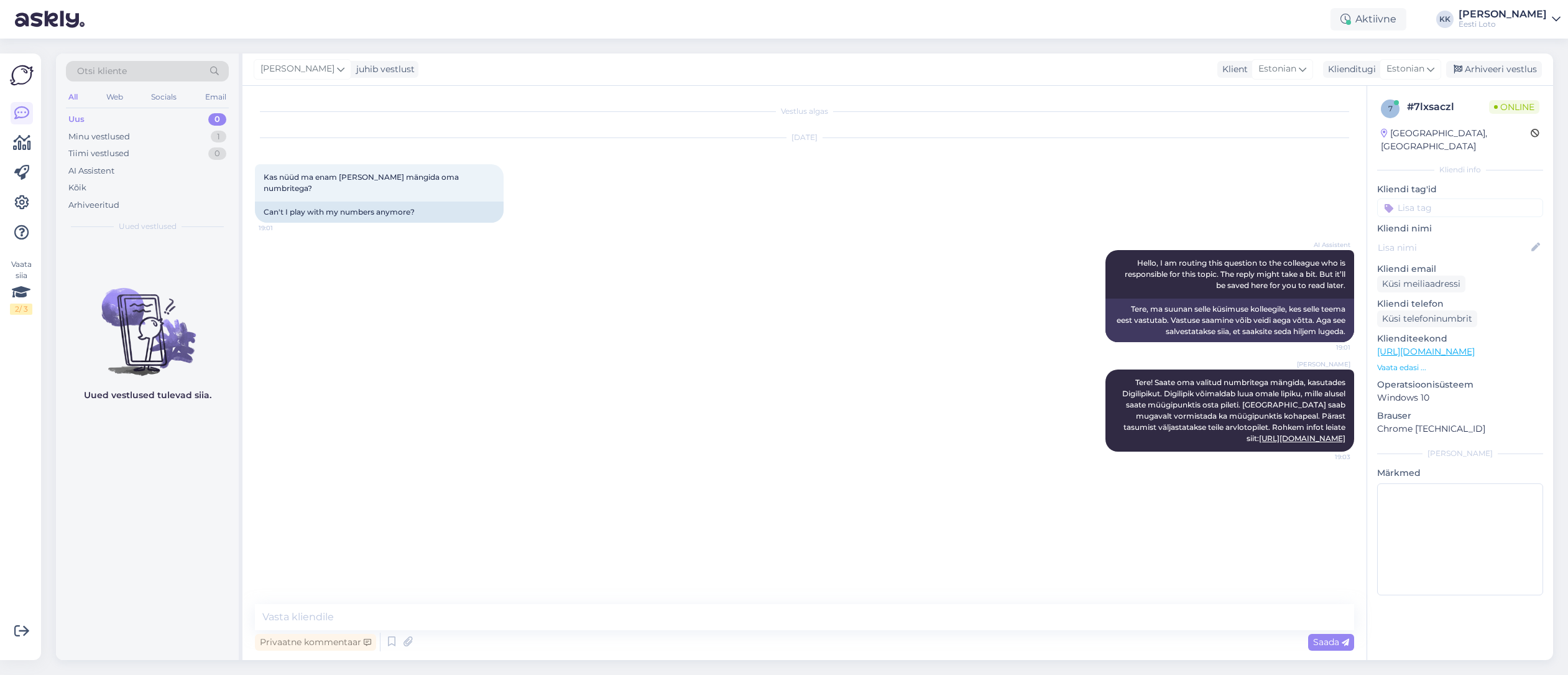
click at [1455, 199] on input at bounding box center [1460, 208] width 166 height 19
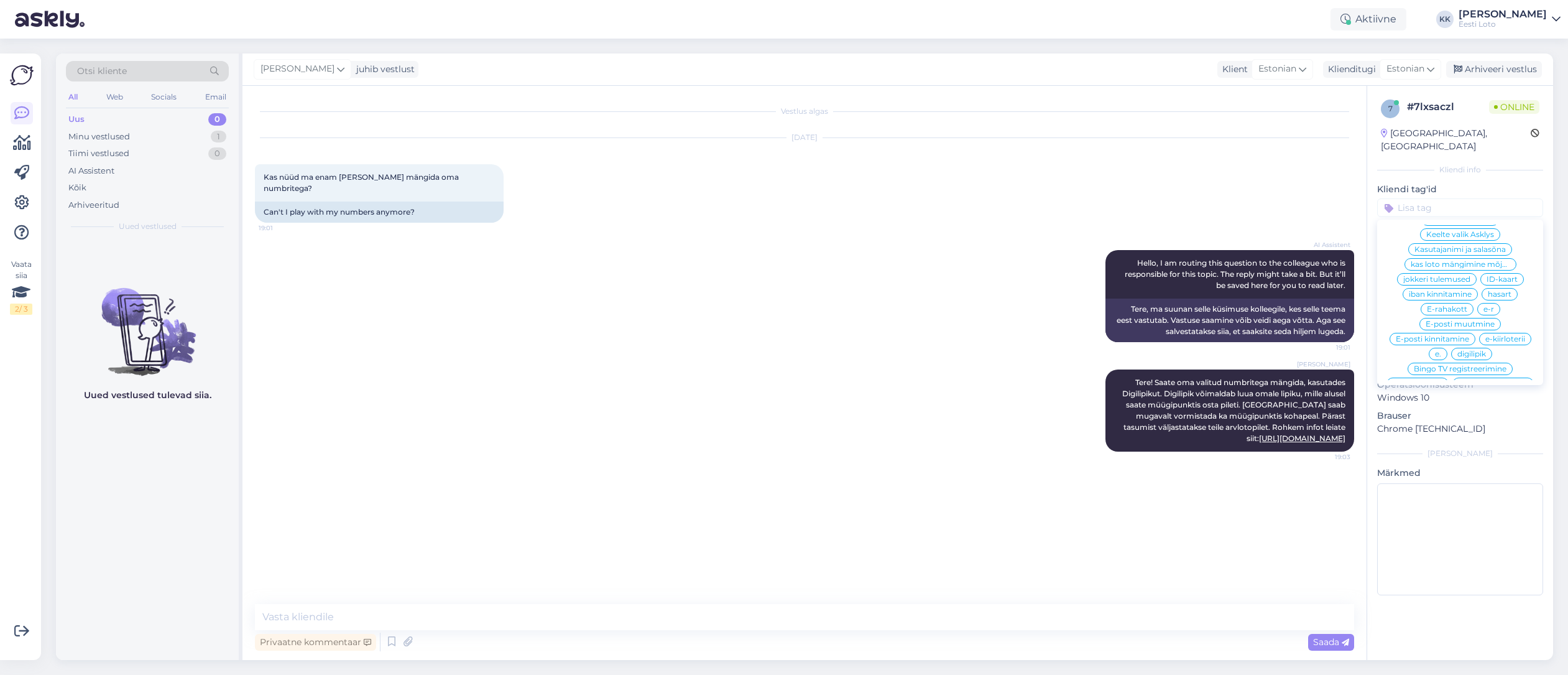
scroll to position [506, 0]
click at [1478, 344] on span "digilipik" at bounding box center [1472, 348] width 28 height 7
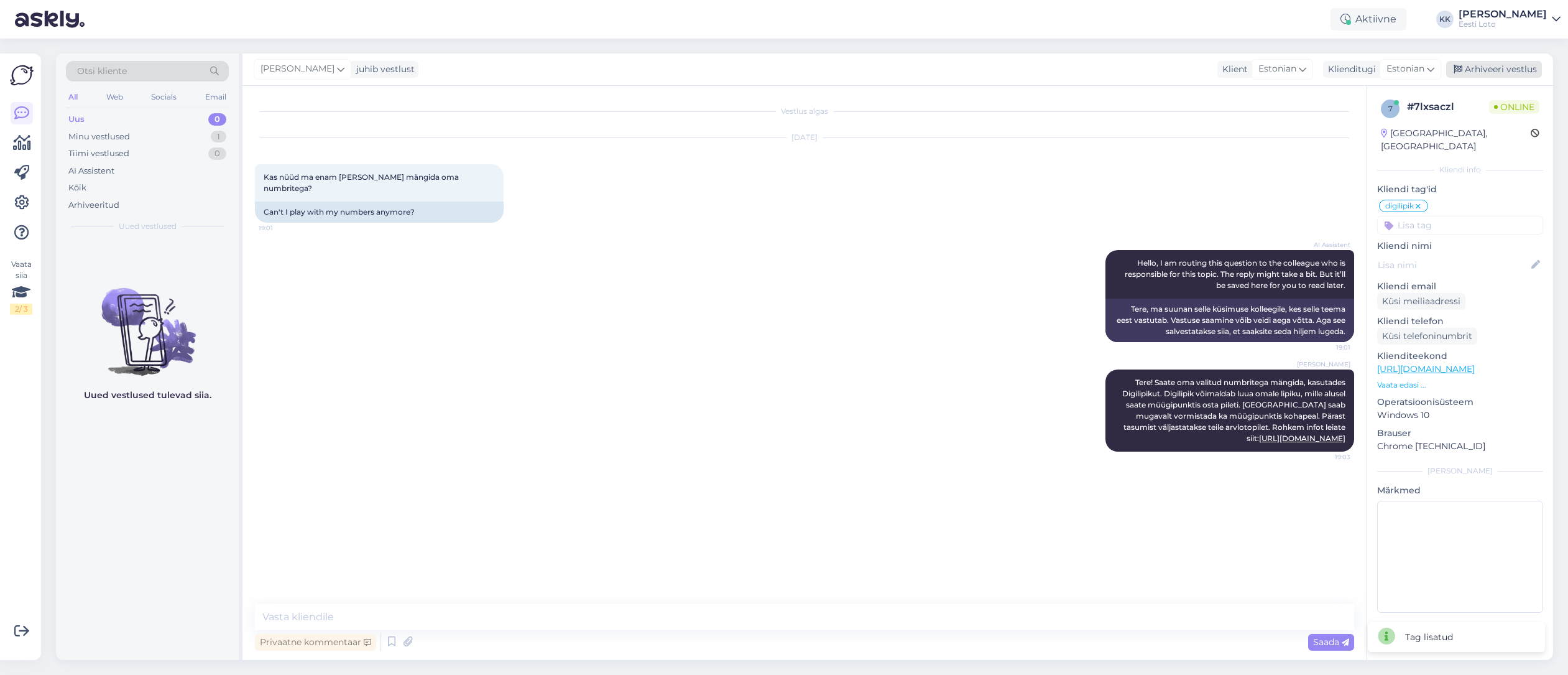
click at [1510, 72] on div "Arhiveeri vestlus" at bounding box center [1494, 69] width 96 height 16
click at [101, 171] on div "AI Assistent" at bounding box center [92, 171] width 46 height 13
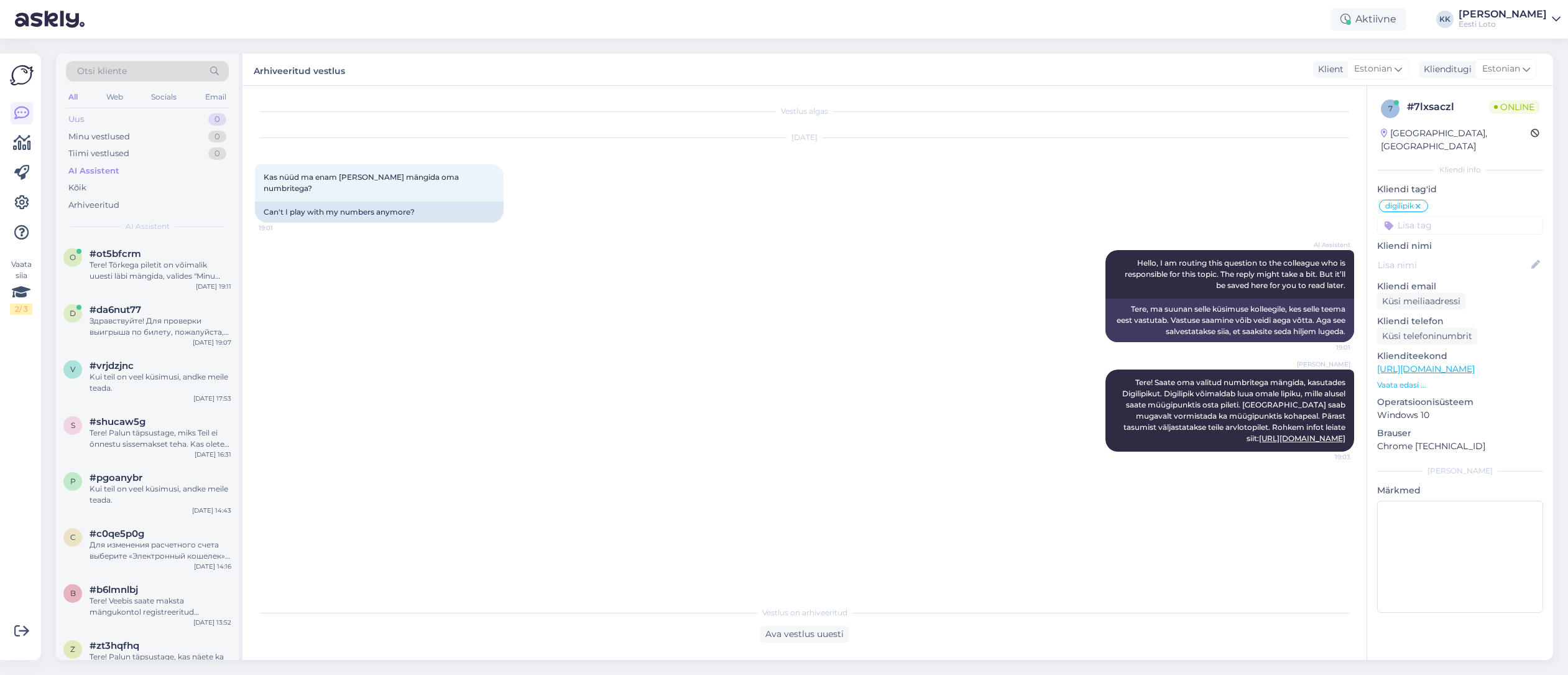
click at [114, 117] on div "Uus 0" at bounding box center [147, 119] width 163 height 17
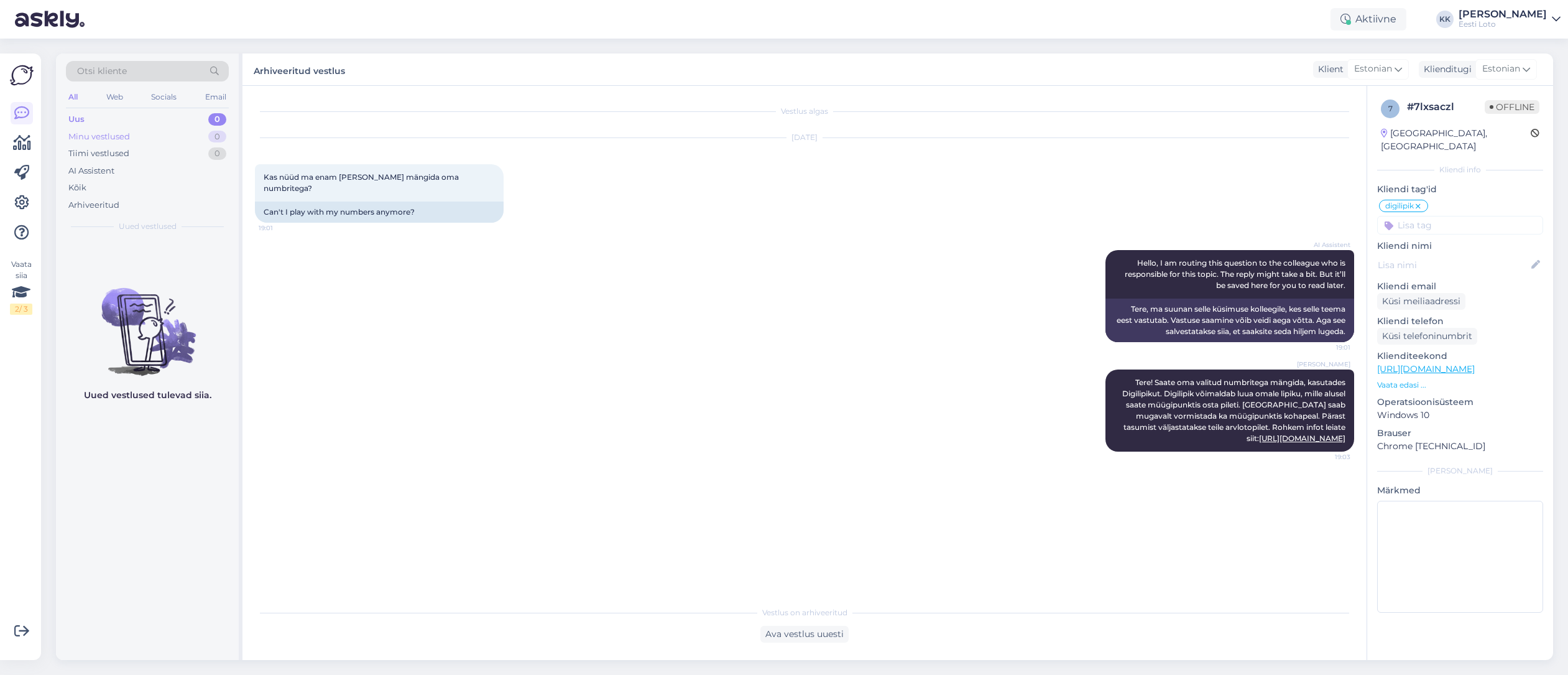
click at [147, 137] on div "Minu vestlused 0" at bounding box center [147, 137] width 163 height 17
click at [128, 121] on div "Uus 0" at bounding box center [147, 119] width 163 height 17
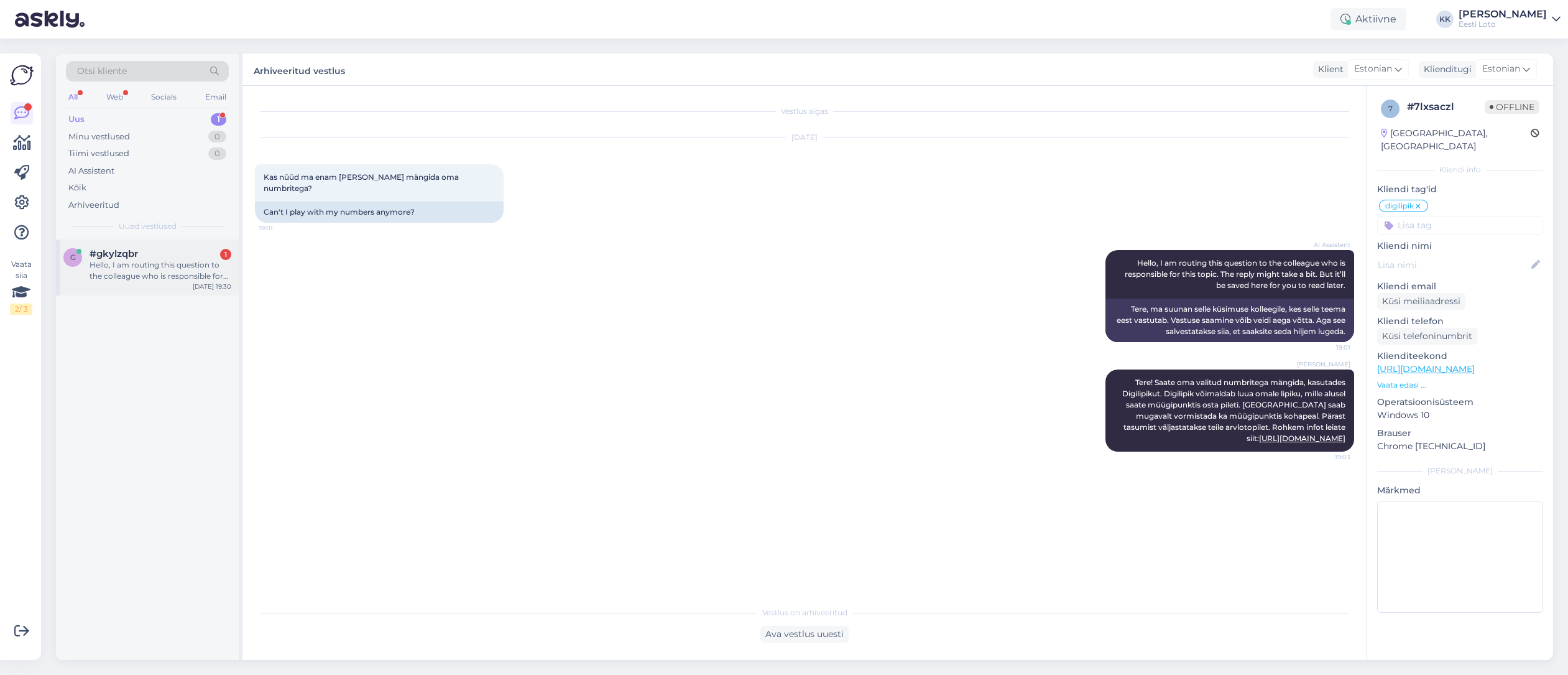
click at [153, 278] on div "Hello, I am routing this question to the colleague who is responsible for this …" at bounding box center [160, 270] width 142 height 22
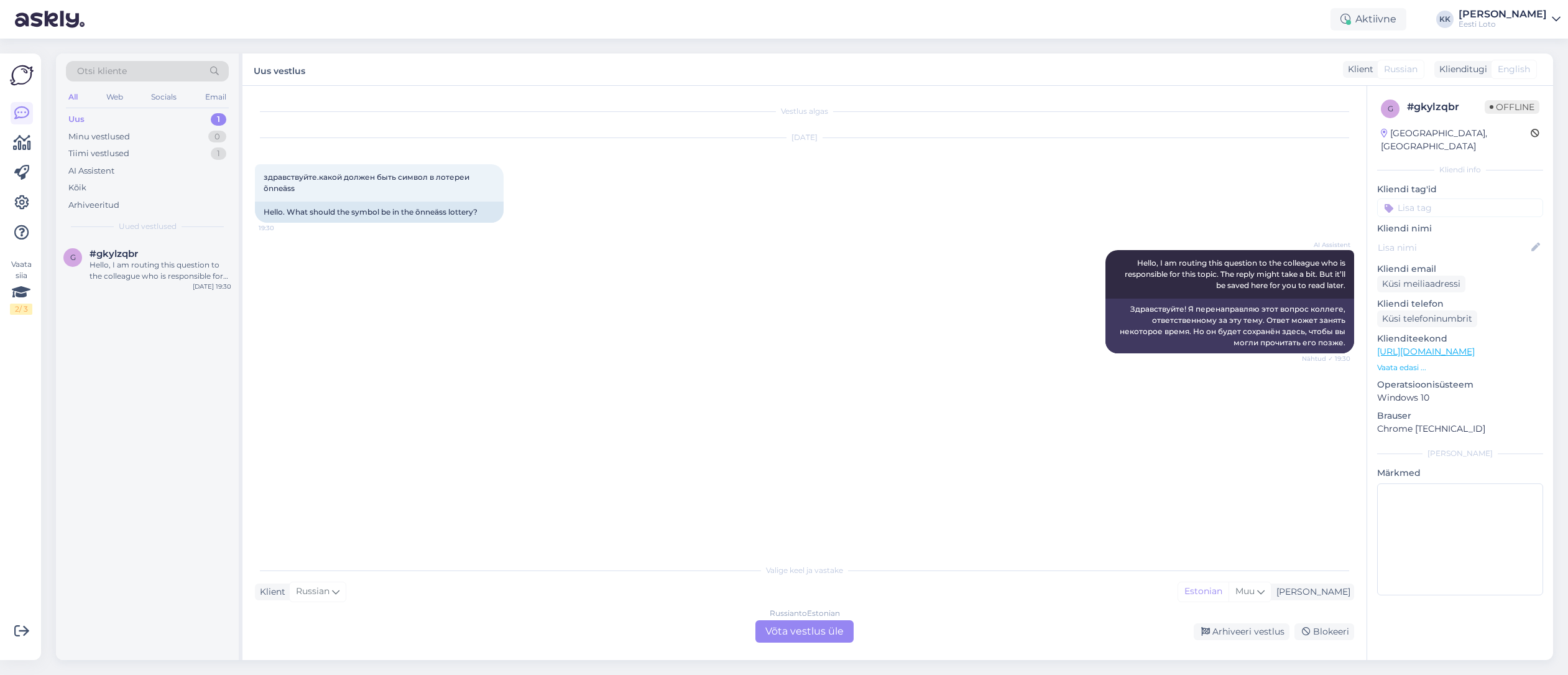
click at [113, 115] on div "Uus 1" at bounding box center [147, 119] width 163 height 17
click at [158, 258] on div "#gkylzqbr" at bounding box center [160, 253] width 142 height 11
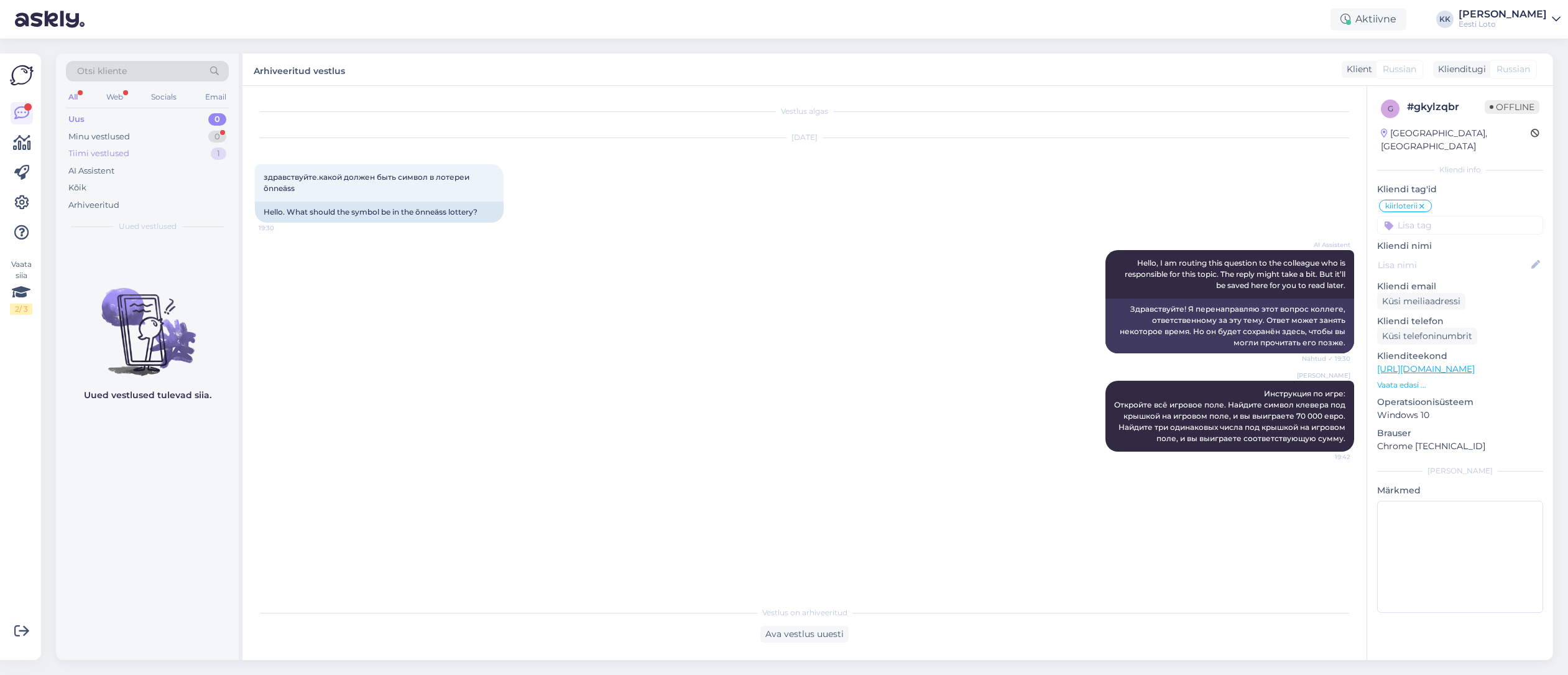
click at [111, 153] on div "Tiimi vestlused" at bounding box center [99, 153] width 61 height 13
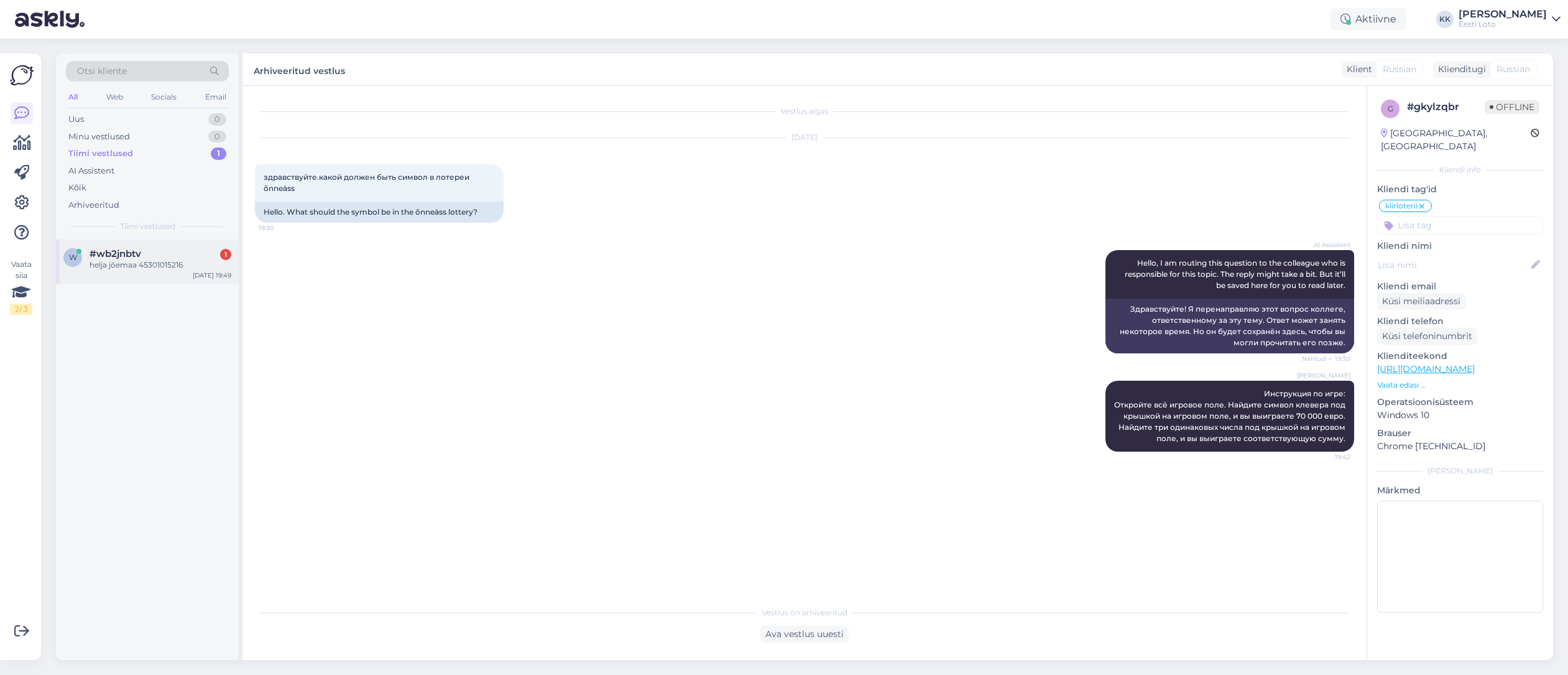
click at [149, 261] on div "helja jõemaa 45301015216" at bounding box center [160, 264] width 142 height 11
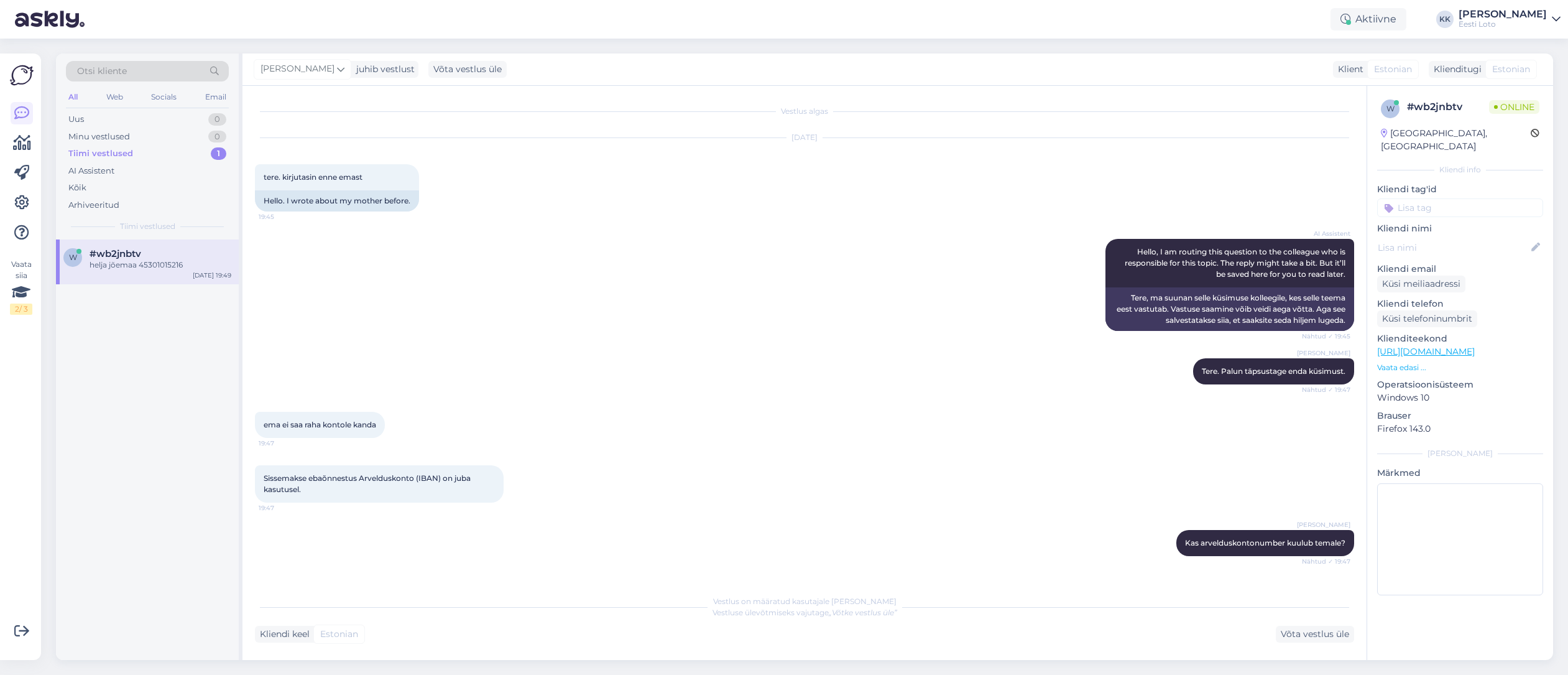
scroll to position [153, 0]
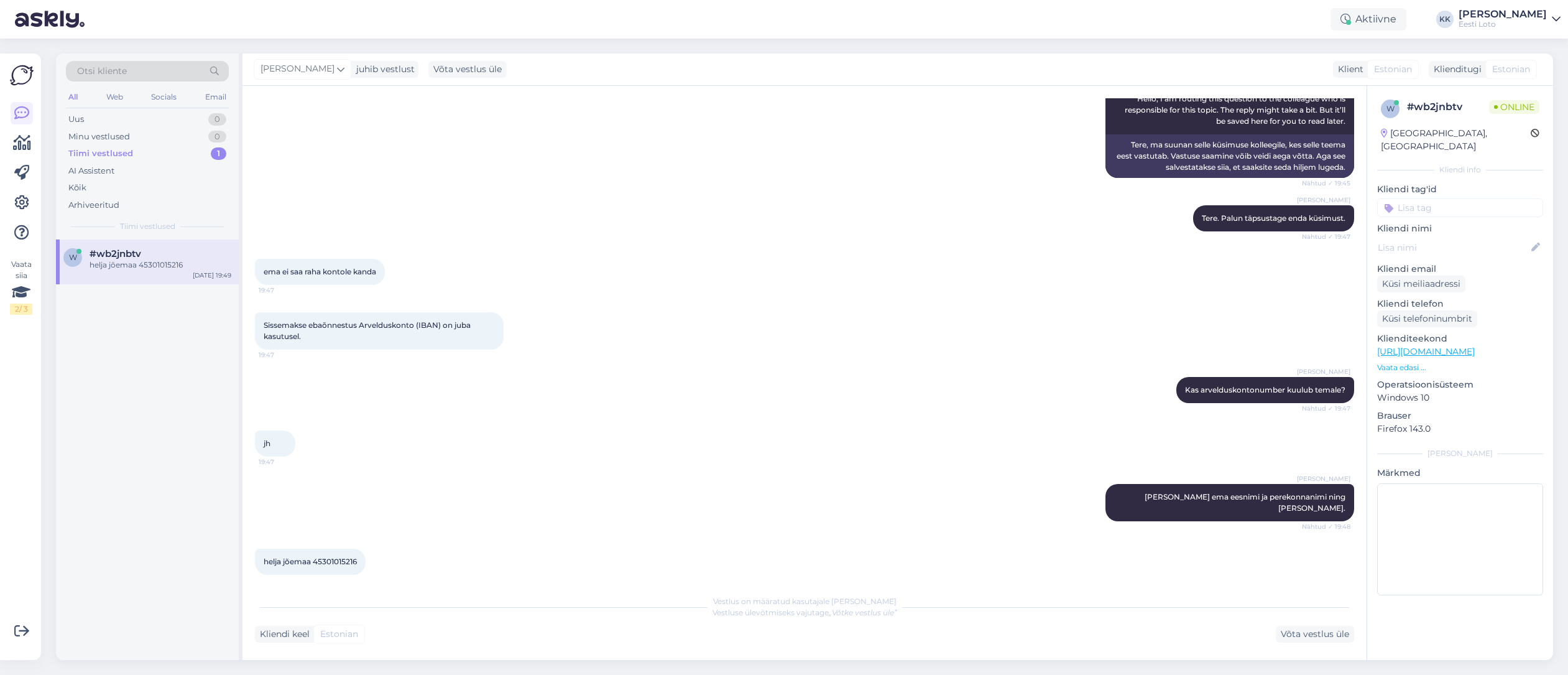
click at [340, 557] on span "helja jõemaa 45301015216" at bounding box center [310, 562] width 93 height 9
copy span "45301015216"
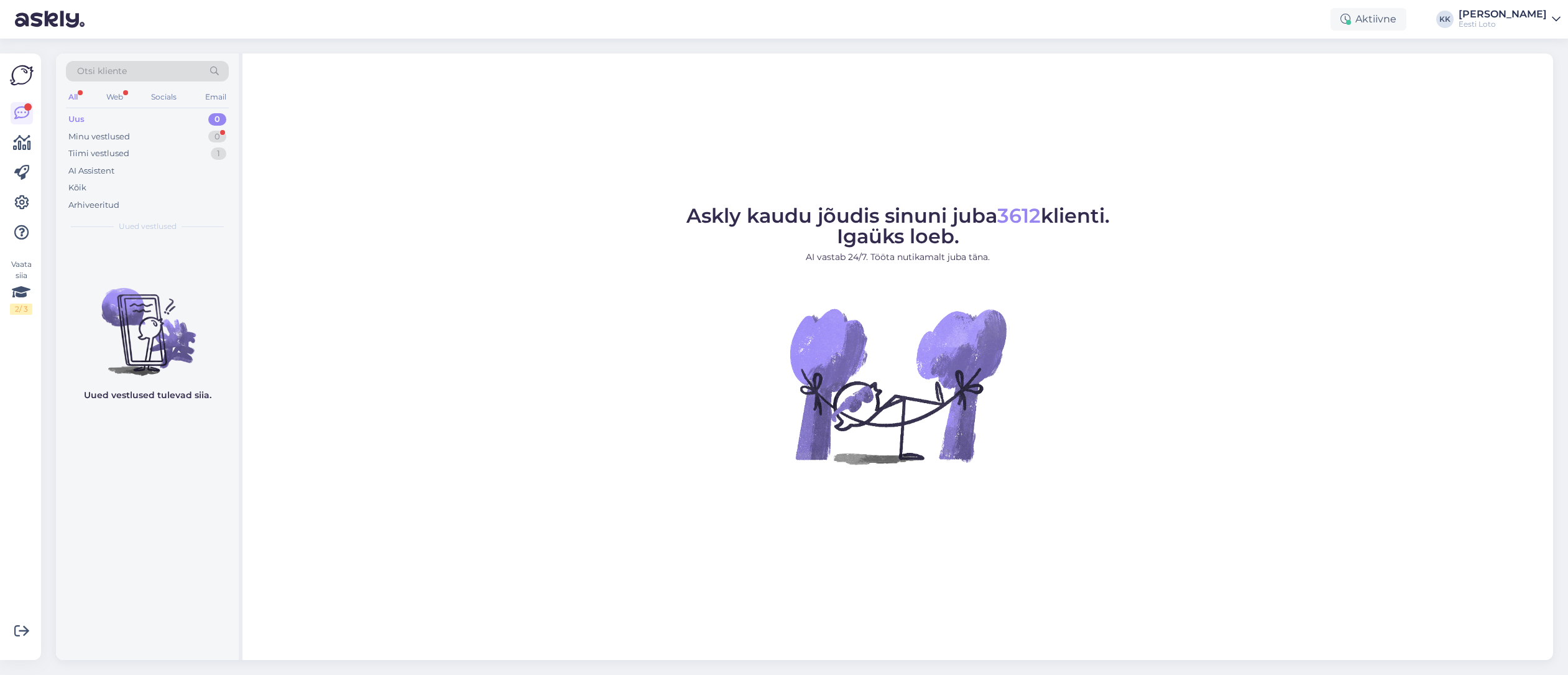
click at [104, 121] on div "Uus 0" at bounding box center [147, 119] width 163 height 17
click at [110, 138] on div "Minu vestlused" at bounding box center [99, 137] width 61 height 13
click at [128, 154] on div "Tiimi vestlused 1" at bounding box center [147, 153] width 163 height 17
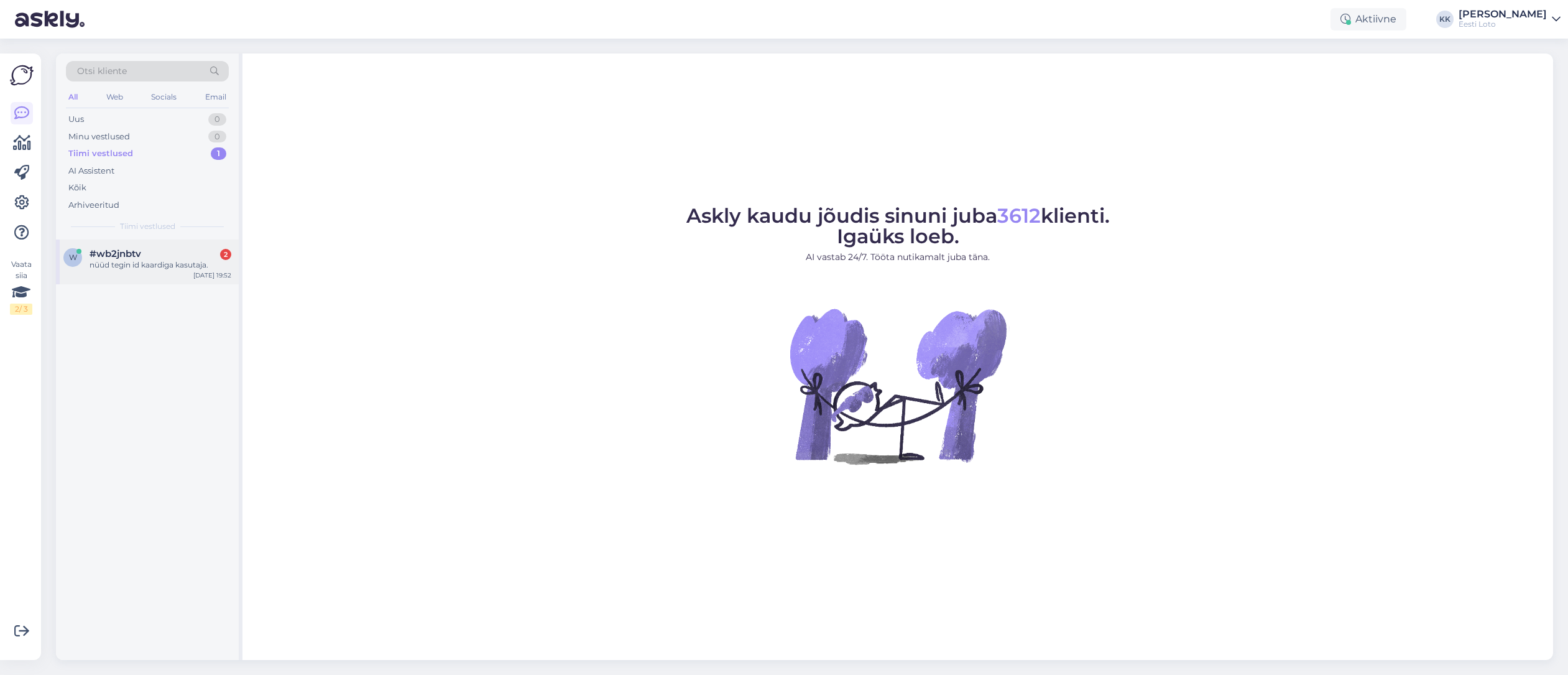
drag, startPoint x: 154, startPoint y: 264, endPoint x: 163, endPoint y: 267, distance: 9.5
click at [154, 264] on div "nüüd tegin id kaardiga kasutaja." at bounding box center [160, 264] width 142 height 11
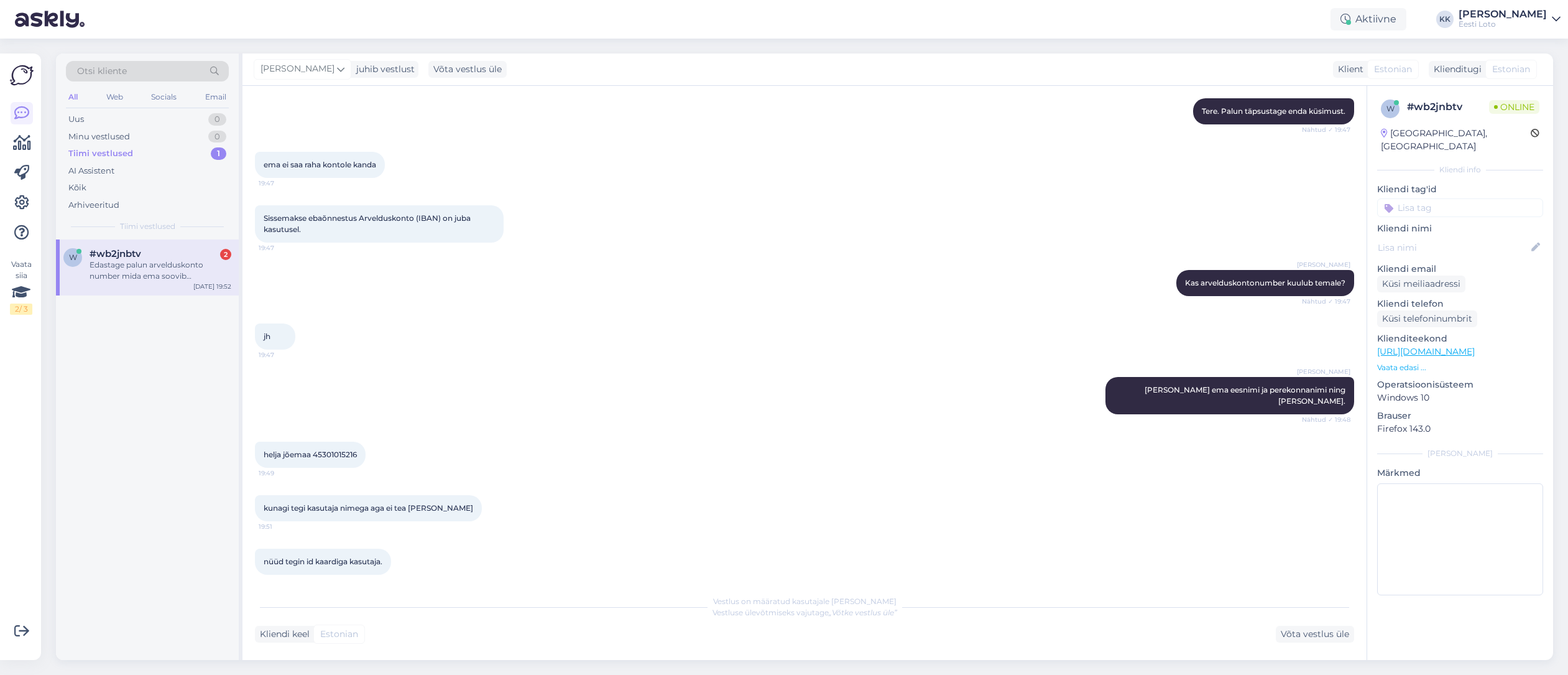
scroll to position [325, 0]
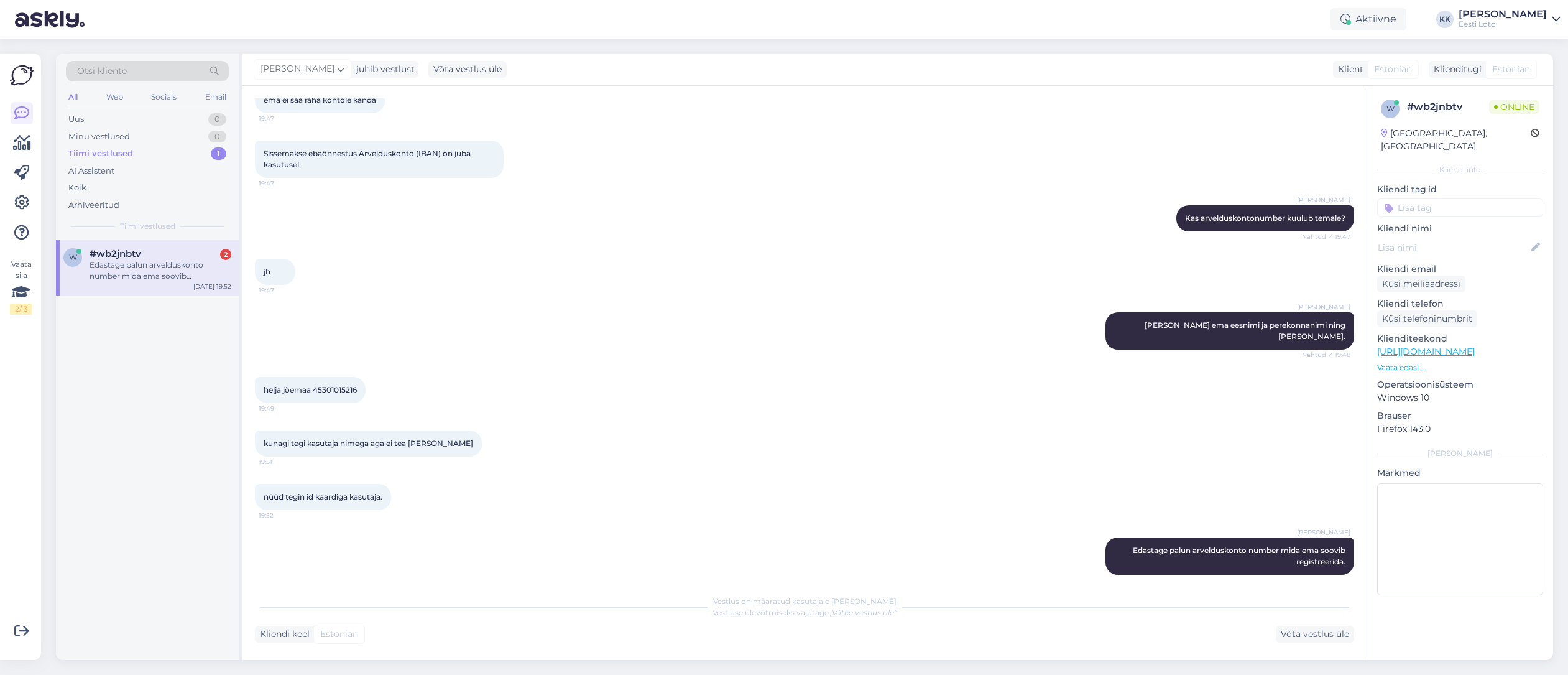
click at [125, 244] on div "w #wb2jnbtv 2 Edastage palun arvelduskonto number mida ema soovib registreerida…" at bounding box center [147, 267] width 183 height 56
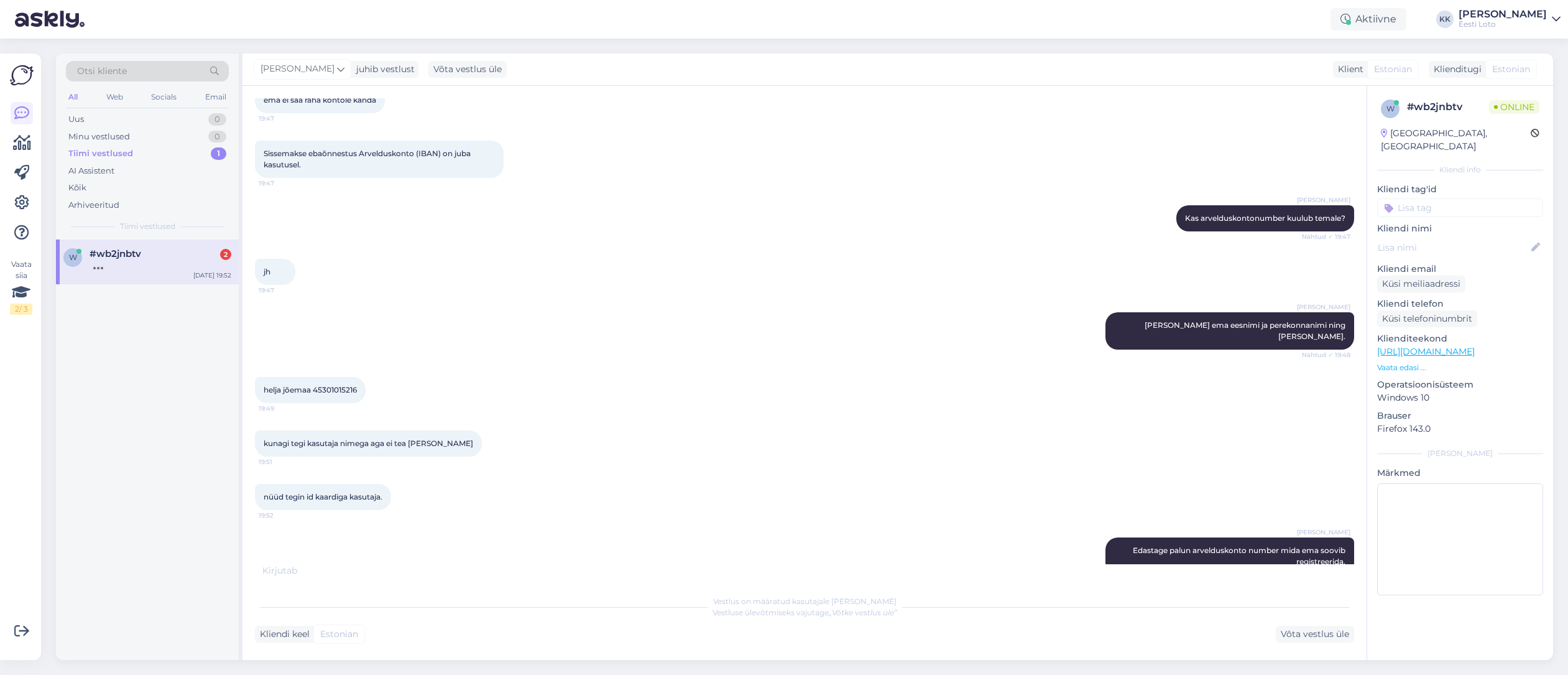
scroll to position [378, 0]
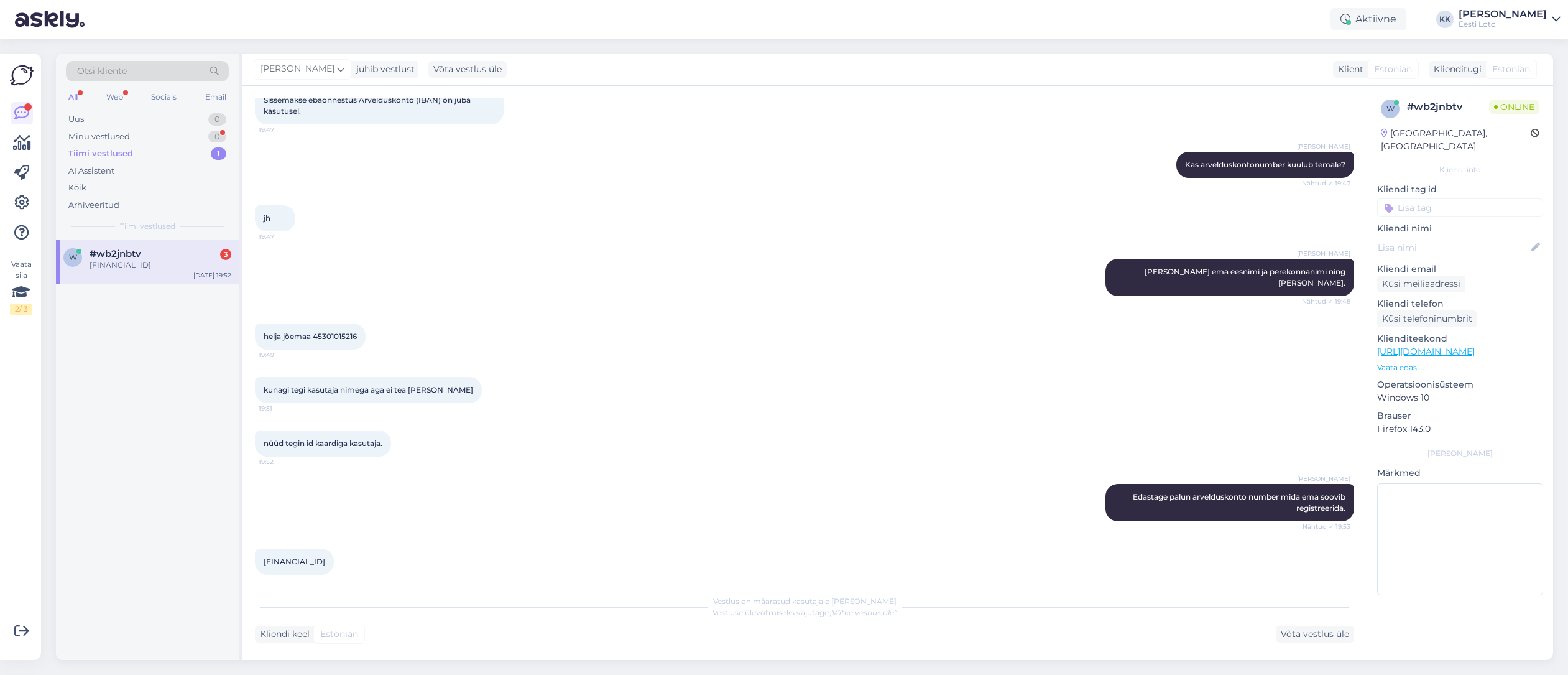
click at [325, 557] on span "EE312200001102831338" at bounding box center [294, 562] width 61 height 9
copy span
click at [508, 535] on div "EE312200001102831338 19:56" at bounding box center [805, 562] width 1099 height 54
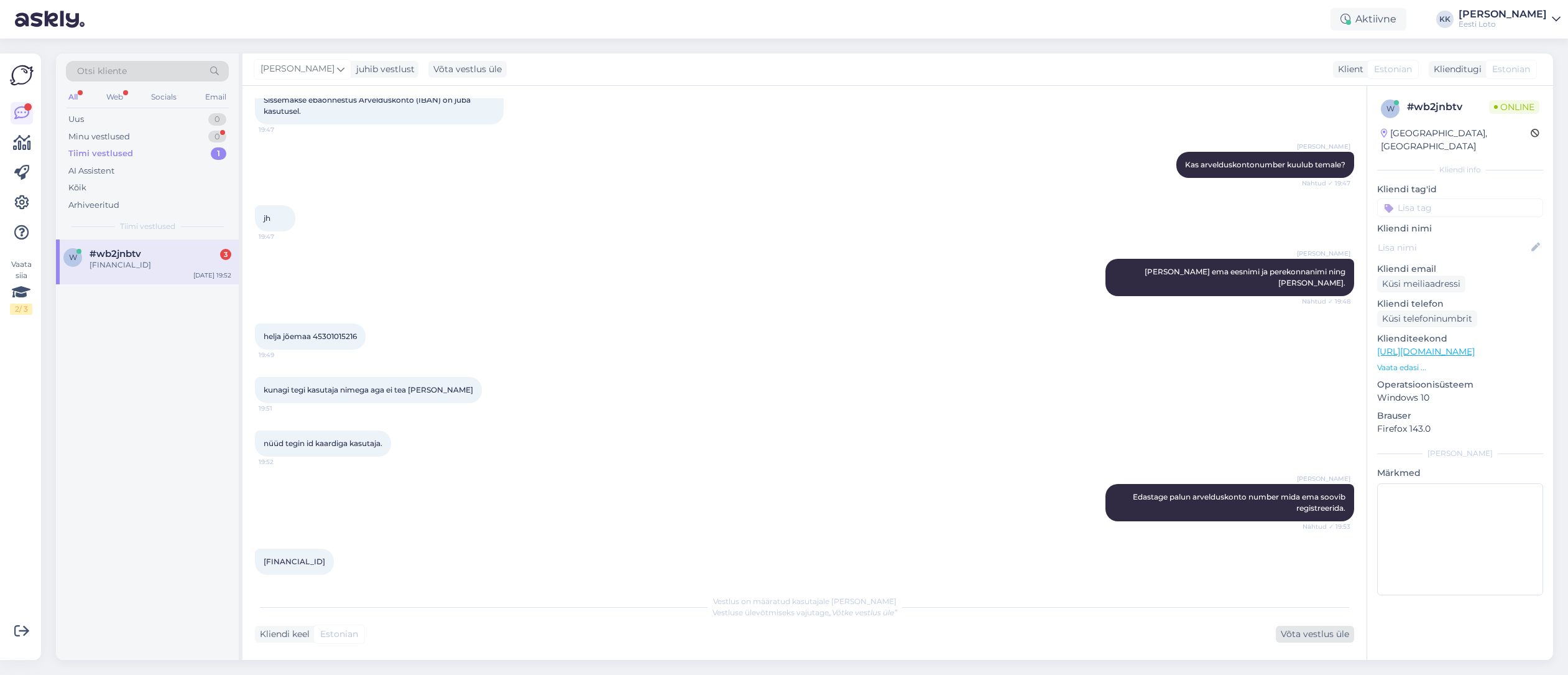
click at [1302, 638] on div "Võta vestlus üle" at bounding box center [1314, 634] width 78 height 16
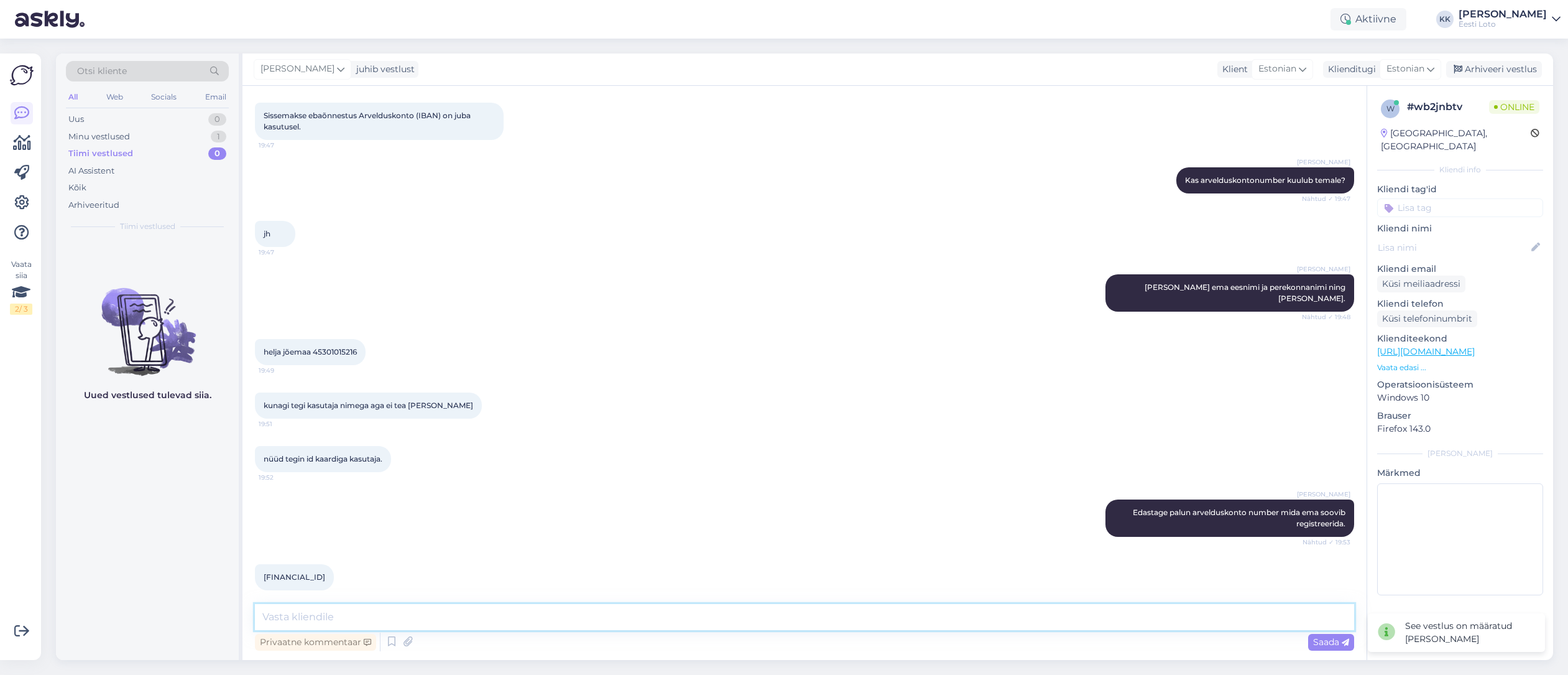
drag, startPoint x: 835, startPoint y: 620, endPoint x: 828, endPoint y: 611, distance: 11.4
click at [835, 620] on textarea at bounding box center [805, 617] width 1099 height 26
type textarea "Kas meil oleks võimalik Teile palun helistada?"
click at [1334, 640] on span "Saada" at bounding box center [1331, 641] width 36 height 11
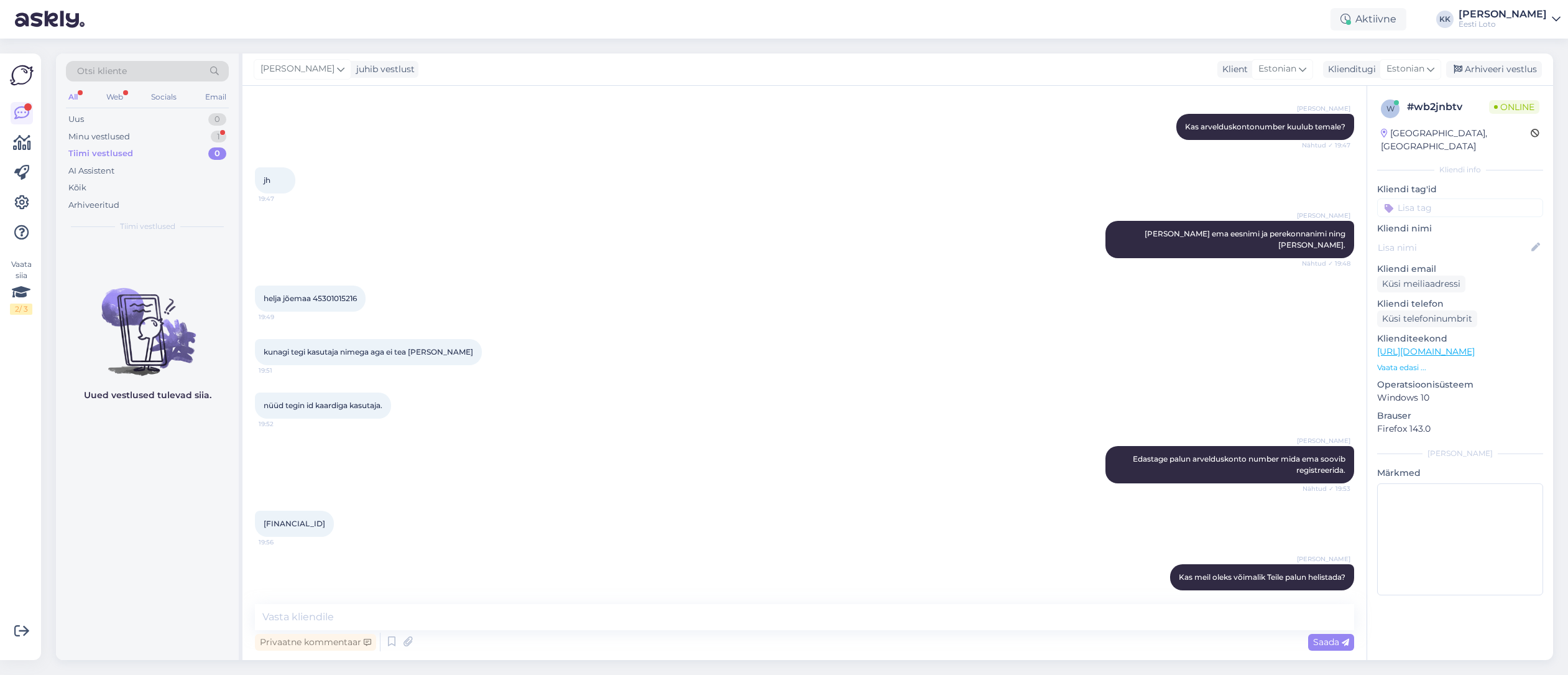
scroll to position [470, 0]
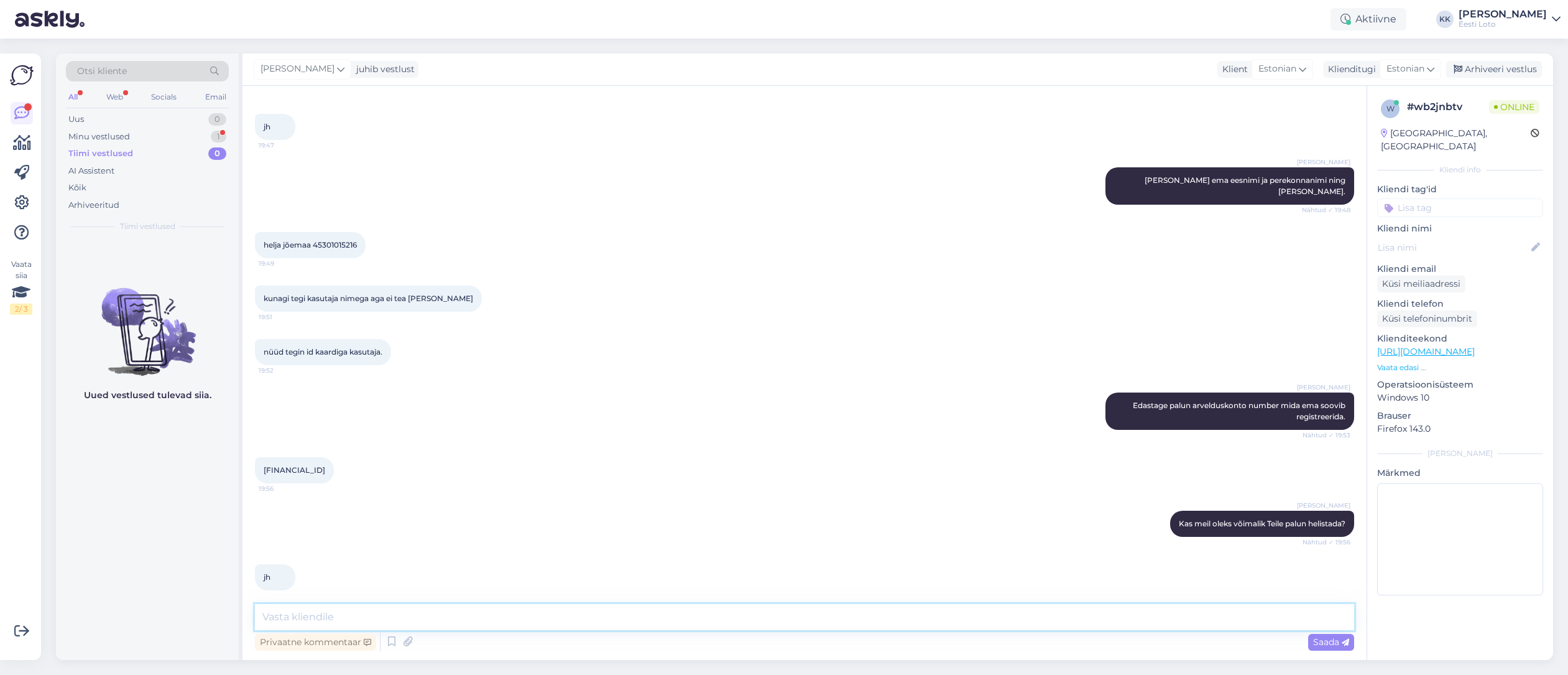
click at [906, 619] on textarea at bounding box center [805, 617] width 1099 height 26
type textarea "Palun saatke oma number."
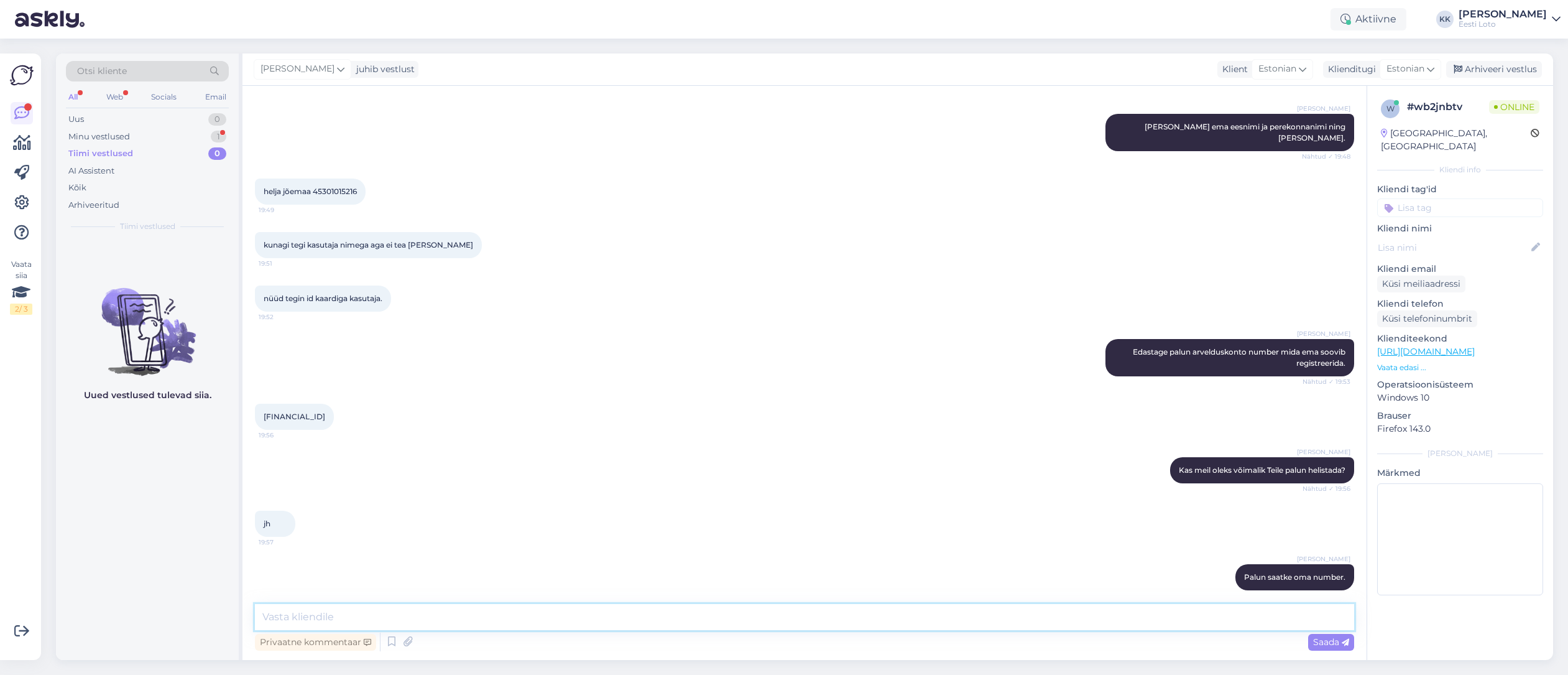
scroll to position [576, 0]
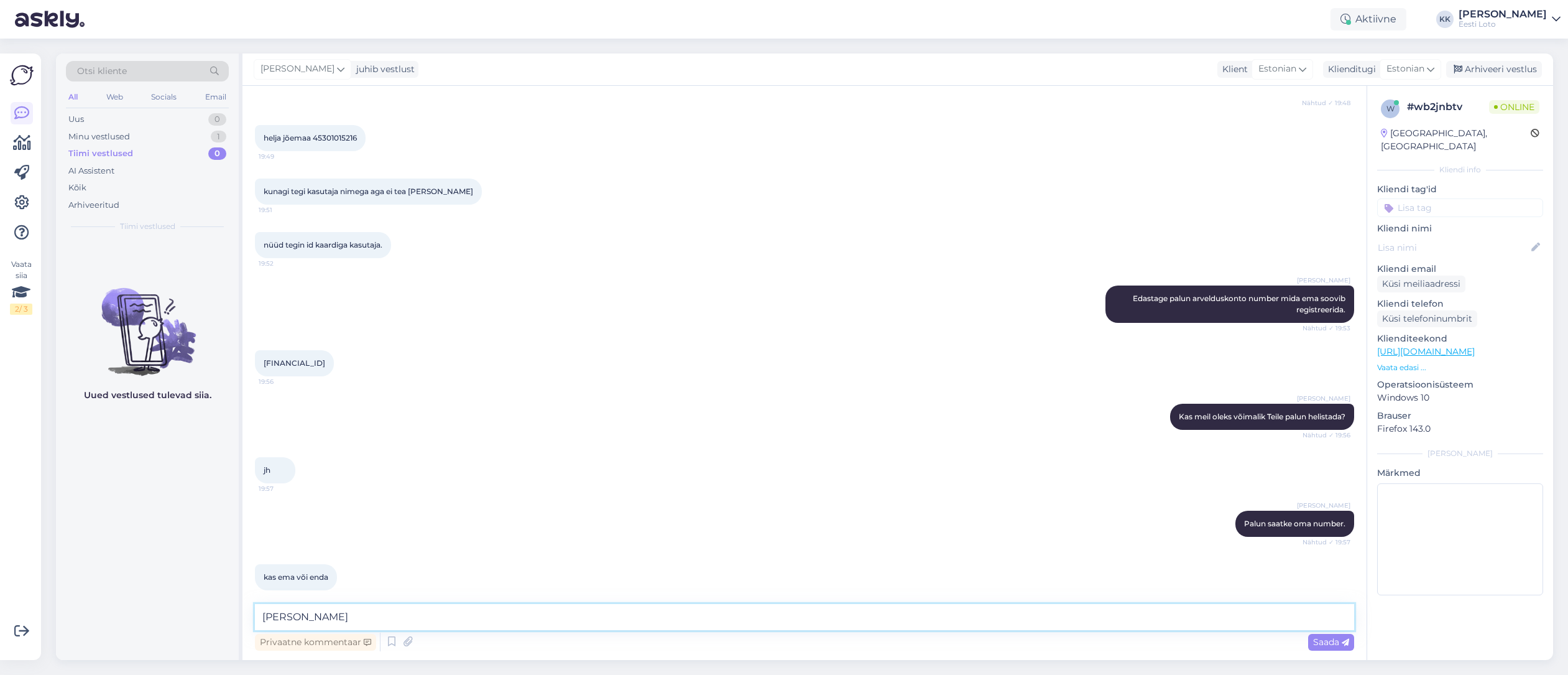
type textarea "Teie oma."
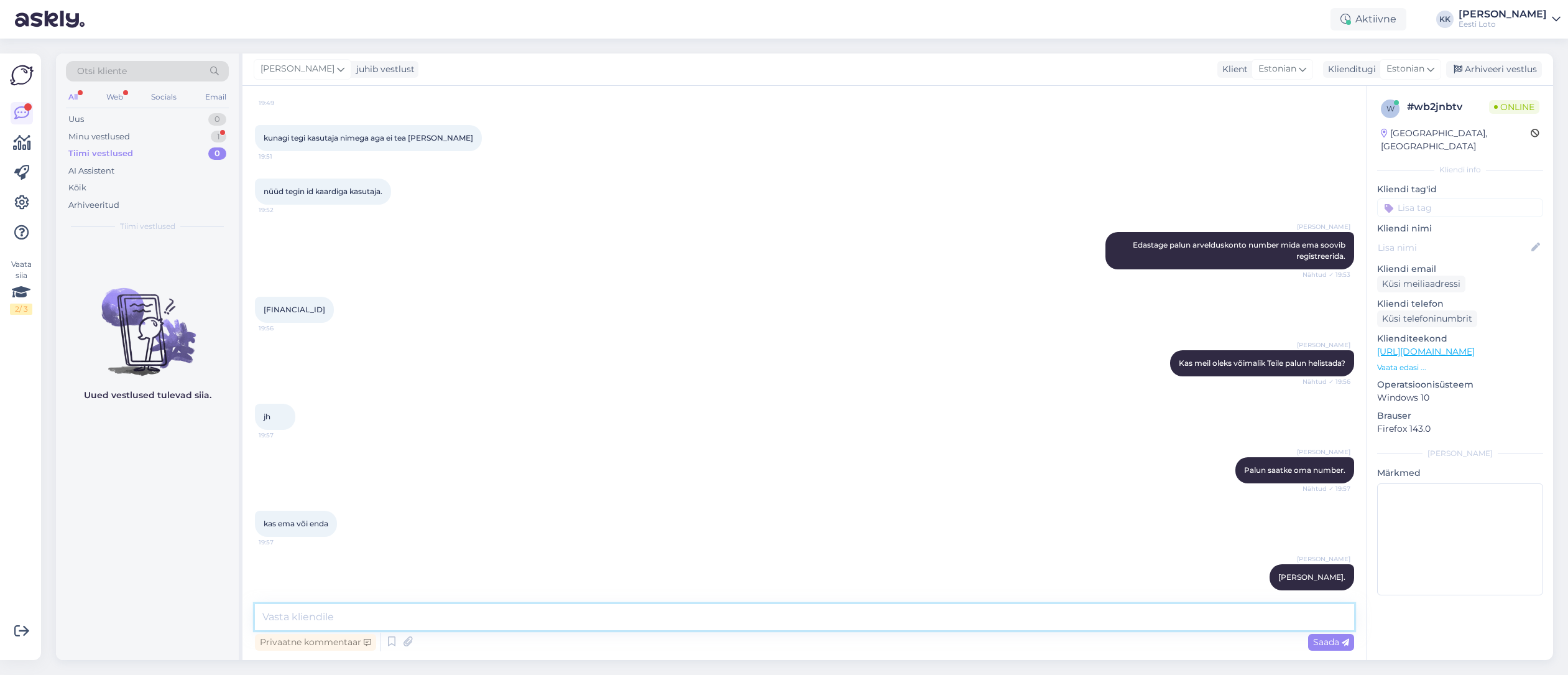
scroll to position [683, 0]
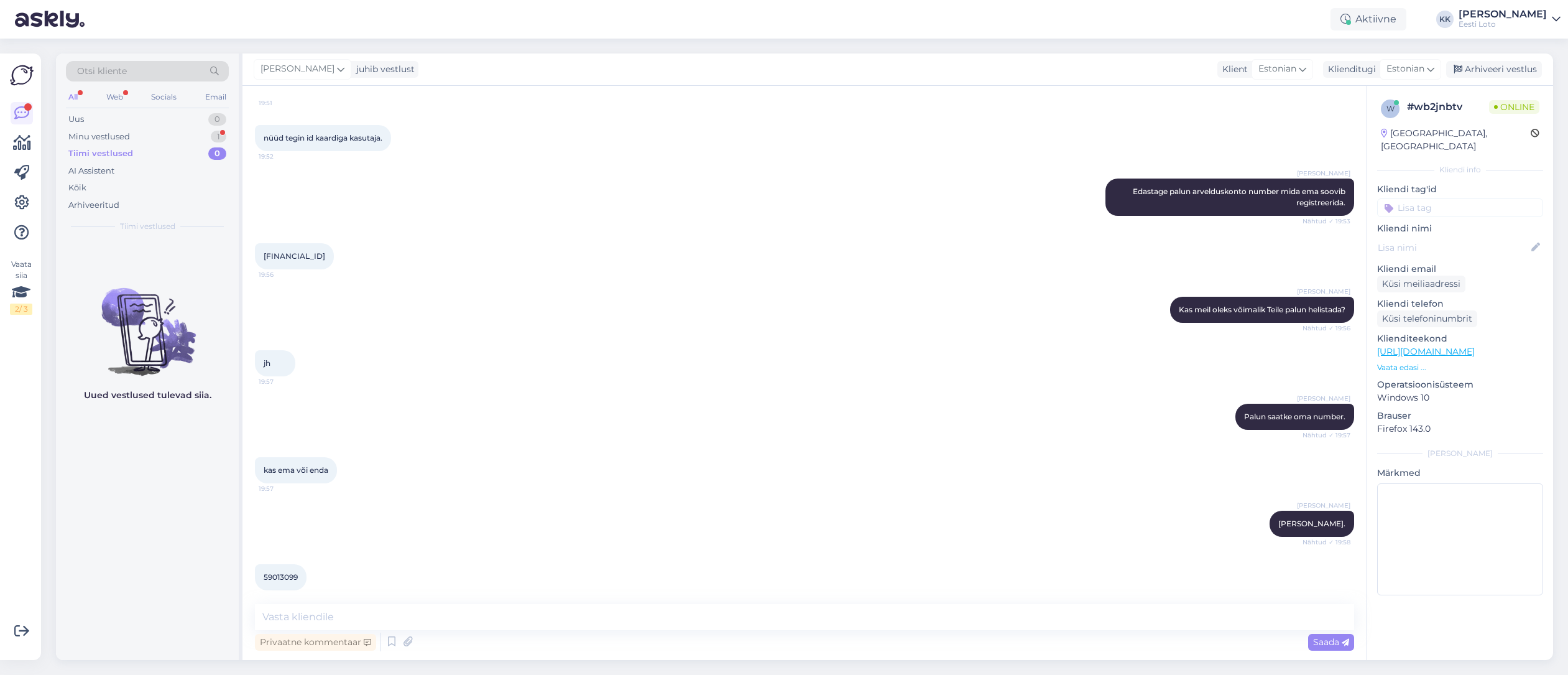
click at [281, 564] on div "59013099 19:58" at bounding box center [281, 577] width 51 height 26
click at [281, 572] on span "59013099" at bounding box center [281, 576] width 34 height 9
copy span "59013099"
click at [344, 561] on div "59013099 19:58" at bounding box center [805, 577] width 1099 height 54
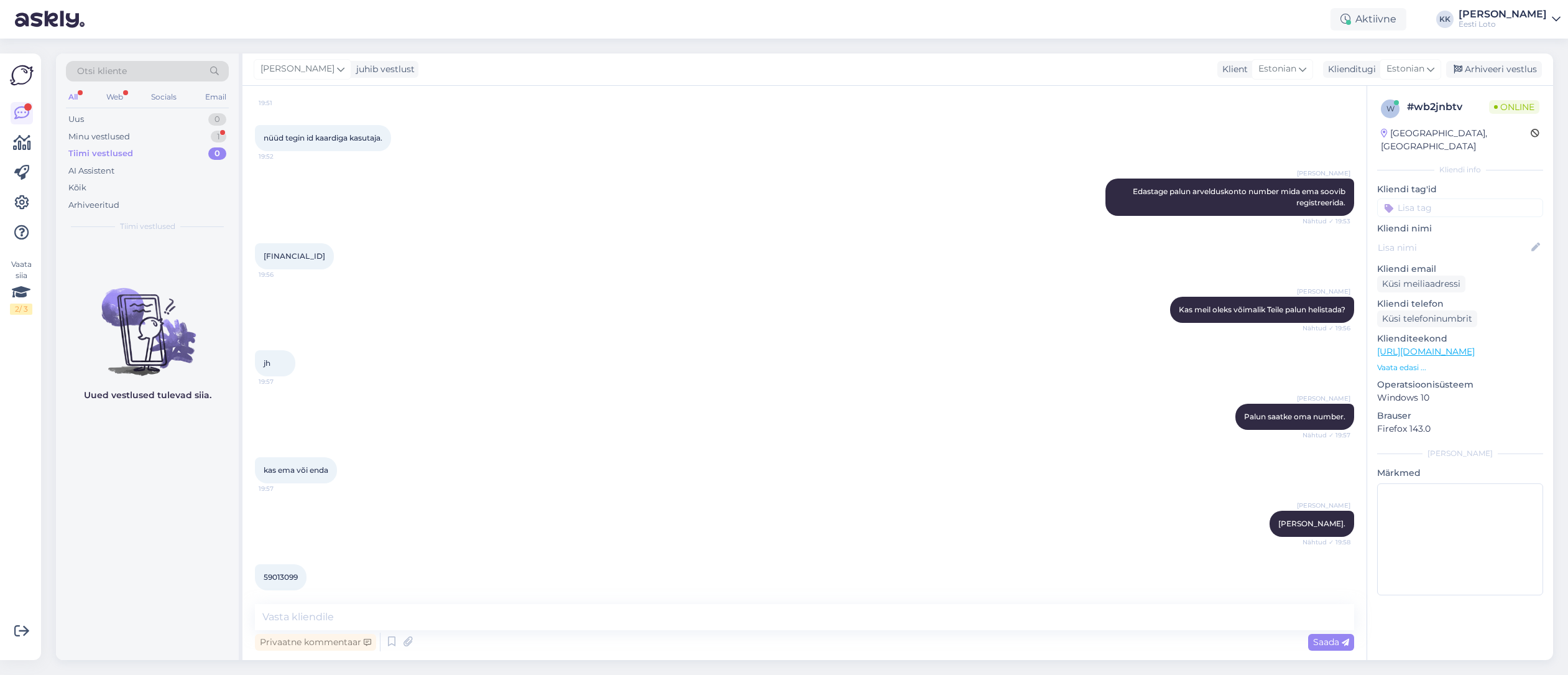
click at [285, 572] on span "59013099" at bounding box center [281, 576] width 34 height 9
copy span "59013099"
click at [822, 298] on div "Kadri Klink Kas meil oleks võimalik Teile palun helistada? Nähtud ✓ 19:56" at bounding box center [805, 310] width 1099 height 54
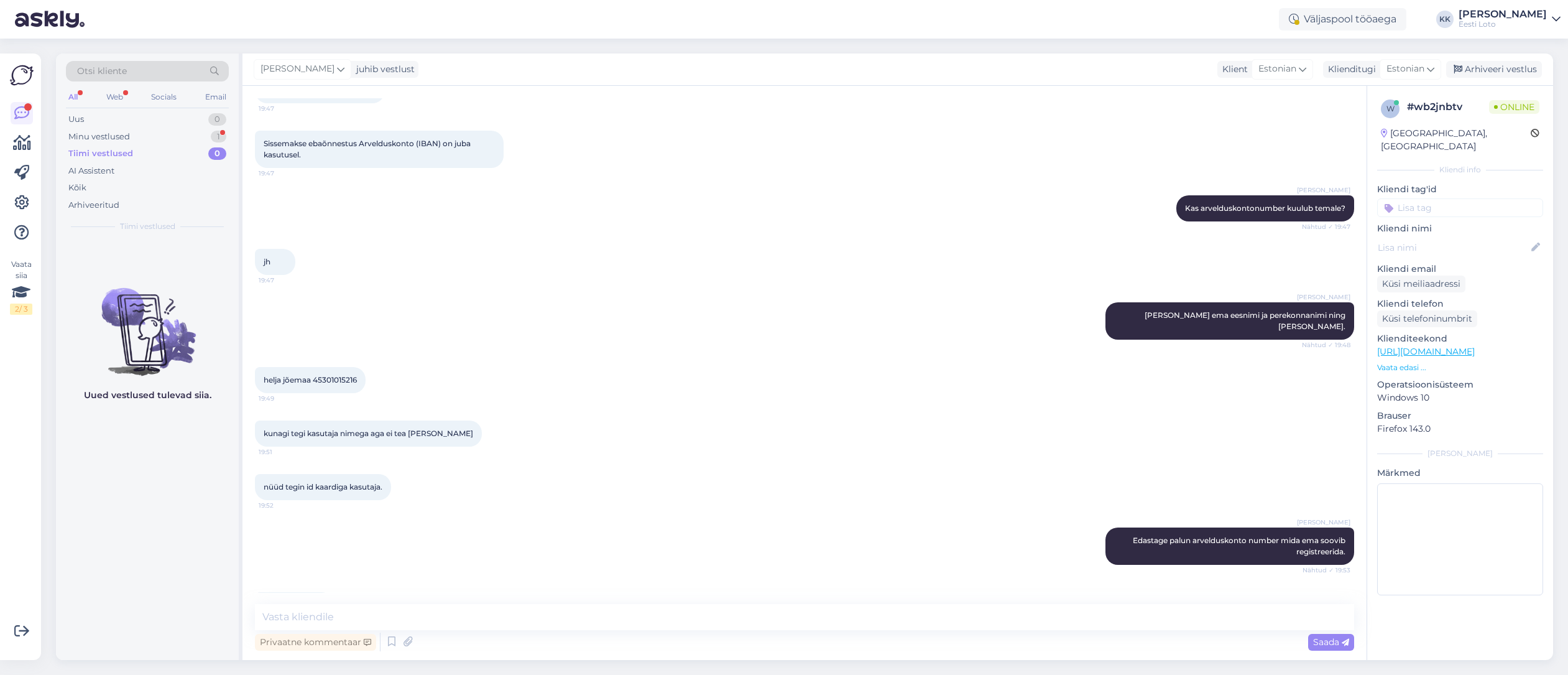
scroll to position [333, 0]
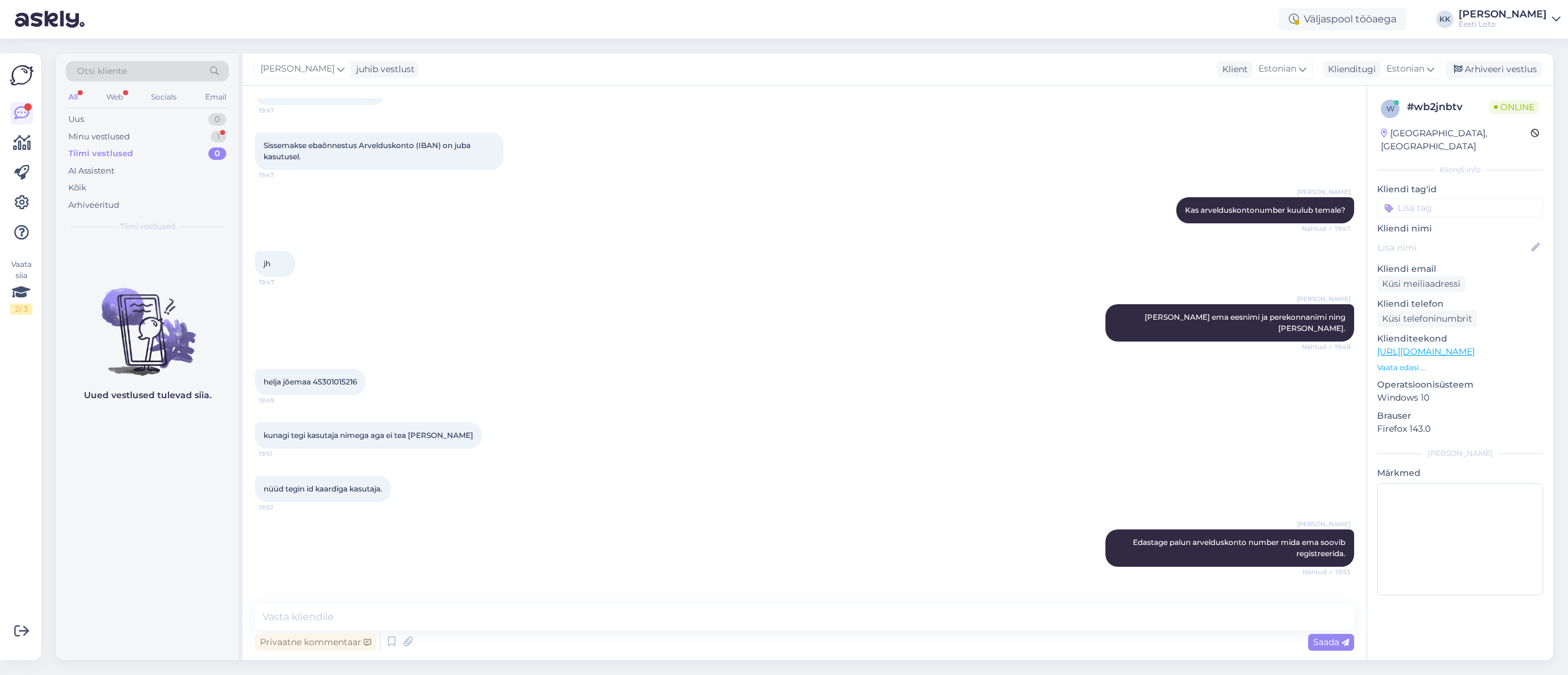
click at [339, 377] on span "helja jõemaa 45301015216" at bounding box center [310, 382] width 93 height 9
copy span "45301015216"
click at [719, 281] on div "jh 19:47" at bounding box center [805, 264] width 1099 height 54
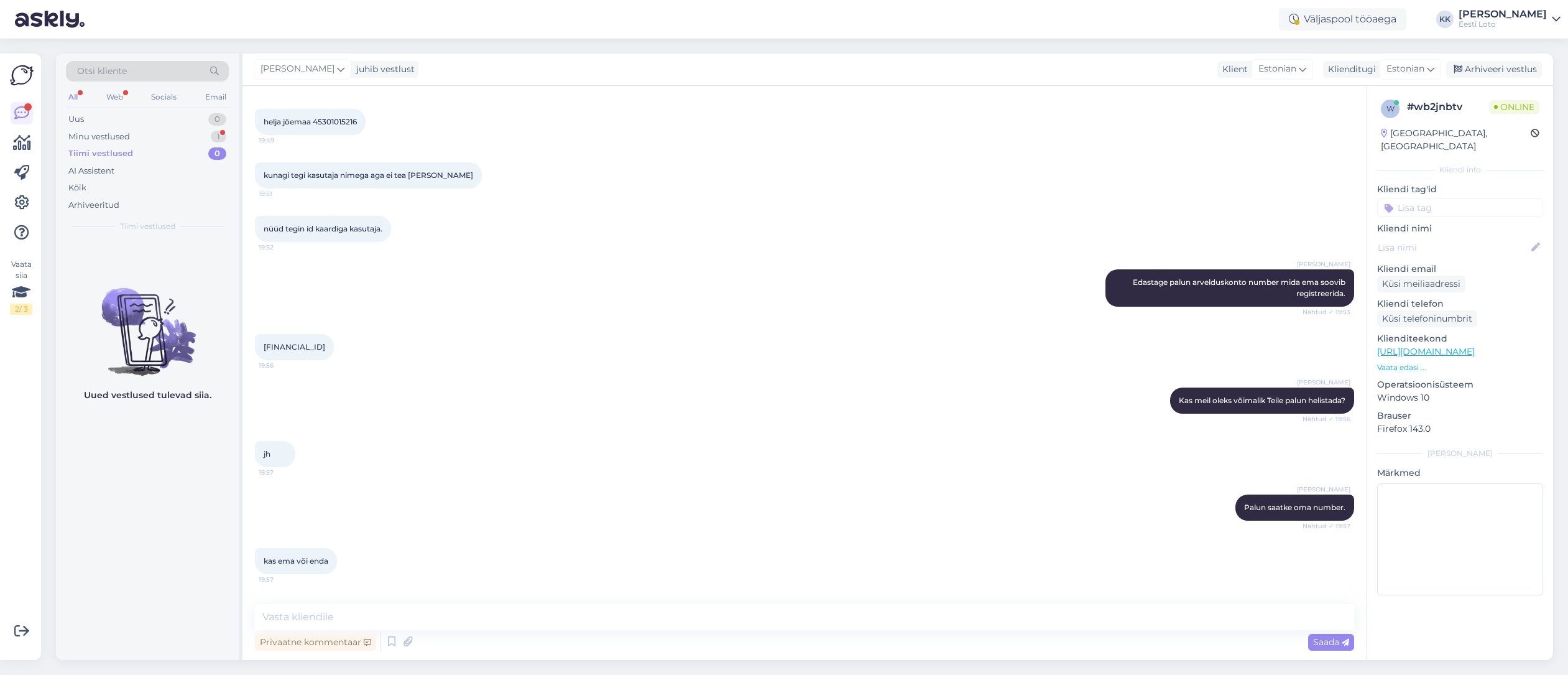
scroll to position [683, 0]
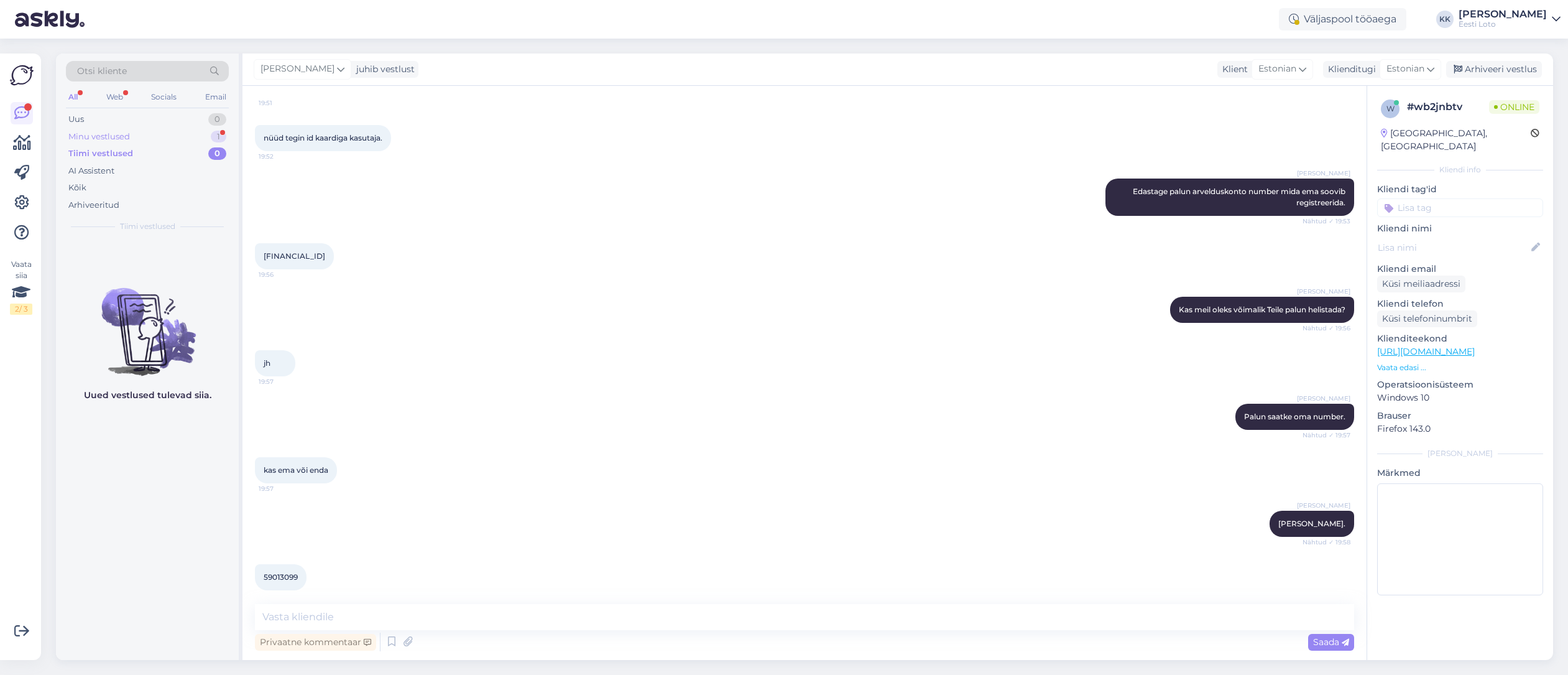
click at [99, 138] on div "Minu vestlused" at bounding box center [99, 137] width 61 height 13
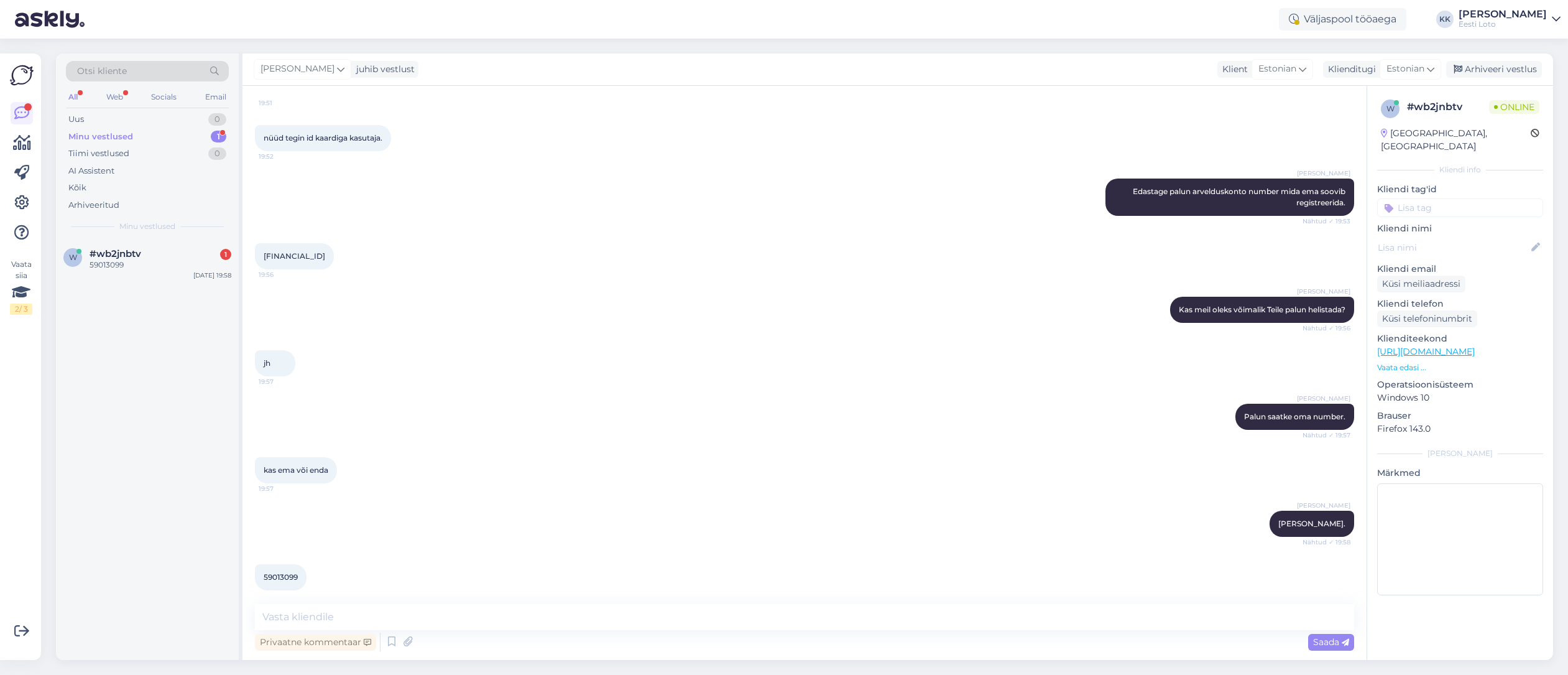
click at [325, 252] on span "EE312200001102831338" at bounding box center [294, 256] width 61 height 9
drag, startPoint x: 333, startPoint y: 243, endPoint x: 378, endPoint y: 247, distance: 45.2
click at [325, 252] on span "EE312200001102831338" at bounding box center [294, 256] width 61 height 9
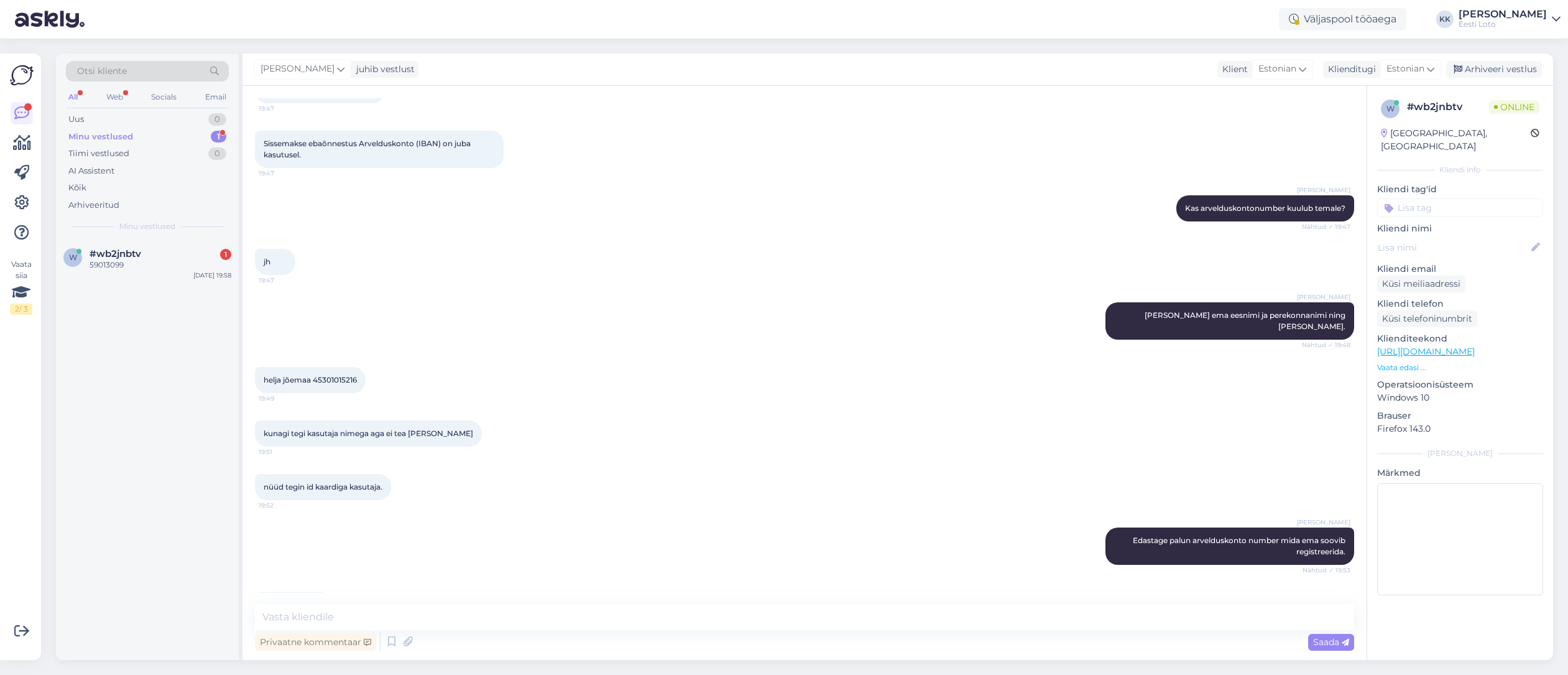
scroll to position [359, 0]
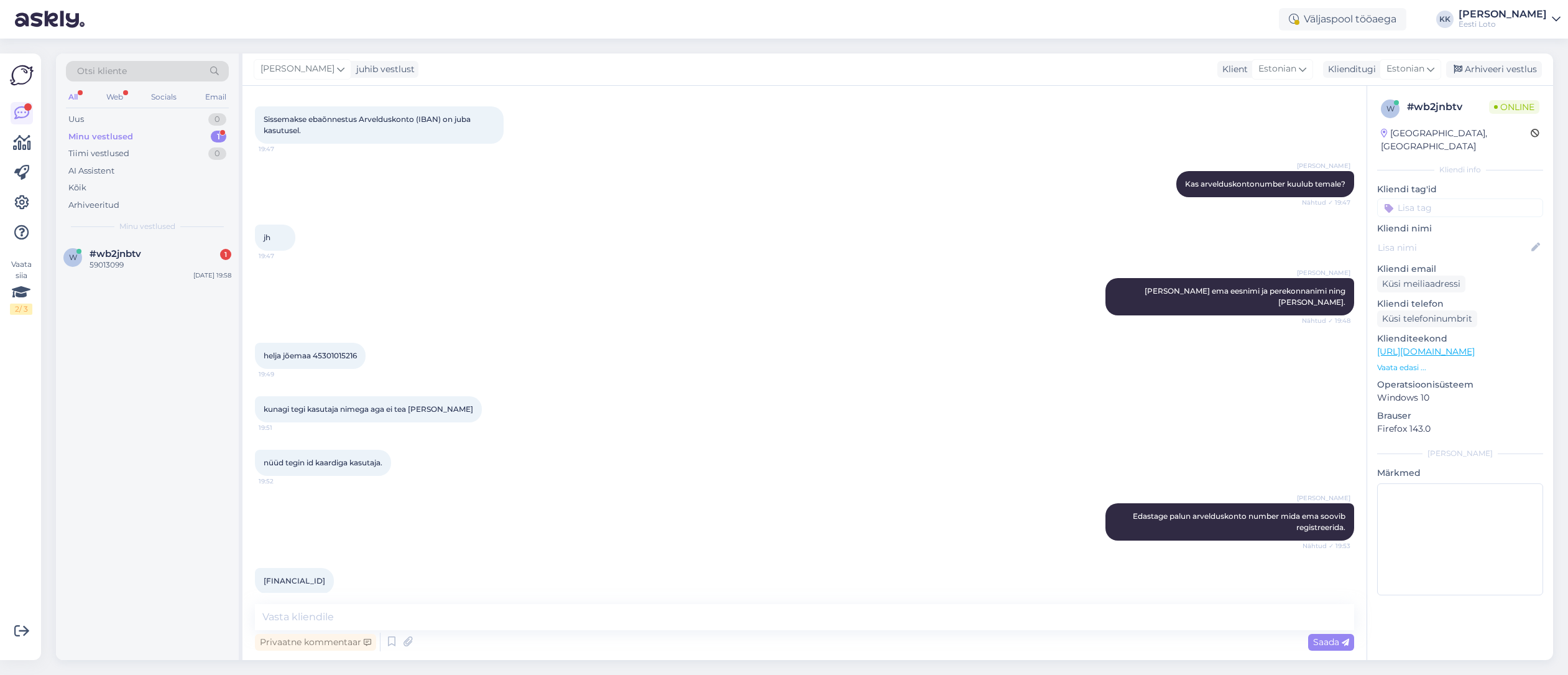
click at [349, 351] on span "helja jõemaa 45301015216" at bounding box center [310, 355] width 93 height 9
drag, startPoint x: 349, startPoint y: 344, endPoint x: 358, endPoint y: 345, distance: 9.1
click at [349, 351] on span "helja jõemaa 45301015216" at bounding box center [310, 355] width 93 height 9
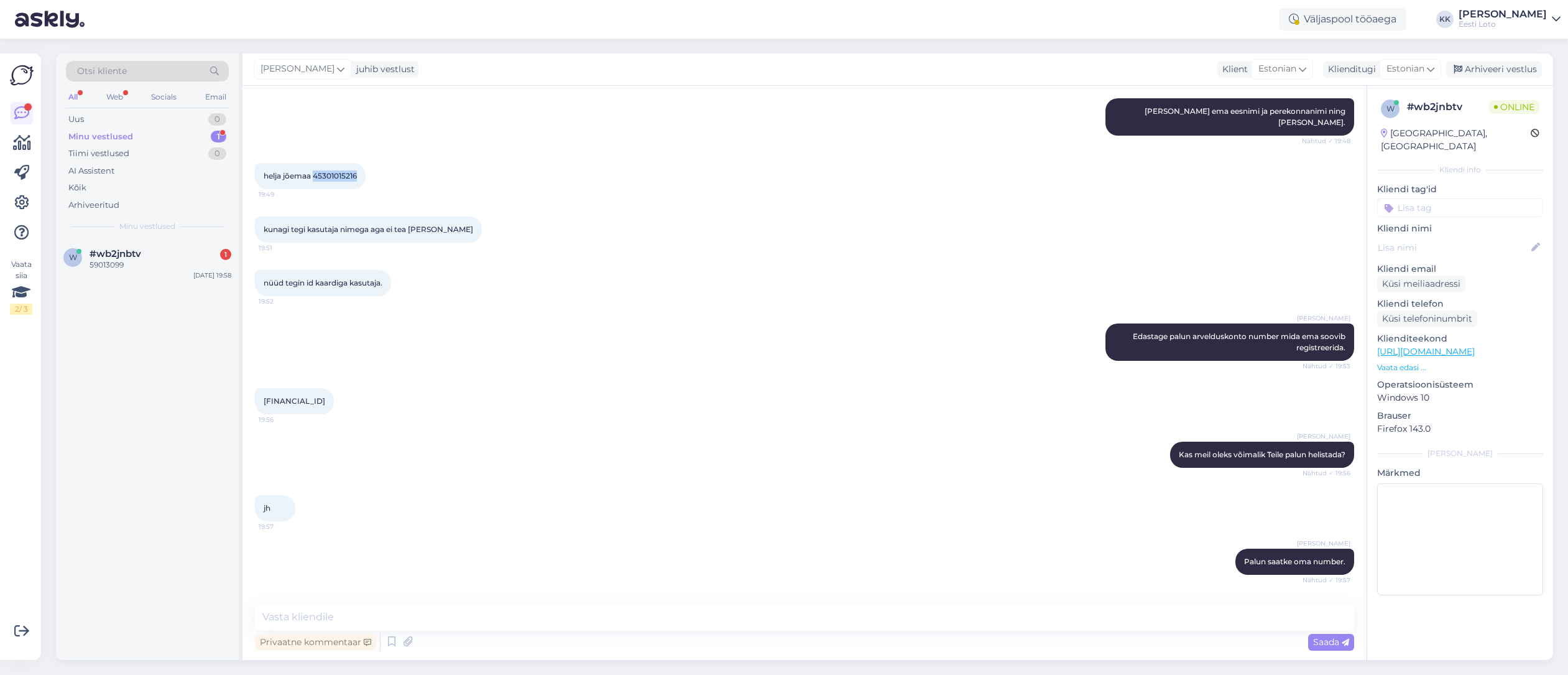
scroll to position [683, 0]
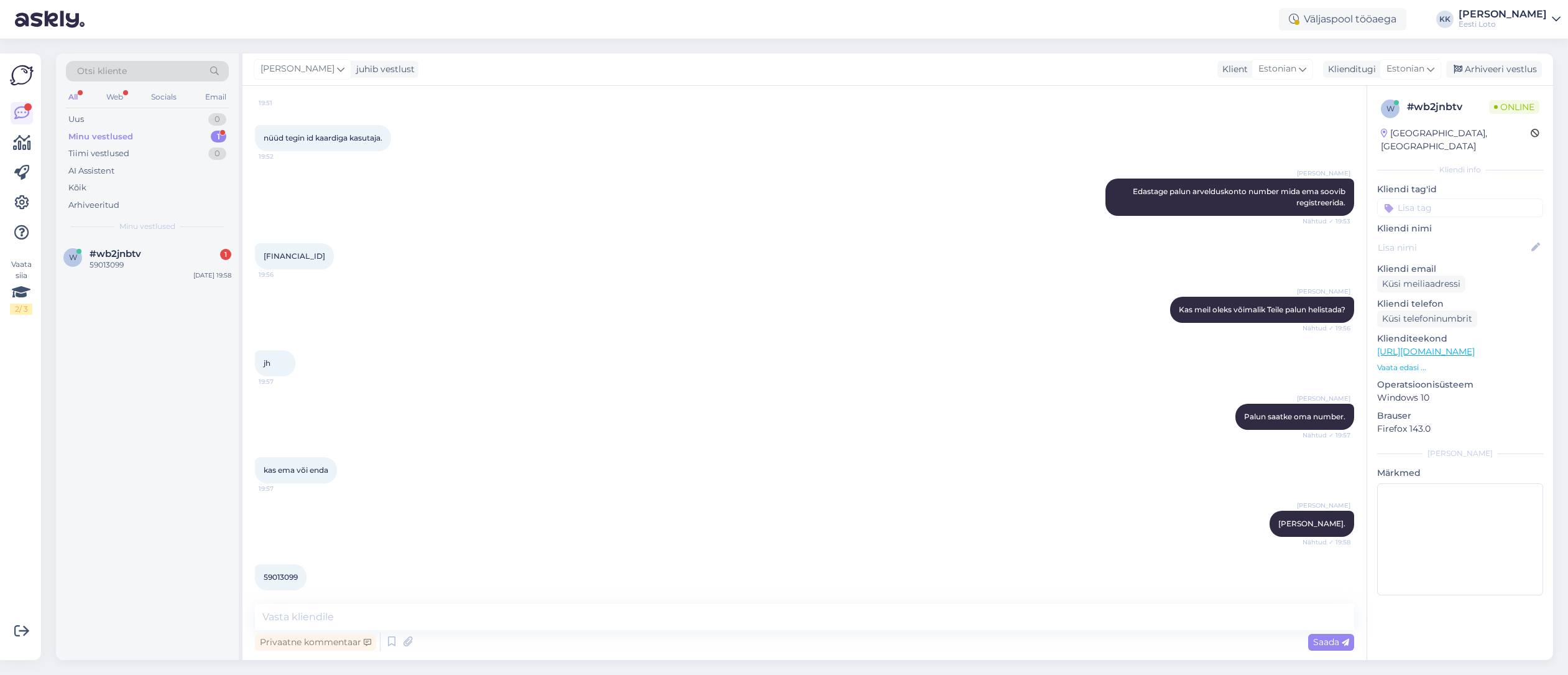
click at [293, 572] on span "59013099" at bounding box center [281, 576] width 34 height 9
copy span "59013099"
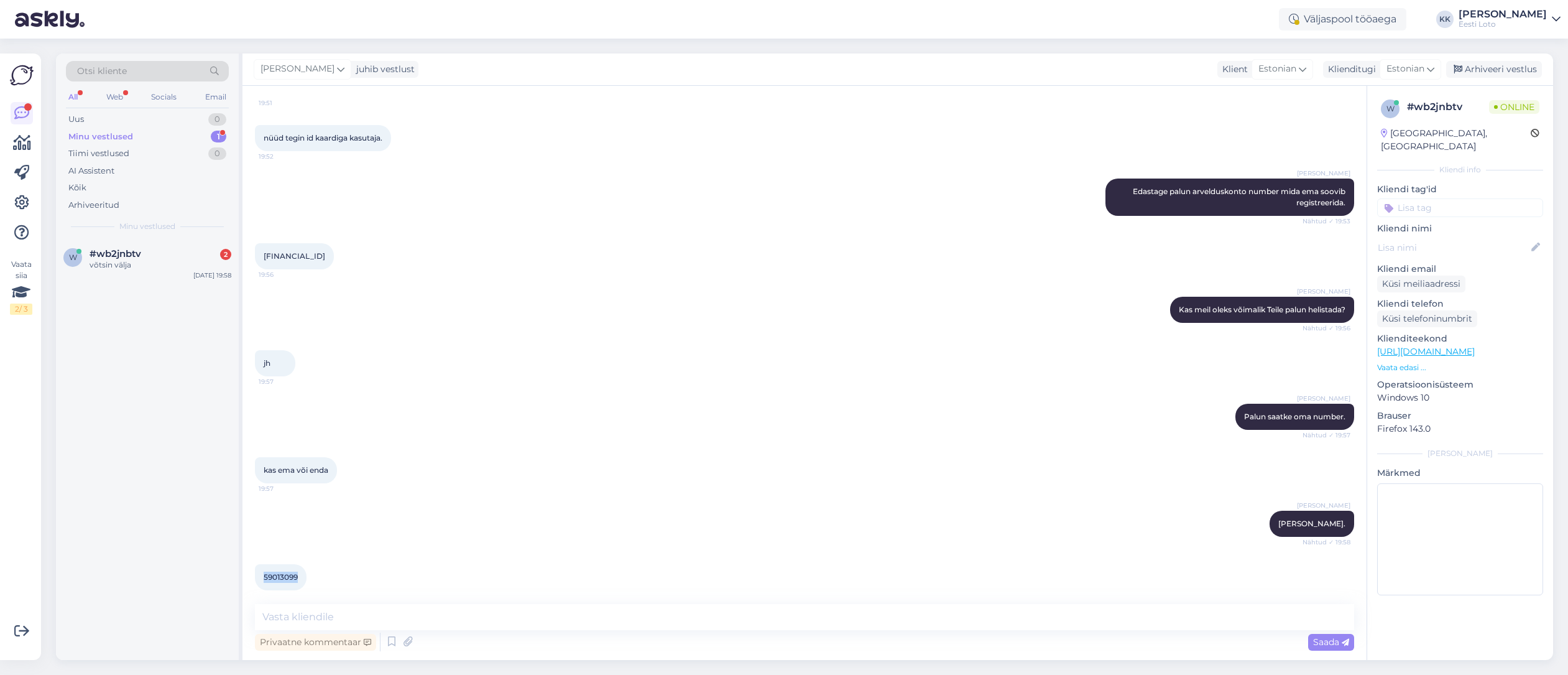
scroll to position [737, 0]
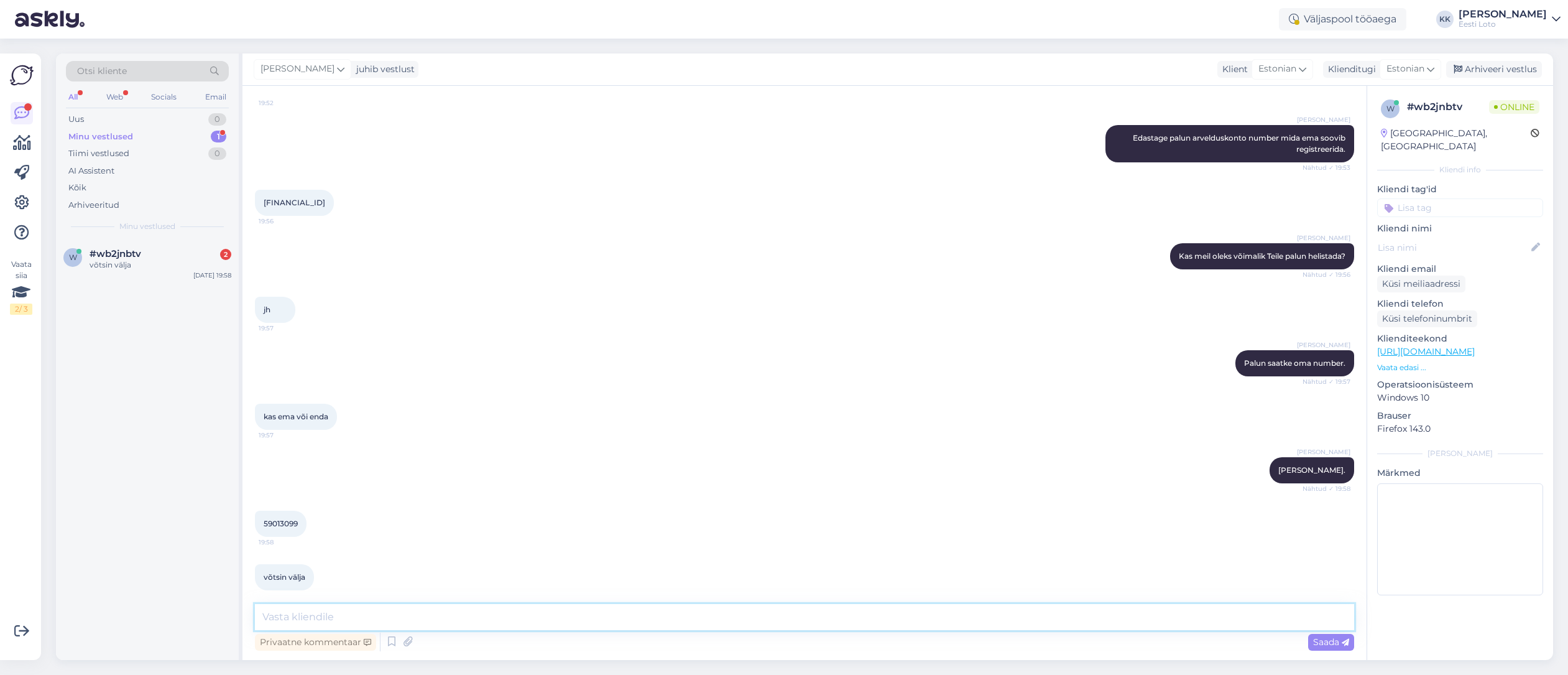
click at [398, 619] on textarea at bounding box center [805, 617] width 1099 height 26
type textarea "M"
type textarea "Teie mängukonto on suletud. Saate nüüd uuesti proovida."
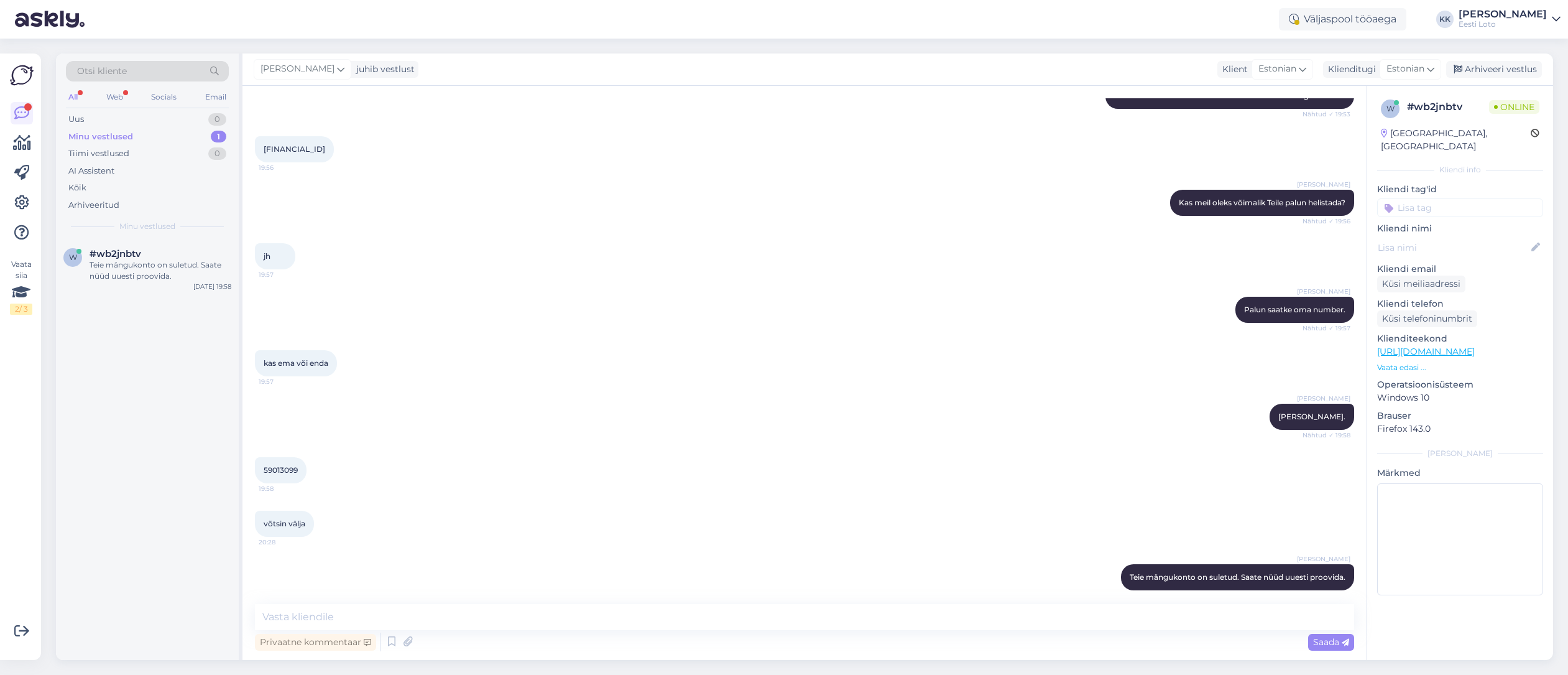
click at [117, 138] on div "Minu vestlused" at bounding box center [101, 137] width 65 height 13
click at [149, 264] on div "Teie mängukonto on suletud. Saate nüüd uuesti proovida." at bounding box center [160, 270] width 142 height 22
drag, startPoint x: 1158, startPoint y: 615, endPoint x: 992, endPoint y: 594, distance: 167.3
click at [1158, 615] on textarea at bounding box center [805, 617] width 1099 height 26
click at [336, 617] on textarea "Nüüd saate ka proovida ema kontole arvelduskontot lisada." at bounding box center [805, 617] width 1099 height 26
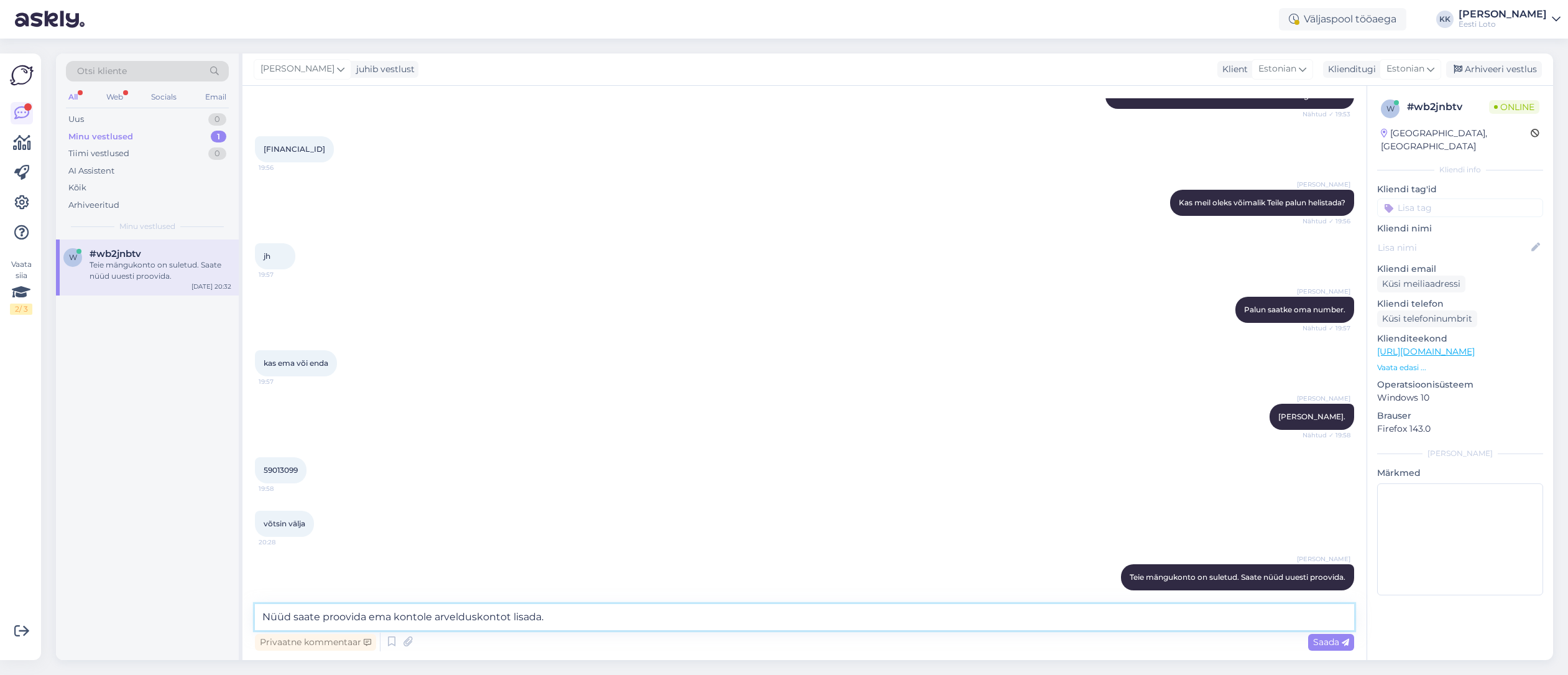
click at [508, 618] on textarea "Nüüd saate proovida ema kontole arvelduskontot lisada." at bounding box center [805, 617] width 1099 height 26
type textarea "Nüüd saate proovida ema kontole arvelduskontot ka lisada."
click at [1319, 638] on span "Saada" at bounding box center [1331, 641] width 36 height 11
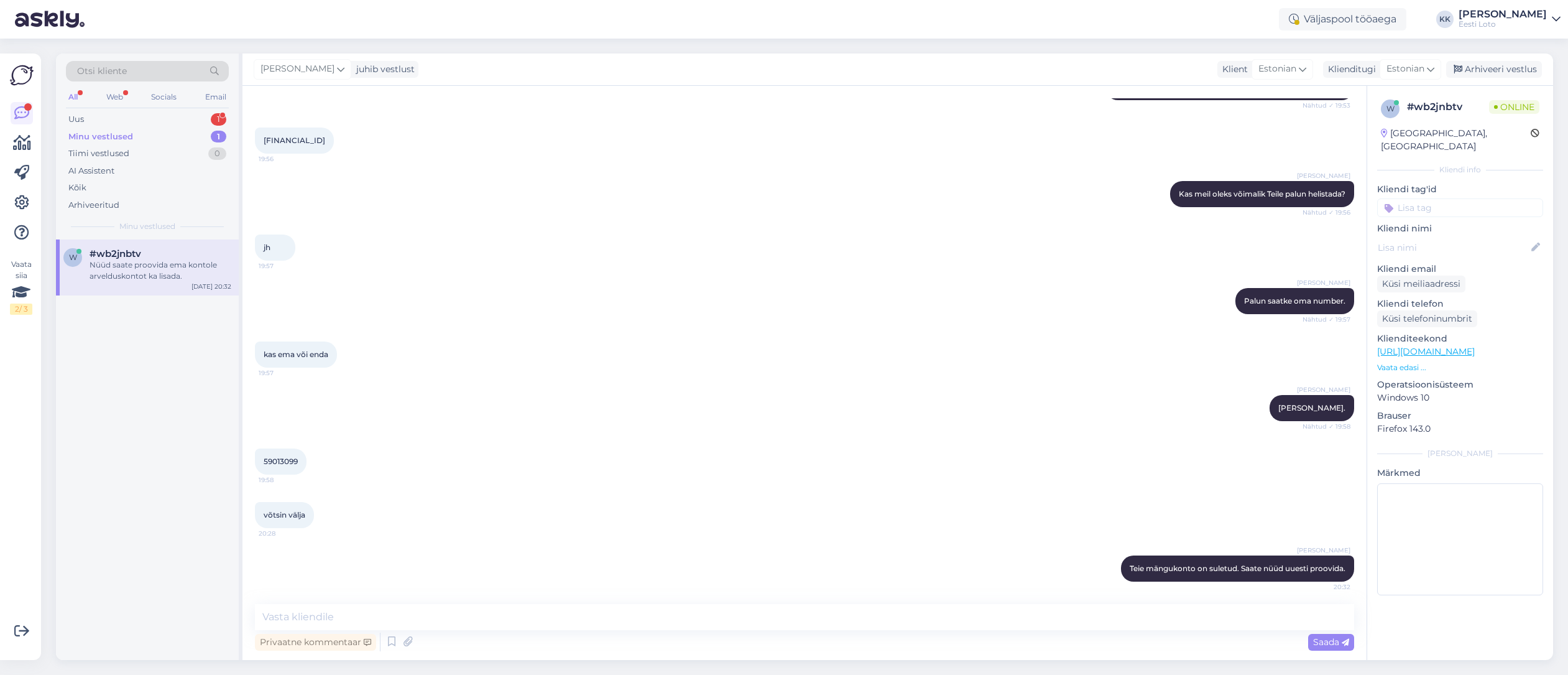
scroll to position [844, 0]
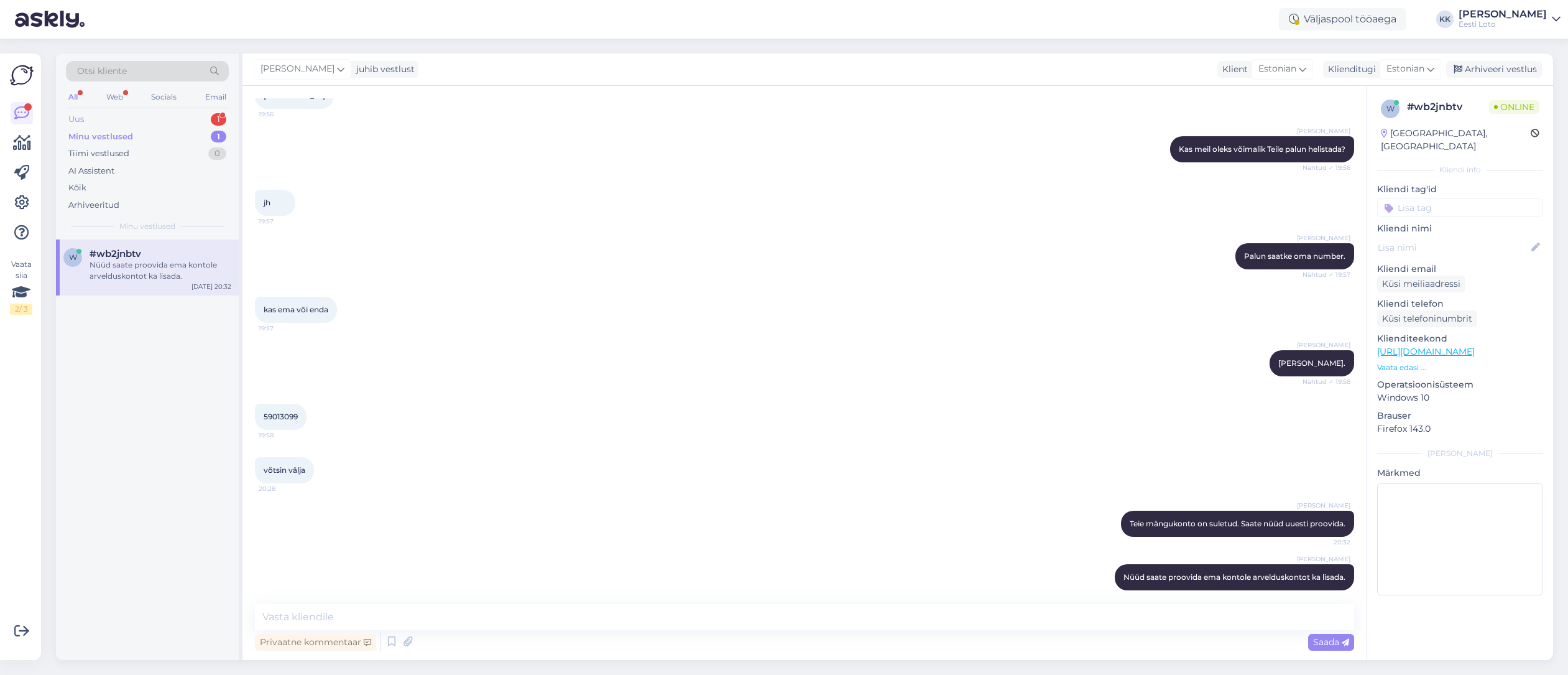
click at [121, 115] on div "Uus 1" at bounding box center [147, 119] width 163 height 17
click at [178, 273] on div "I will forward this question to my colleague, who is responsible for this. The …" at bounding box center [160, 270] width 142 height 22
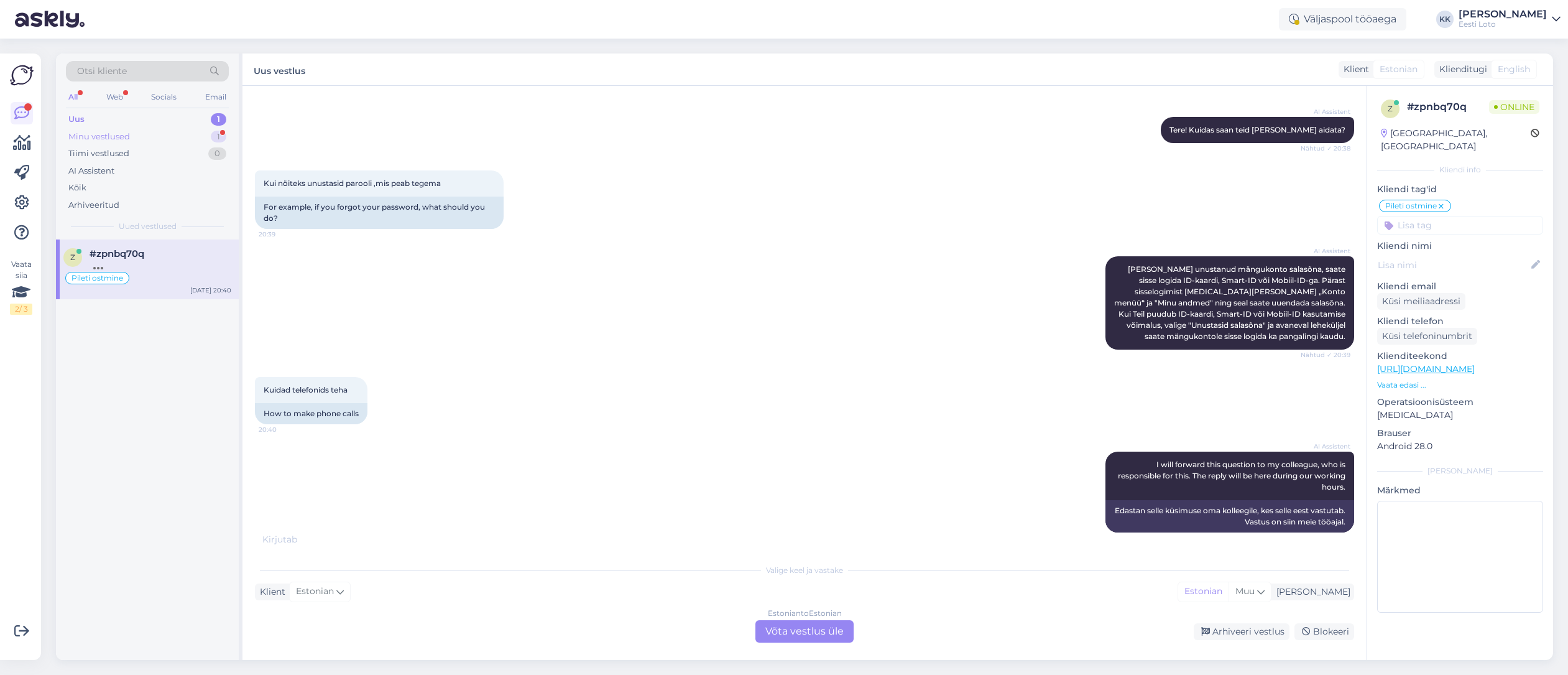
click at [104, 136] on div "Minu vestlused" at bounding box center [99, 137] width 61 height 13
click at [156, 263] on div "raha olemas" at bounding box center [160, 264] width 142 height 11
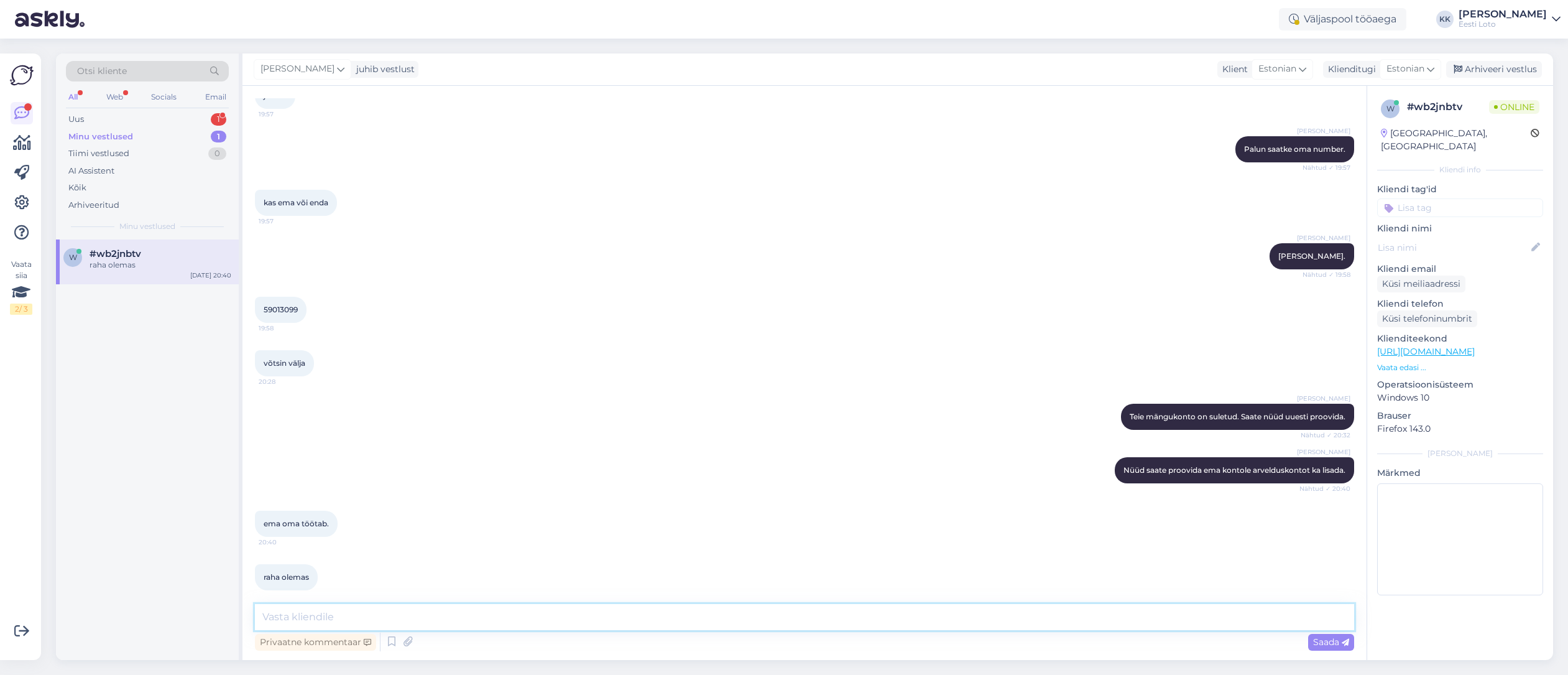
click at [433, 618] on textarea at bounding box center [805, 617] width 1099 height 26
type textarea "S"
type textarea "Aitäh, et teatasite."
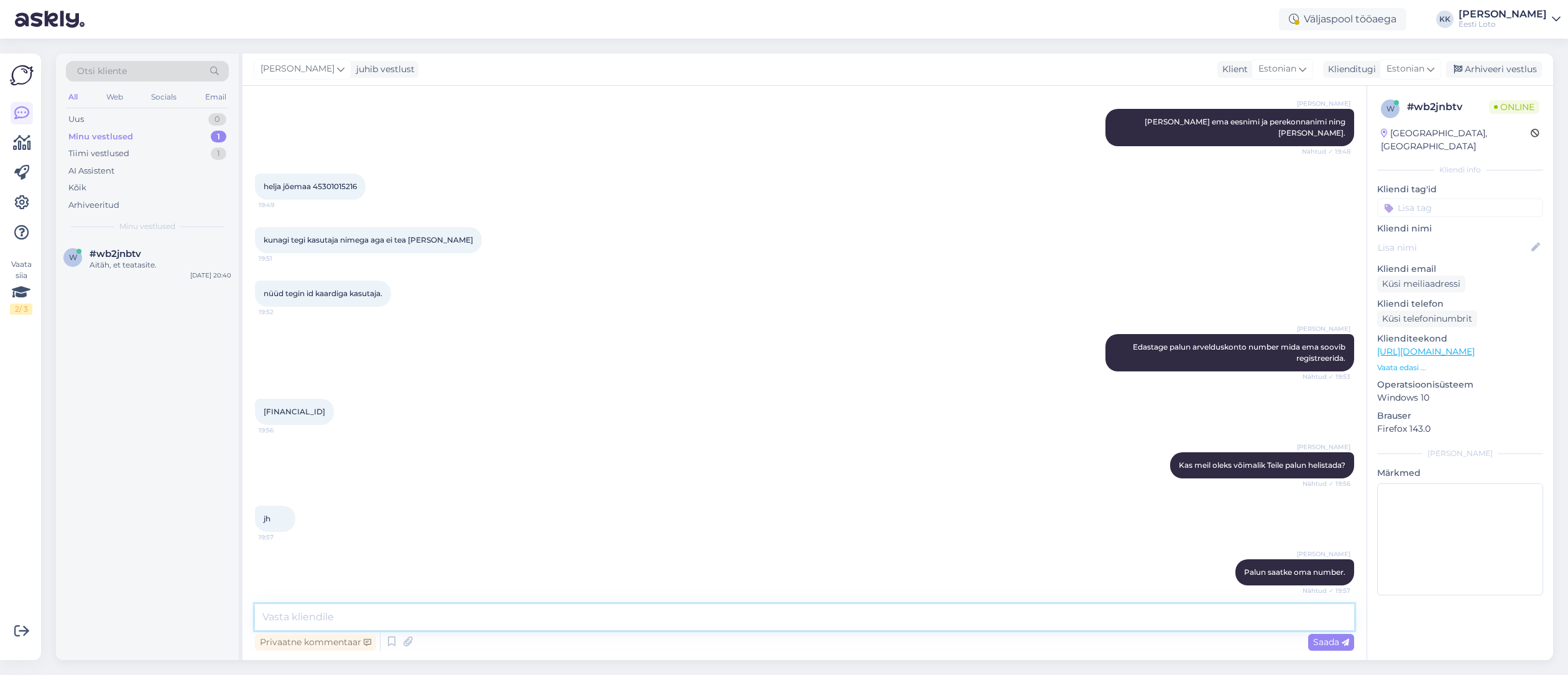
scroll to position [514, 0]
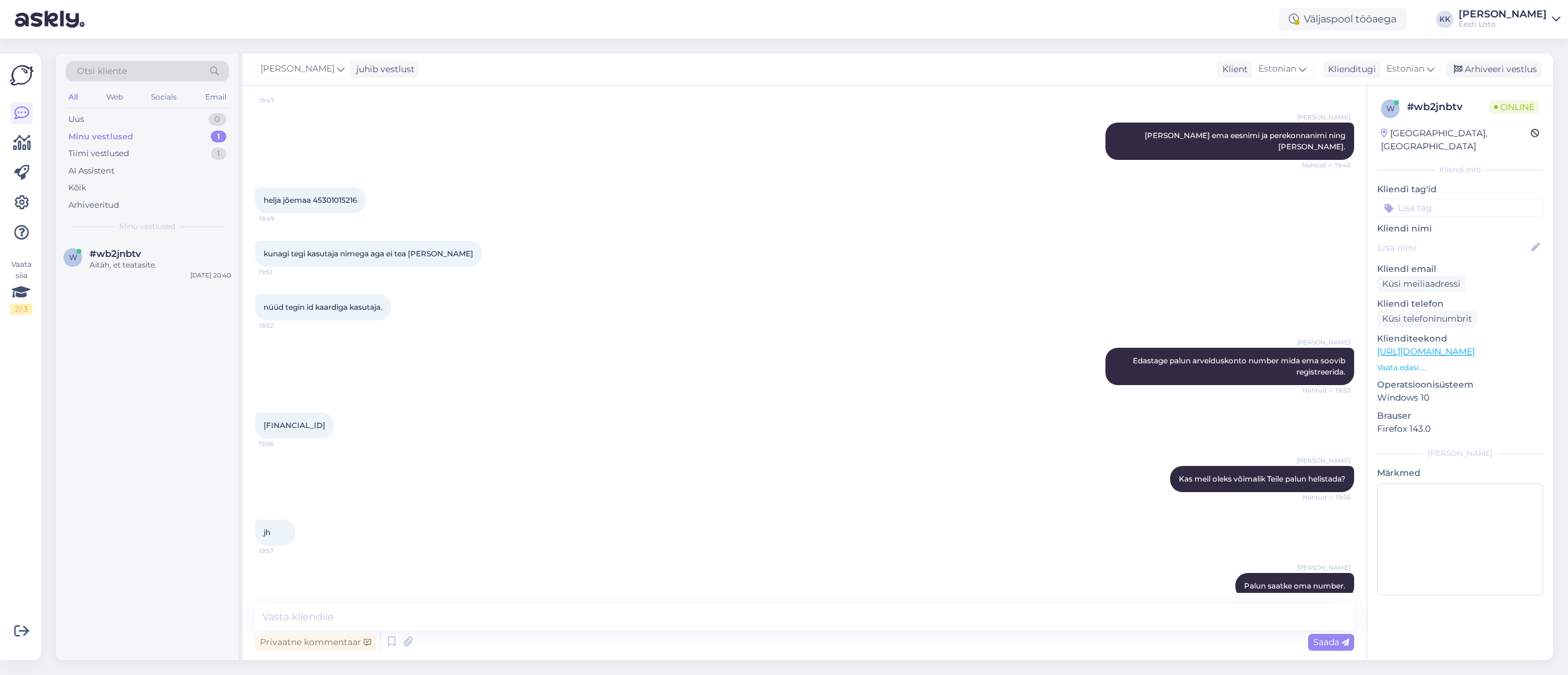
click at [328, 196] on span "helja jõemaa 45301015216" at bounding box center [310, 200] width 93 height 9
drag, startPoint x: 328, startPoint y: 188, endPoint x: 344, endPoint y: 188, distance: 16.0
click at [328, 196] on span "helja jõemaa 45301015216" at bounding box center [310, 200] width 93 height 9
copy span "45301015216"
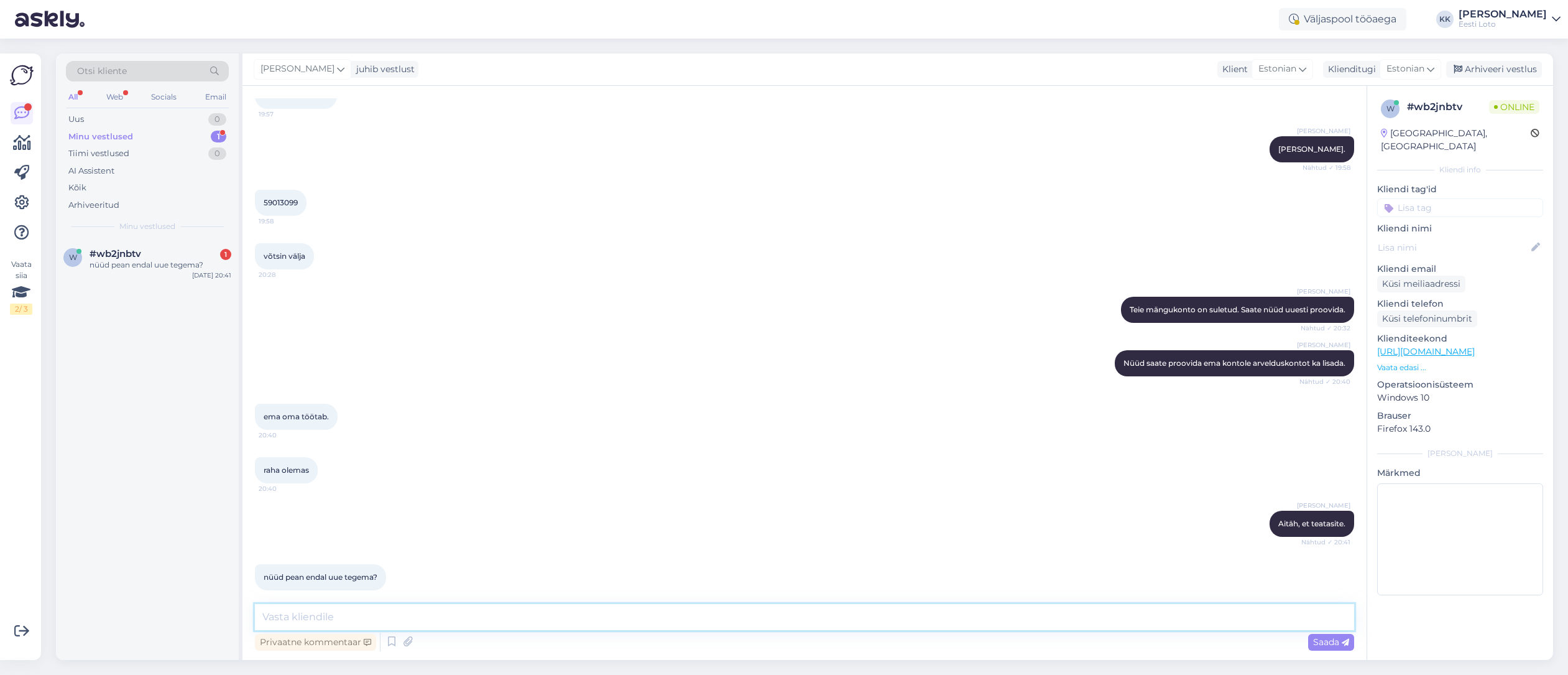
click at [335, 618] on textarea at bounding box center [805, 617] width 1099 height 26
type textarea "Just"
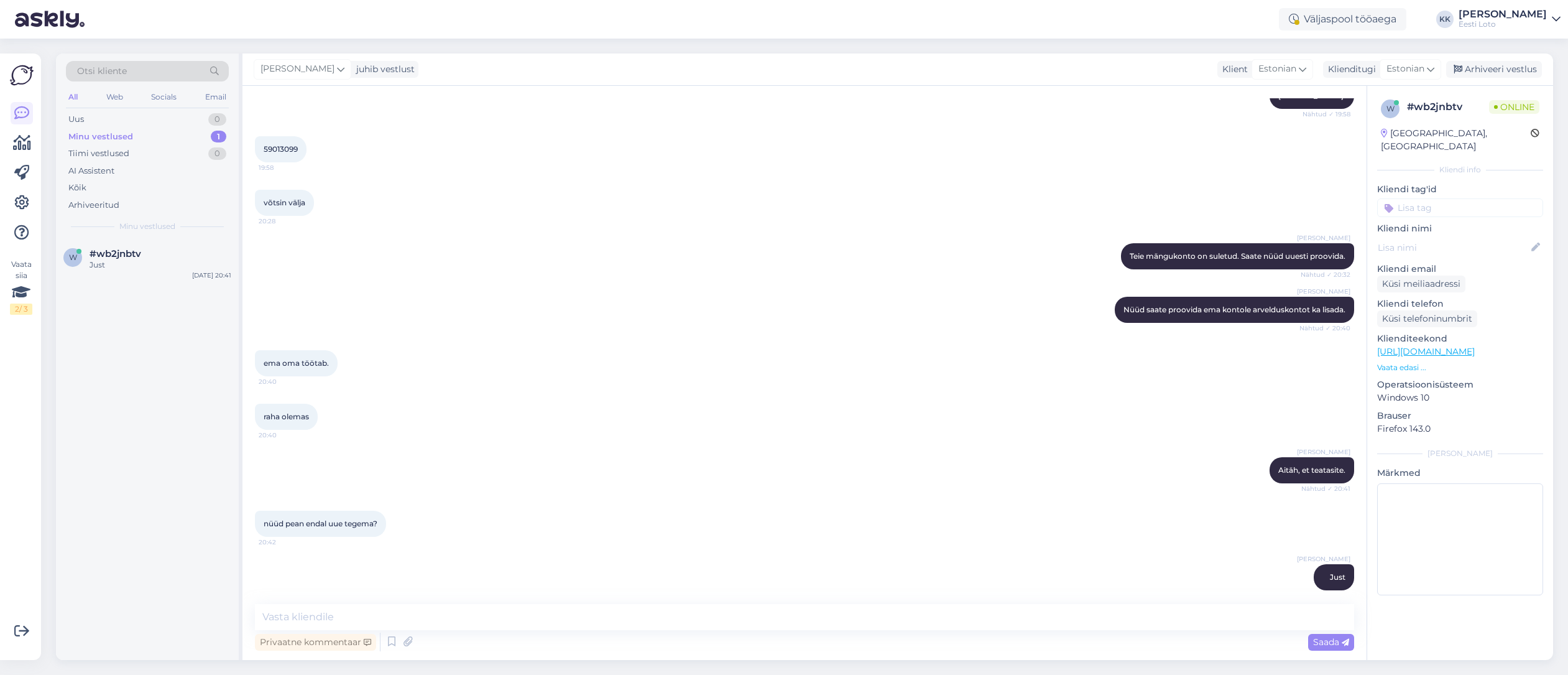
click at [1505, 199] on input at bounding box center [1460, 208] width 166 height 19
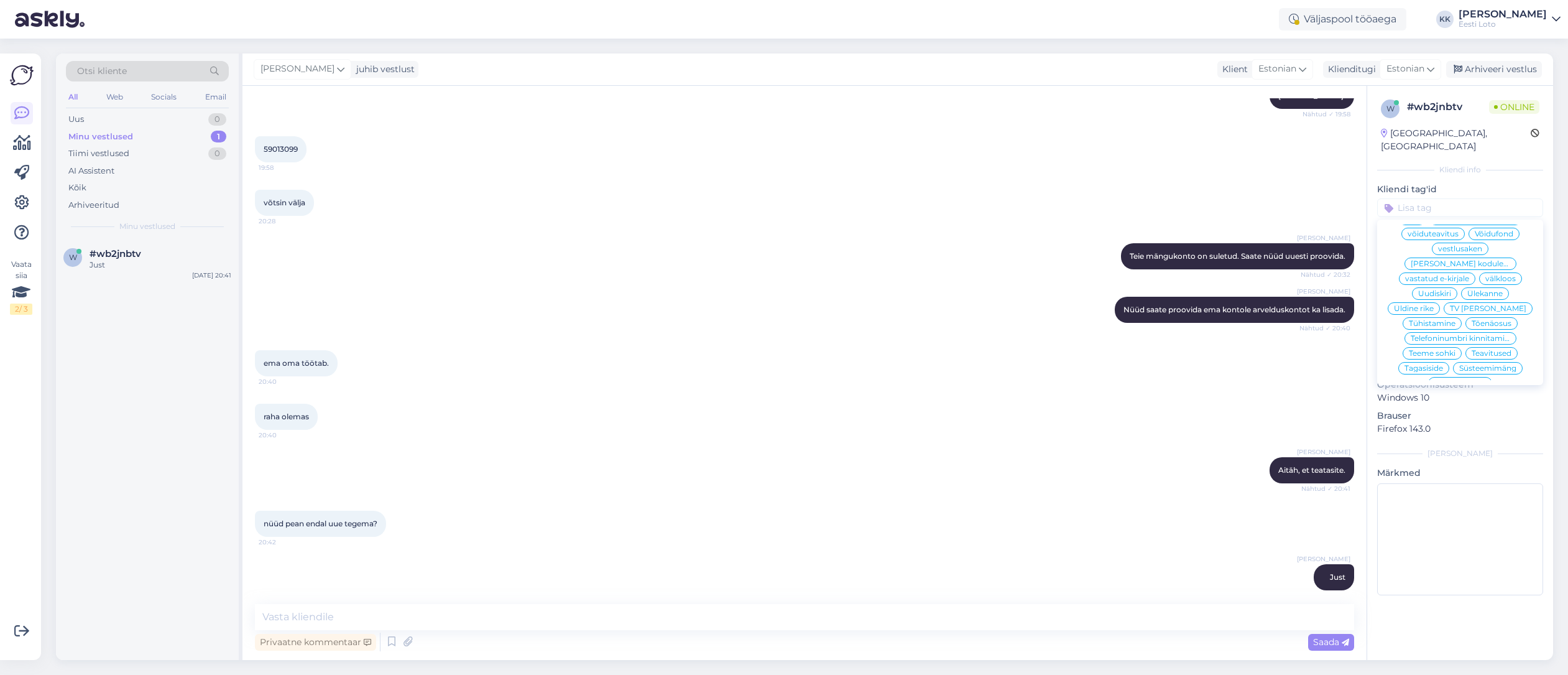
scroll to position [1176, 0]
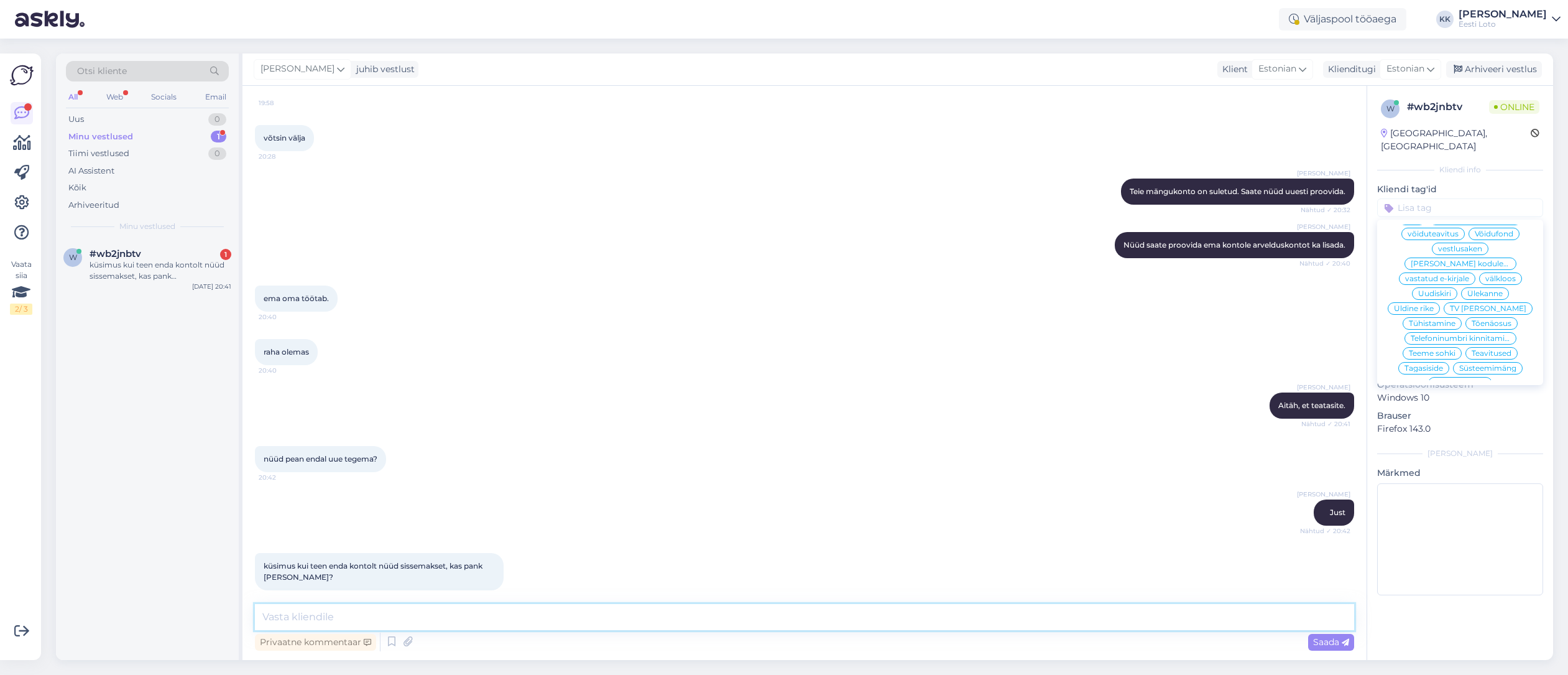
click at [583, 621] on textarea at bounding box center [805, 617] width 1099 height 26
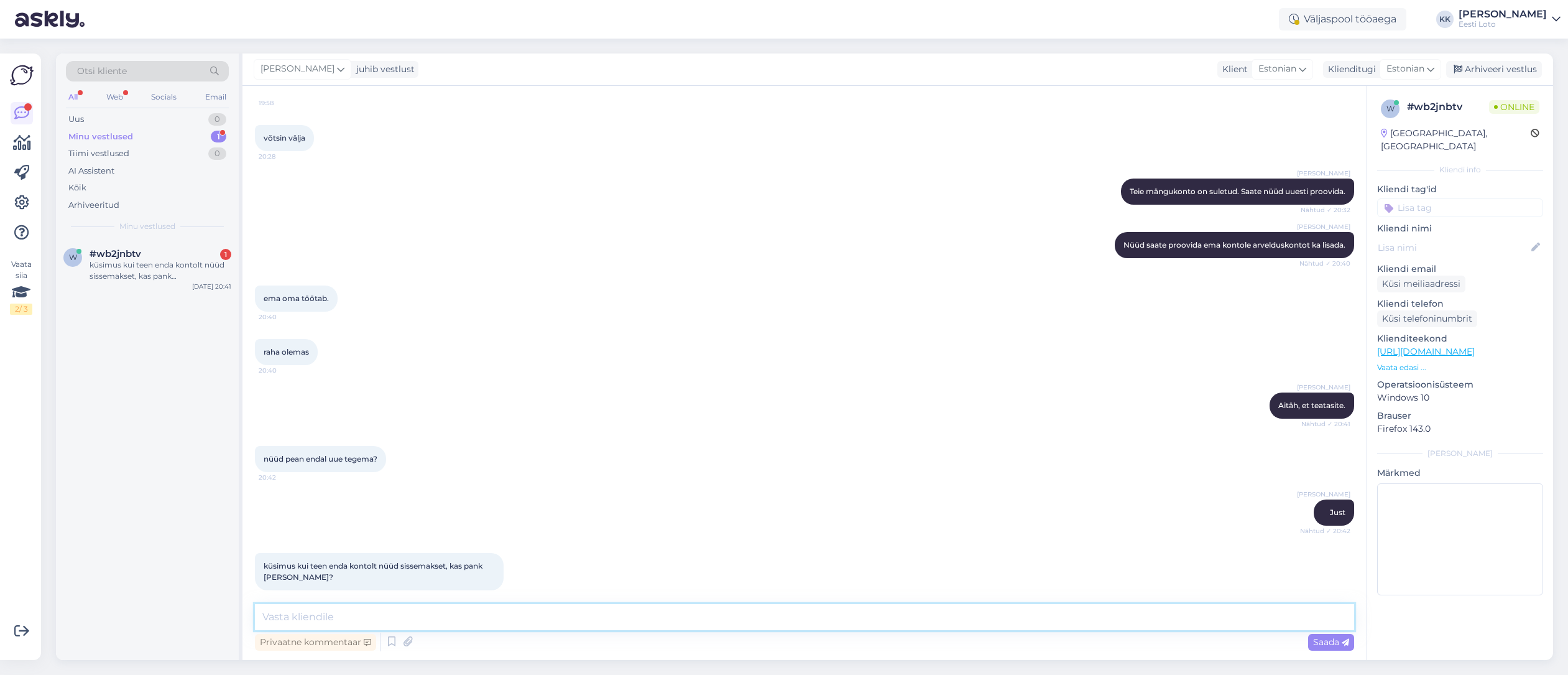
click at [594, 620] on textarea at bounding box center [805, 617] width 1099 height 26
click at [593, 620] on textarea at bounding box center [805, 617] width 1099 height 26
type textarea "Pank näeb seda jah."
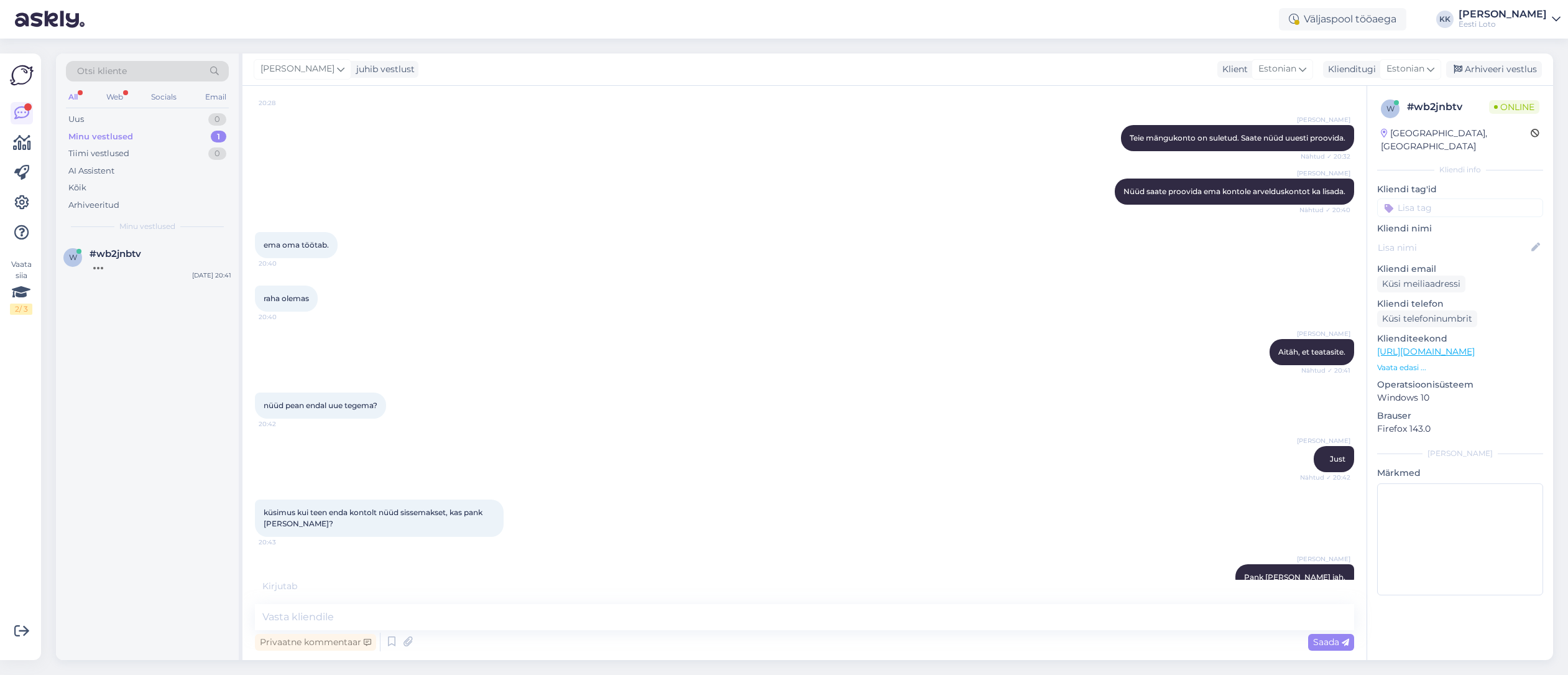
click at [1480, 199] on input at bounding box center [1460, 208] width 166 height 19
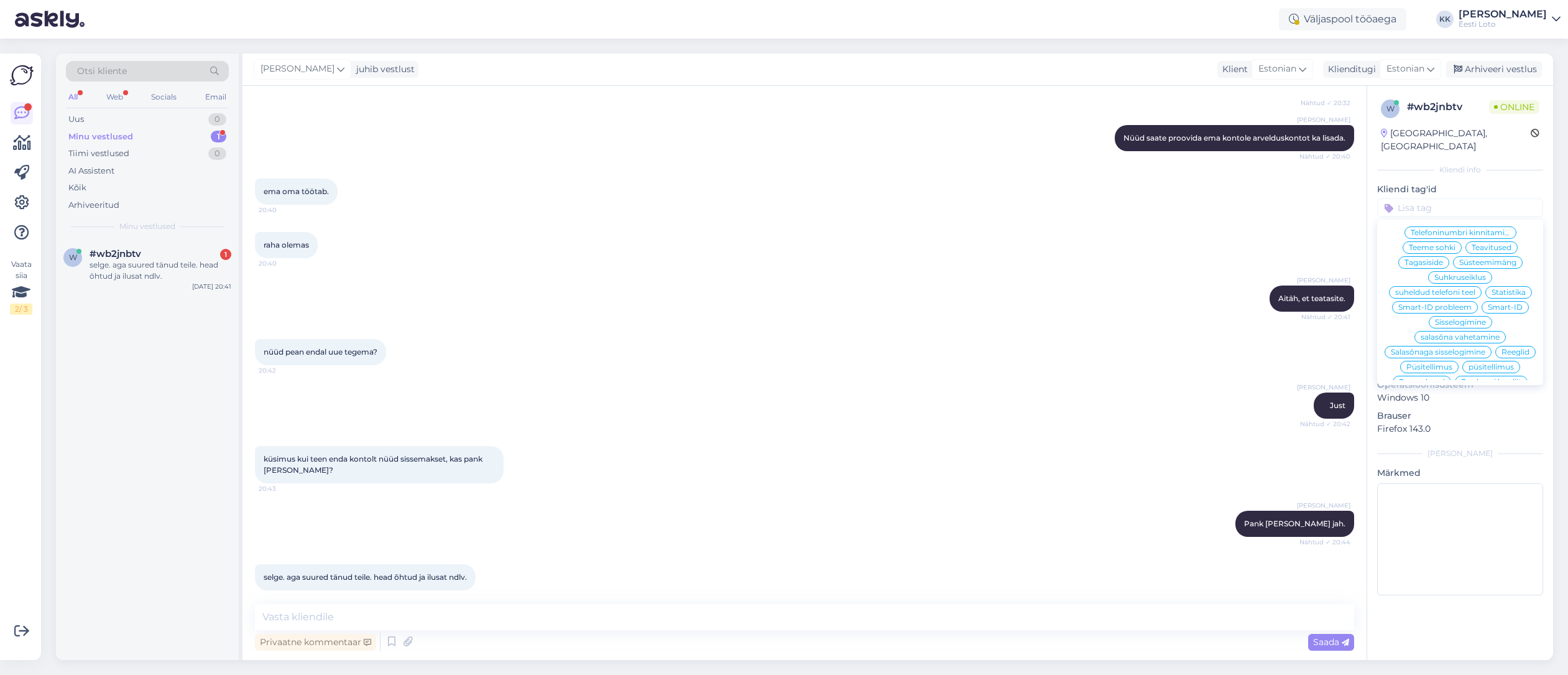
scroll to position [132, 0]
click at [653, 615] on textarea at bounding box center [805, 617] width 1099 height 26
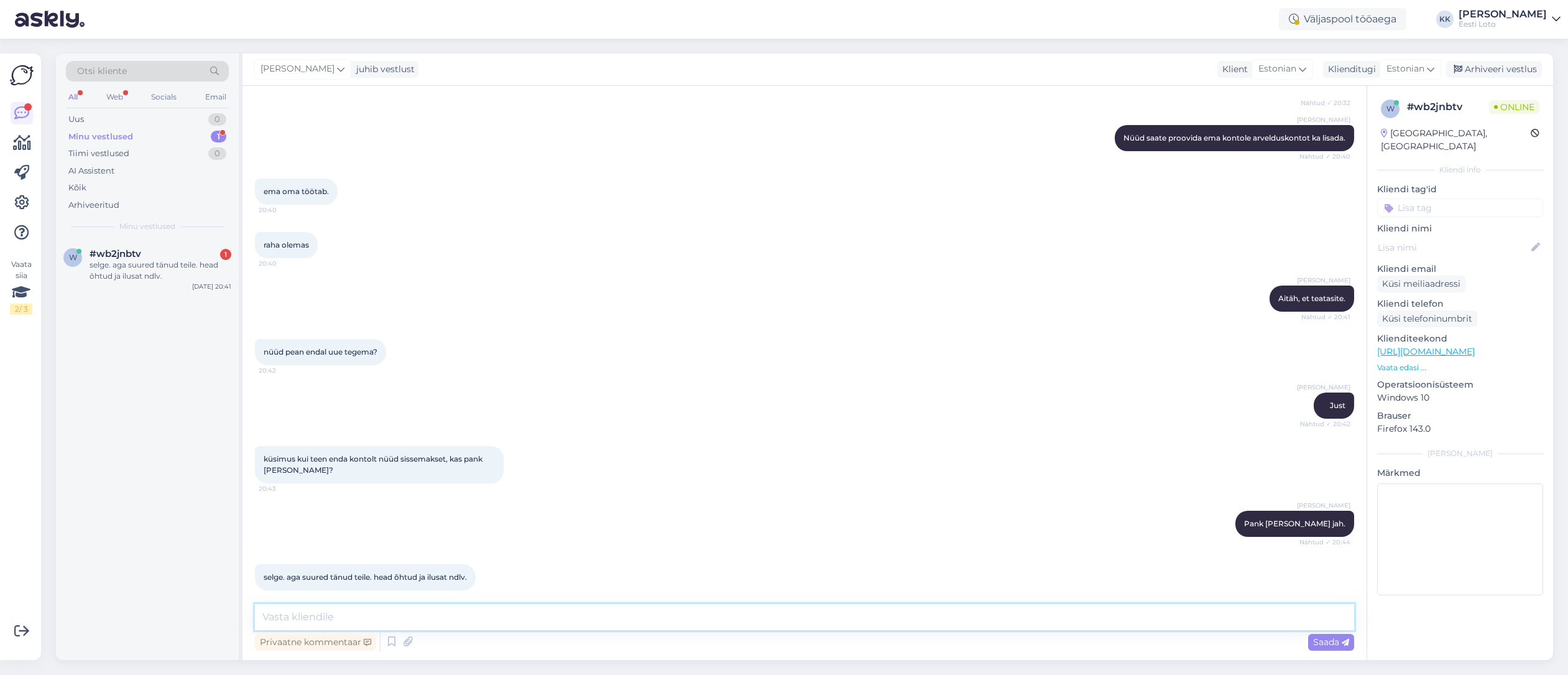
click at [651, 624] on textarea at bounding box center [805, 617] width 1099 height 26
click at [358, 619] on textarea "Ilusat nädalave" at bounding box center [805, 617] width 1099 height 26
click at [259, 619] on textarea "Ilusat nädalavahetust Teilegi." at bounding box center [805, 617] width 1099 height 26
click at [487, 616] on textarea "Head õhtut ja Ilusat nädalavahetust Teilegi." at bounding box center [805, 617] width 1099 height 26
click at [359, 617] on textarea "Head õhtut ja Ilusat nädalavahetust Teilegi." at bounding box center [805, 617] width 1099 height 26
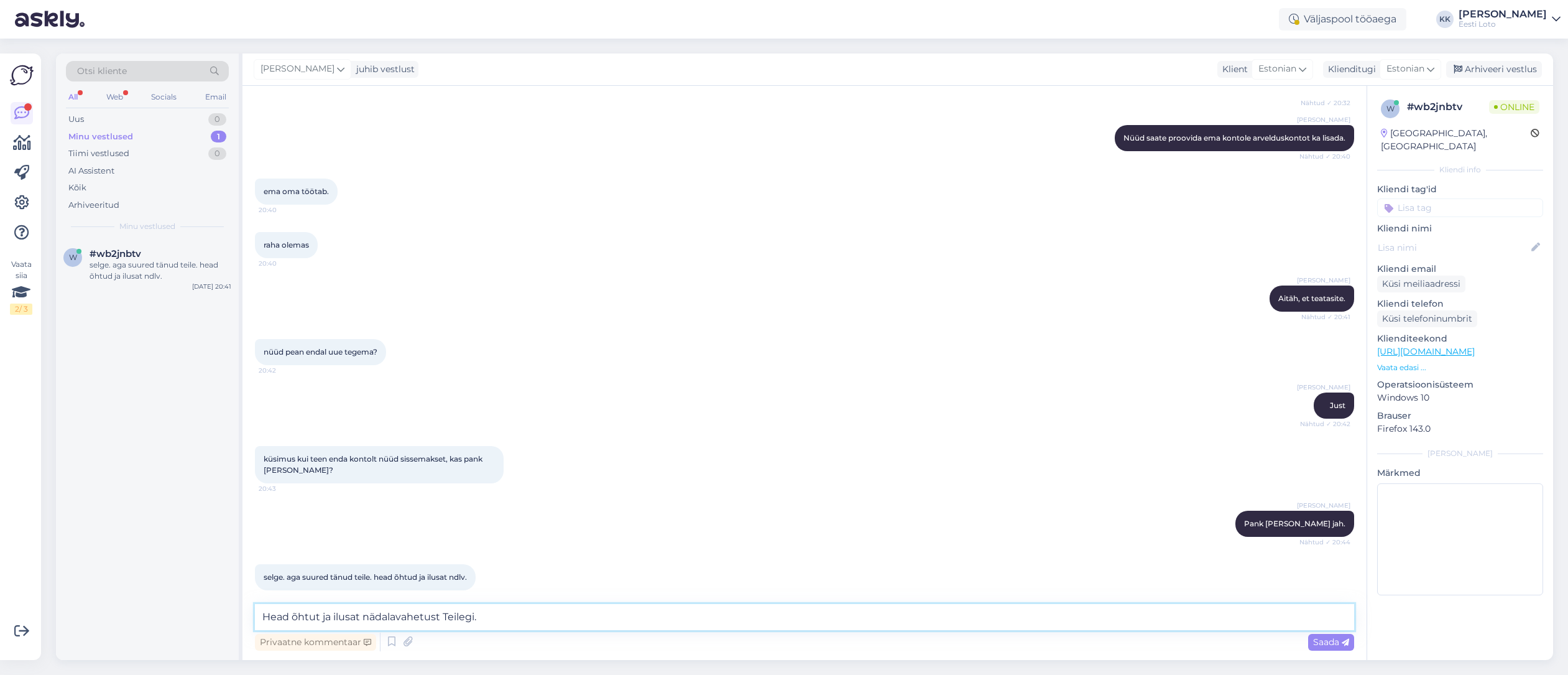
click at [533, 618] on textarea "Head õhtut ja ilusat nädalavahetust Teilegi." at bounding box center [805, 617] width 1099 height 26
type textarea "Head õhtut ja ilusat nädalavahetust Teilegi."
click at [1319, 639] on span "Saada" at bounding box center [1331, 641] width 36 height 11
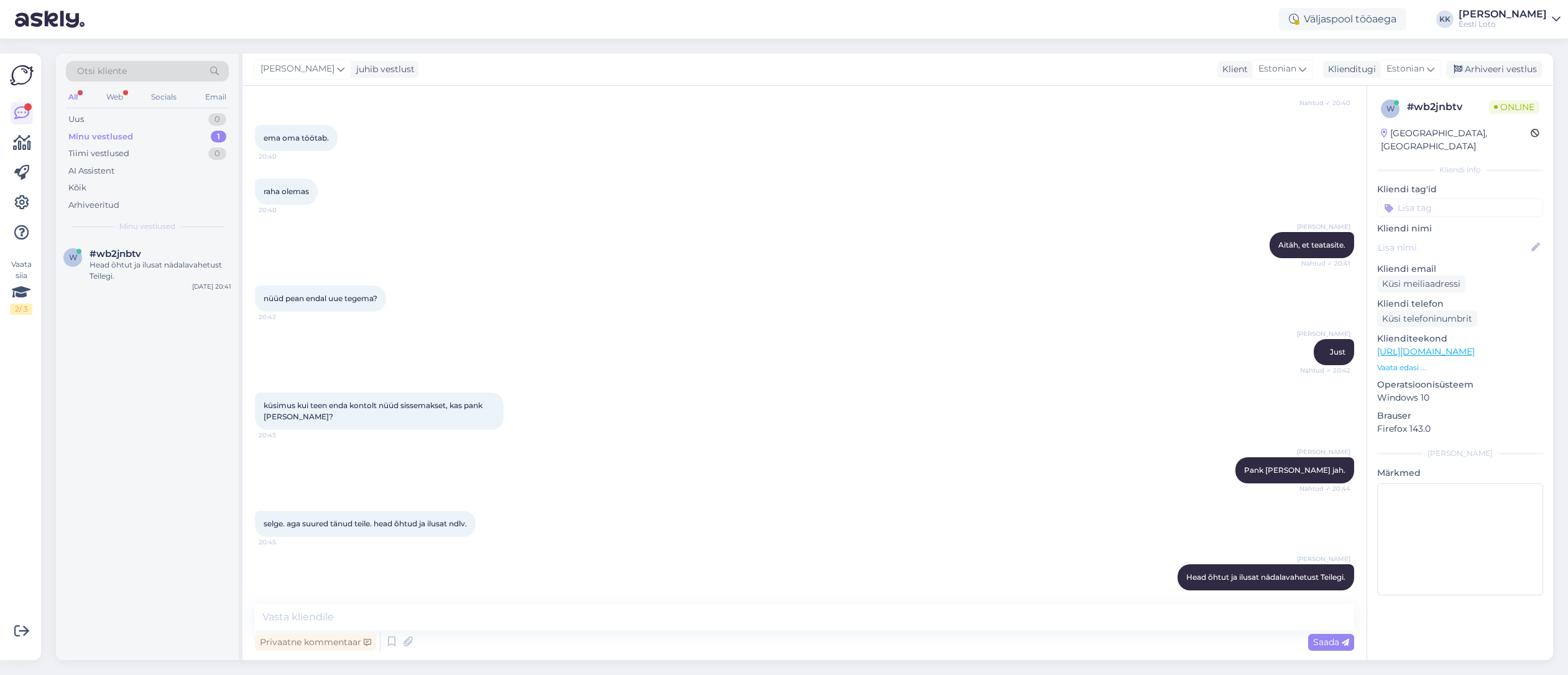
click at [1458, 199] on input at bounding box center [1460, 208] width 166 height 19
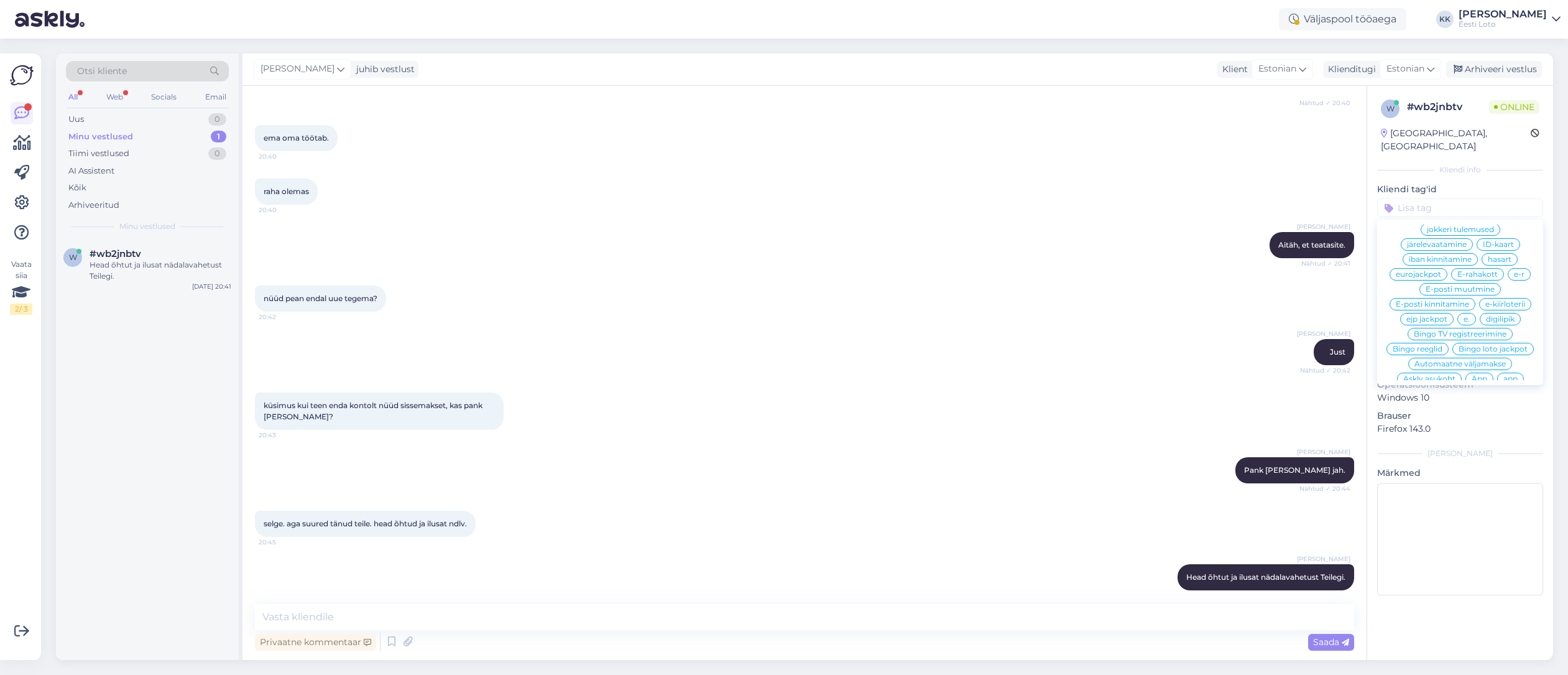
scroll to position [566, 0]
click at [1466, 199] on input at bounding box center [1460, 208] width 166 height 19
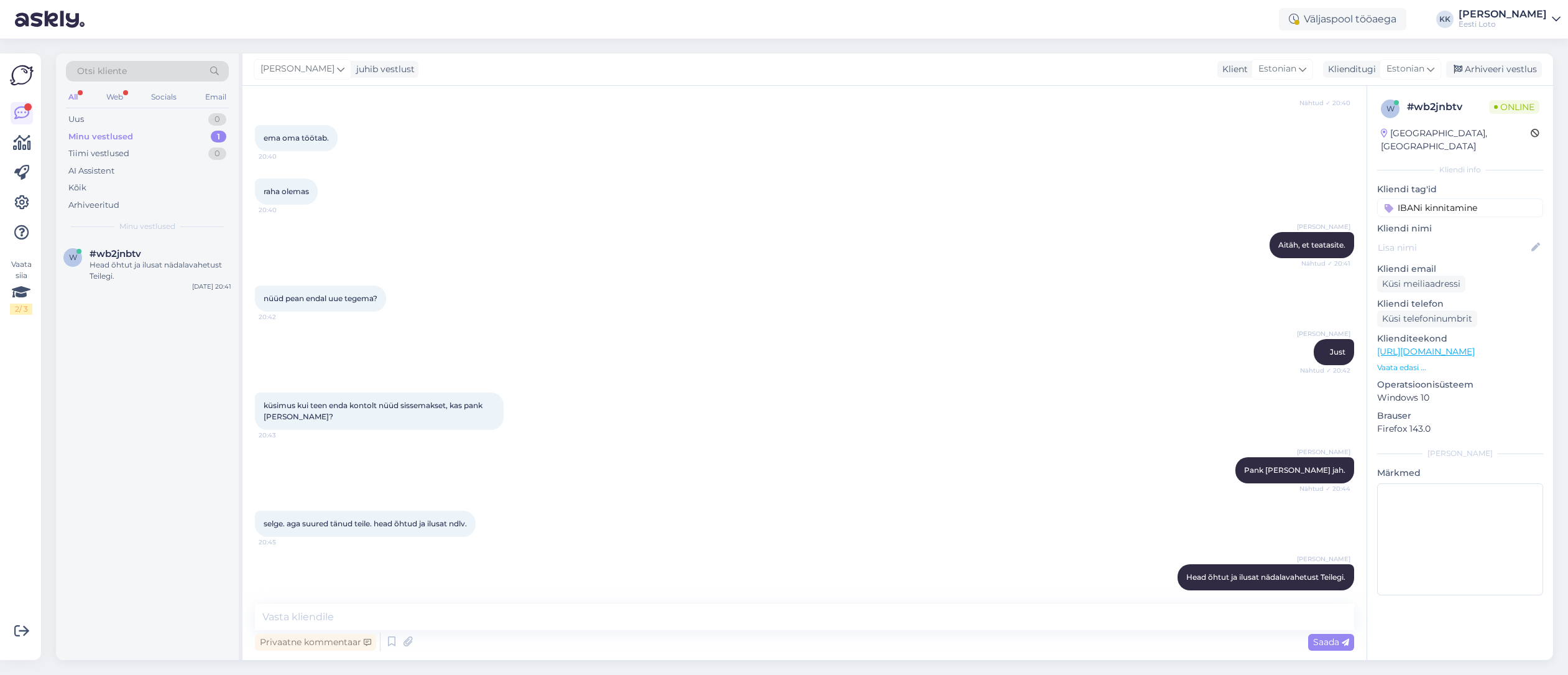
type input "IBANi kinnitamine"
click at [1431, 519] on textarea at bounding box center [1460, 539] width 166 height 112
type textarea "L"
type textarea "Suheldud ka telefoni teel"
click at [1496, 72] on div "Arhiveeri vestlus" at bounding box center [1494, 69] width 96 height 16
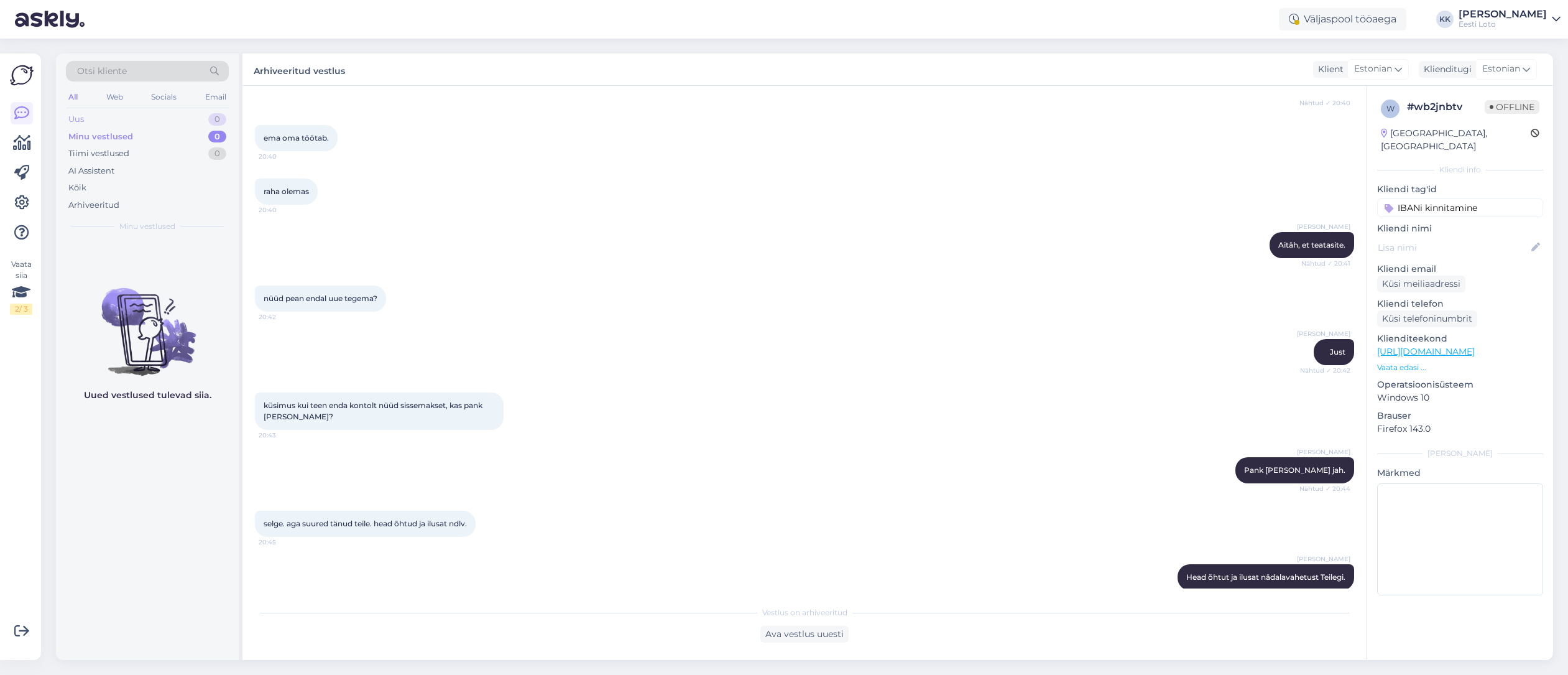
click at [105, 117] on div "Uus 0" at bounding box center [147, 119] width 163 height 17
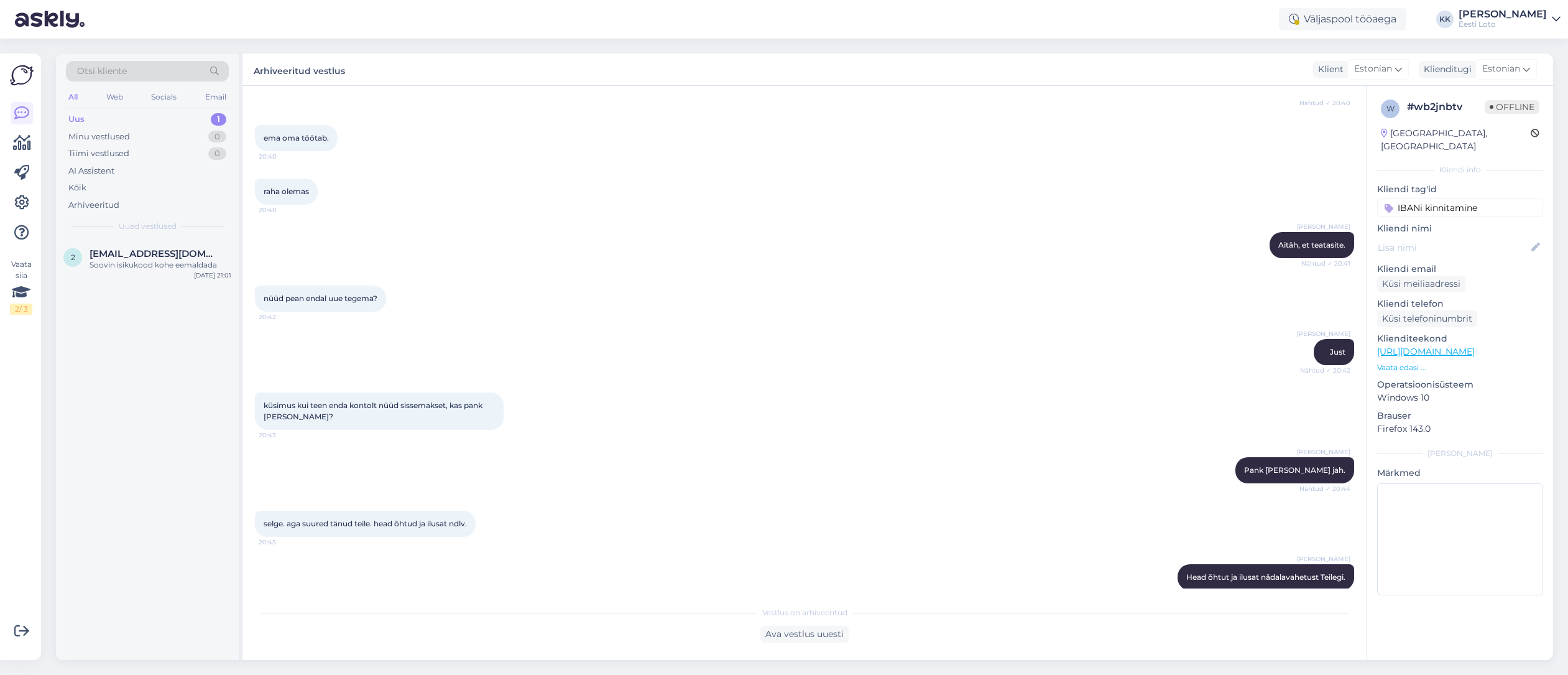
click at [140, 122] on div "Uus 1" at bounding box center [147, 119] width 163 height 17
click at [134, 261] on div "Soovin isikukood kohe eemaldada" at bounding box center [160, 264] width 142 height 11
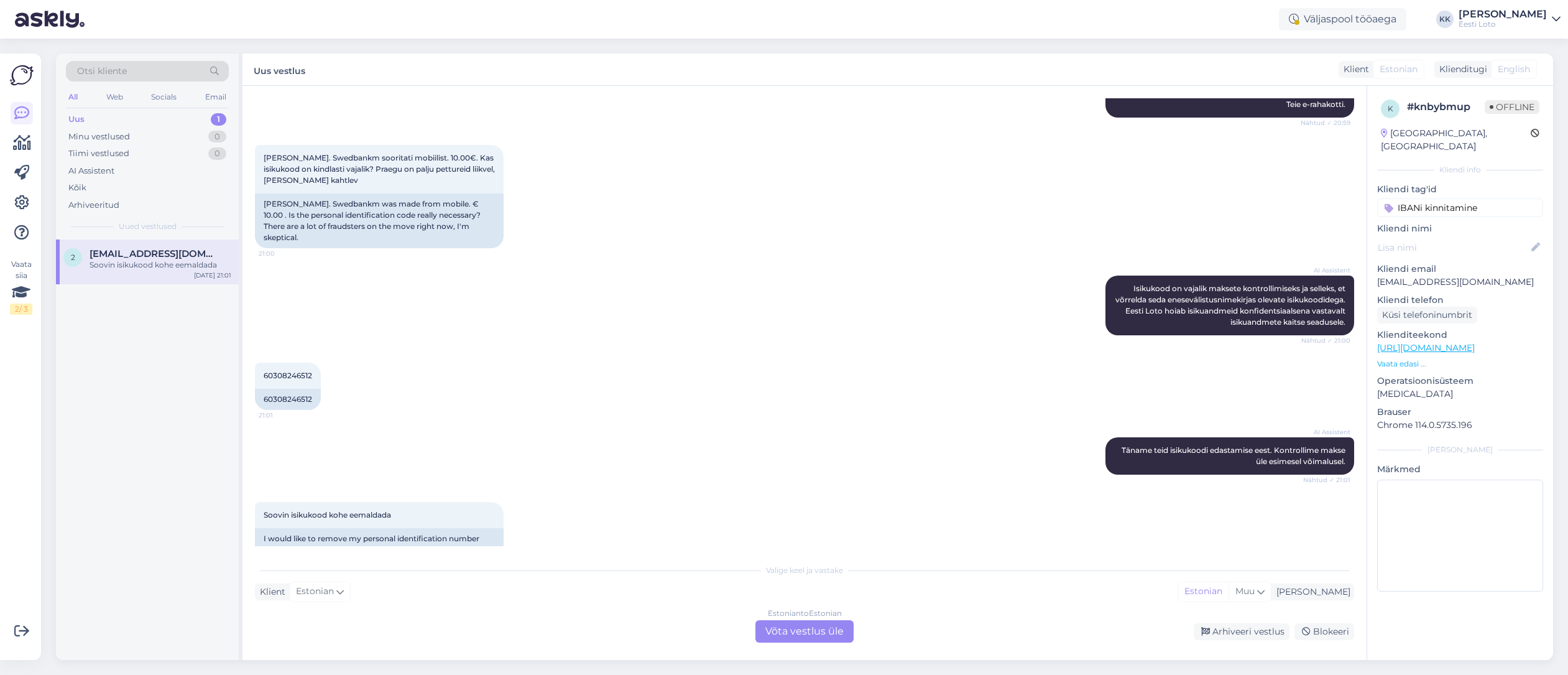
scroll to position [392, 0]
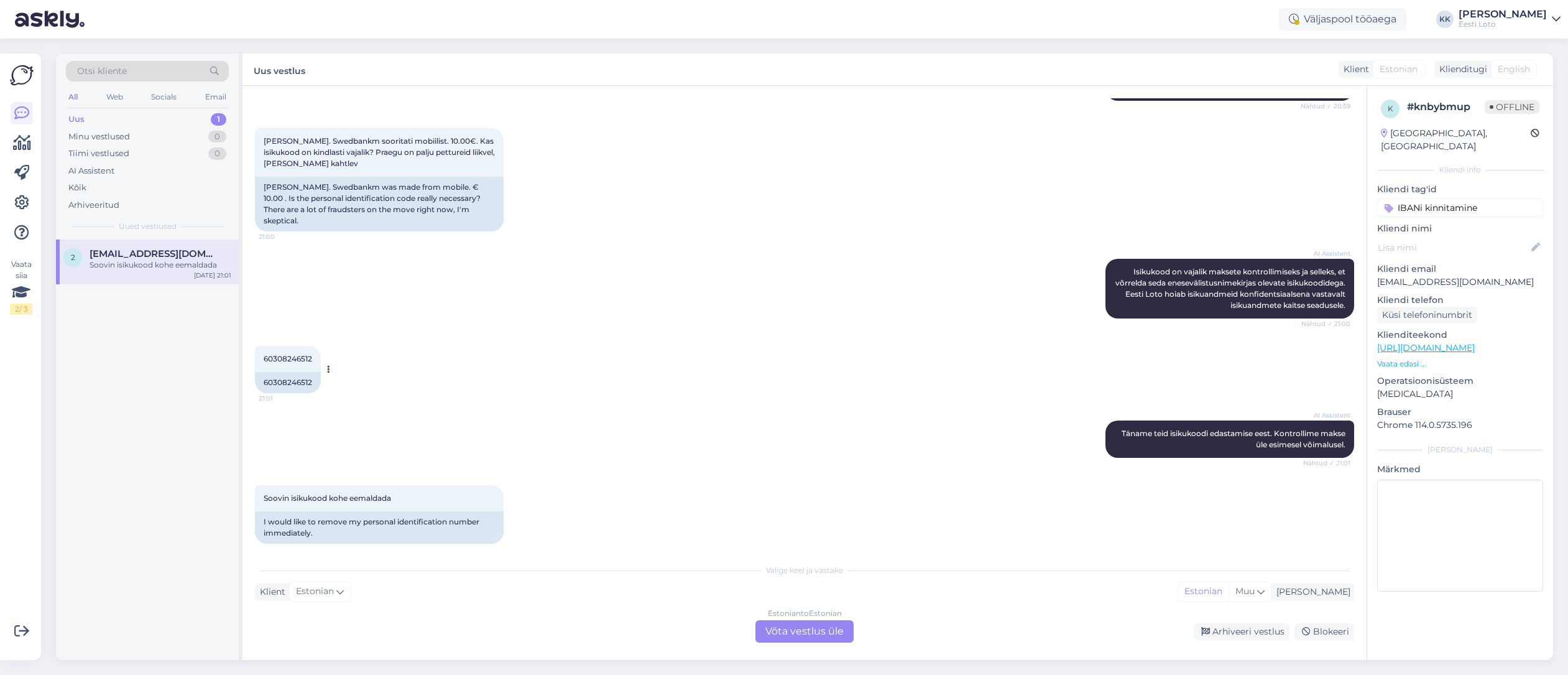
click at [289, 354] on span "60308246512" at bounding box center [287, 358] width 49 height 9
copy span "60308246512"
click at [825, 635] on div "Estonian to Estonian Võta vestlus üle" at bounding box center [805, 632] width 99 height 22
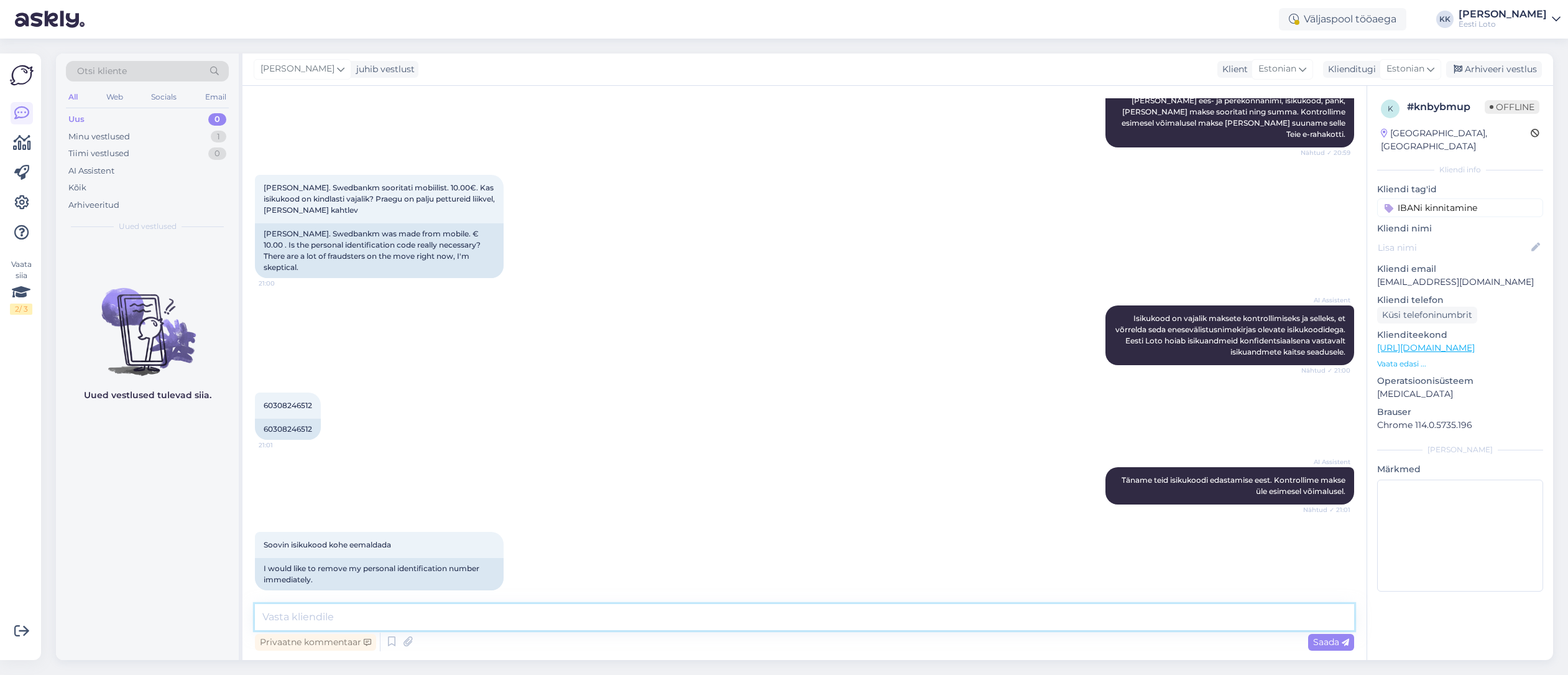
click at [756, 620] on textarea at bounding box center [805, 617] width 1099 height 26
paste textarea "Kahjuks Teie sissemakse ebaõnnestus tehnilise tõrke tõttu. Kontrollisime ostu ü…"
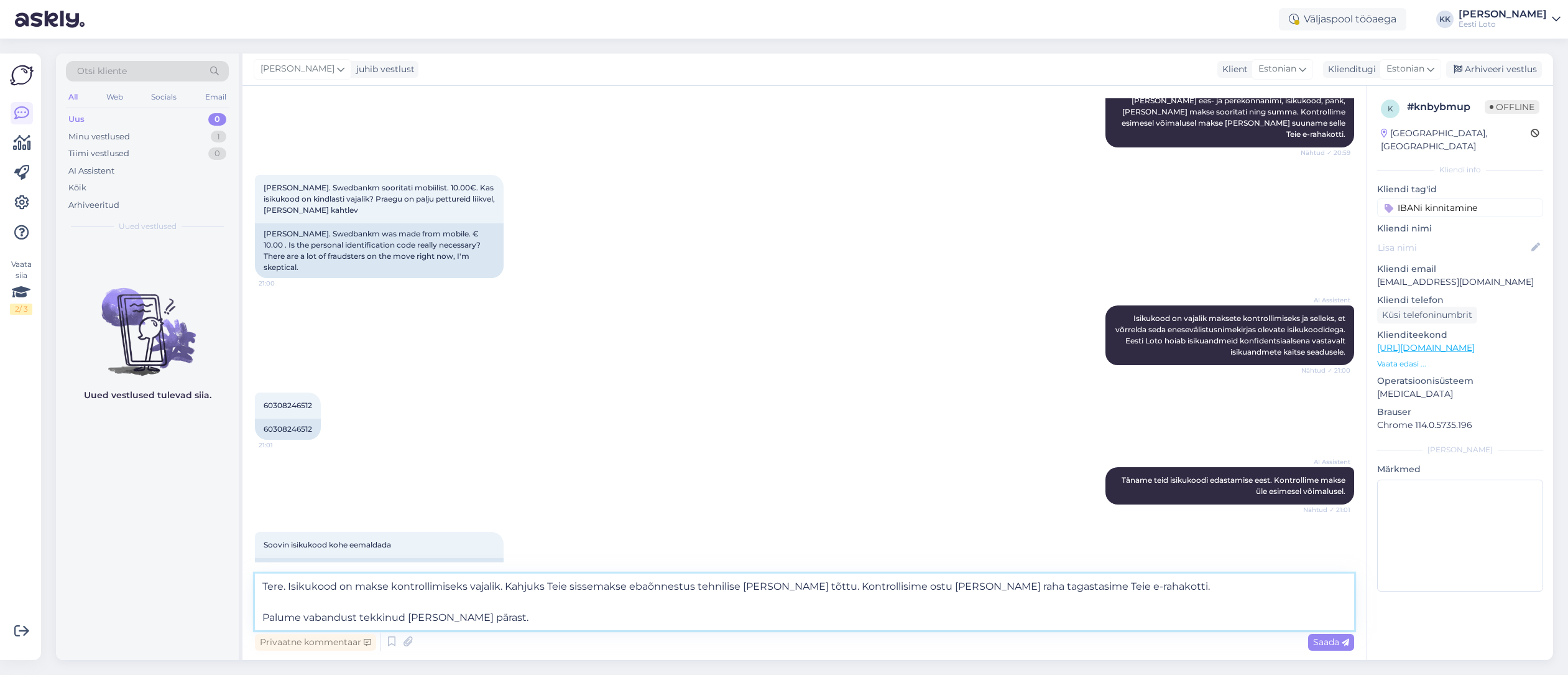
click at [261, 616] on textarea "Tere. Isikukood on makse kontrollimiseks vajalik. Kahjuks Teie sissemakse ebaõn…" at bounding box center [805, 602] width 1099 height 57
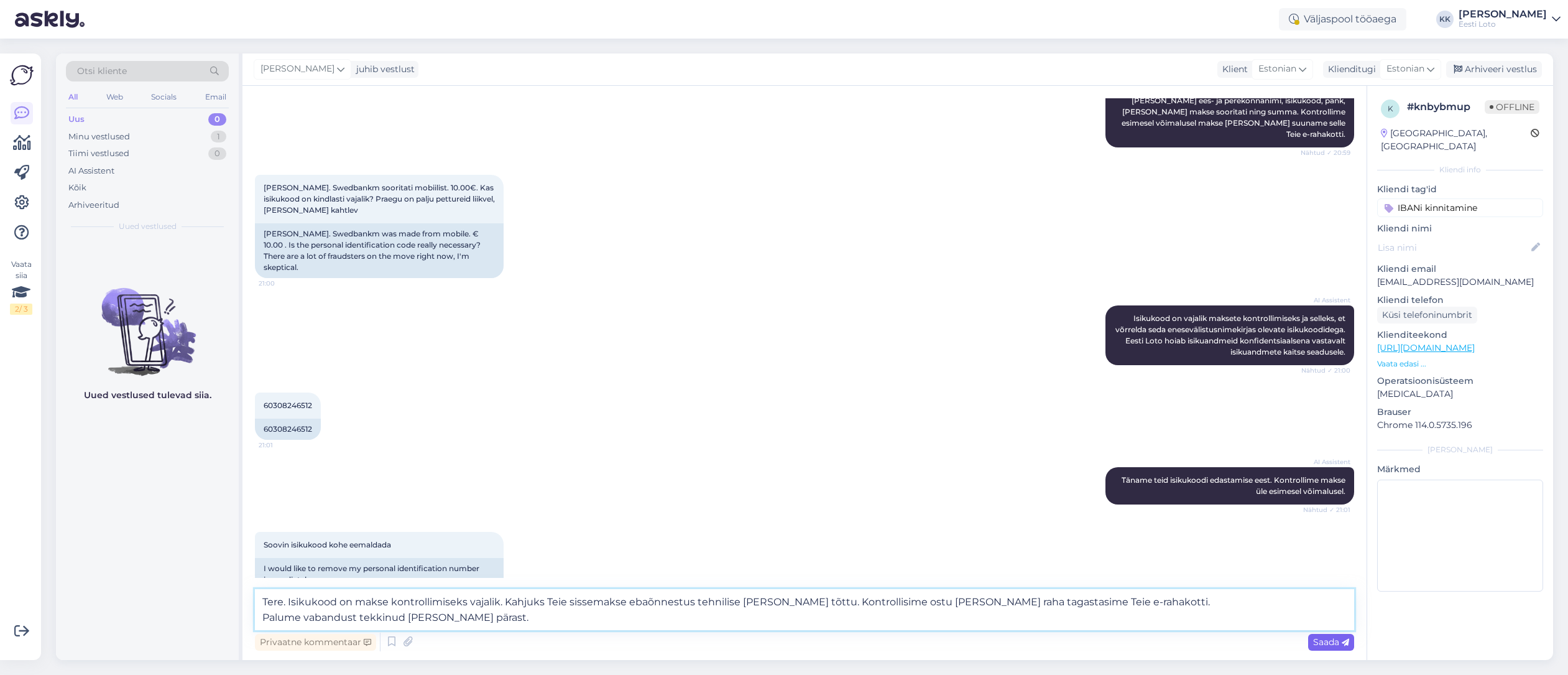
type textarea "Tere. Isikukood on makse kontrollimiseks vajalik. Kahjuks Teie sissemakse ebaõn…"
click at [1334, 640] on span "Saada" at bounding box center [1331, 641] width 36 height 11
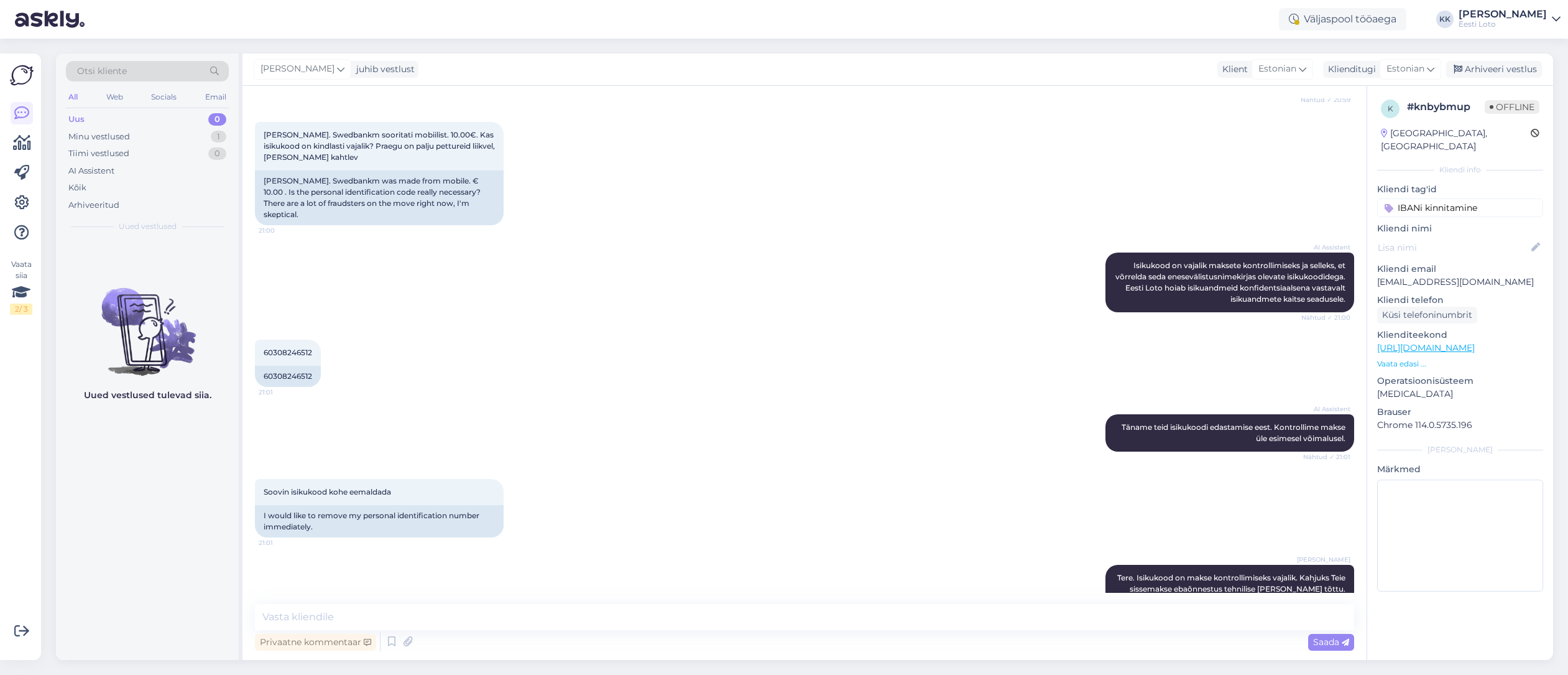
scroll to position [432, 0]
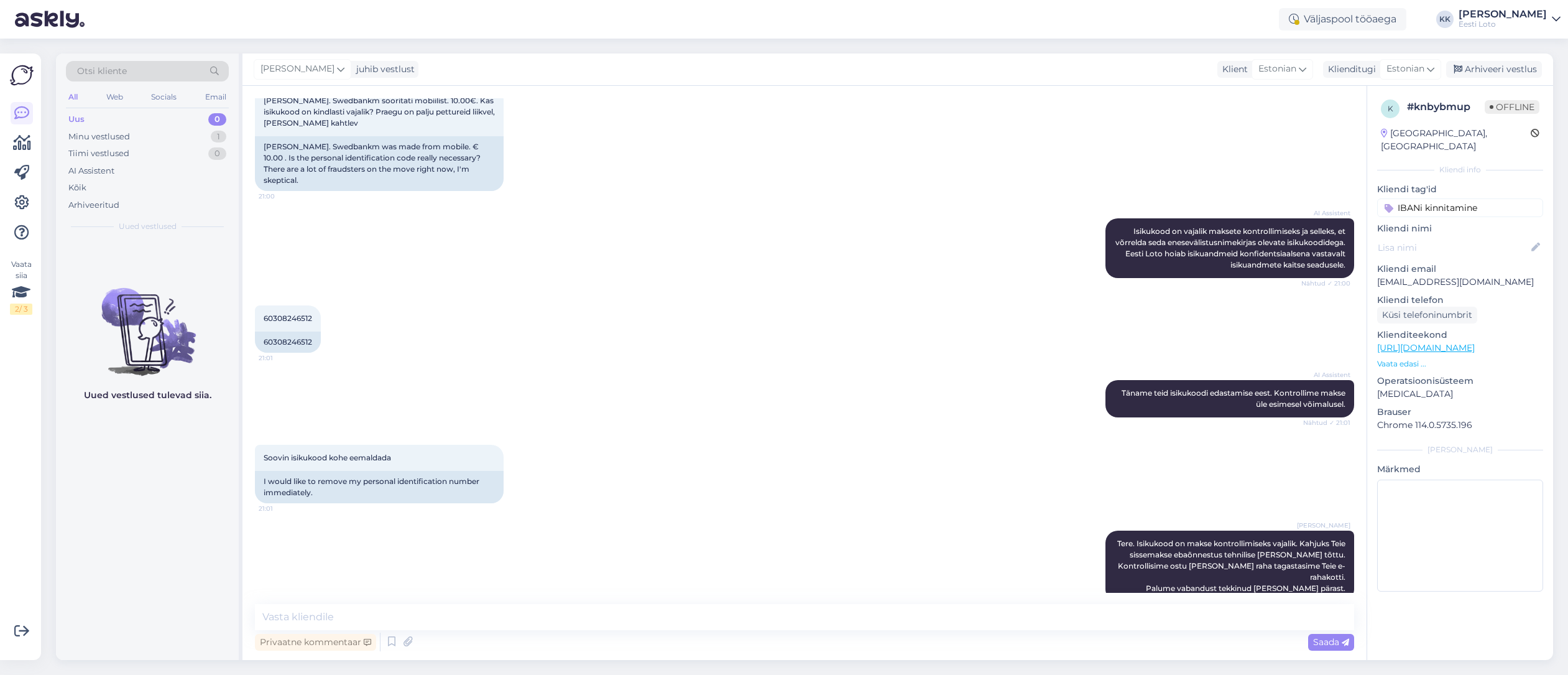
click at [1511, 199] on input "IBANi kinnitamine" at bounding box center [1460, 208] width 166 height 19
click at [1514, 183] on p "Kliendi tag'id" at bounding box center [1460, 189] width 166 height 13
click at [1514, 69] on div "Arhiveeri vestlus" at bounding box center [1494, 69] width 96 height 16
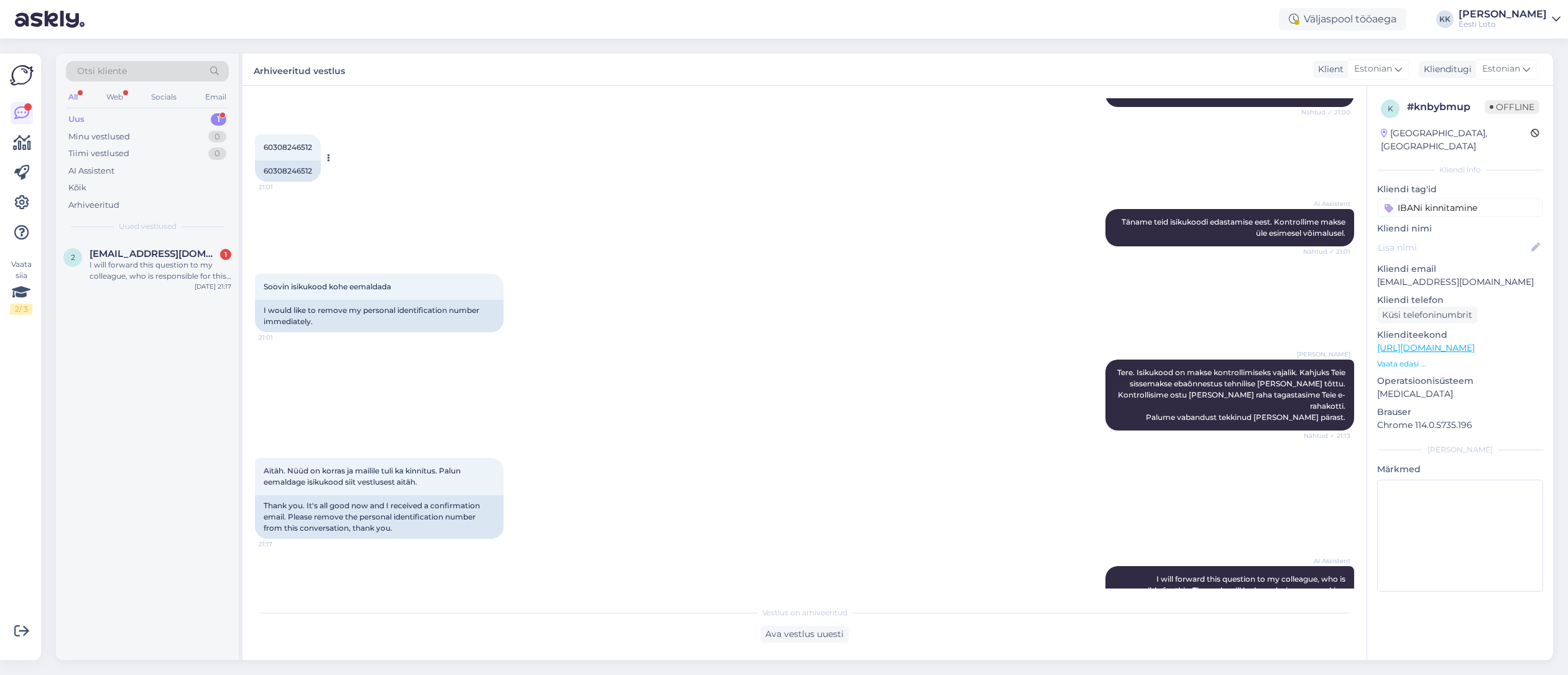
scroll to position [596, 0]
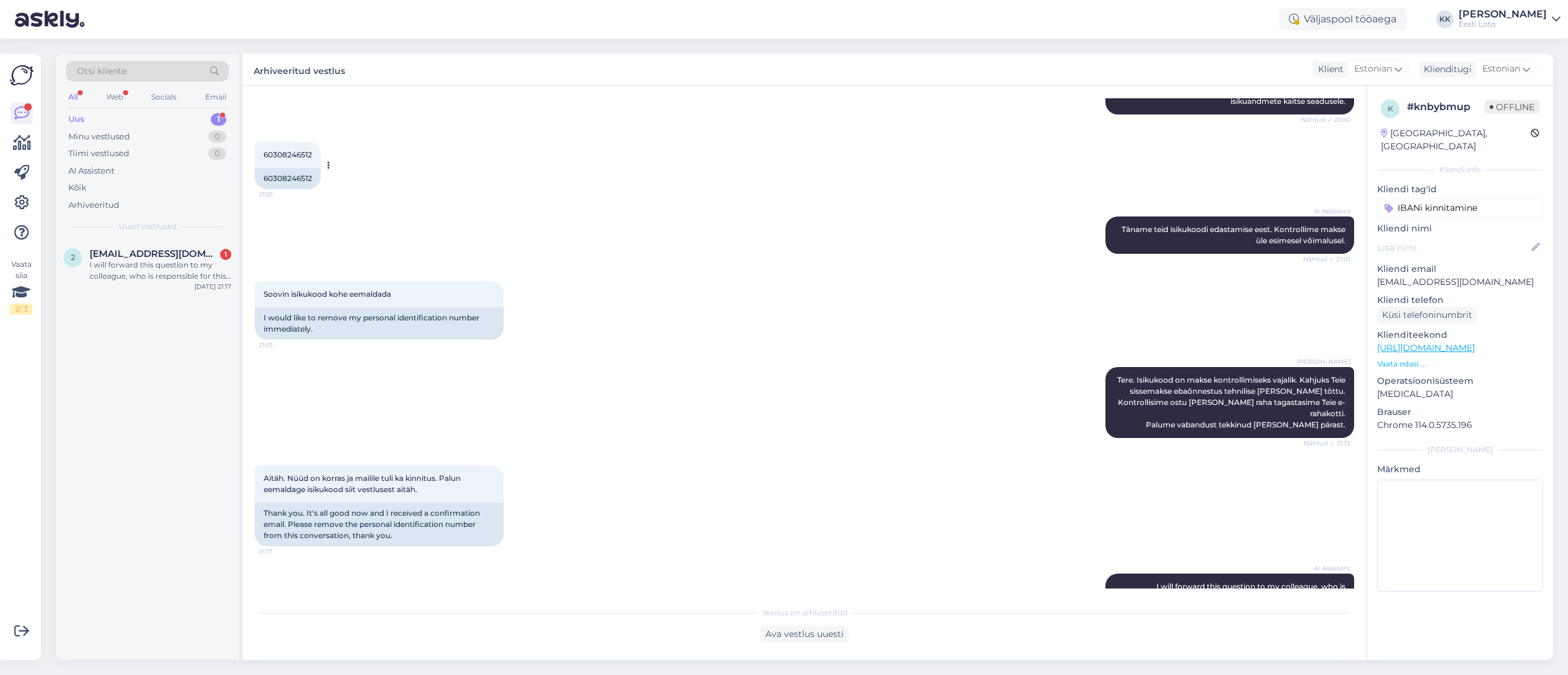
click at [327, 162] on icon at bounding box center [328, 166] width 3 height 7
click at [479, 73] on div "Arhiveeritud vestlus Klient Estonian Klienditugi Estonian" at bounding box center [898, 69] width 1311 height 32
